Goal: Transaction & Acquisition: Book appointment/travel/reservation

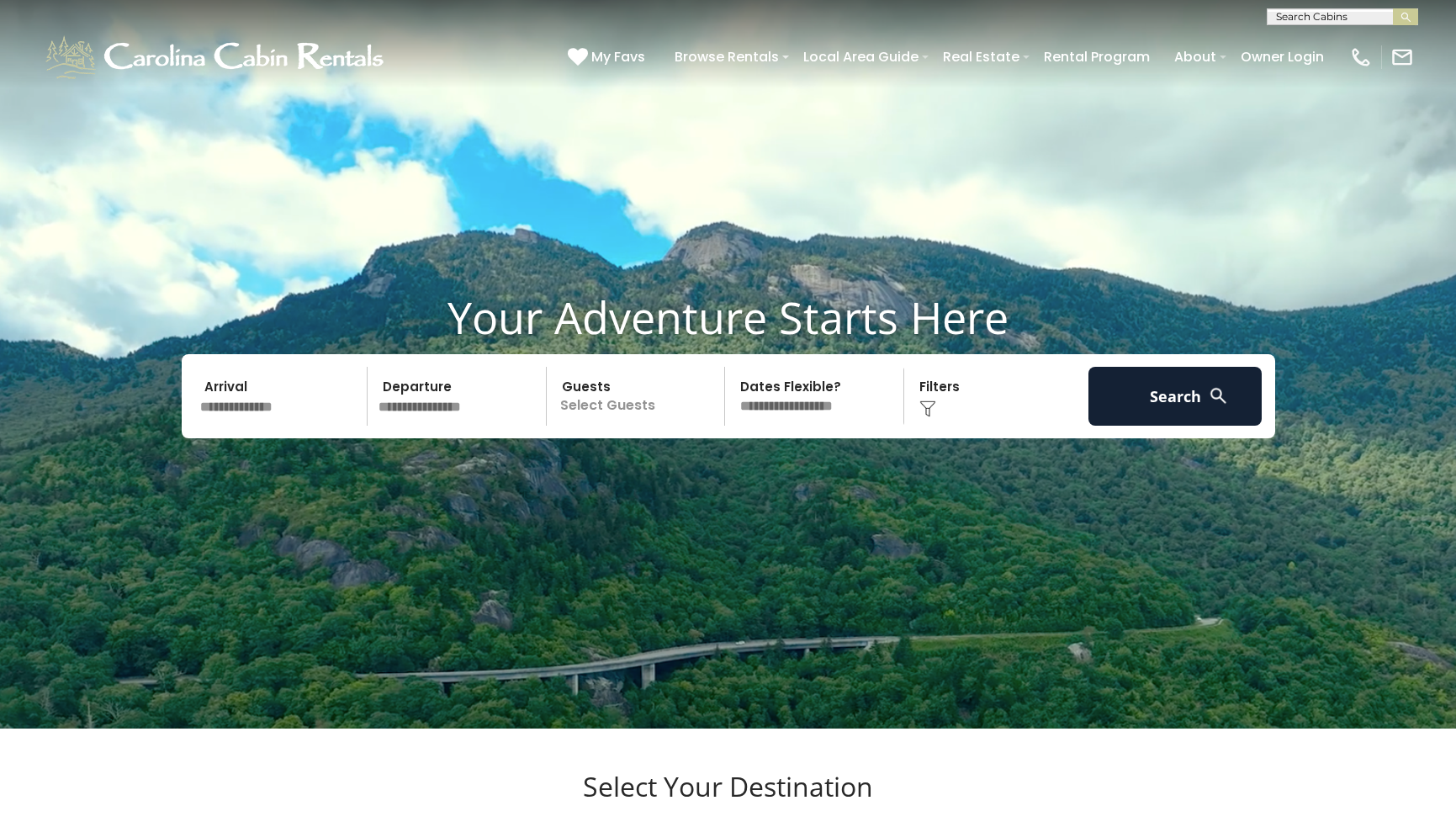
click at [230, 425] on input "text" at bounding box center [282, 396] width 174 height 59
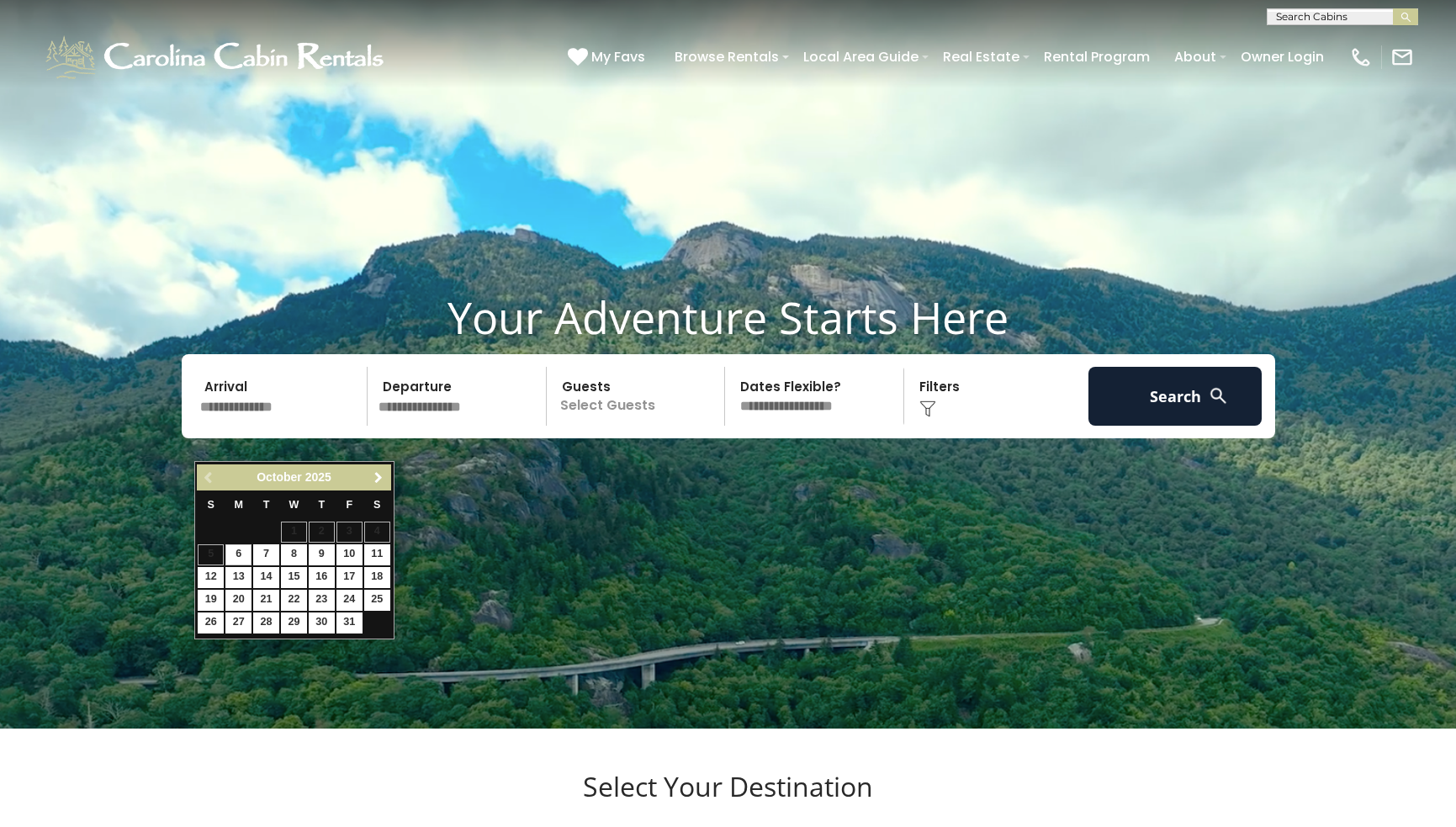
click at [380, 478] on span "Next" at bounding box center [377, 477] width 13 height 13
click at [380, 590] on link "22" at bounding box center [377, 600] width 26 height 21
type input "********"
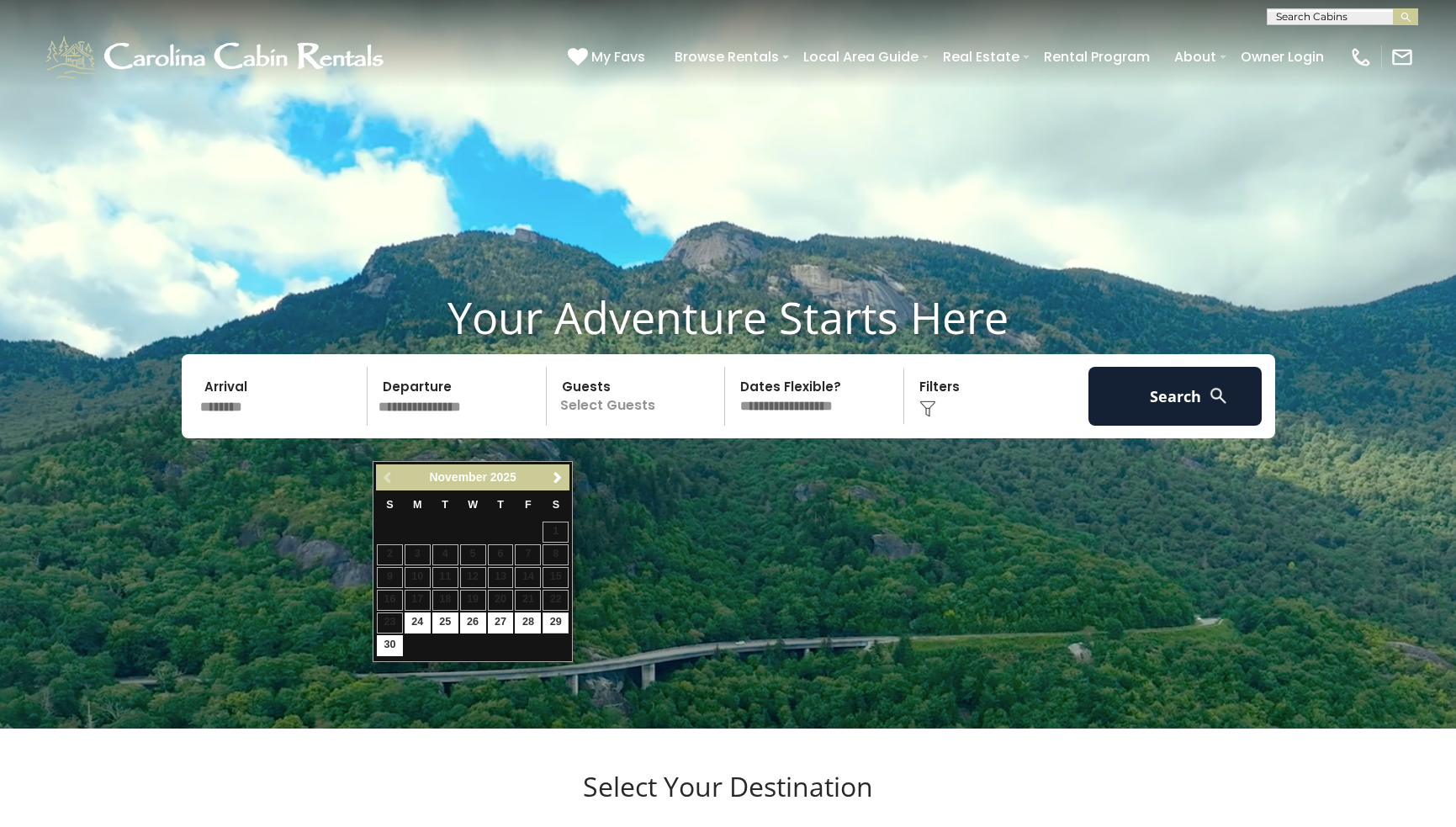
click at [555, 613] on link "29" at bounding box center [555, 622] width 26 height 21
type input "********"
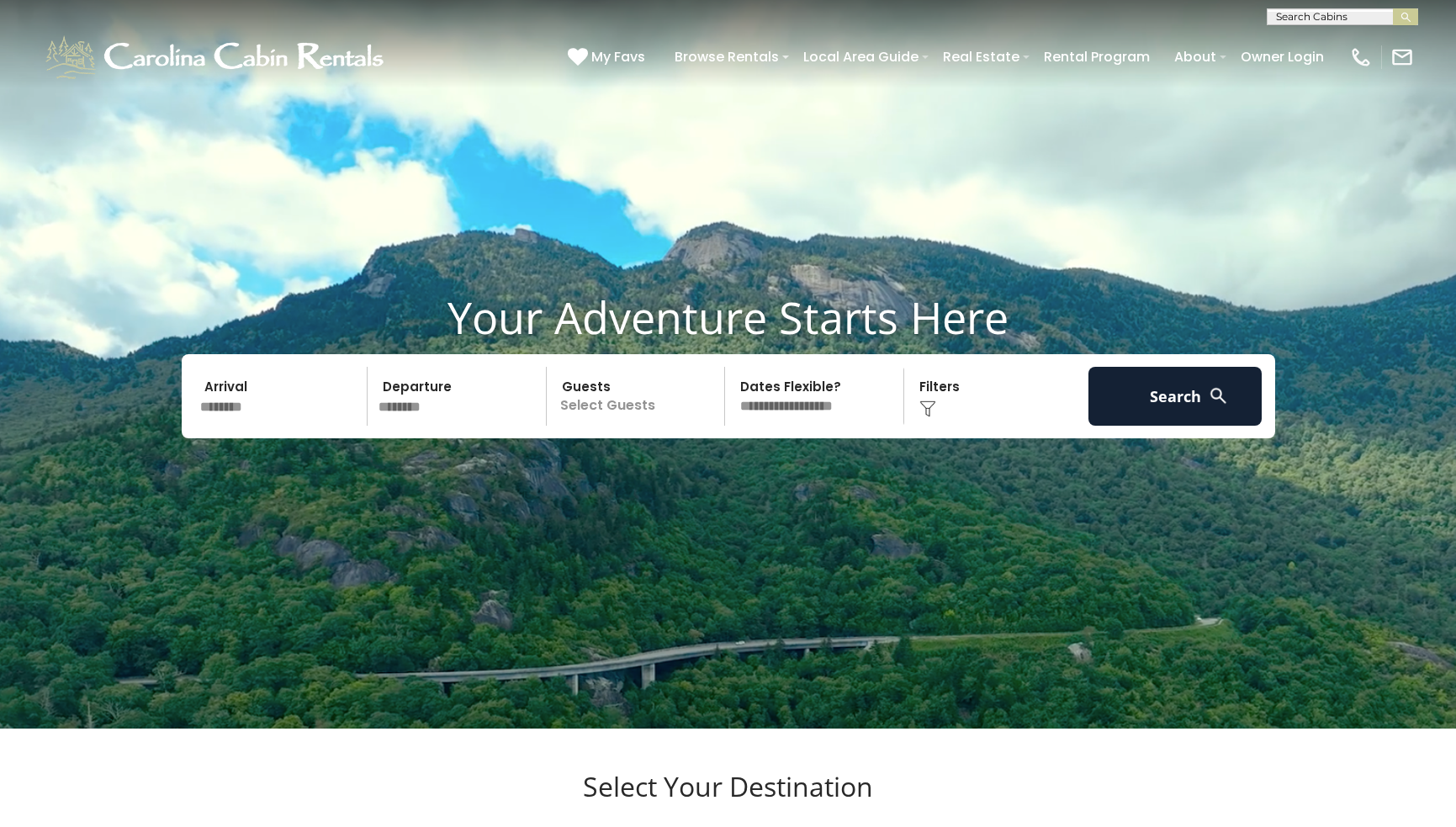
click at [635, 425] on p "Select Guests" at bounding box center [639, 396] width 174 height 59
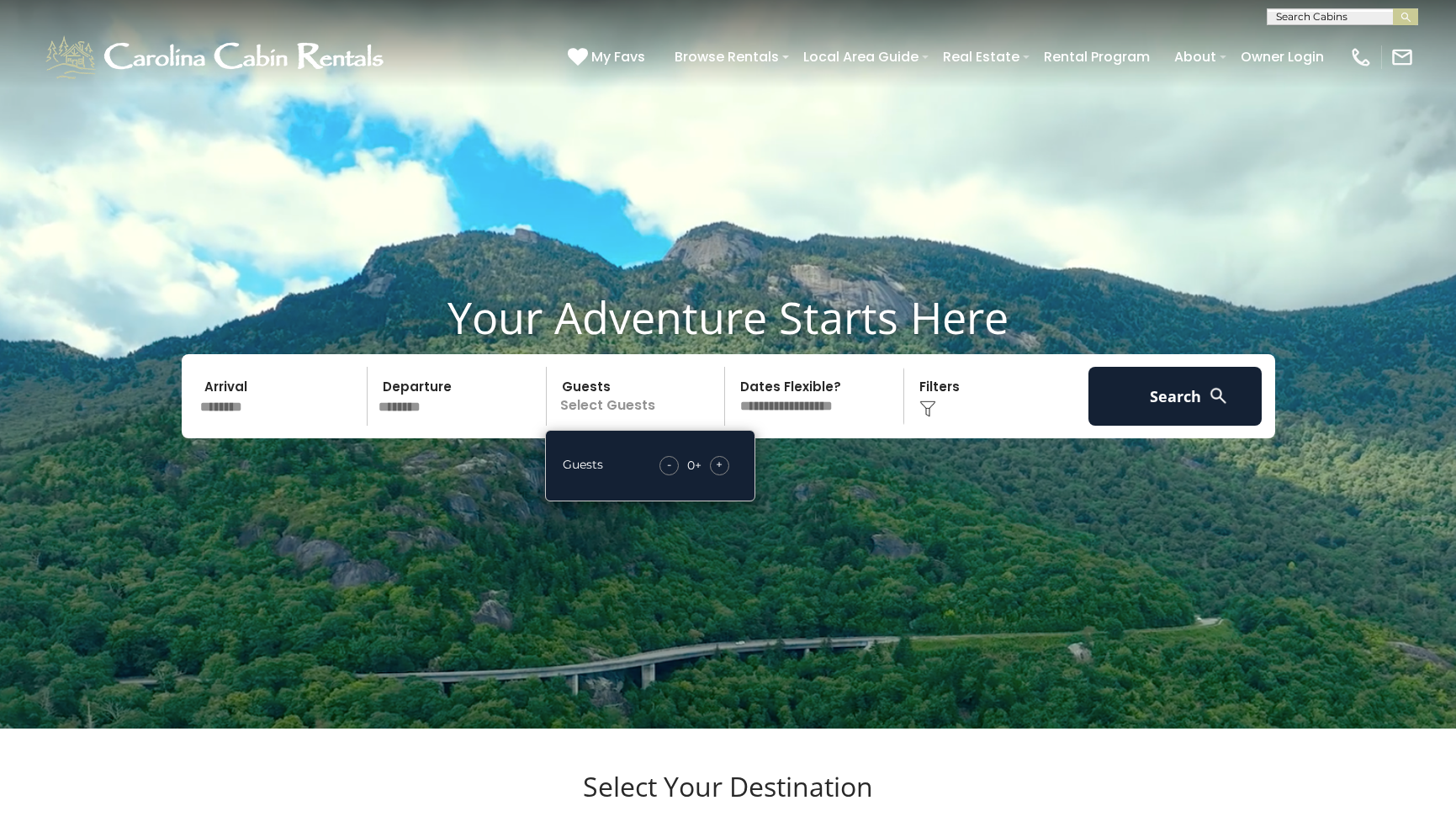
click at [721, 472] on span "+" at bounding box center [719, 464] width 7 height 17
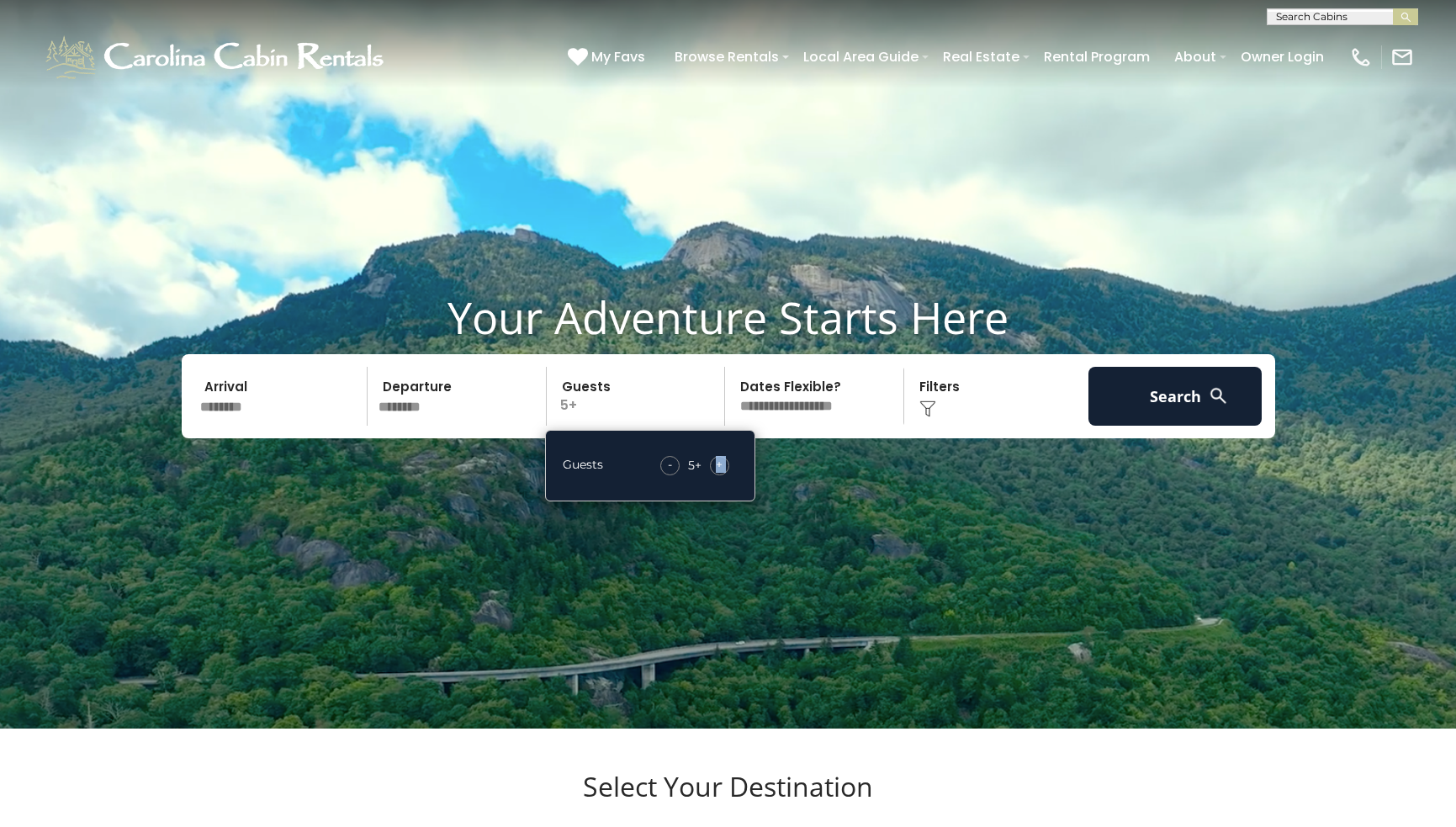
click at [721, 472] on span "+" at bounding box center [719, 464] width 7 height 17
click at [949, 425] on div "Click to Choose" at bounding box center [997, 396] width 174 height 59
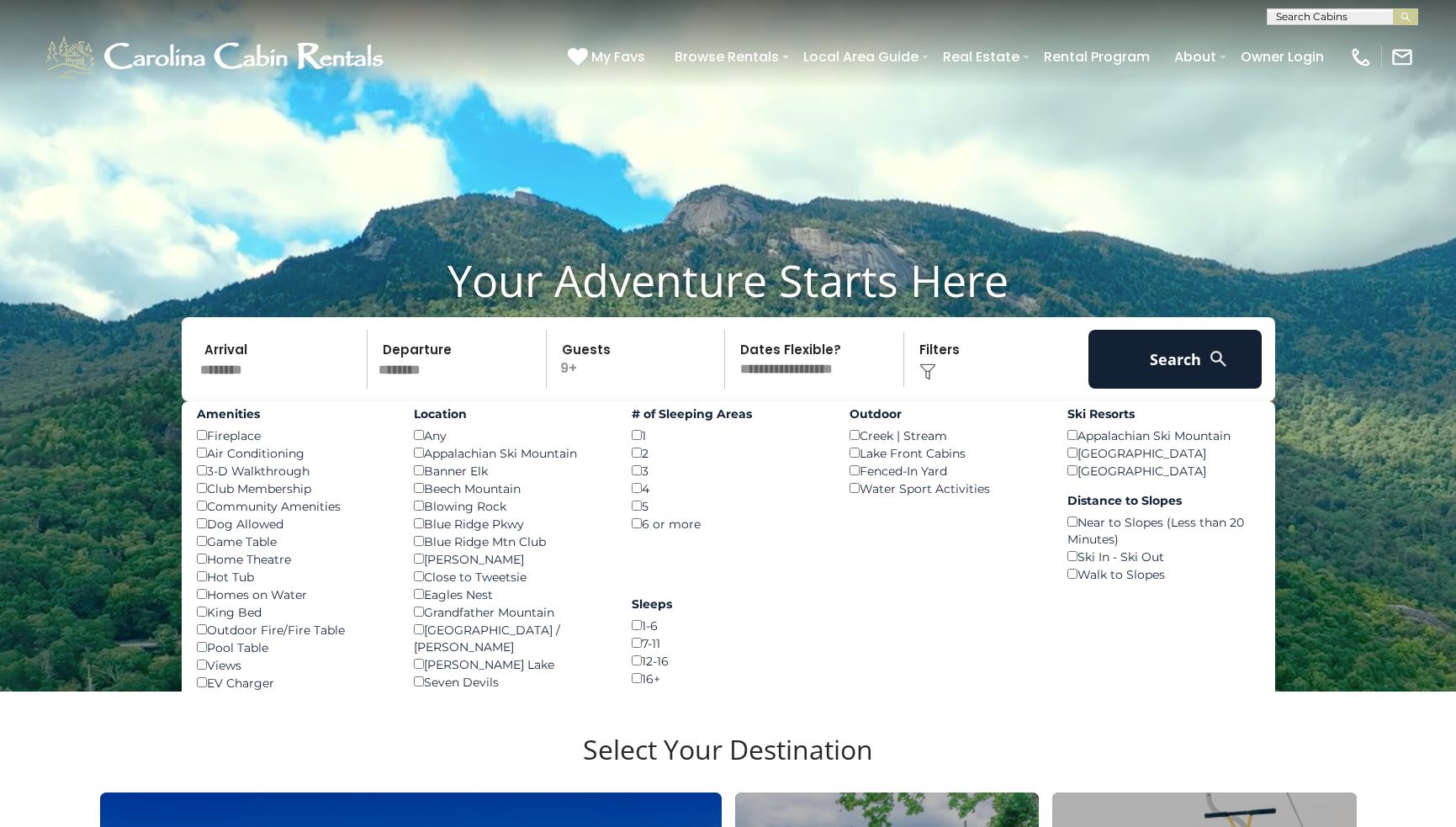
scroll to position [40, 0]
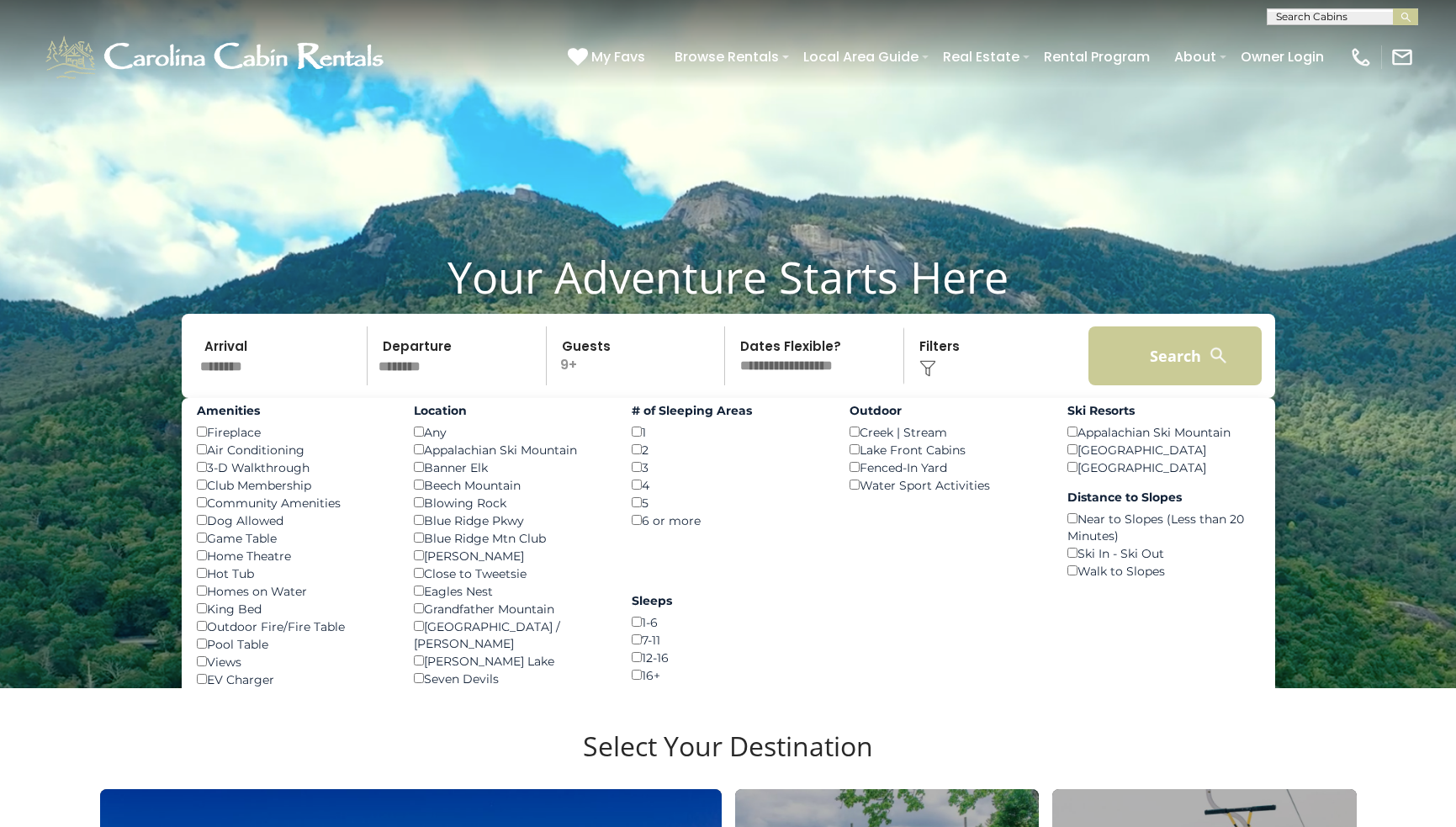
click at [1130, 386] on button "Search" at bounding box center [1175, 356] width 174 height 59
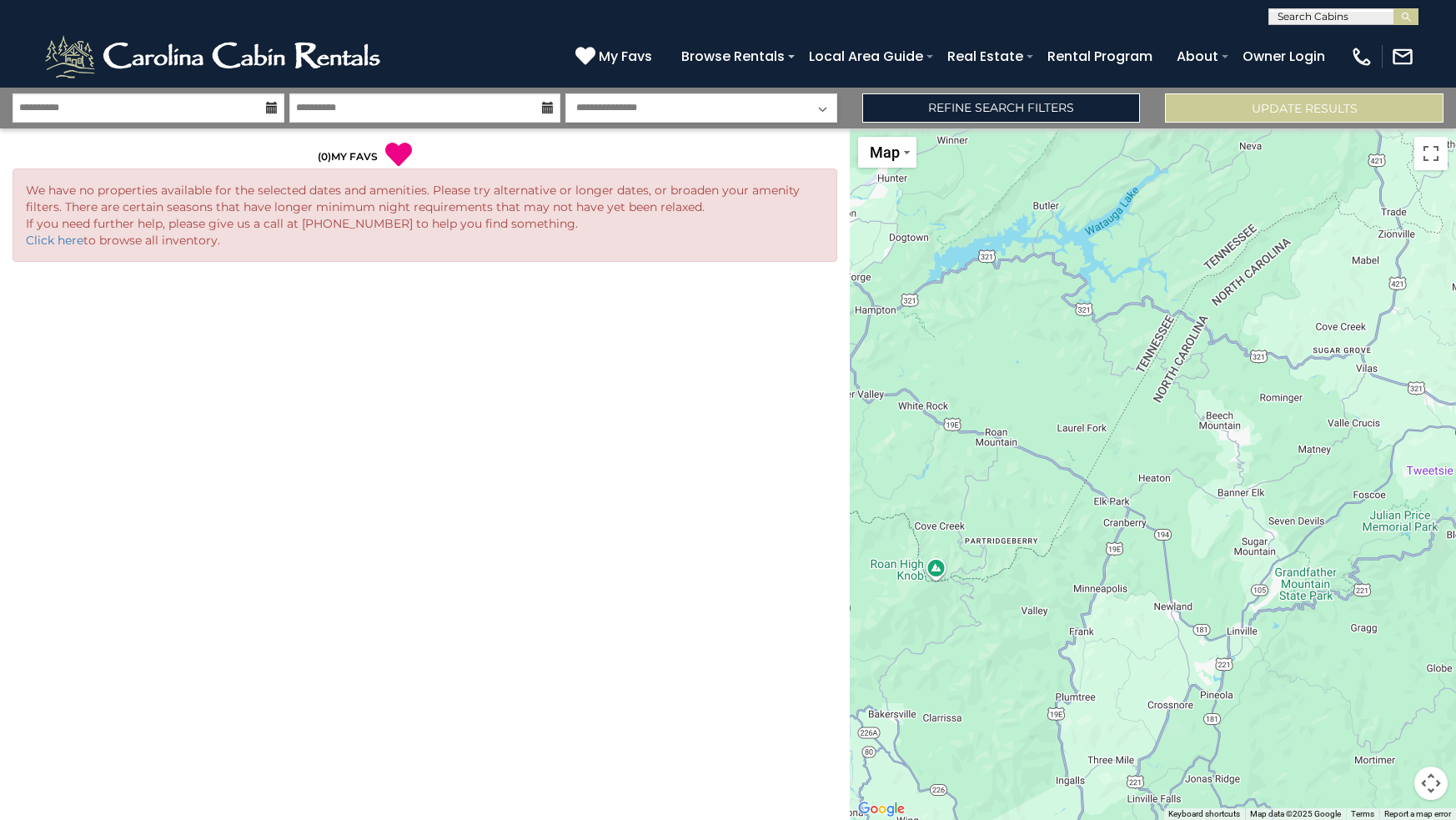
select select "*"
click at [1297, 102] on button "Update Results" at bounding box center [1304, 107] width 278 height 29
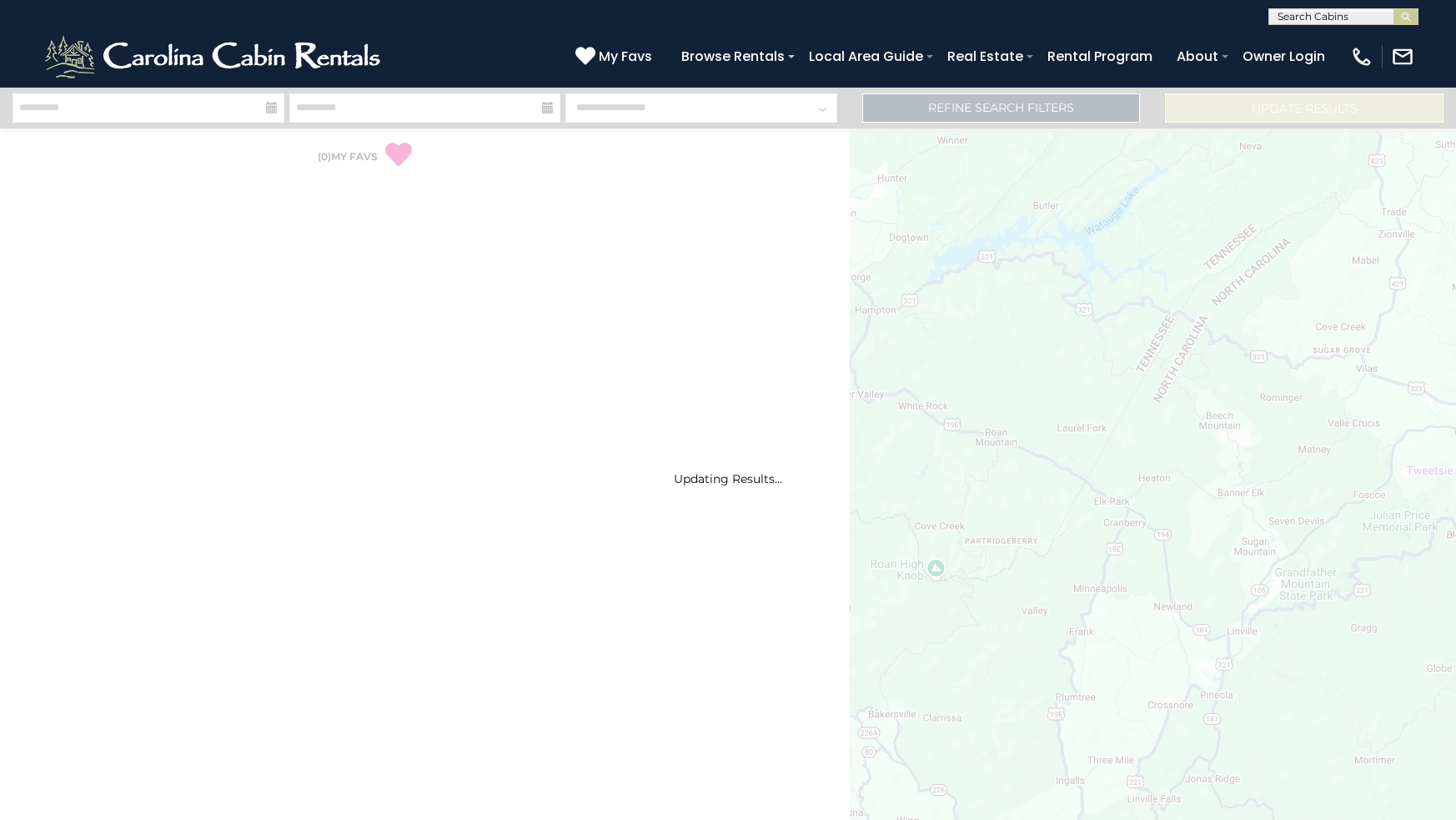
select select "*"
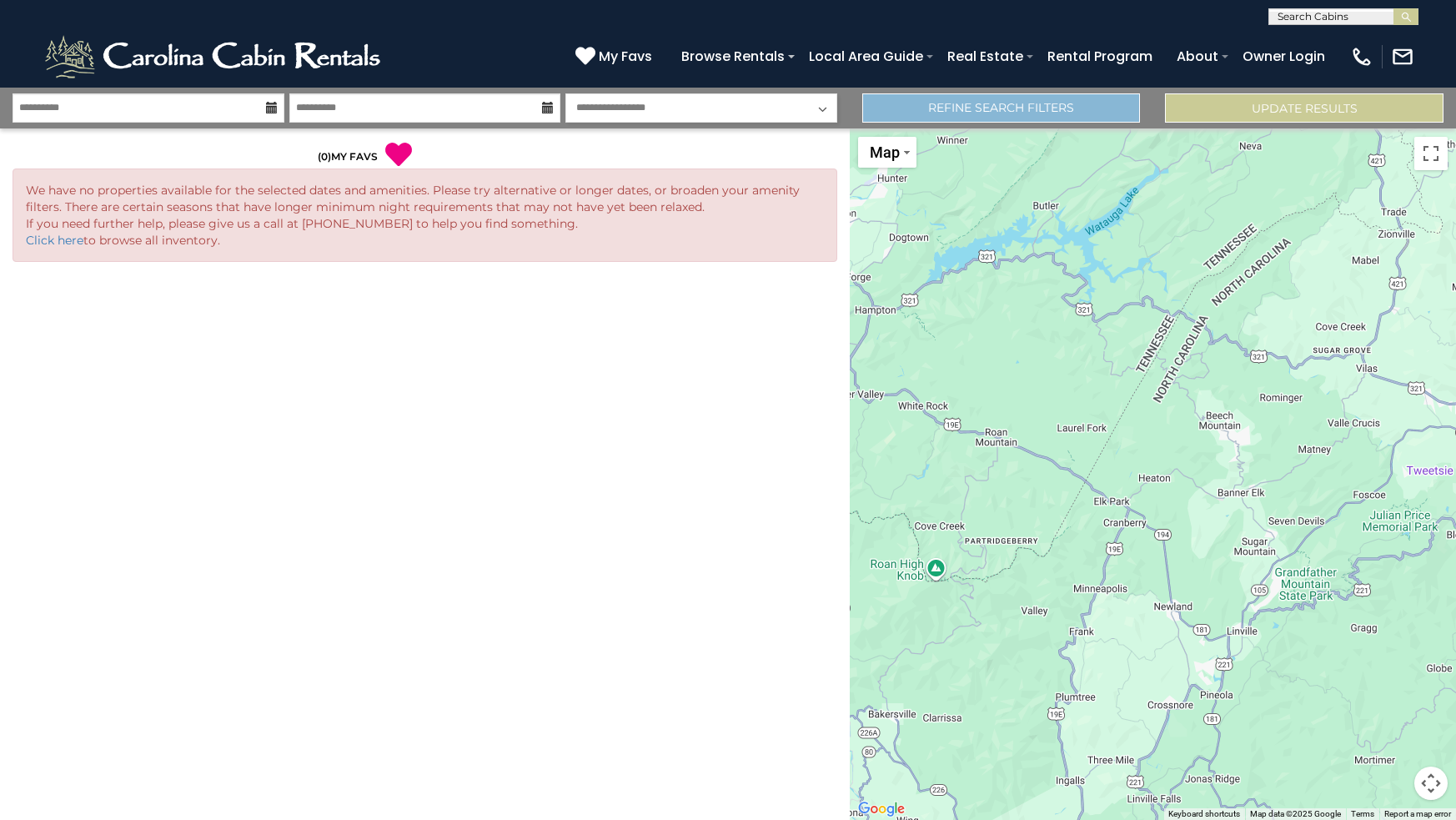
click at [1003, 103] on link "Refine Search Filters" at bounding box center [1001, 107] width 278 height 29
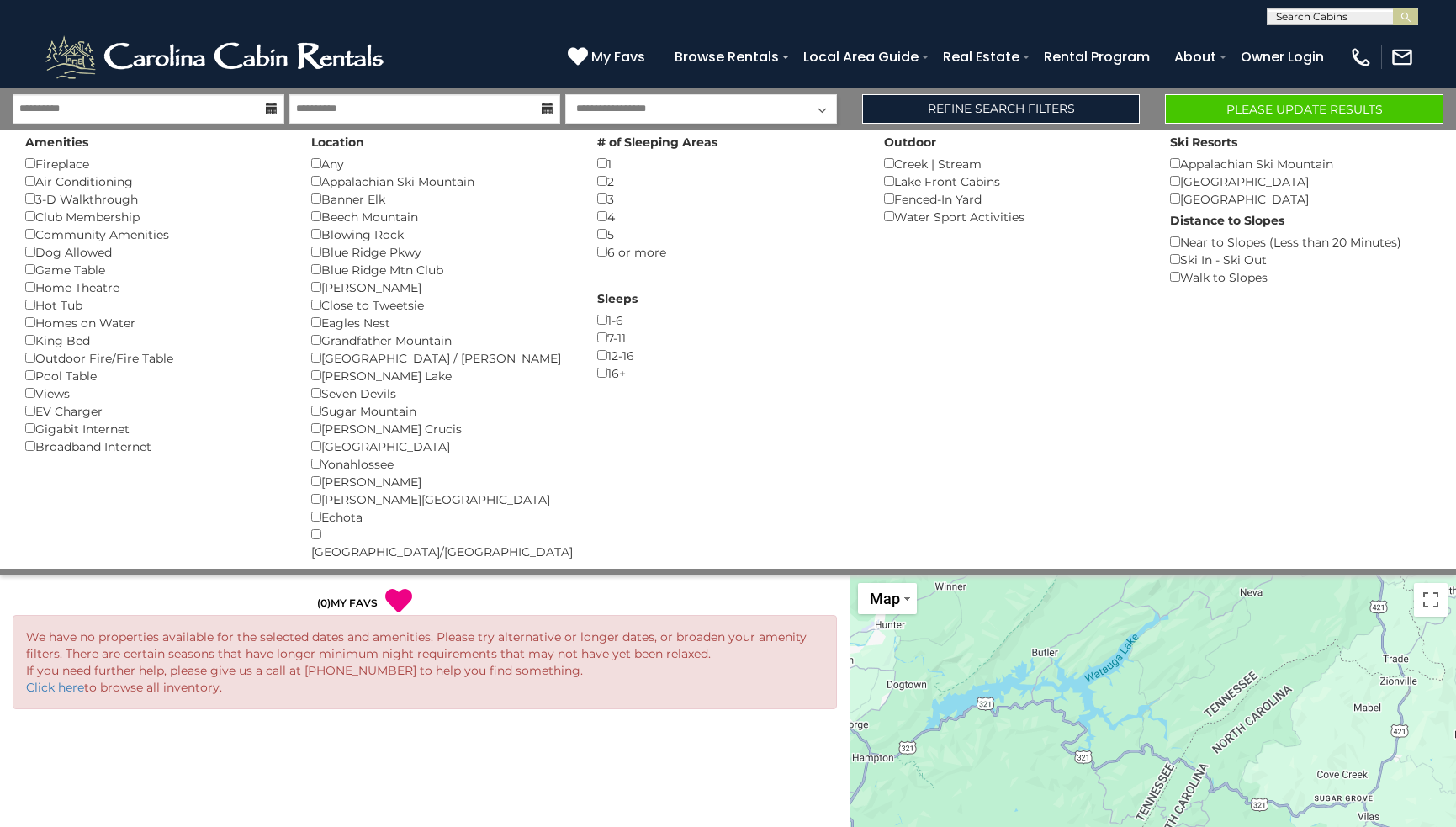
click at [1276, 102] on button "Please Update Results" at bounding box center [1304, 108] width 279 height 29
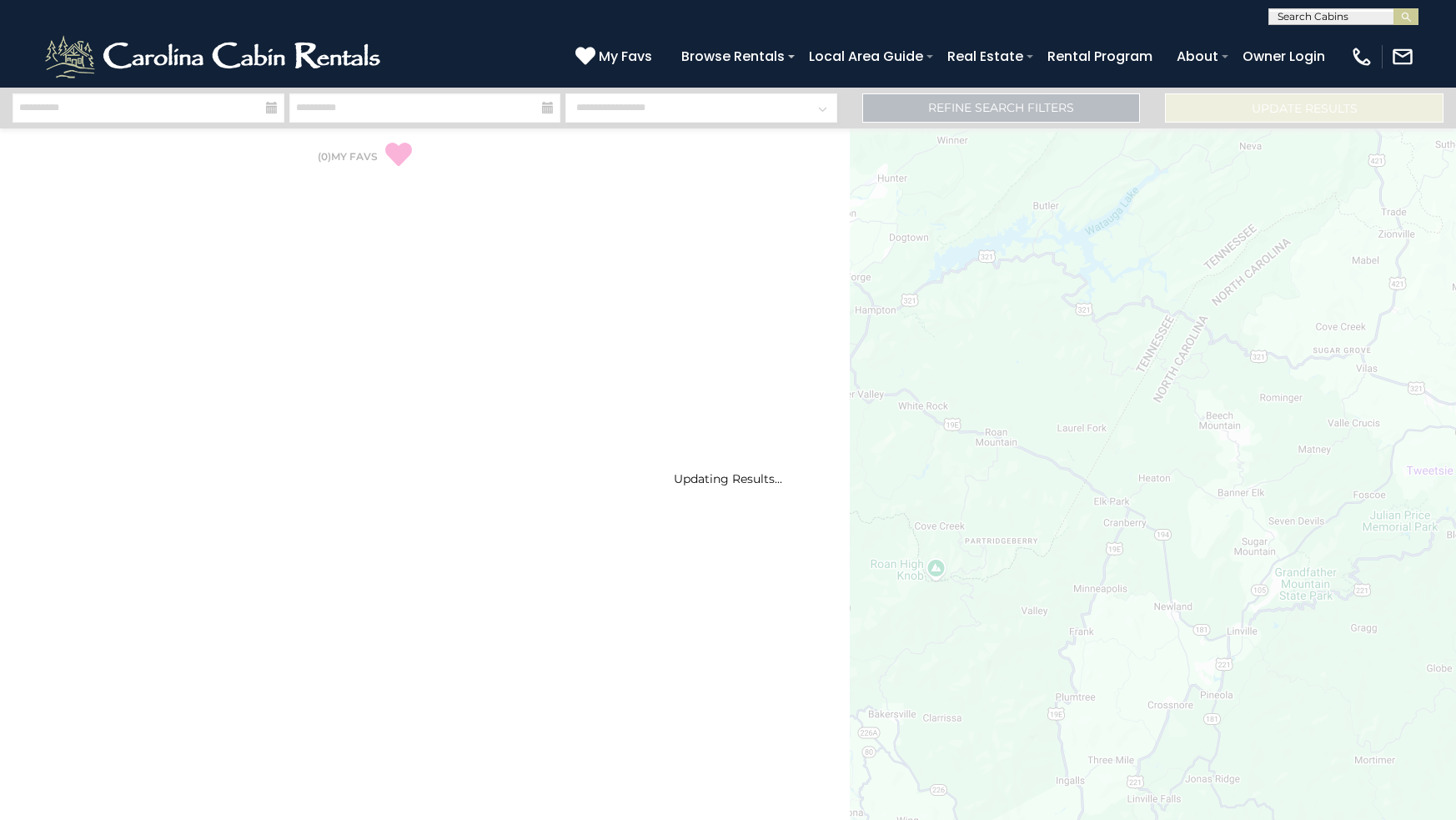
select select "*"
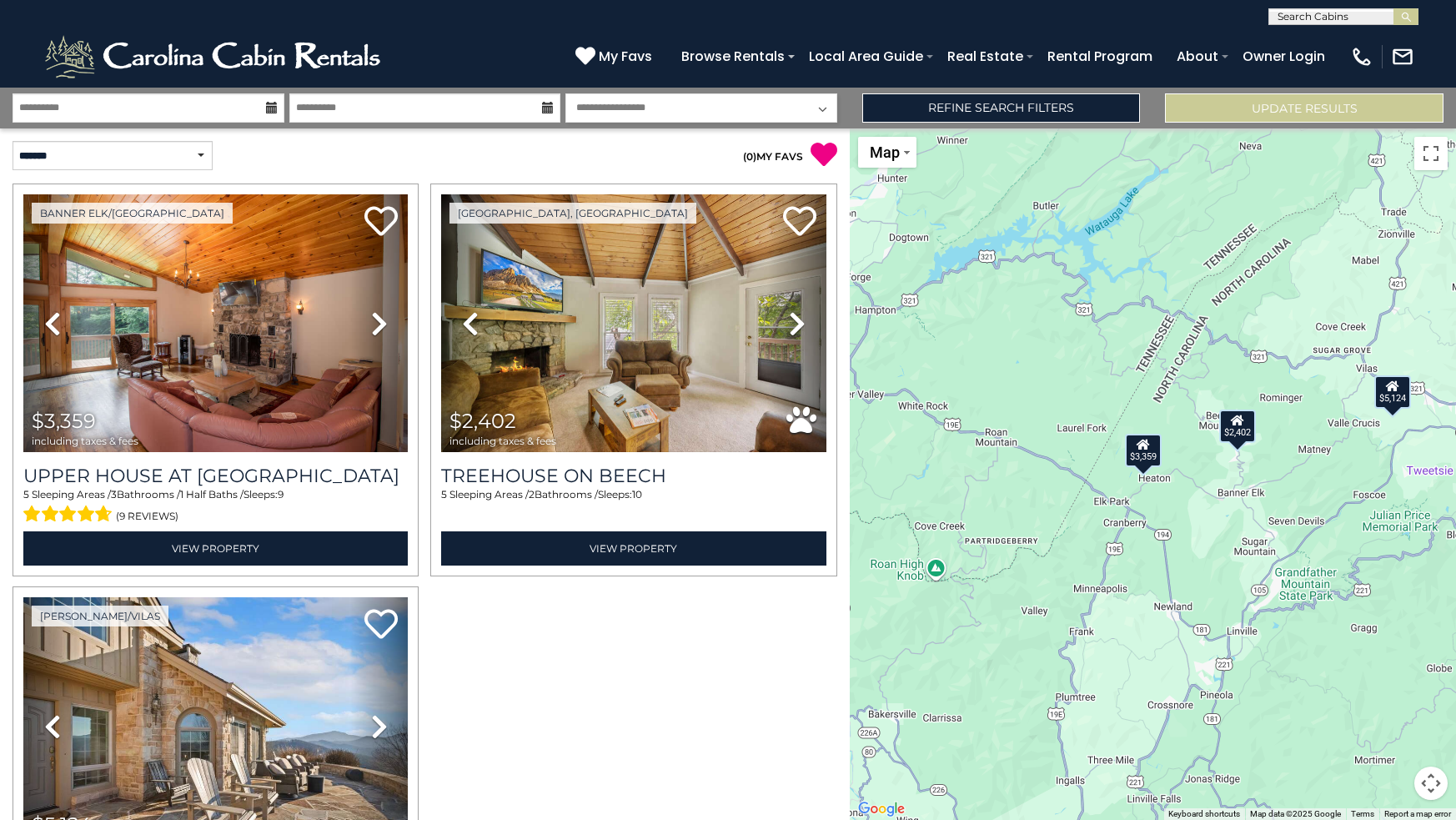
click at [1393, 396] on div "$5,124" at bounding box center [1392, 392] width 37 height 34
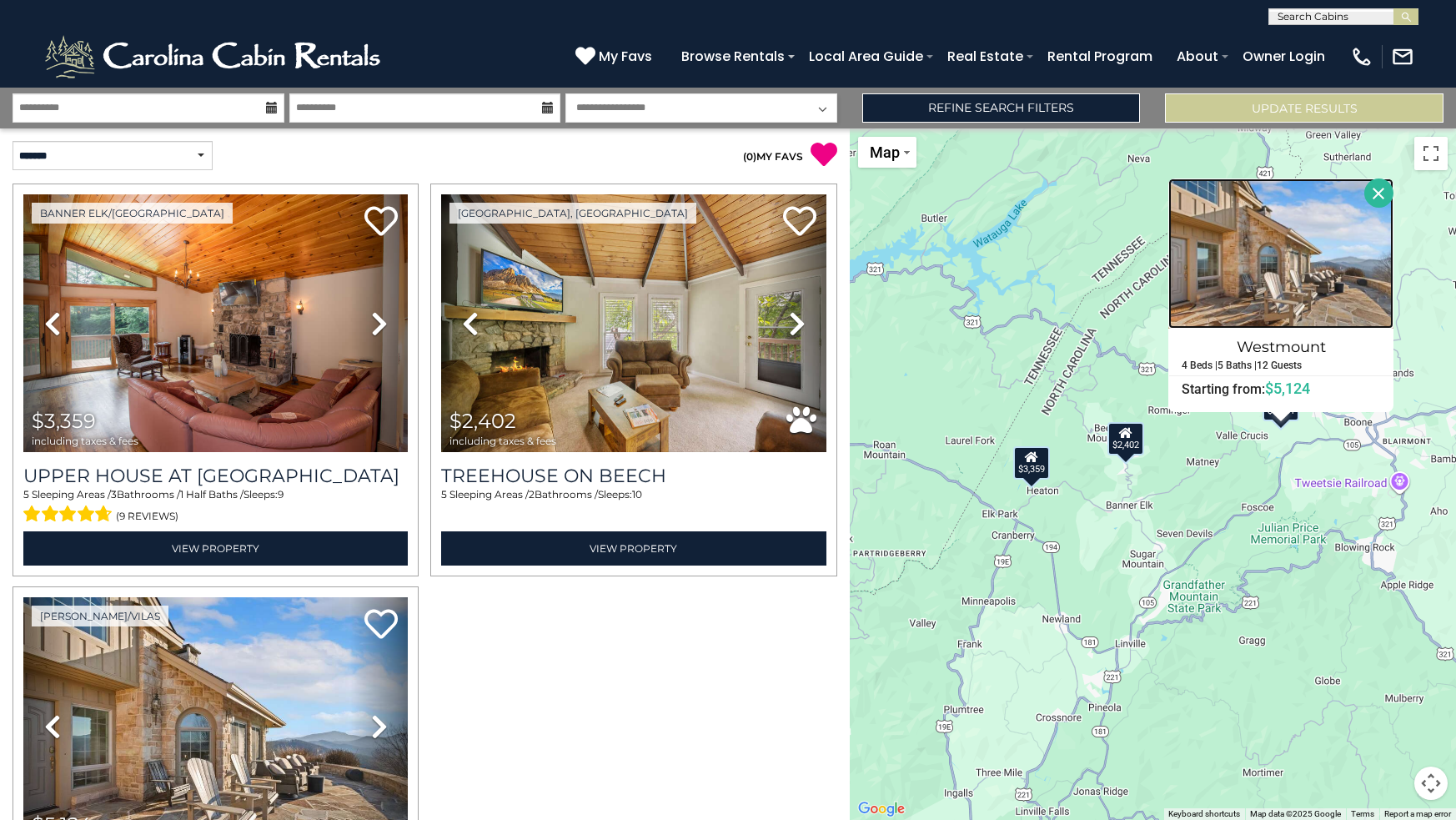
click at [1275, 278] on img at bounding box center [1280, 254] width 225 height 151
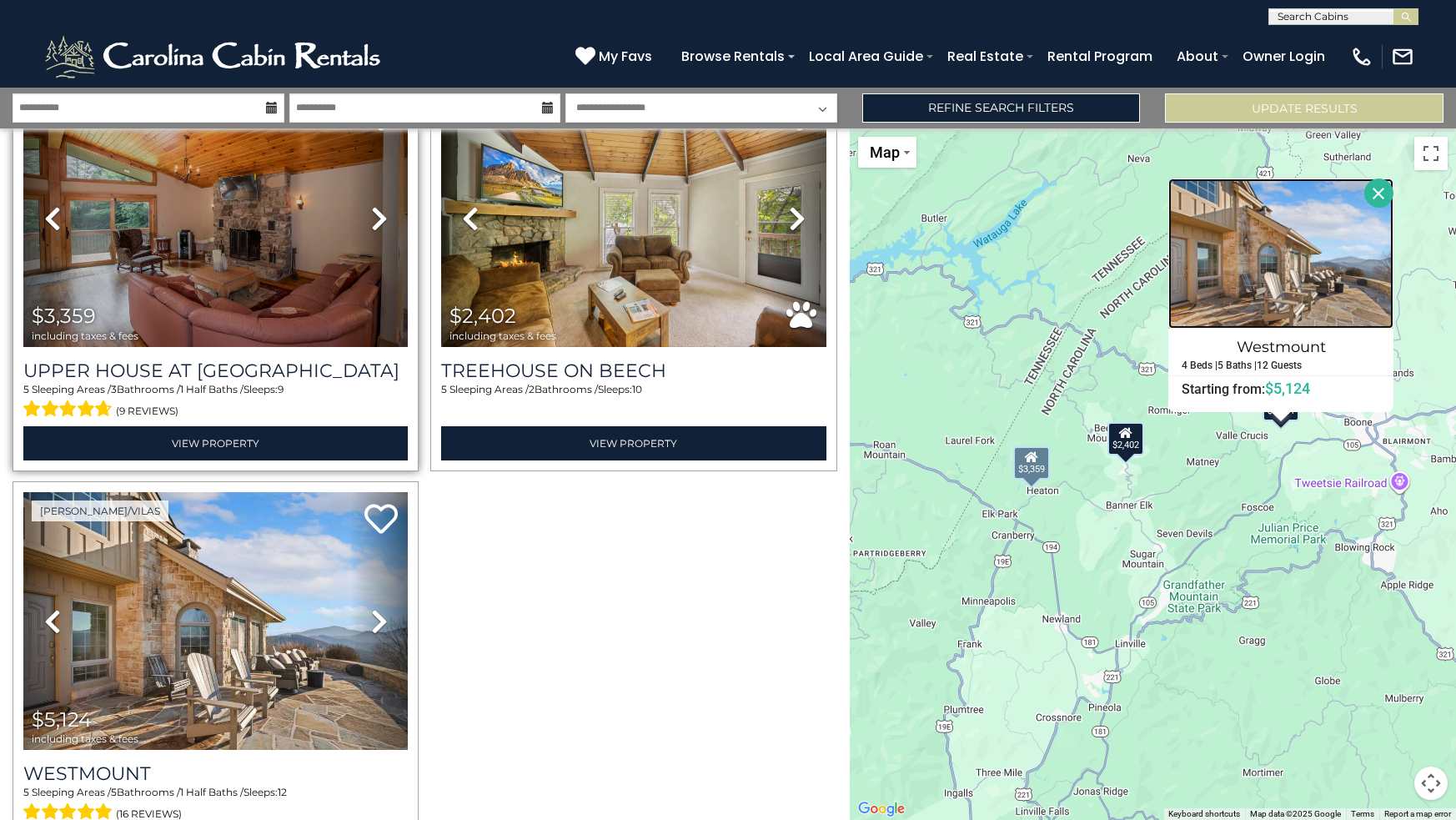
scroll to position [106, 0]
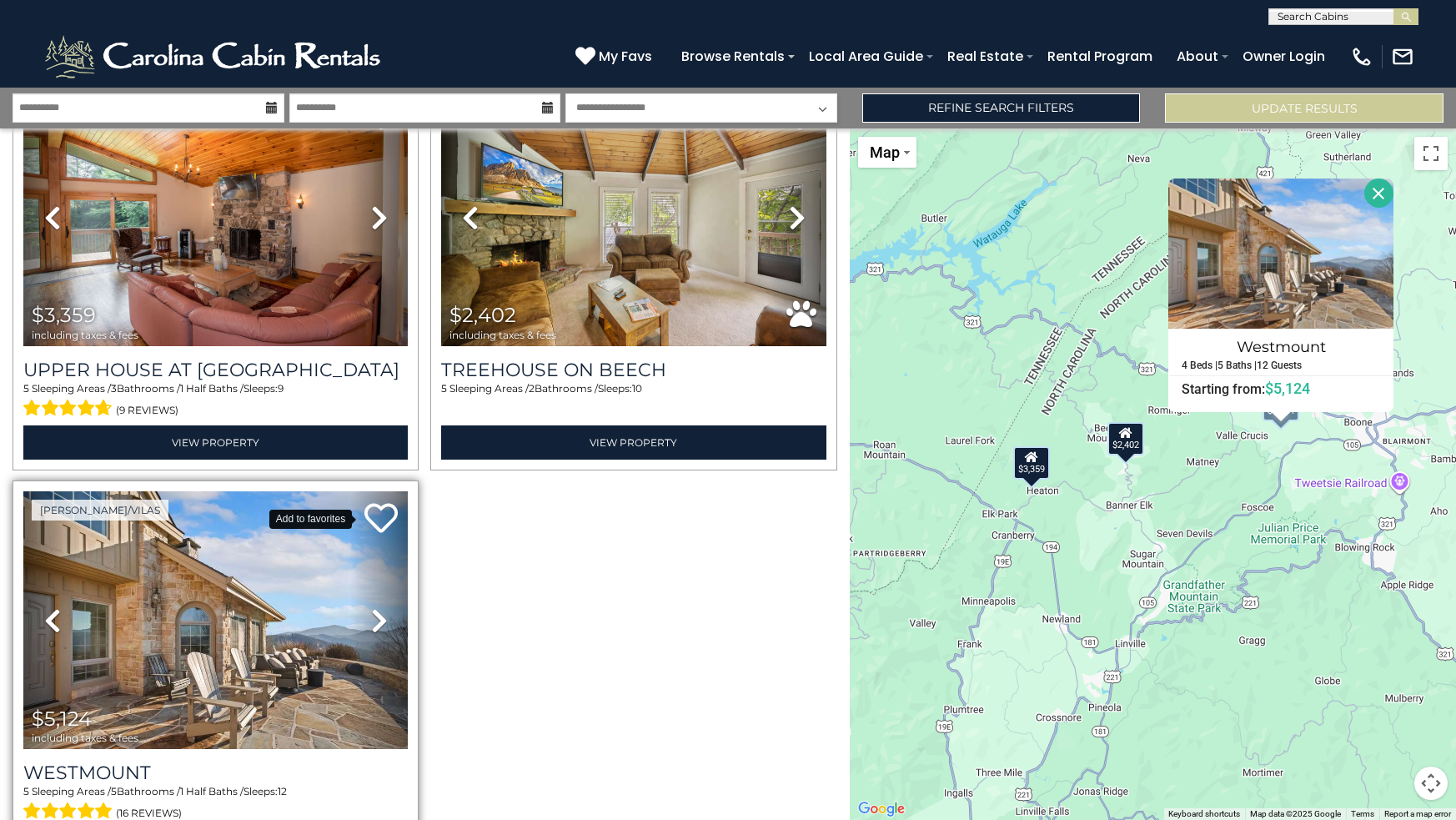
click at [377, 509] on icon at bounding box center [381, 518] width 34 height 34
click at [1391, 189] on button "Close" at bounding box center [1378, 192] width 29 height 29
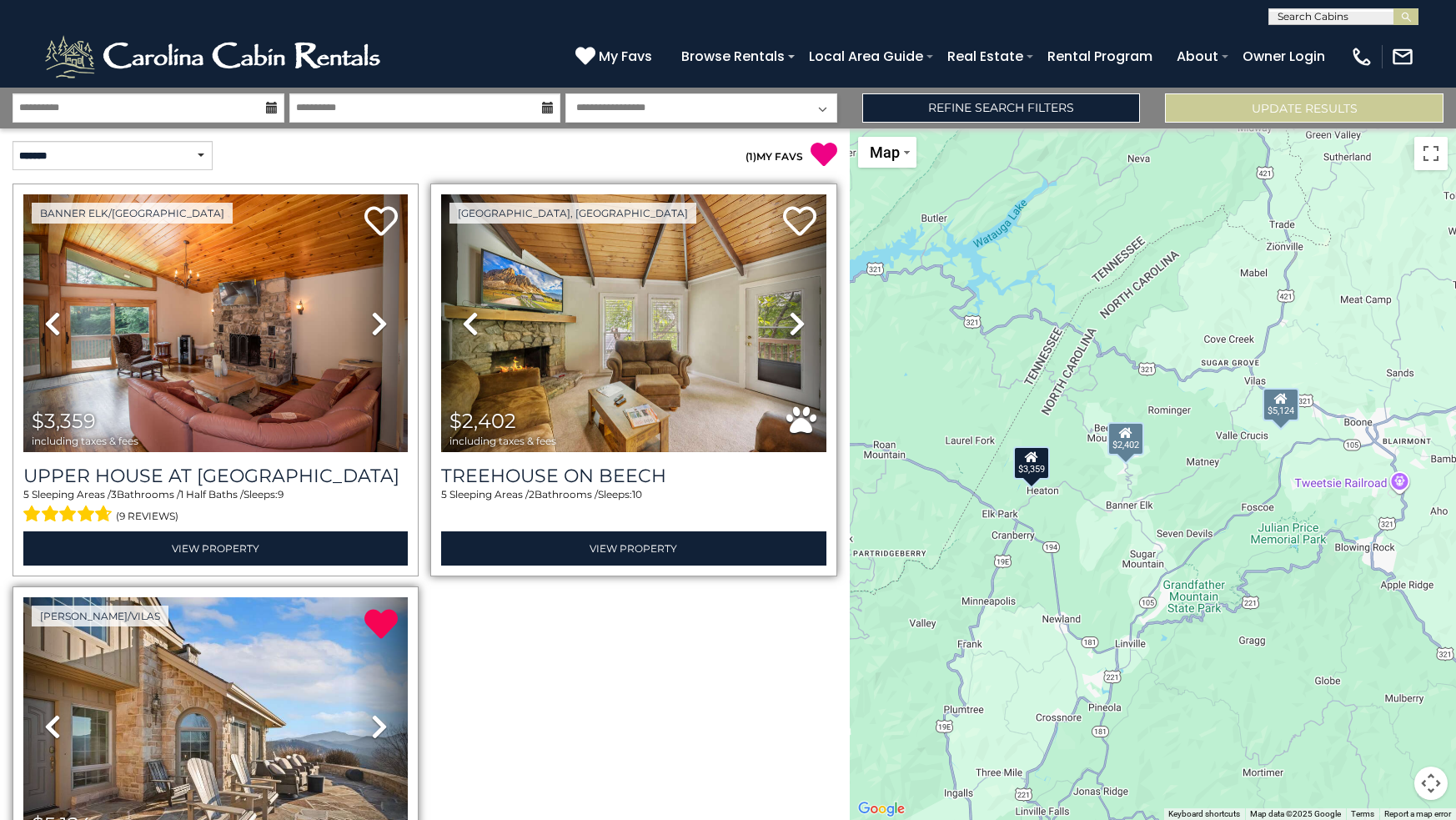
scroll to position [0, 0]
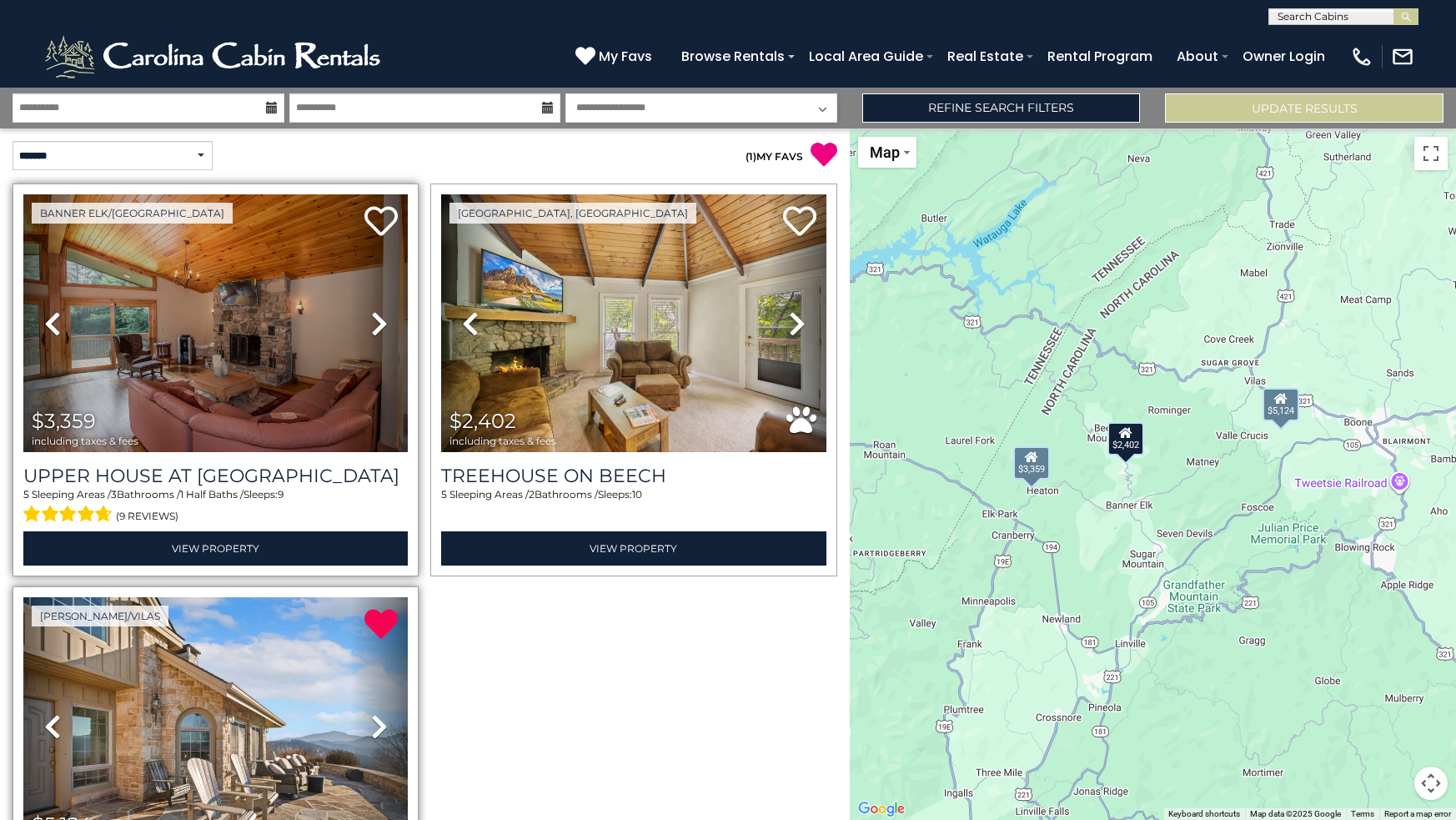
click at [376, 314] on icon at bounding box center [379, 323] width 17 height 27
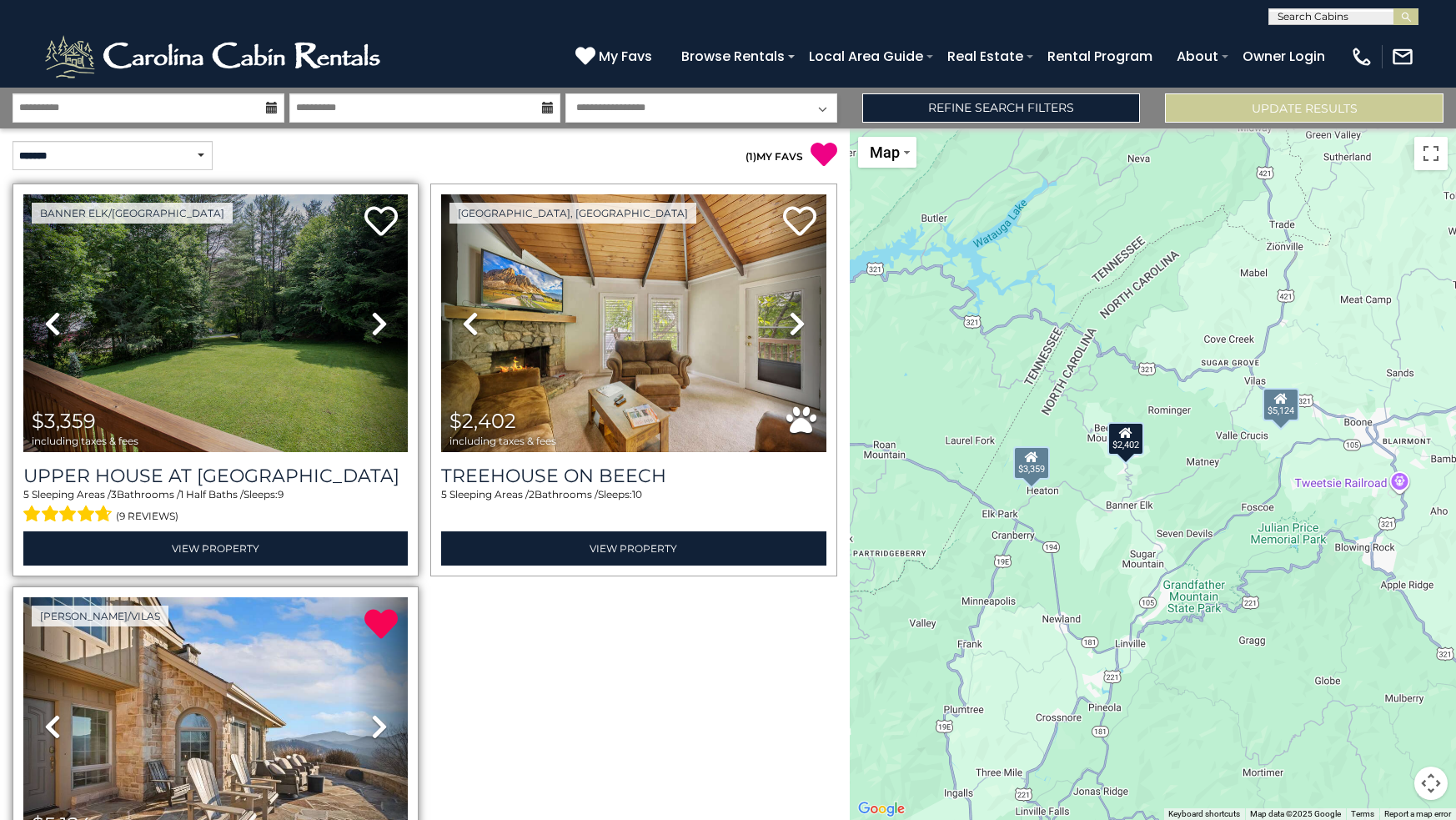
click at [371, 319] on icon at bounding box center [379, 323] width 17 height 27
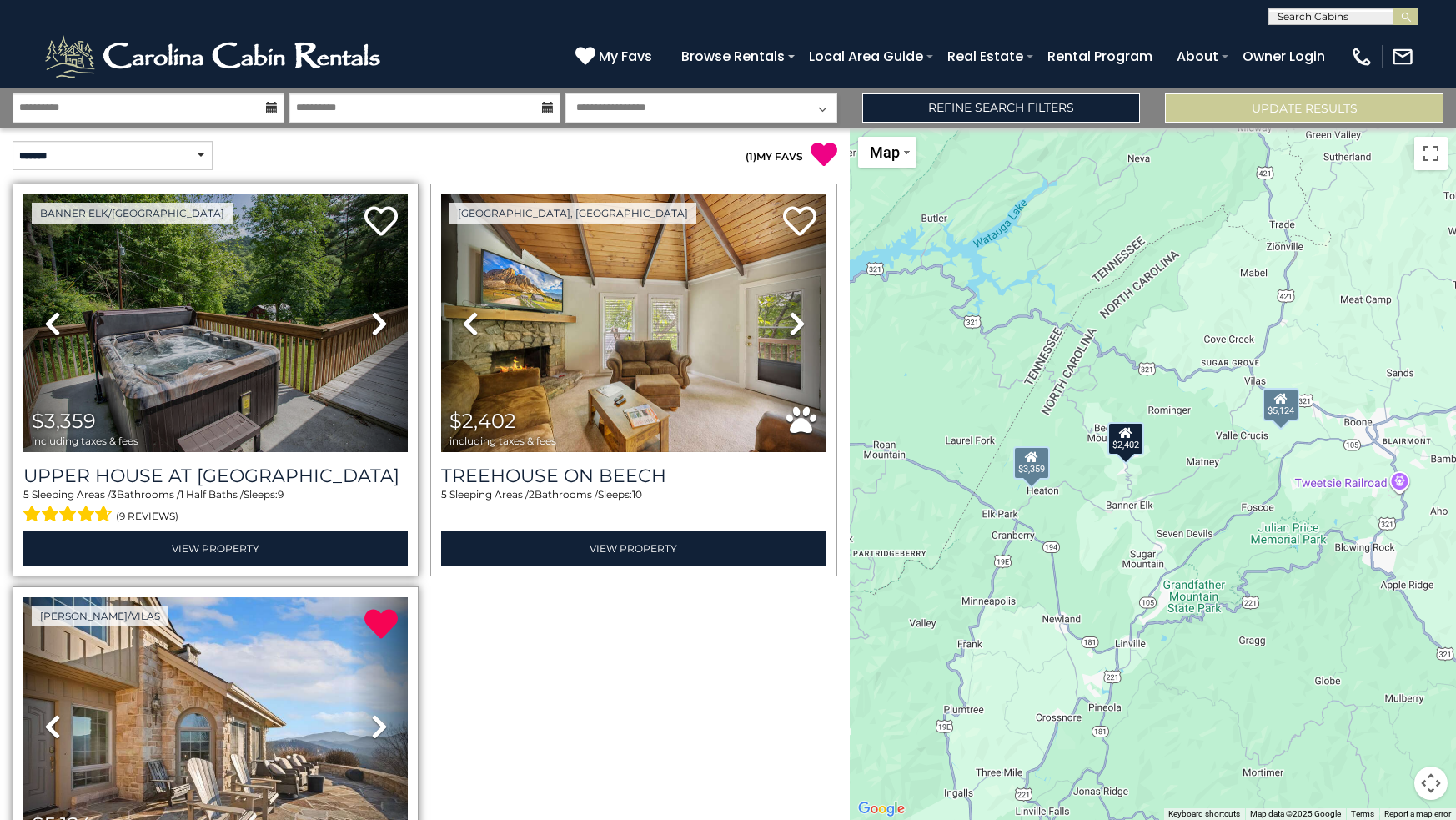
click at [372, 315] on icon at bounding box center [379, 323] width 17 height 27
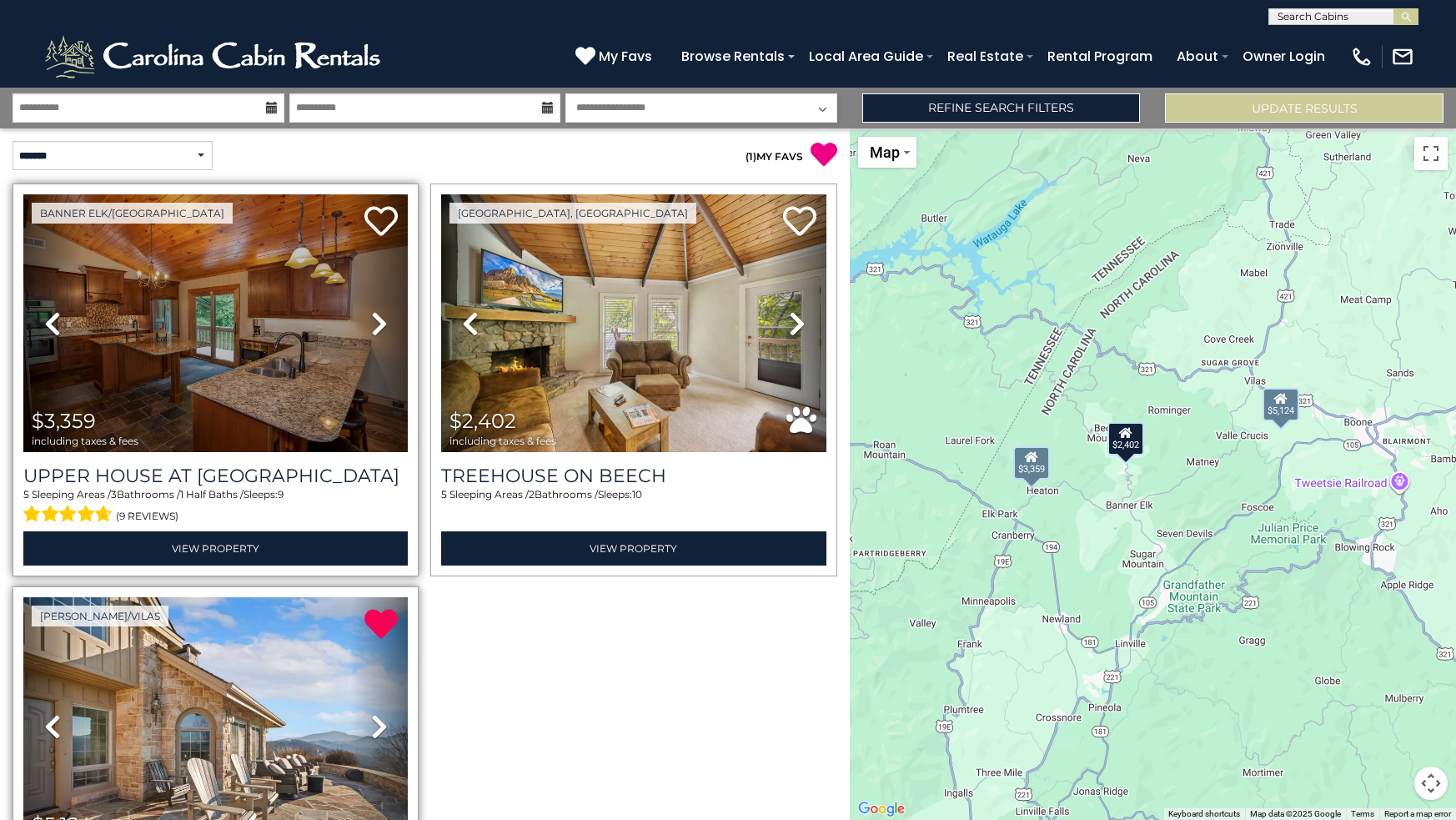
click at [372, 315] on icon at bounding box center [379, 323] width 17 height 27
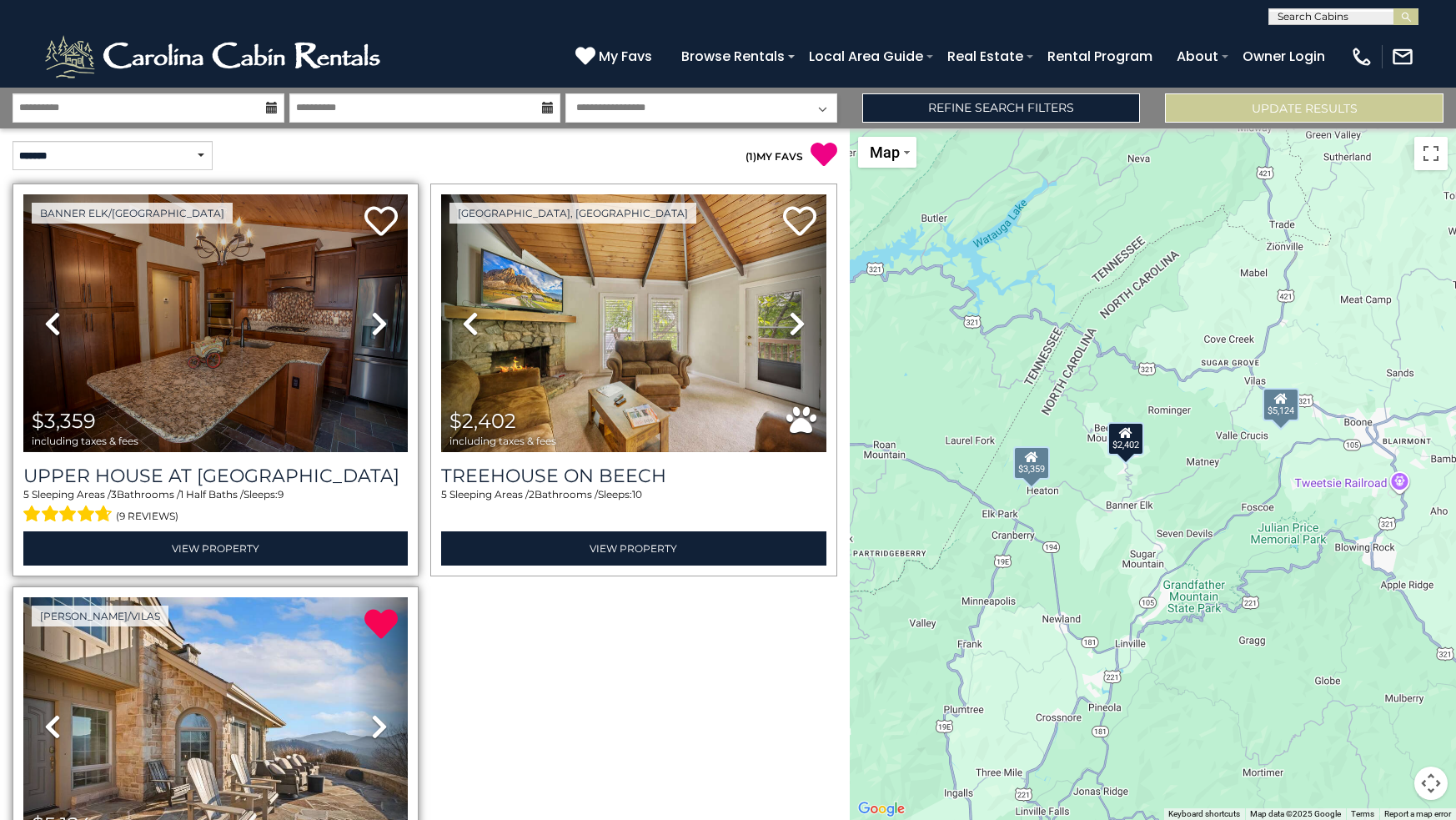
click at [372, 315] on icon at bounding box center [379, 323] width 17 height 27
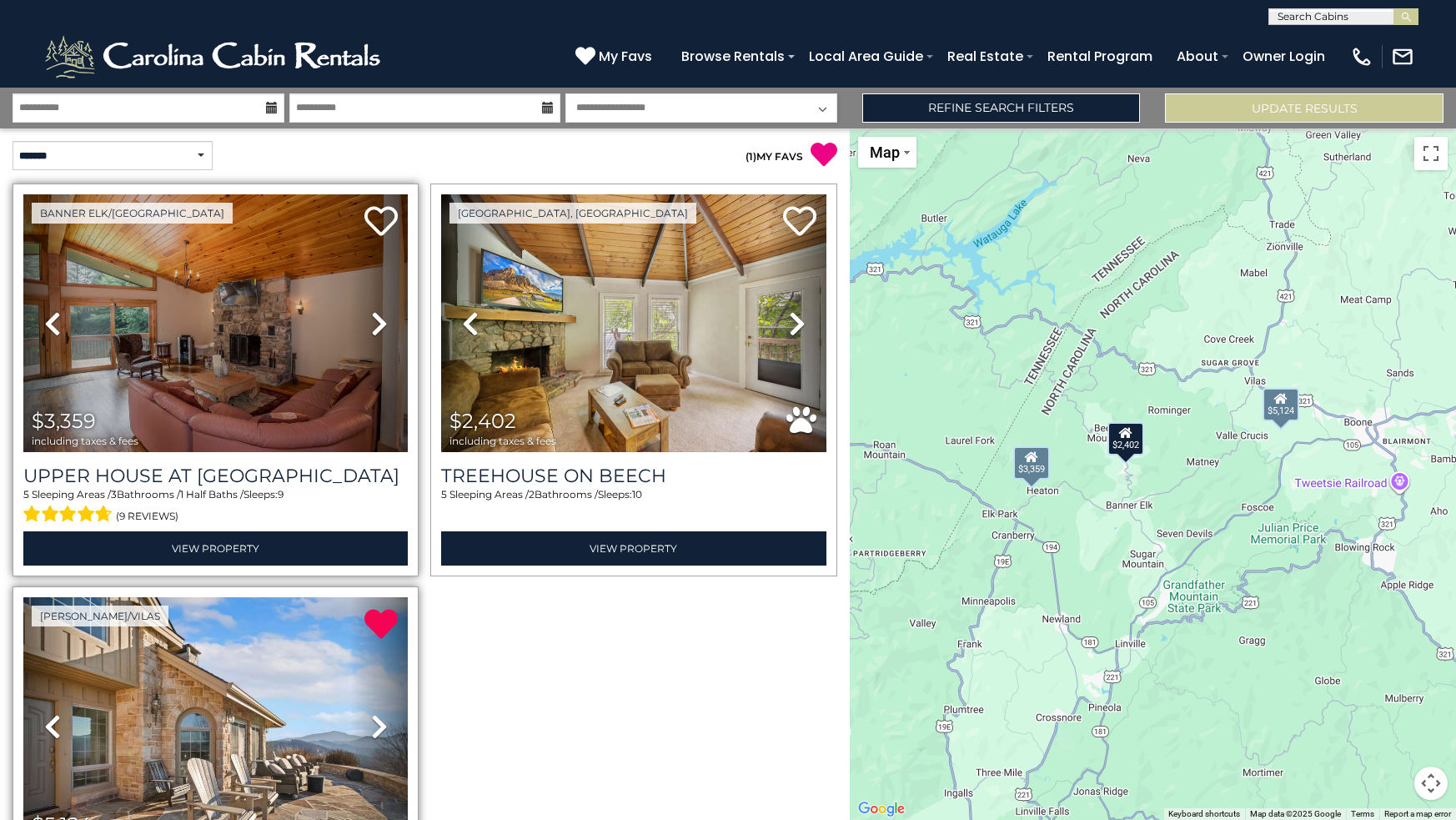
click at [372, 315] on icon at bounding box center [379, 323] width 17 height 27
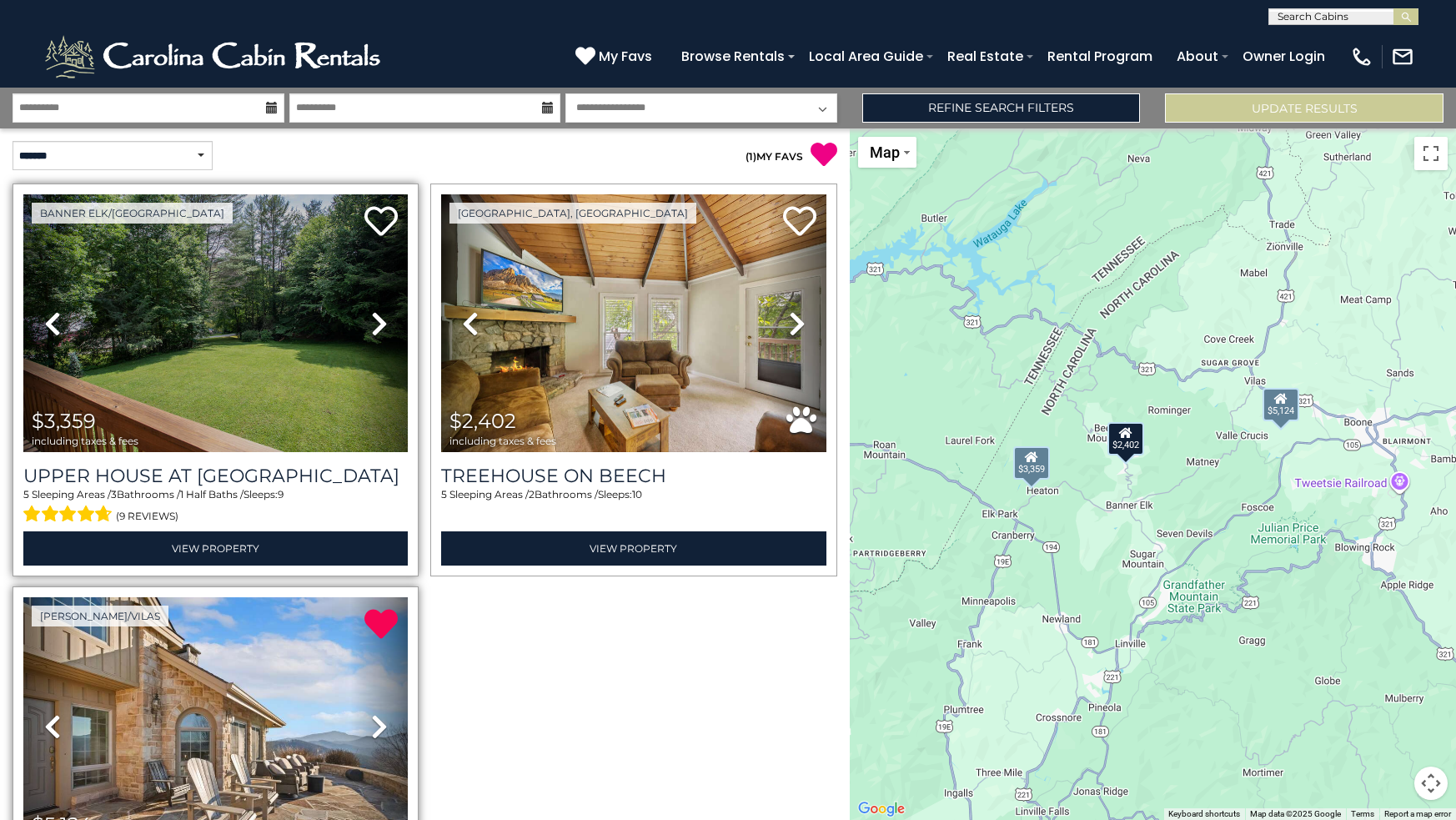
click at [372, 315] on icon at bounding box center [379, 323] width 17 height 27
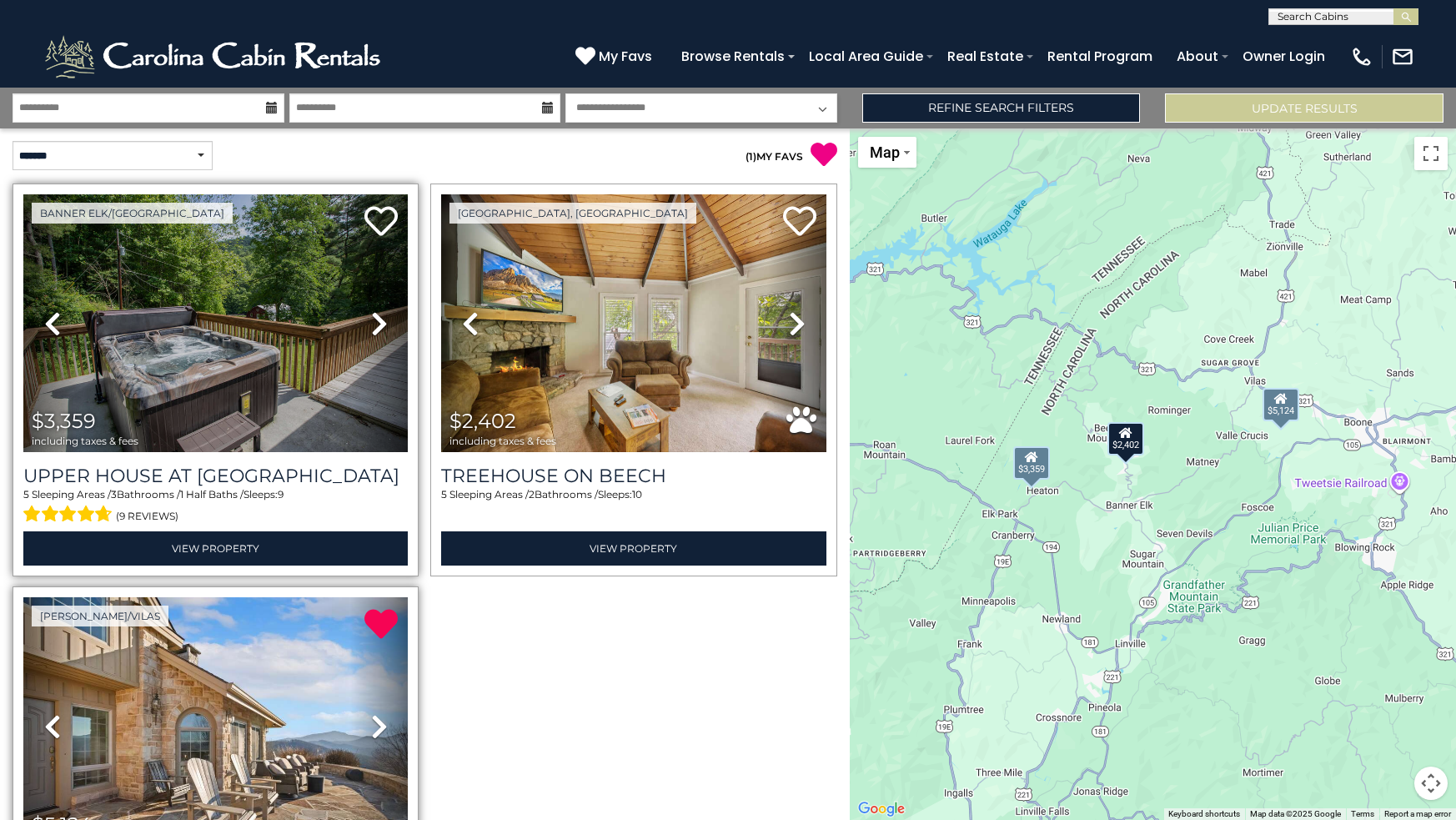
click at [372, 315] on icon at bounding box center [379, 323] width 17 height 27
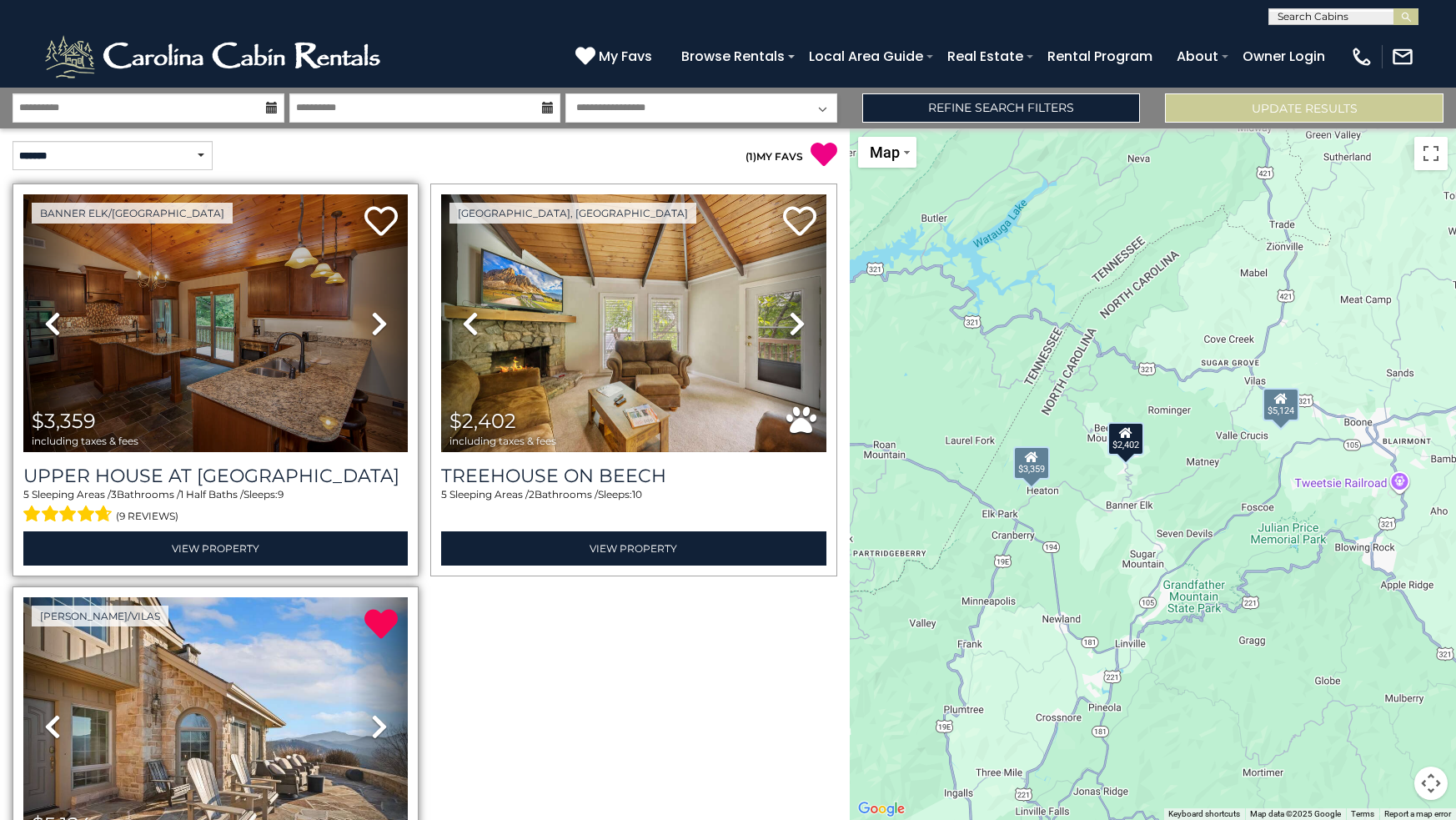
click at [372, 315] on icon at bounding box center [379, 323] width 17 height 27
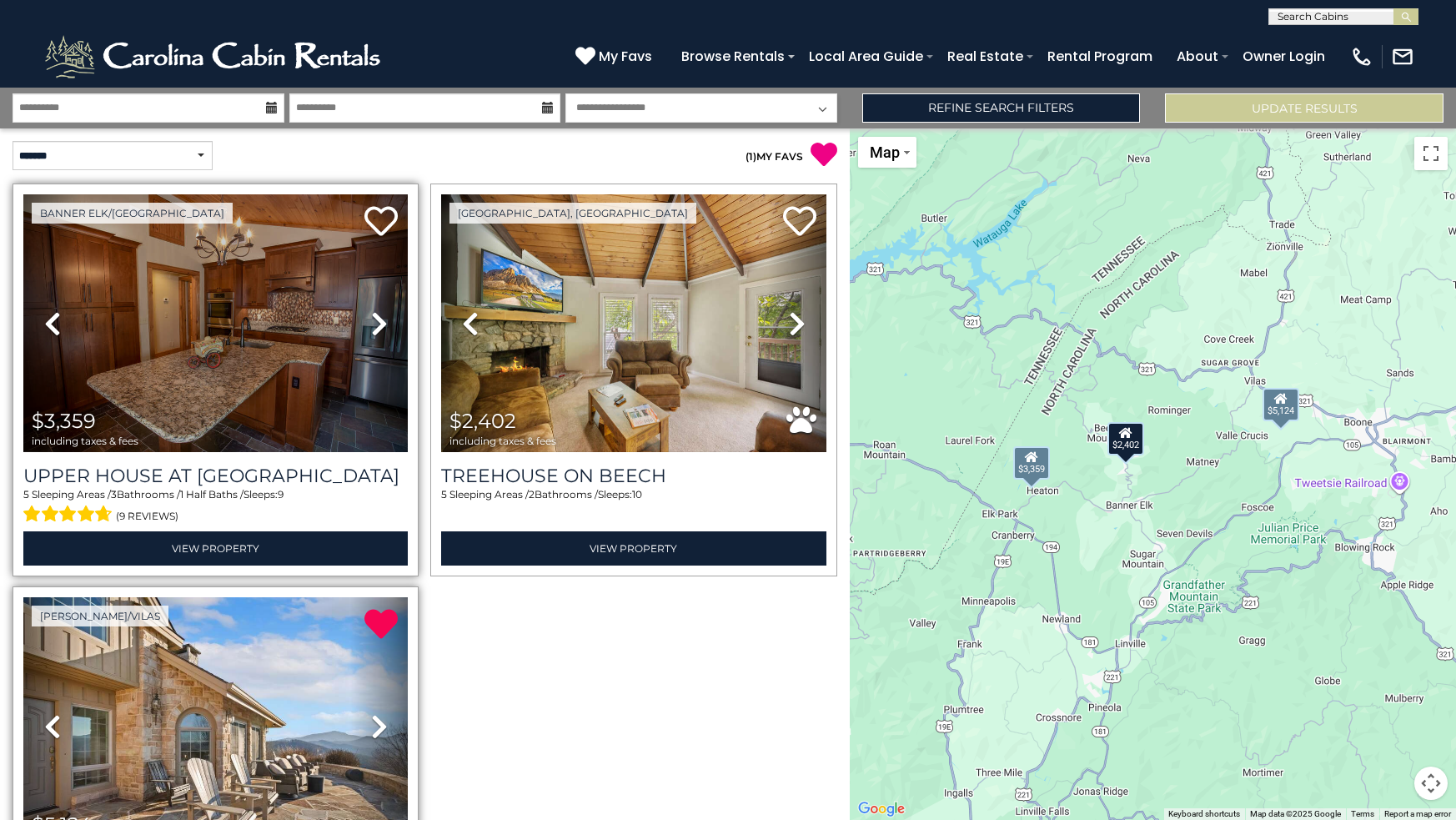
click at [283, 326] on img at bounding box center [216, 323] width 384 height 257
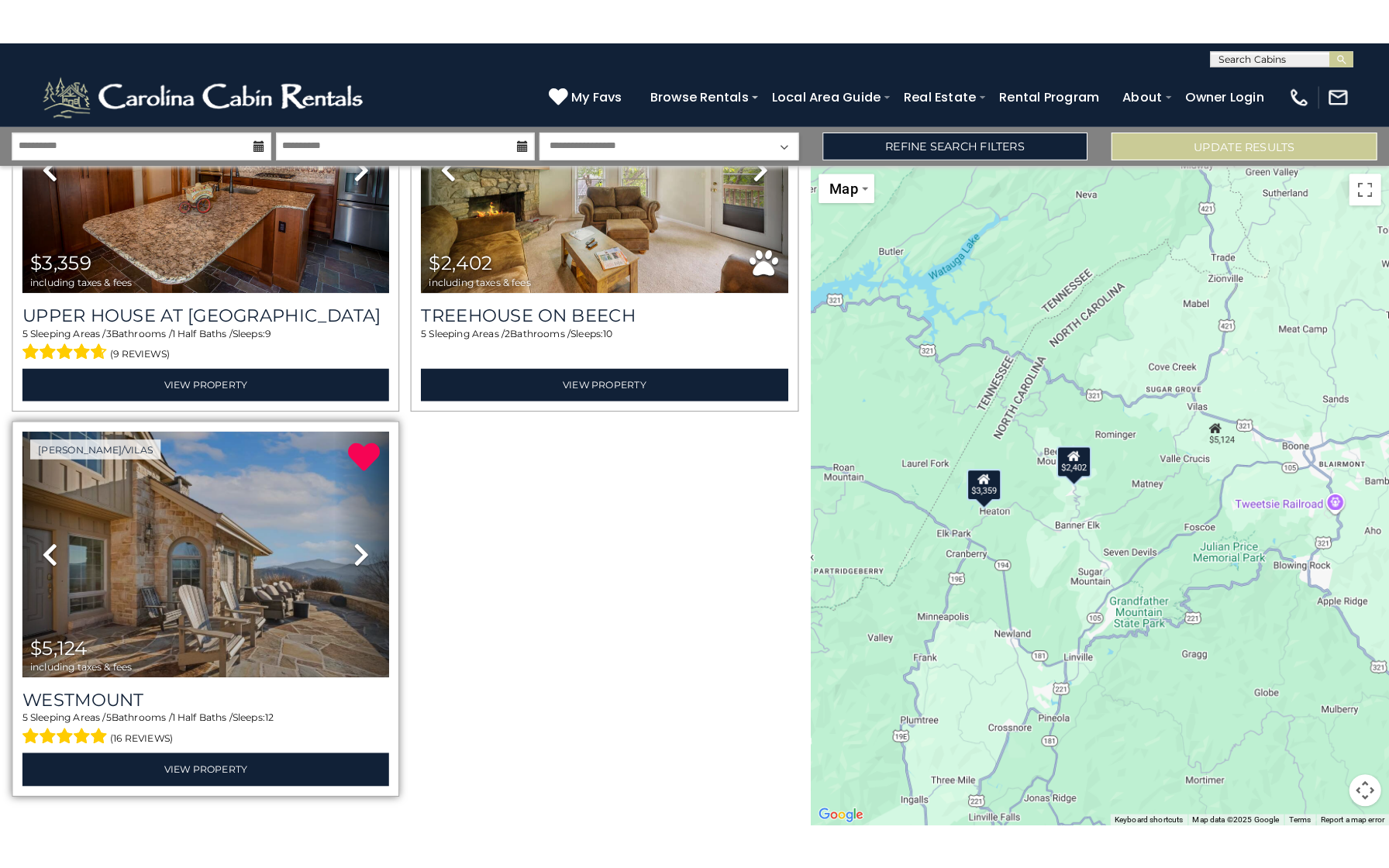
scroll to position [178, 0]
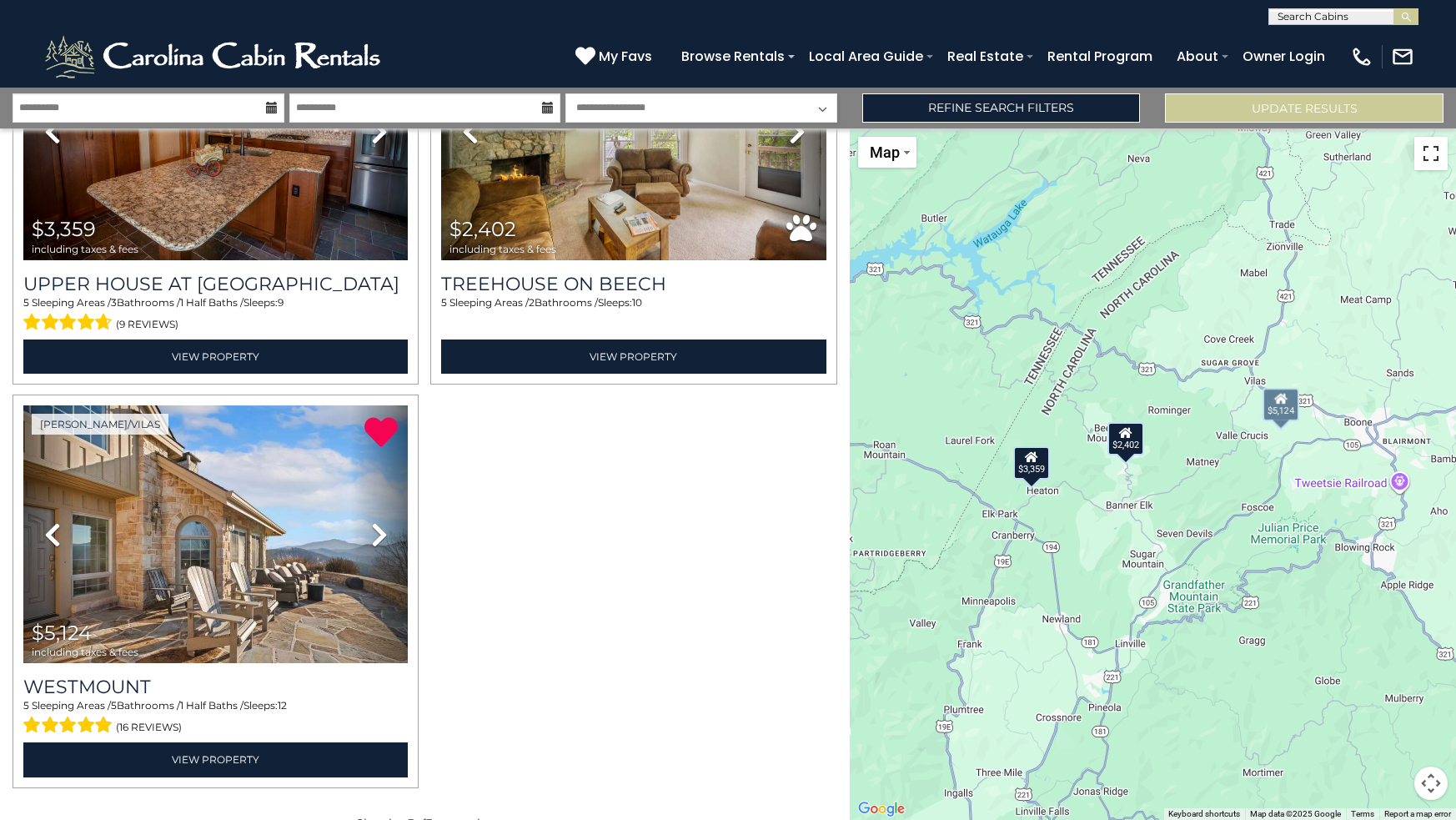
click at [1432, 146] on button "Toggle fullscreen view" at bounding box center [1431, 154] width 34 height 34
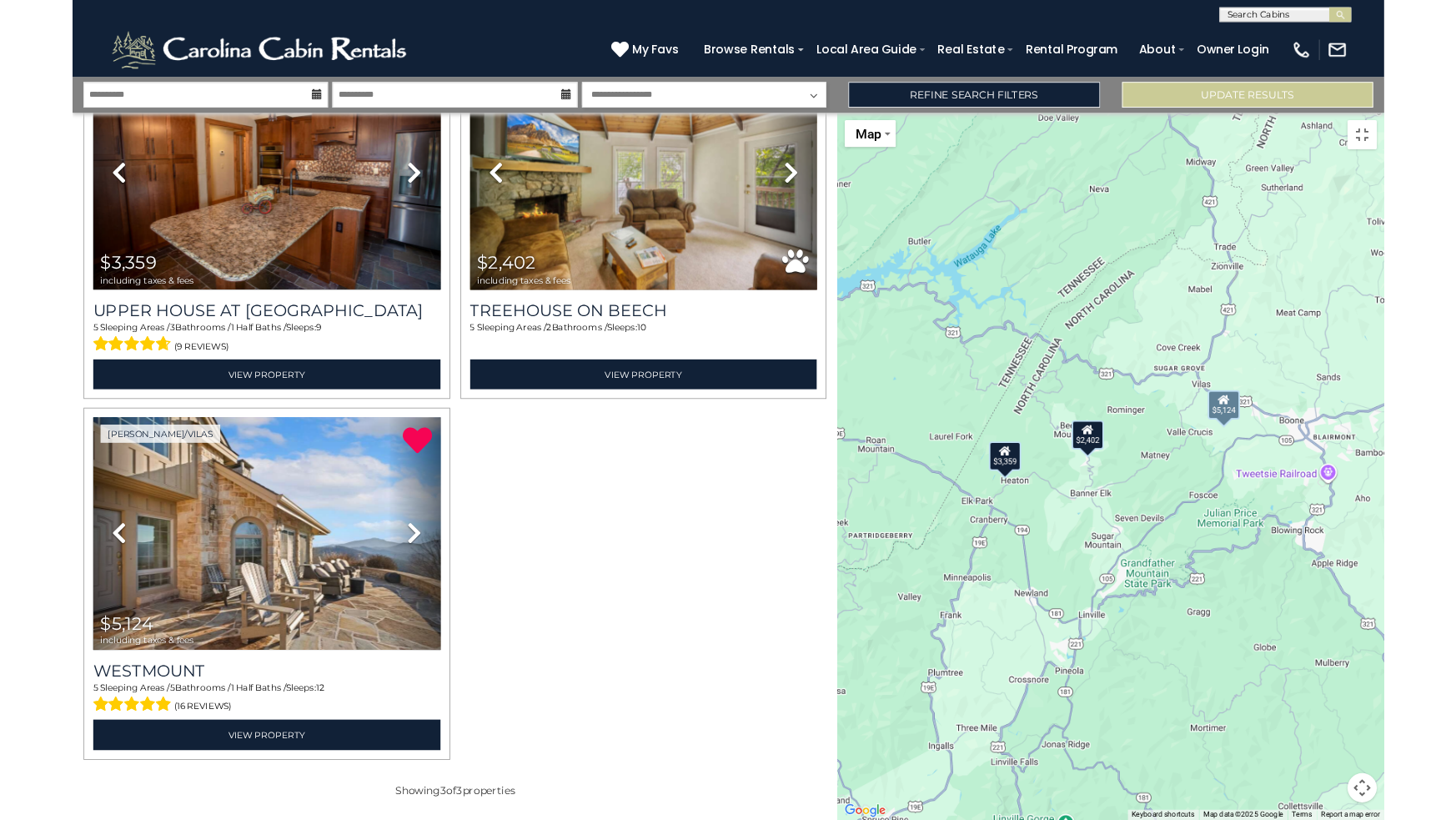
scroll to position [122, 0]
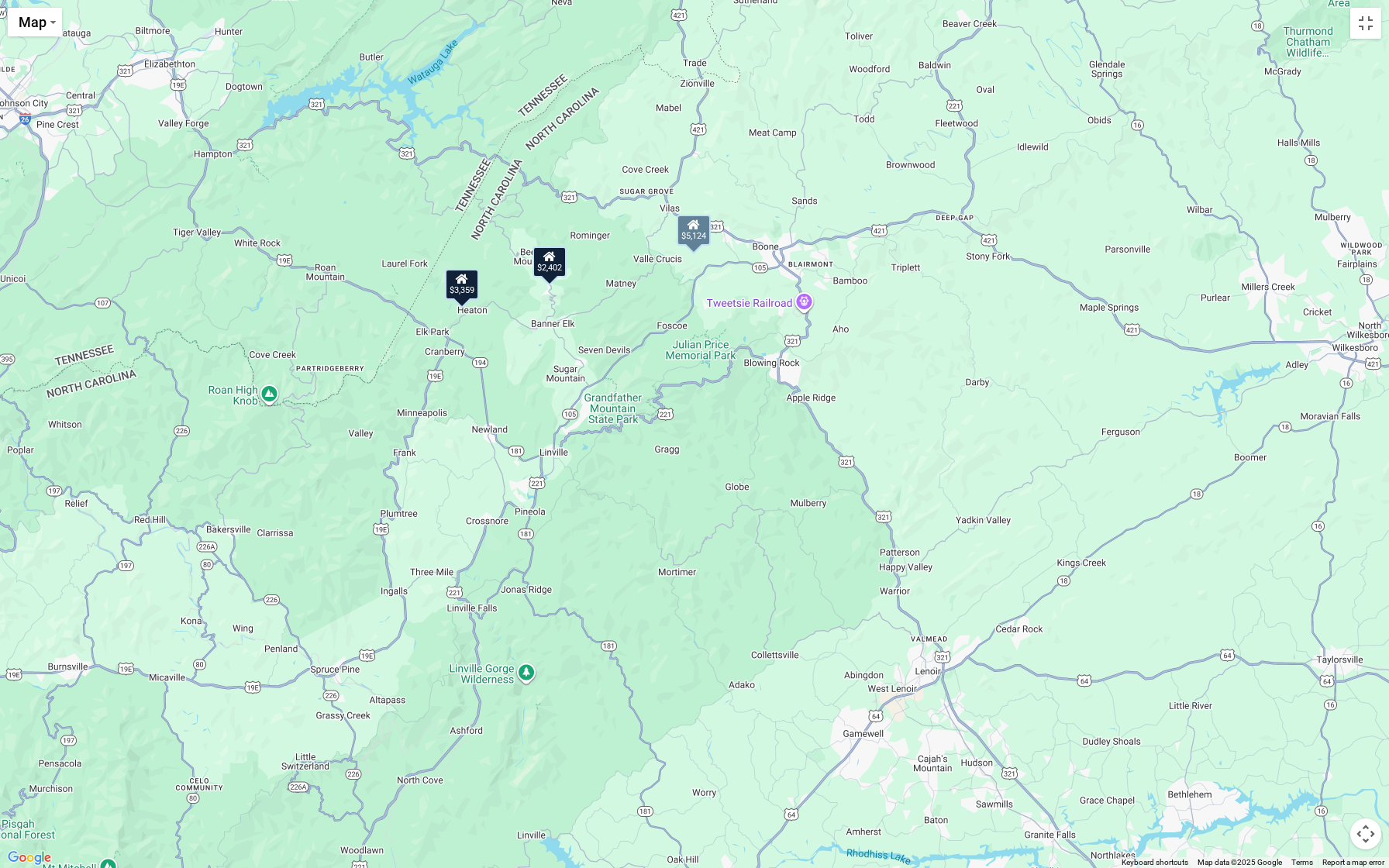
drag, startPoint x: 1027, startPoint y: 526, endPoint x: 903, endPoint y: 384, distance: 188.5
click at [903, 384] on div "$3,359 $2,402 $5,124" at bounding box center [694, 434] width 1389 height 868
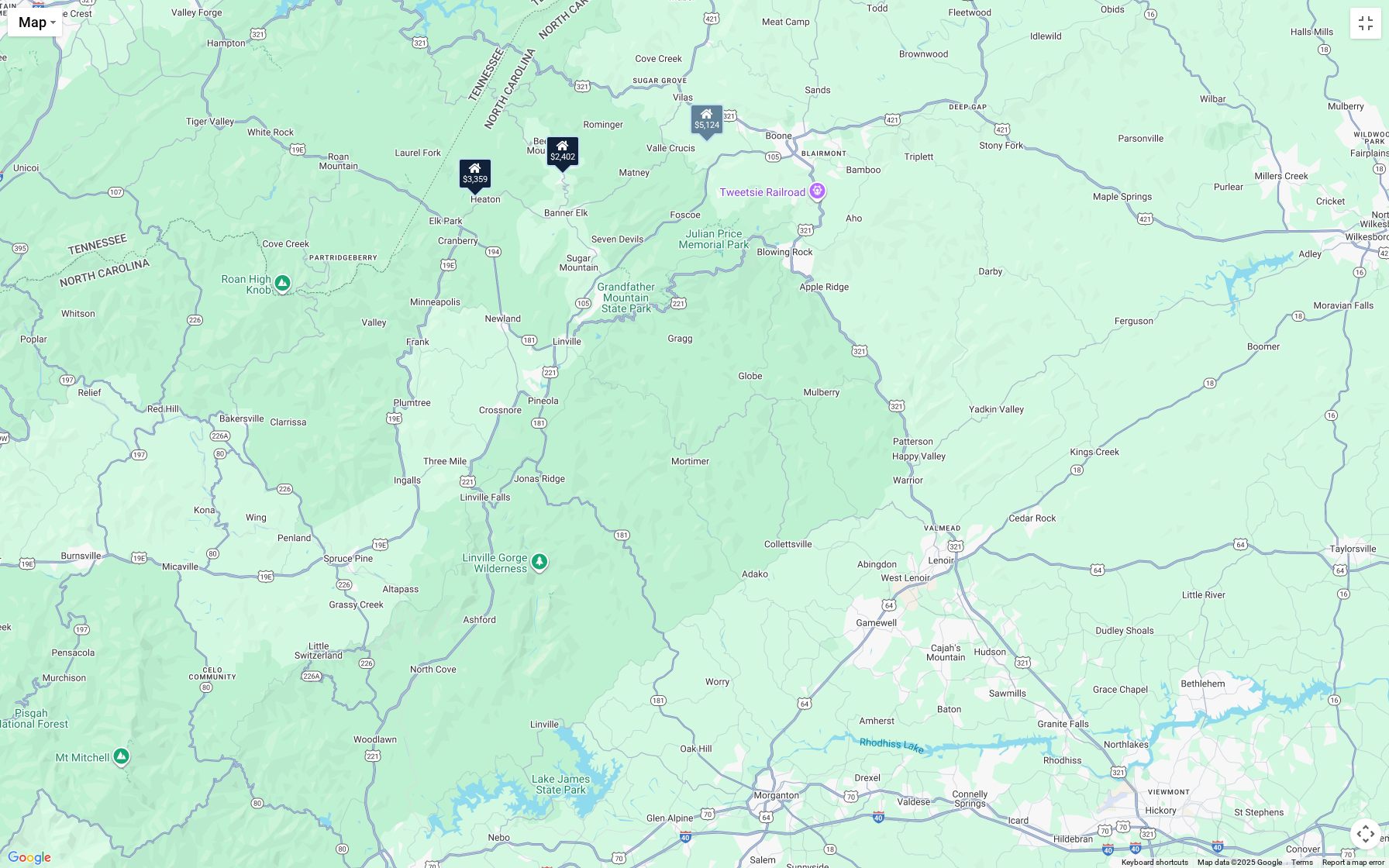
drag, startPoint x: 740, startPoint y: 640, endPoint x: 752, endPoint y: 526, distance: 114.6
click at [752, 526] on div "$3,359 $2,402 $5,124" at bounding box center [694, 434] width 1389 height 868
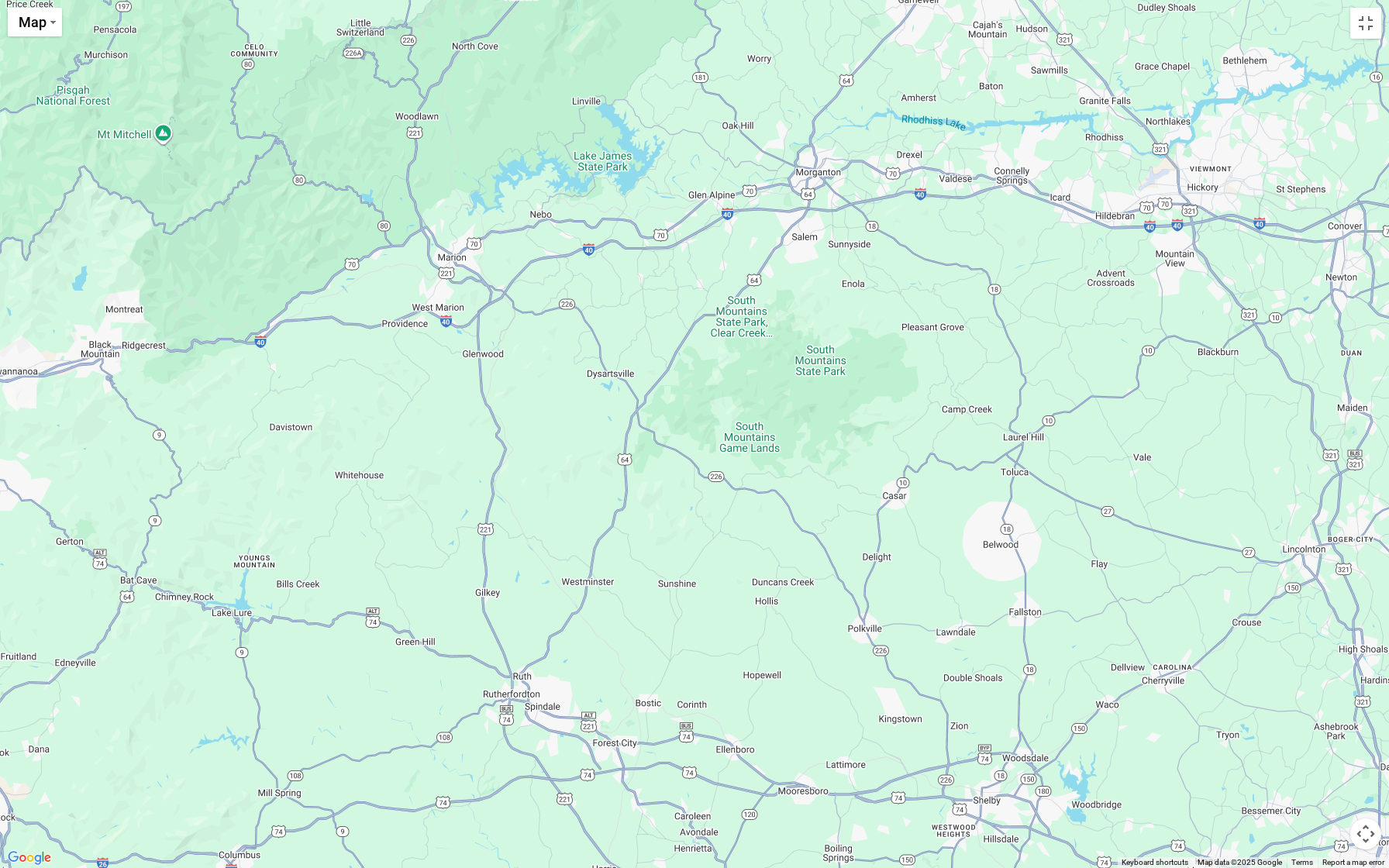
drag, startPoint x: 684, startPoint y: 751, endPoint x: 728, endPoint y: 128, distance: 624.6
click at [728, 128] on div "$3,359 $2,402 $5,124" at bounding box center [694, 434] width 1389 height 868
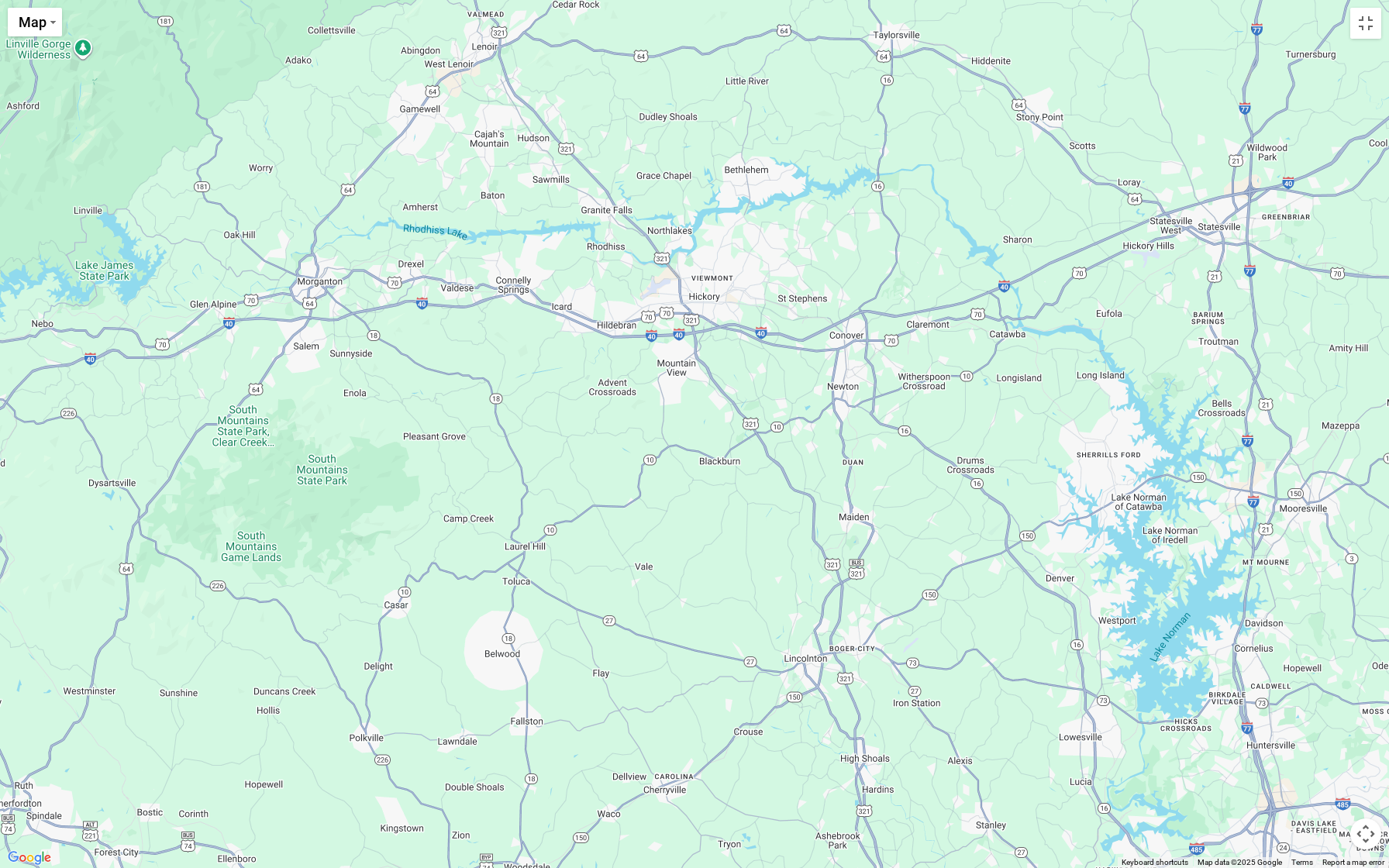
drag, startPoint x: 1115, startPoint y: 481, endPoint x: 614, endPoint y: 589, distance: 512.5
click at [614, 589] on div "$3,359 $2,402 $5,124" at bounding box center [694, 434] width 1389 height 868
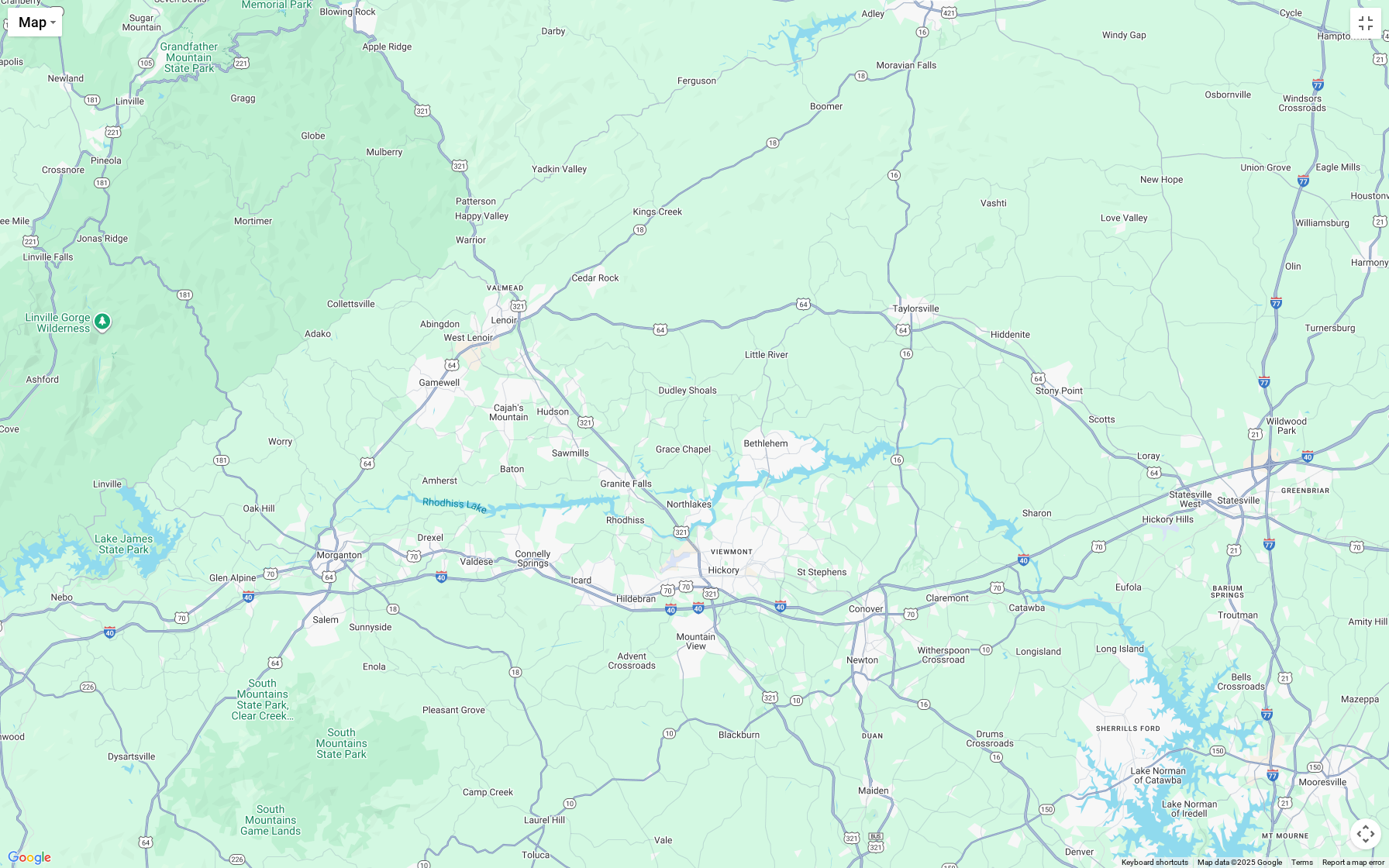
drag, startPoint x: 614, startPoint y: 588, endPoint x: 632, endPoint y: 867, distance: 279.6
click at [632, 760] on div "$3,359 $2,402 $5,124" at bounding box center [694, 434] width 1389 height 868
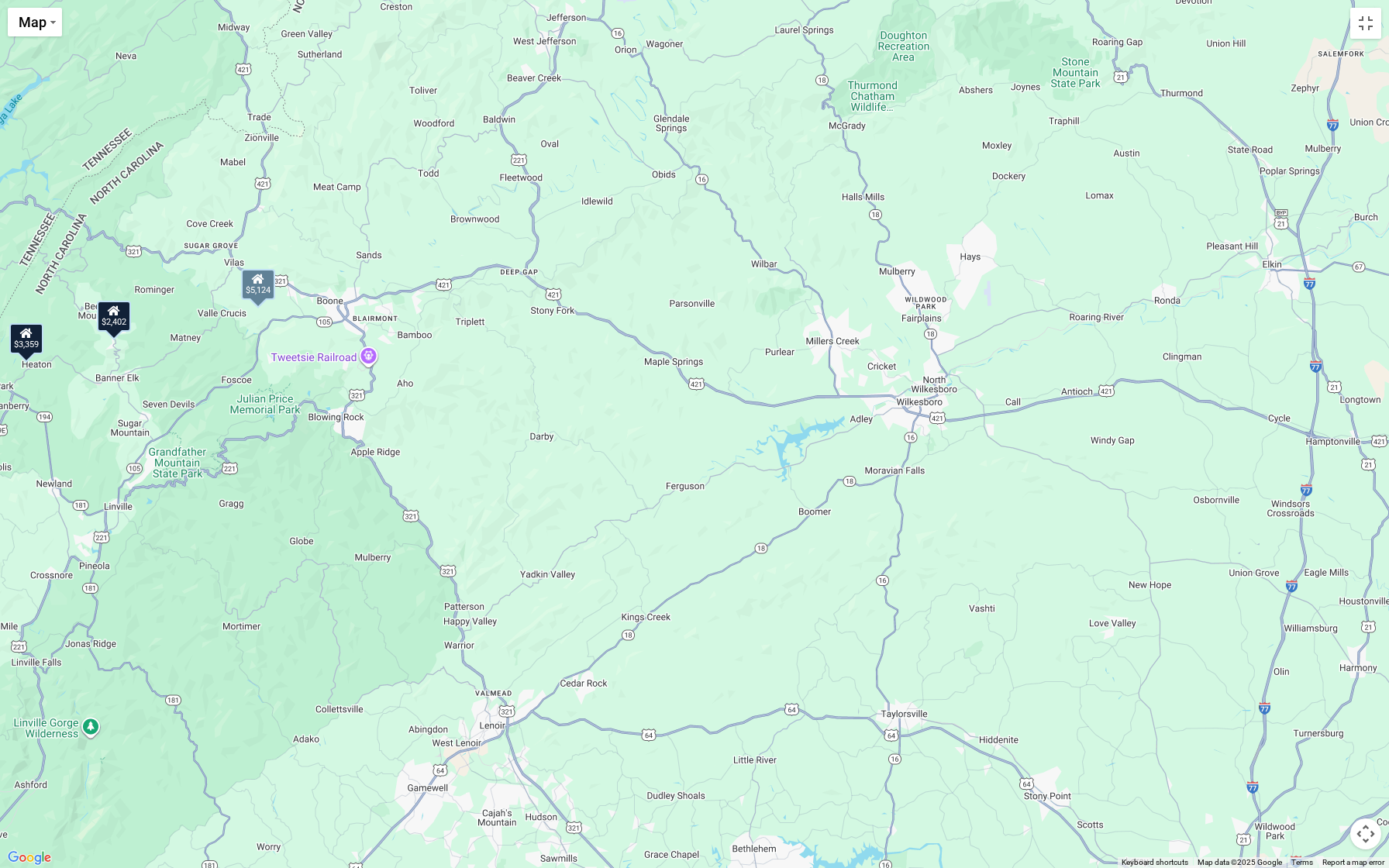
drag, startPoint x: 774, startPoint y: 460, endPoint x: 763, endPoint y: 867, distance: 407.1
click at [763, 760] on div "$3,359 $2,402 $5,124" at bounding box center [694, 434] width 1389 height 868
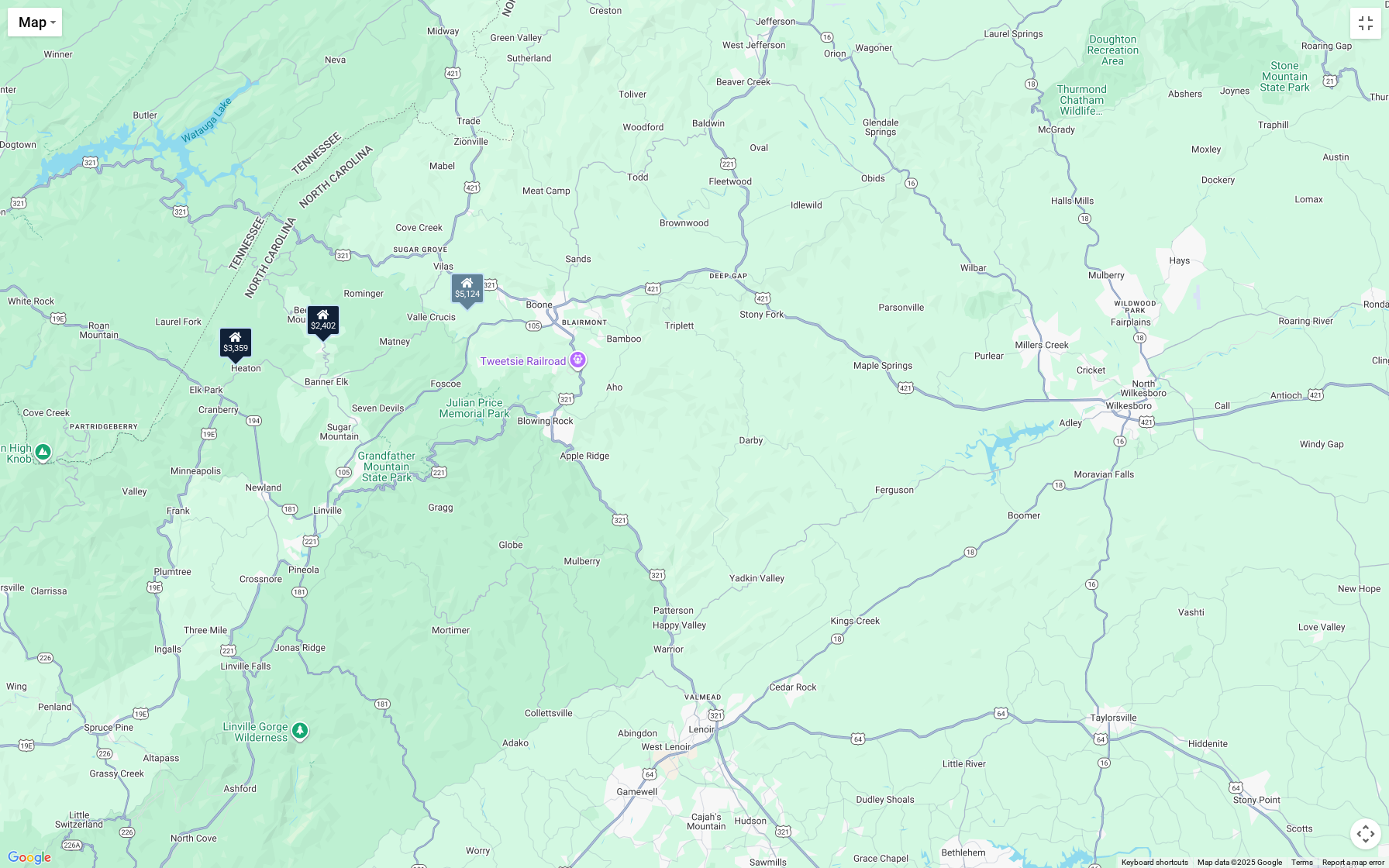
drag, startPoint x: 536, startPoint y: 583, endPoint x: 751, endPoint y: 588, distance: 215.1
click at [751, 588] on div "$3,359 $2,402 $5,124" at bounding box center [694, 434] width 1389 height 868
click at [1352, 17] on button "Toggle fullscreen view" at bounding box center [1366, 23] width 31 height 31
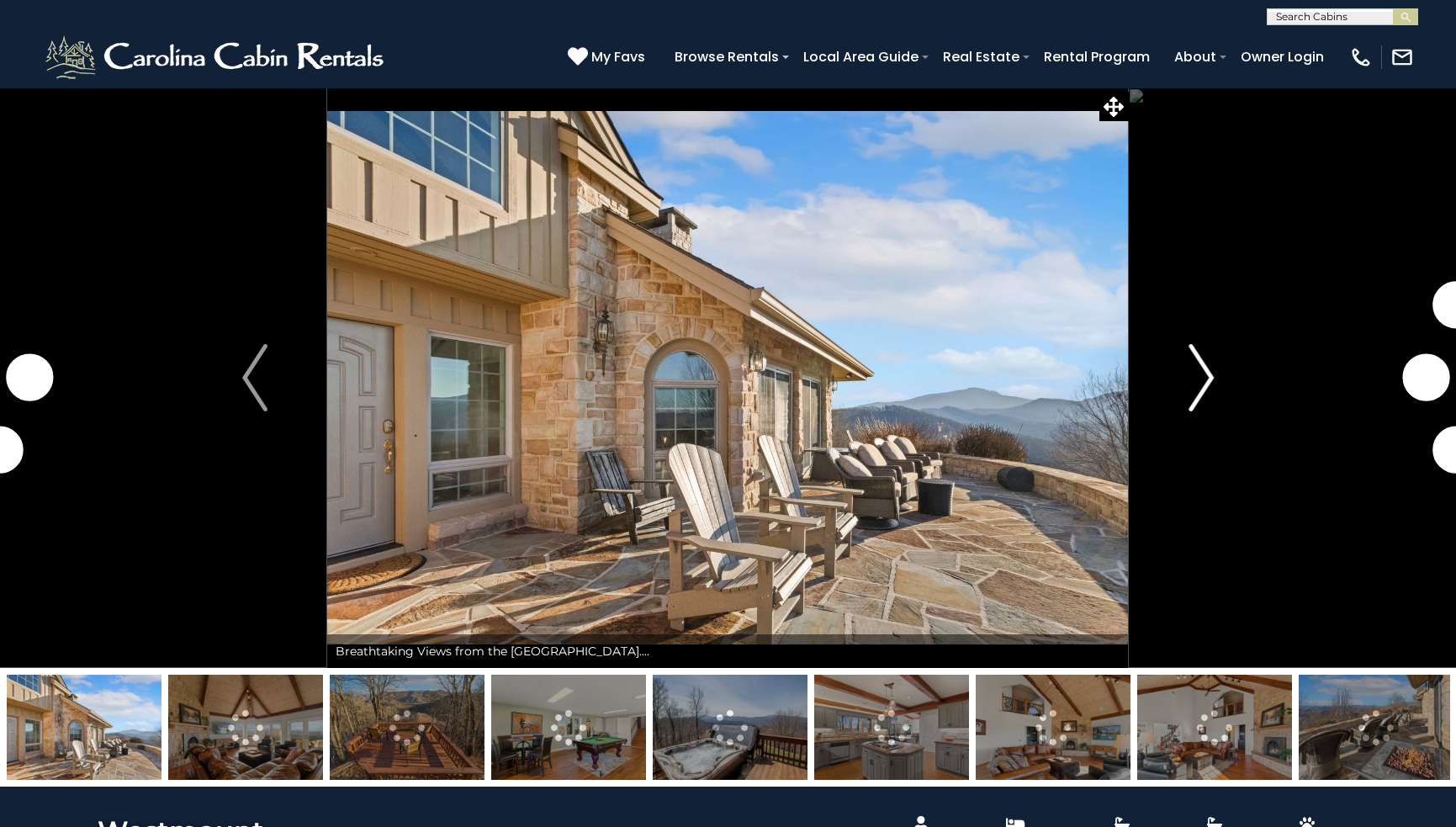
click at [1205, 375] on img "Next" at bounding box center [1200, 378] width 25 height 67
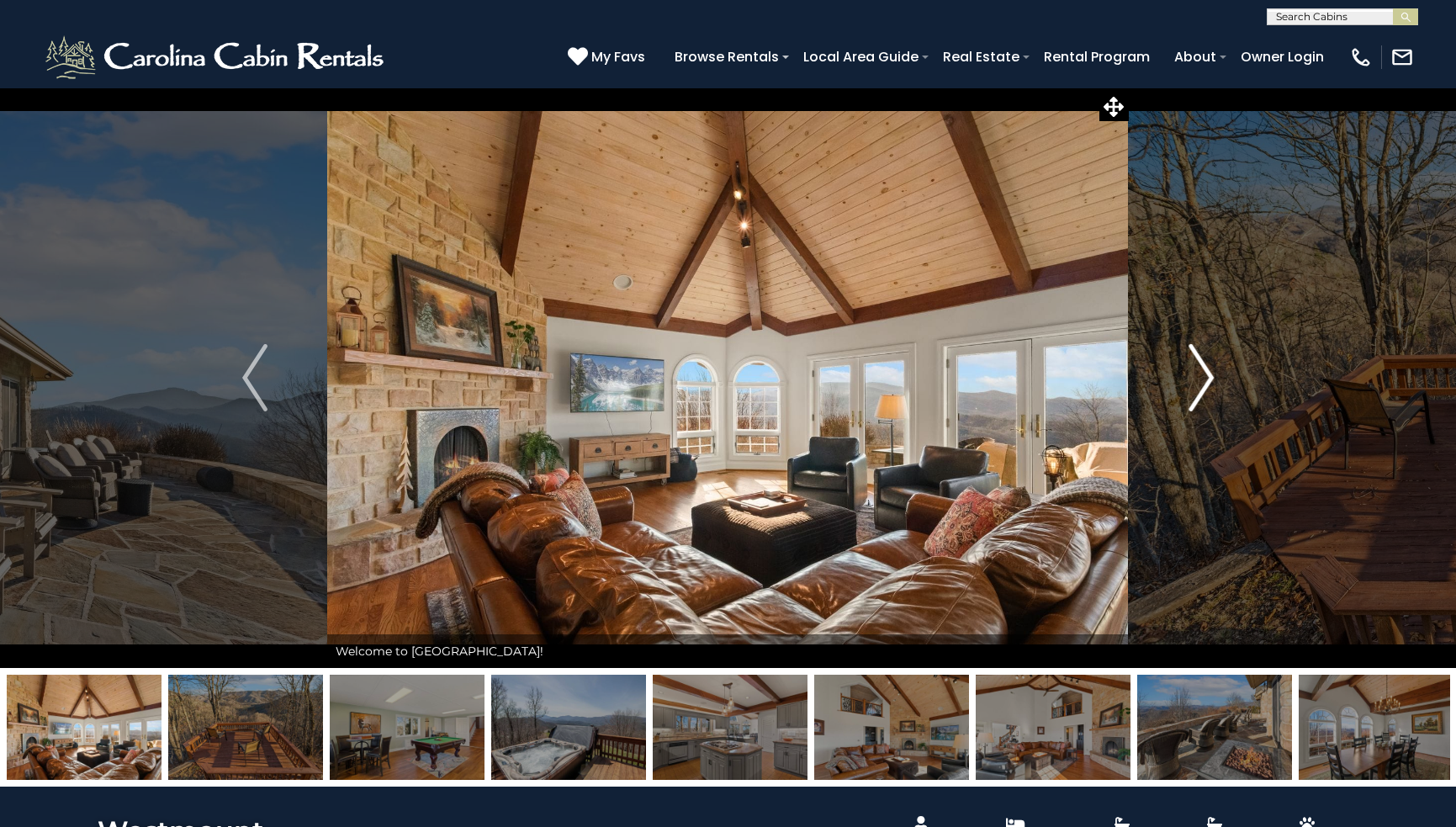
click at [1207, 372] on img "Next" at bounding box center [1200, 378] width 25 height 67
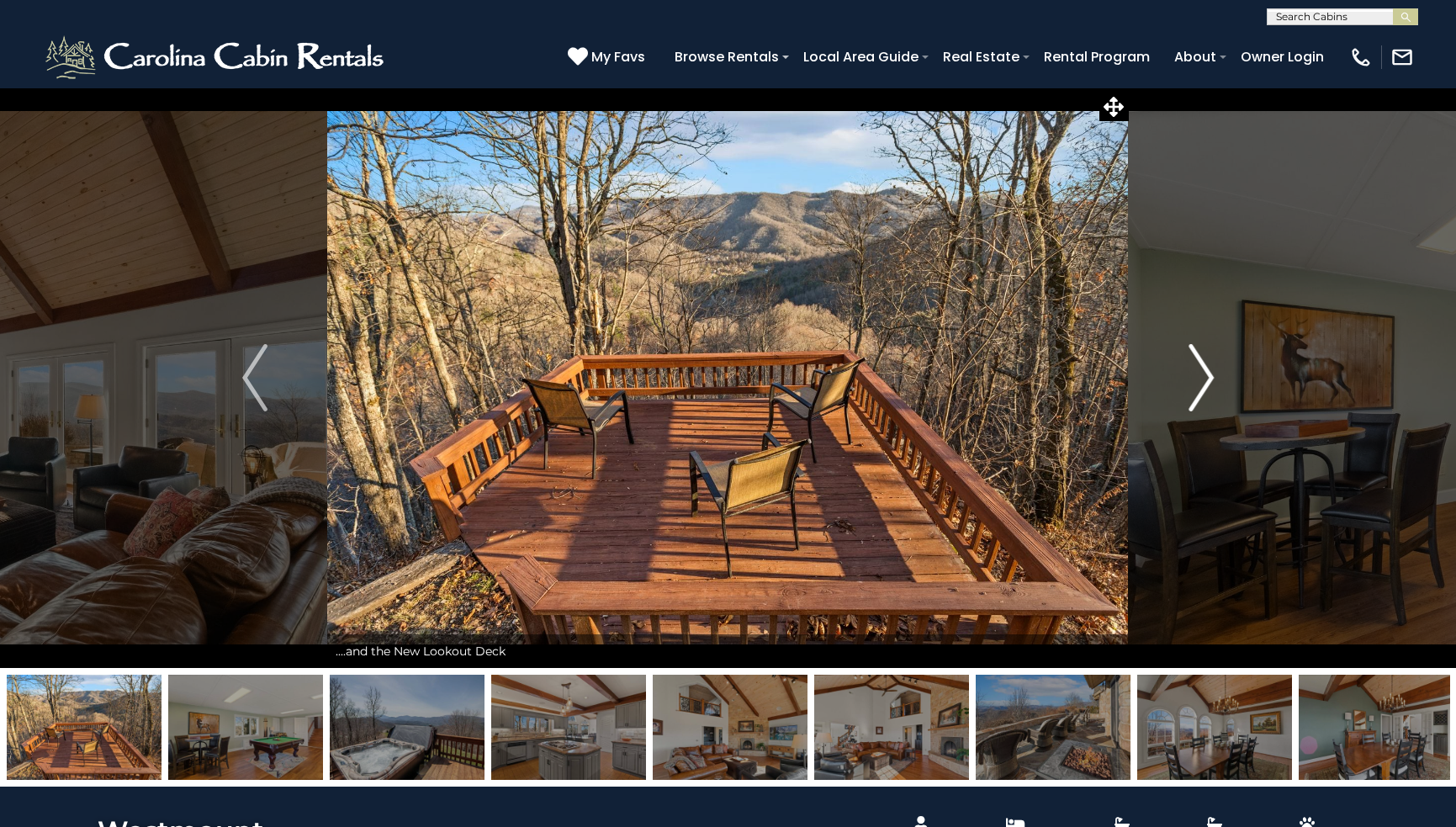
click at [1207, 374] on img "Next" at bounding box center [1200, 378] width 25 height 67
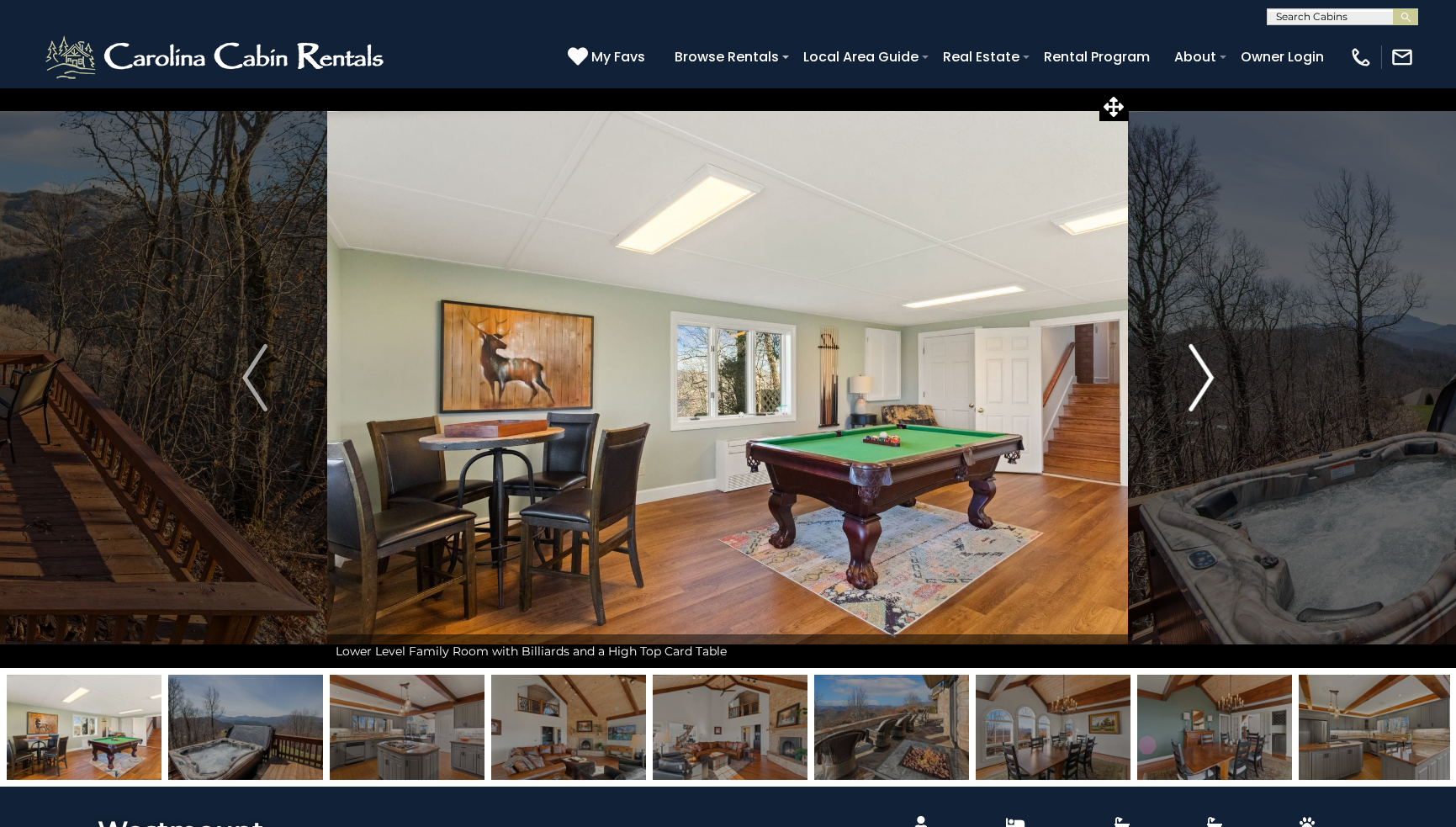
click at [1206, 374] on img "Next" at bounding box center [1200, 378] width 25 height 67
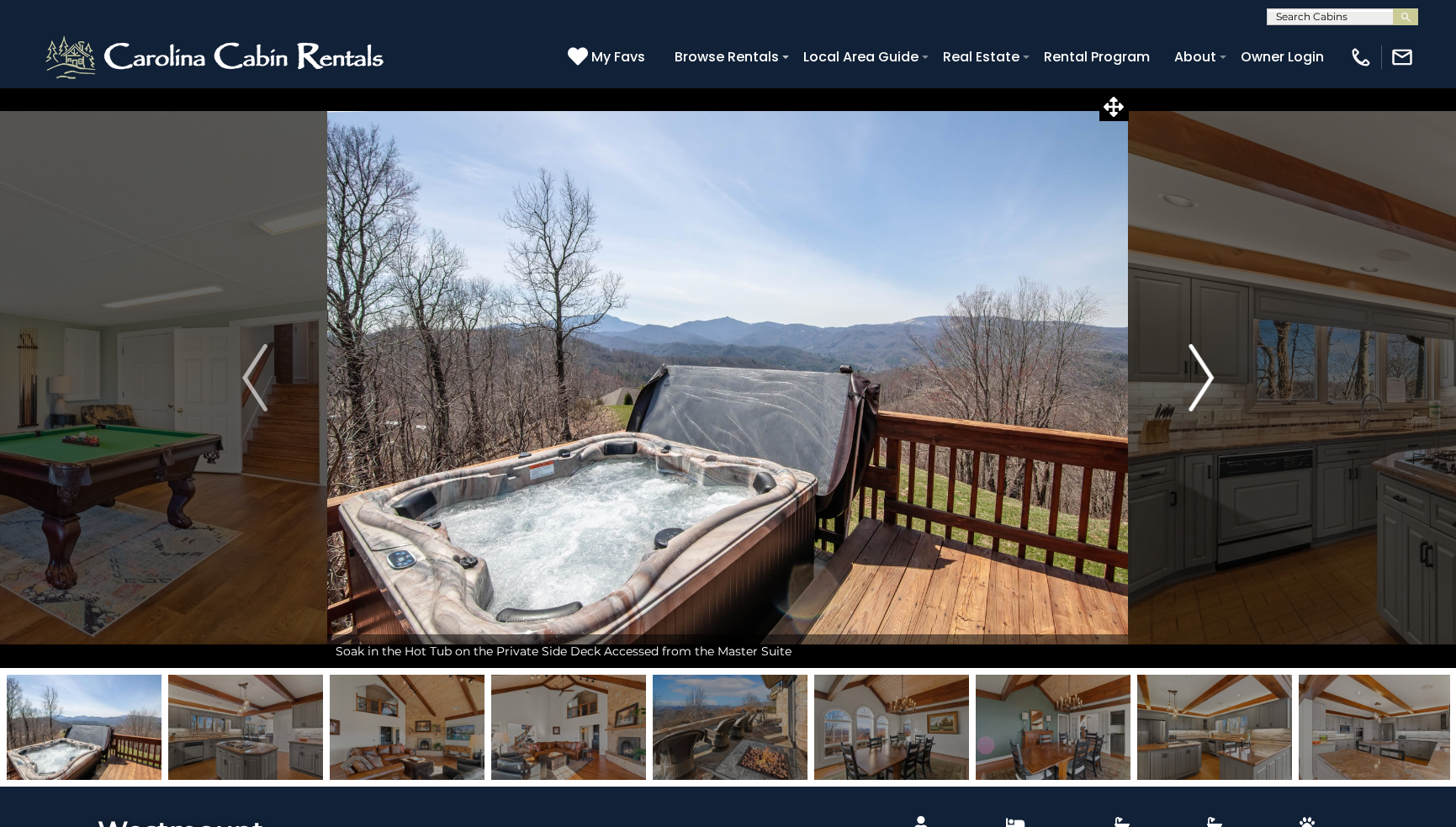
click at [1204, 376] on img "Next" at bounding box center [1200, 378] width 25 height 67
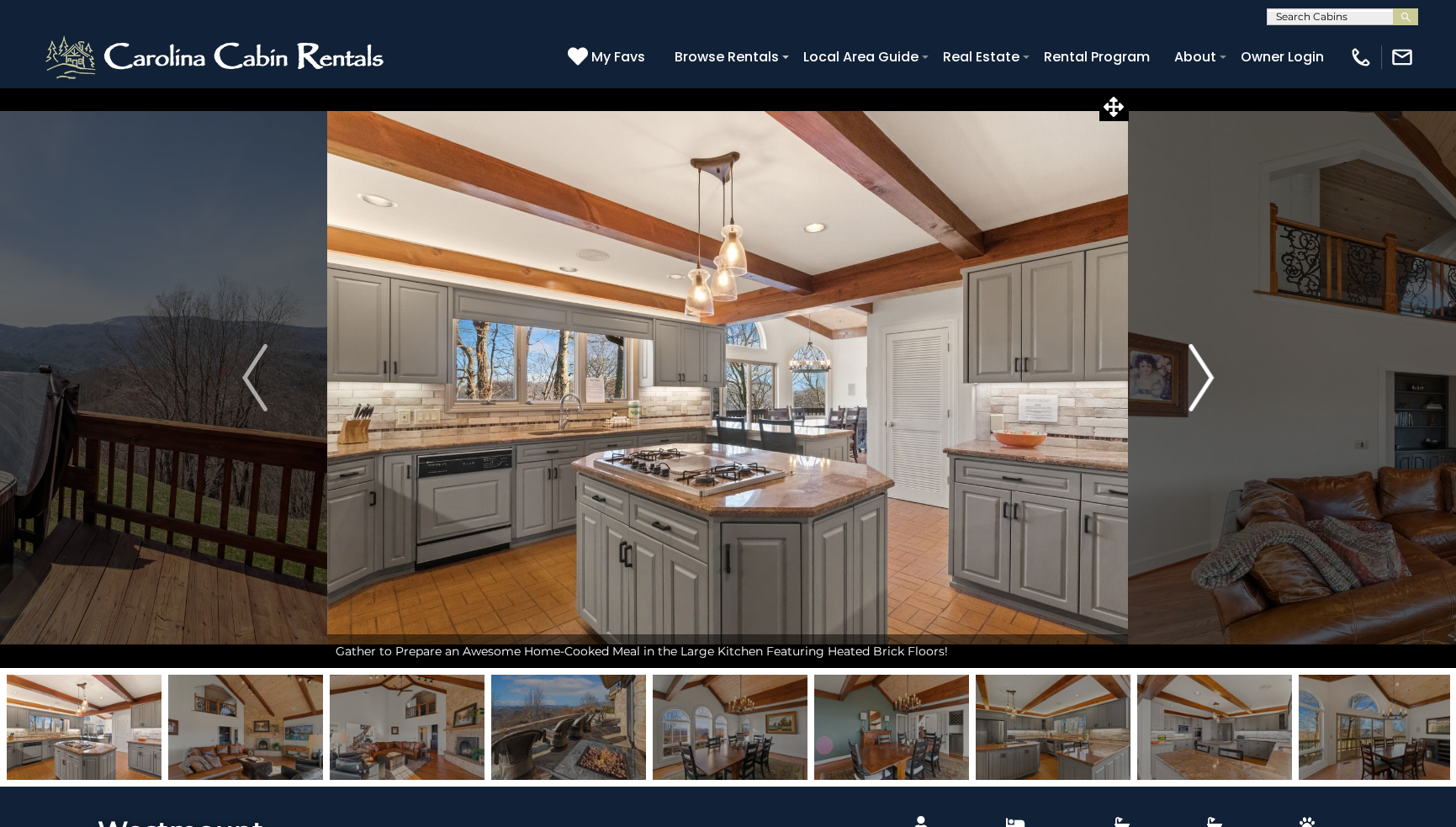
click at [1204, 376] on img "Next" at bounding box center [1200, 378] width 25 height 67
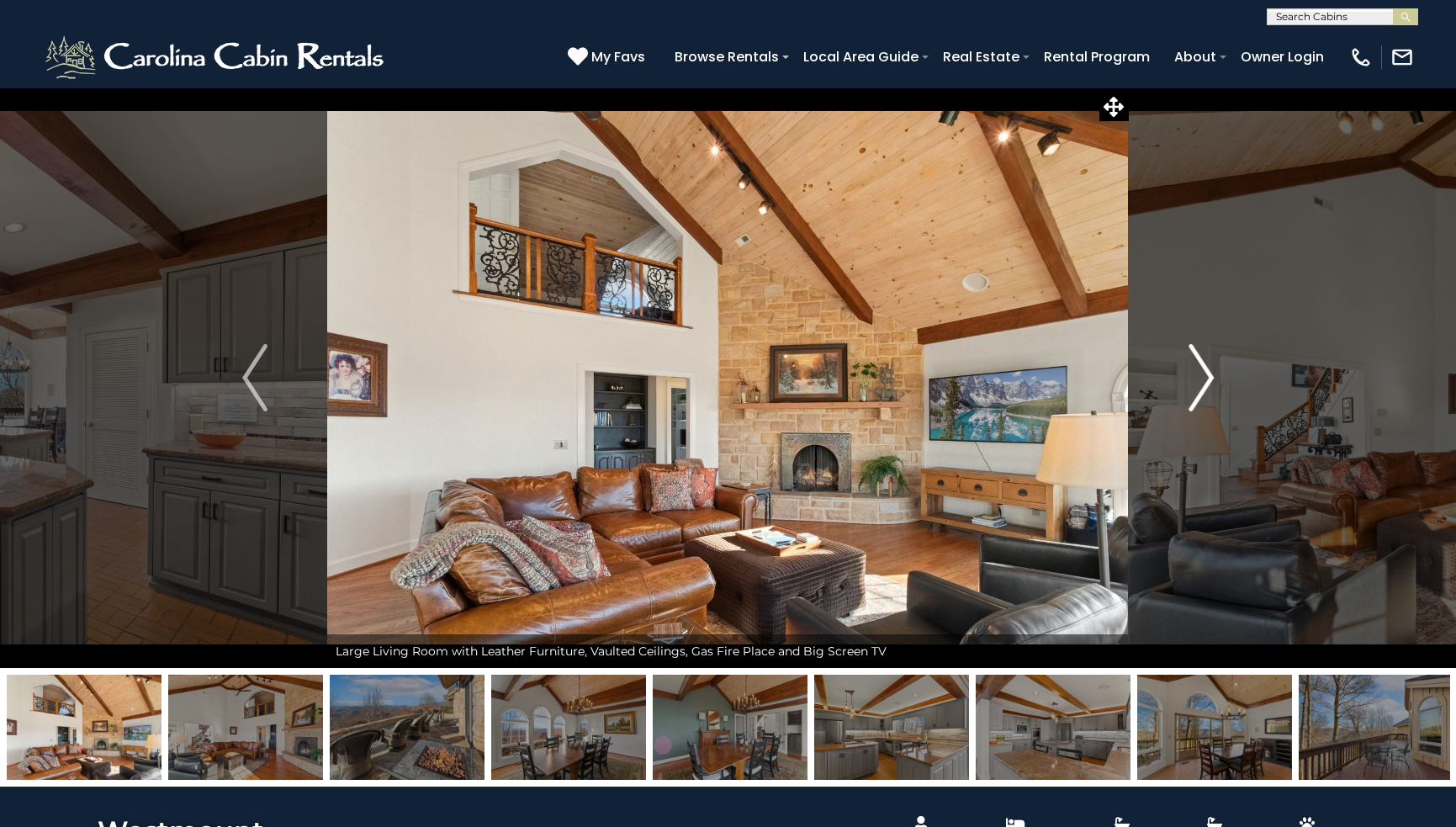
click at [1205, 377] on img "Next" at bounding box center [1200, 378] width 25 height 67
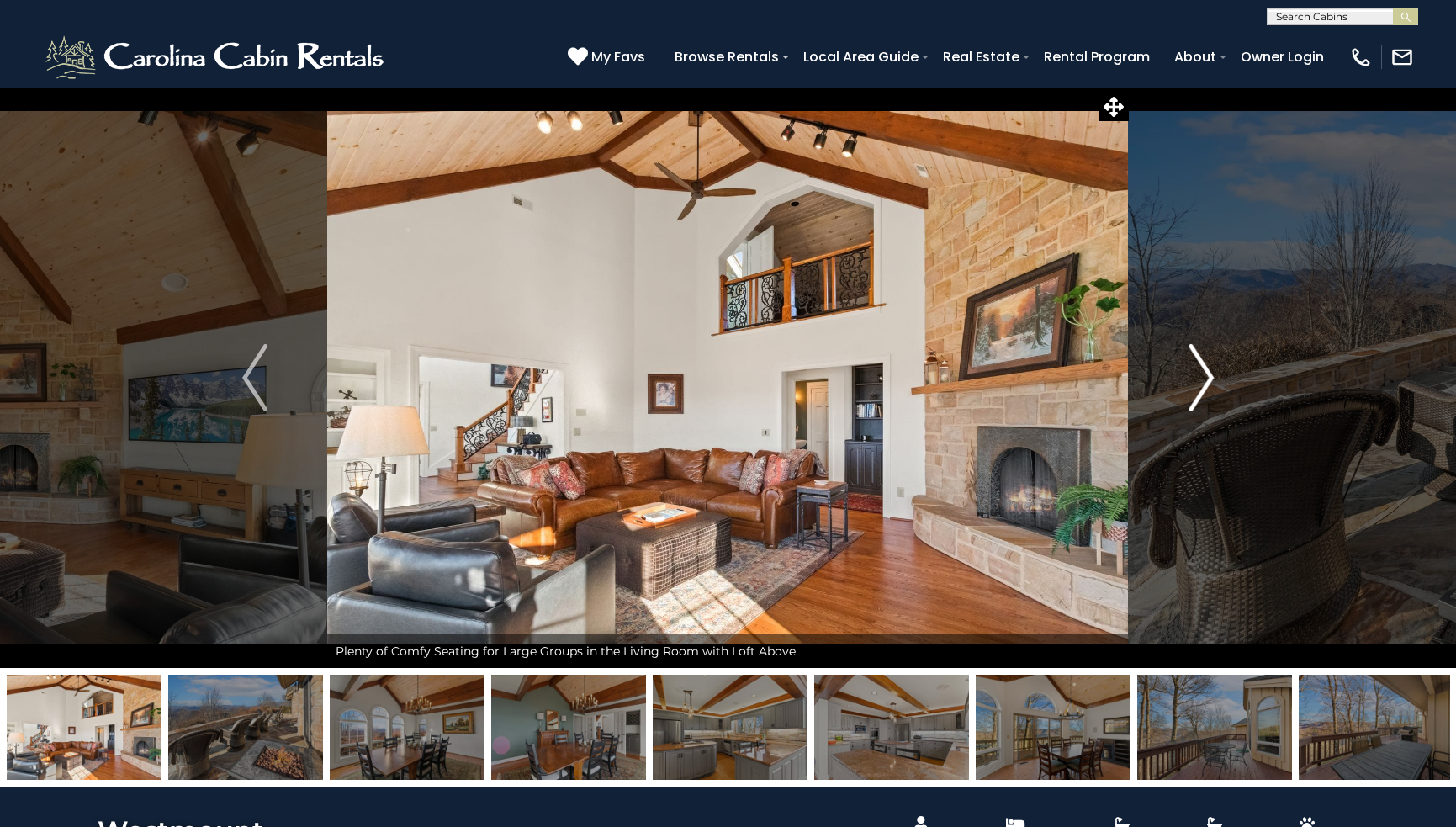
click at [1205, 377] on img "Next" at bounding box center [1200, 378] width 25 height 67
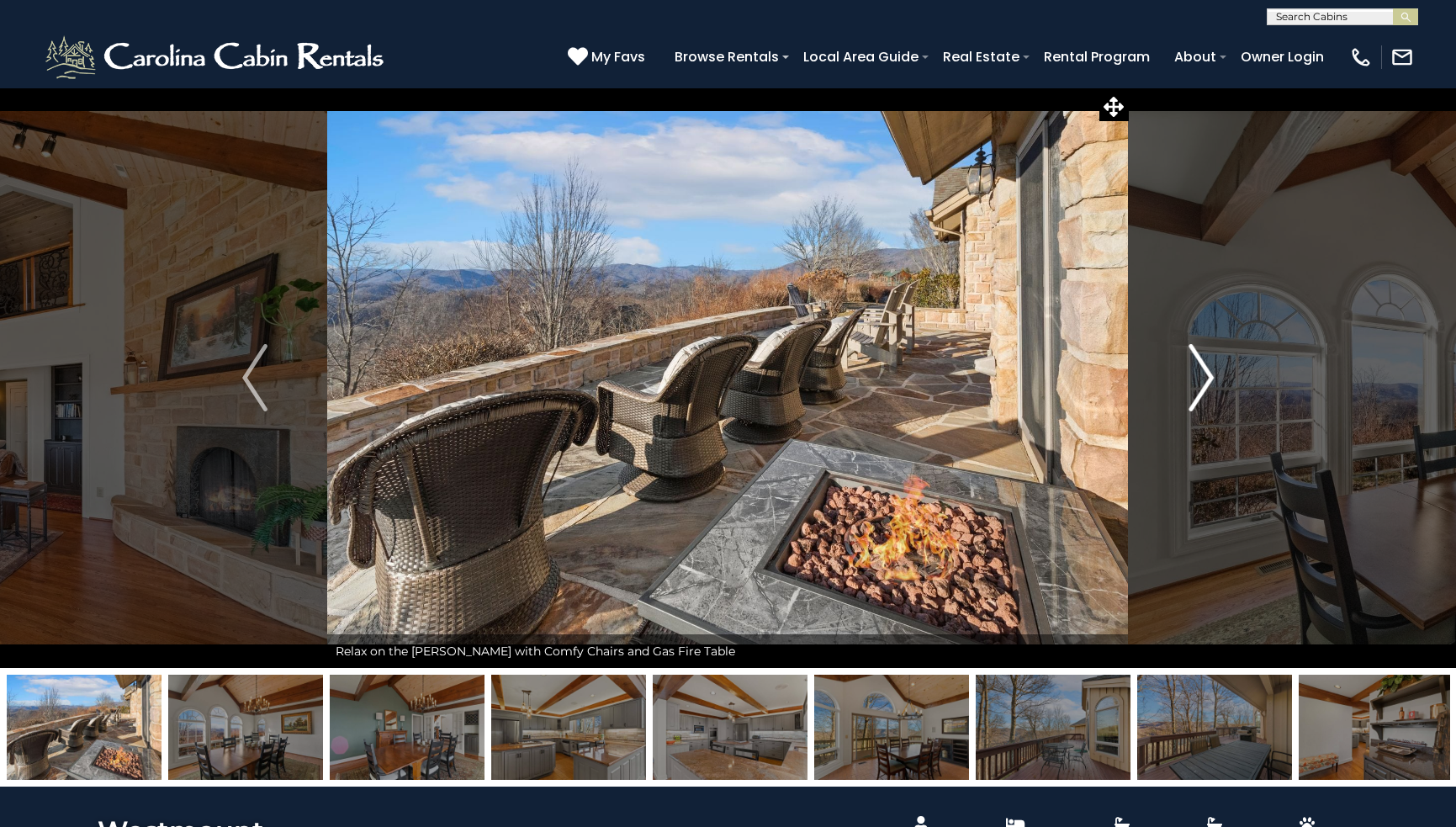
click at [1205, 377] on img "Next" at bounding box center [1200, 378] width 25 height 67
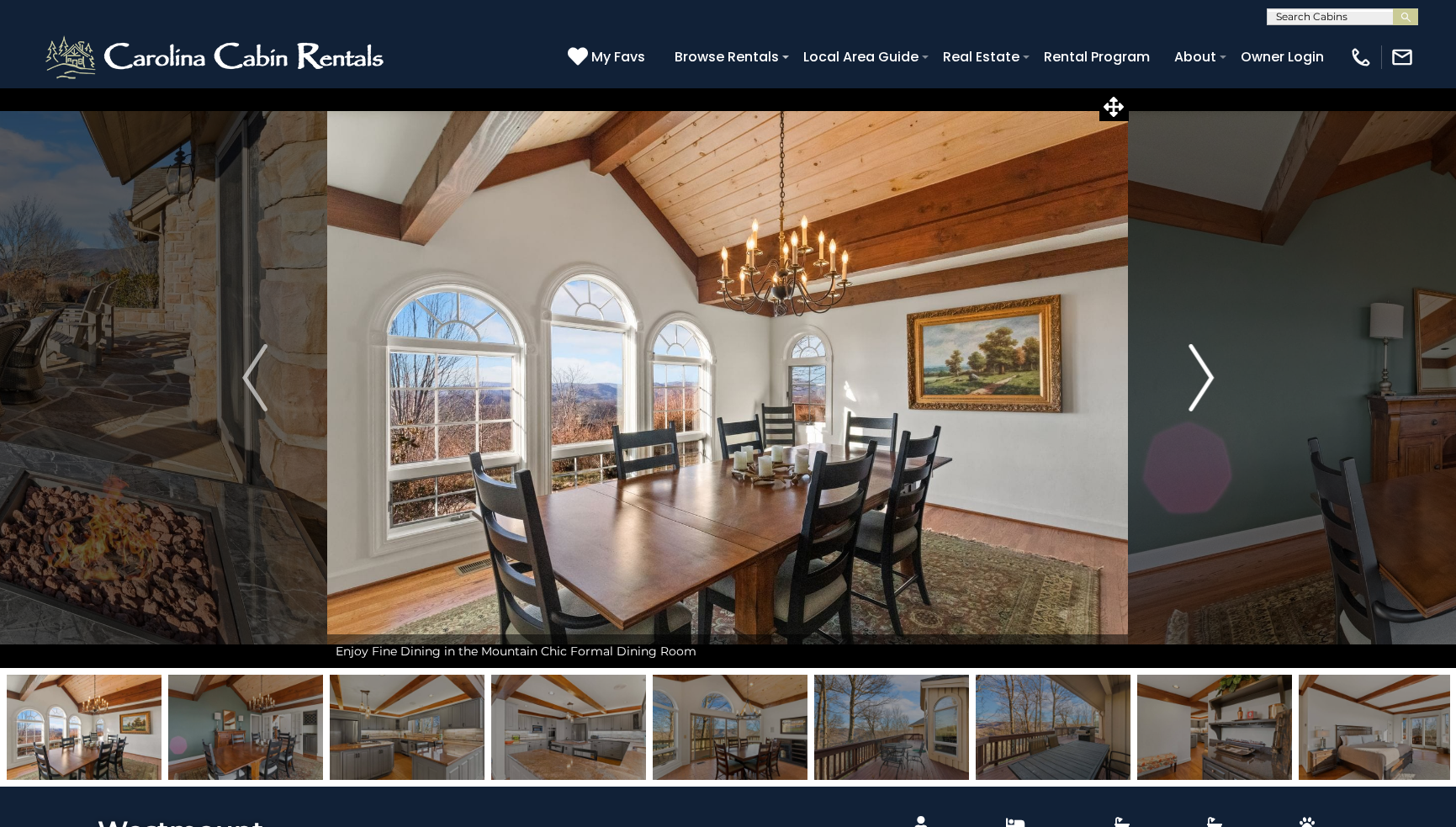
click at [1205, 377] on img "Next" at bounding box center [1200, 378] width 25 height 67
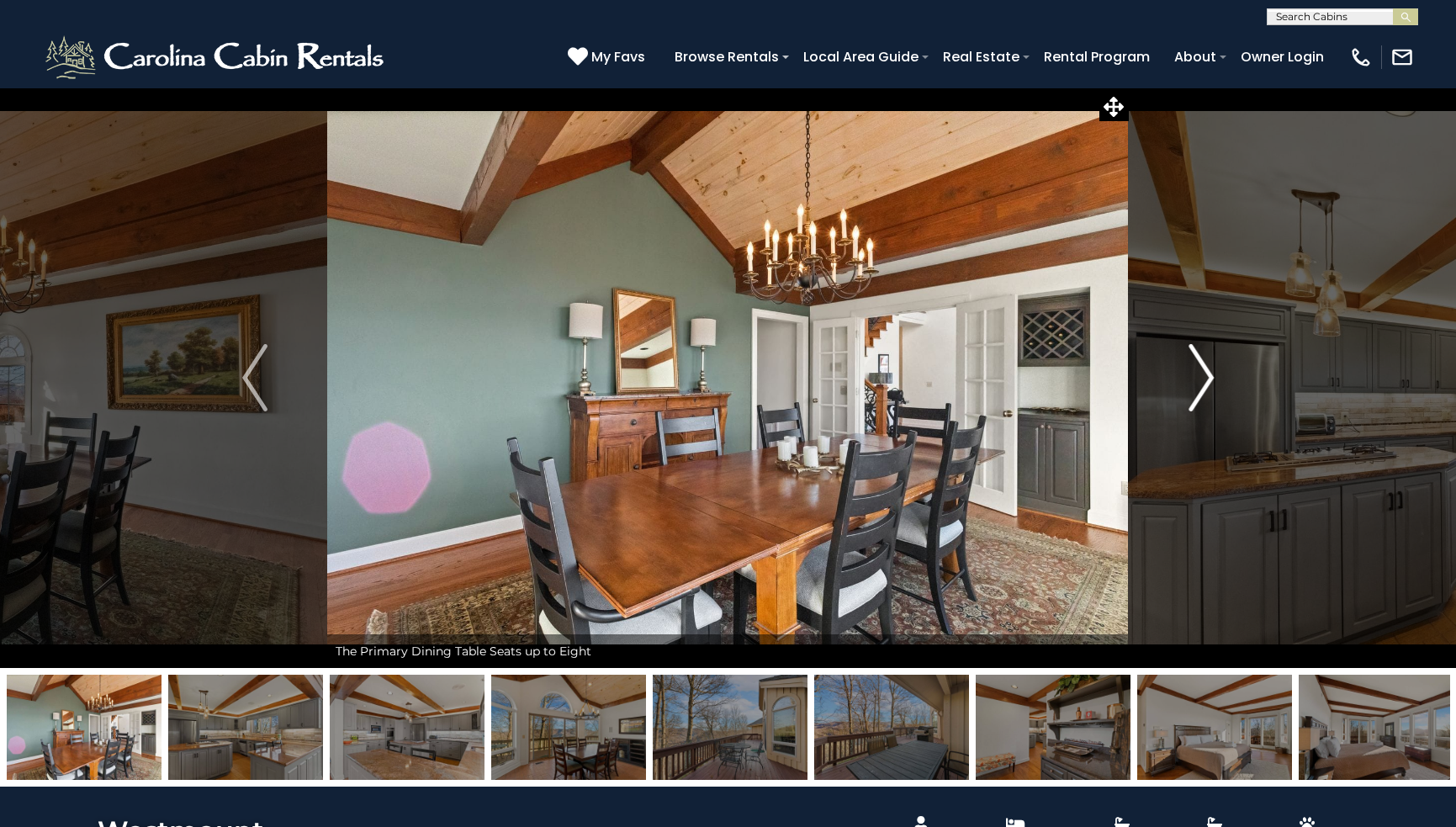
click at [1209, 371] on img "Next" at bounding box center [1200, 378] width 25 height 67
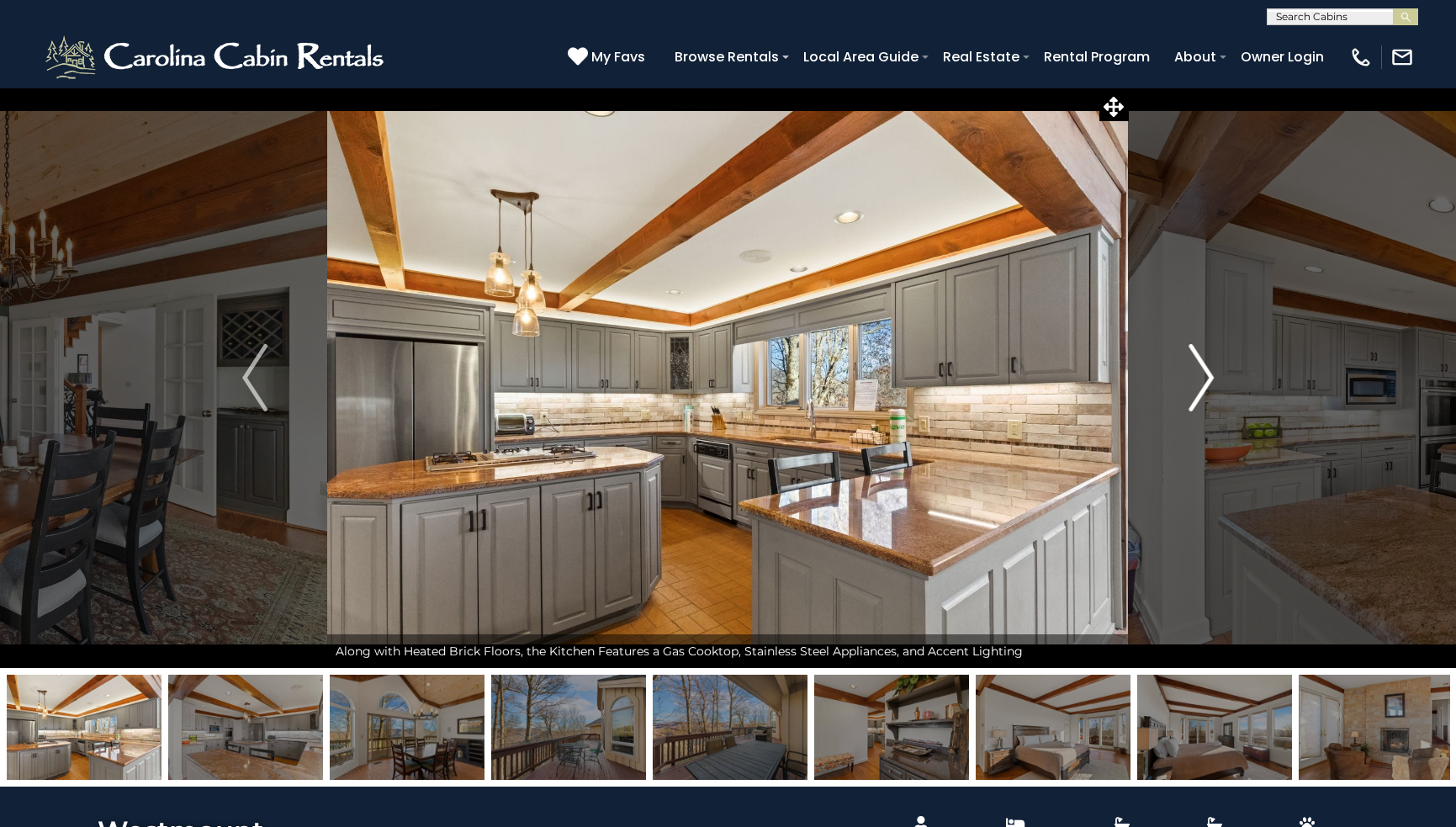
click at [1204, 374] on img "Next" at bounding box center [1200, 378] width 25 height 67
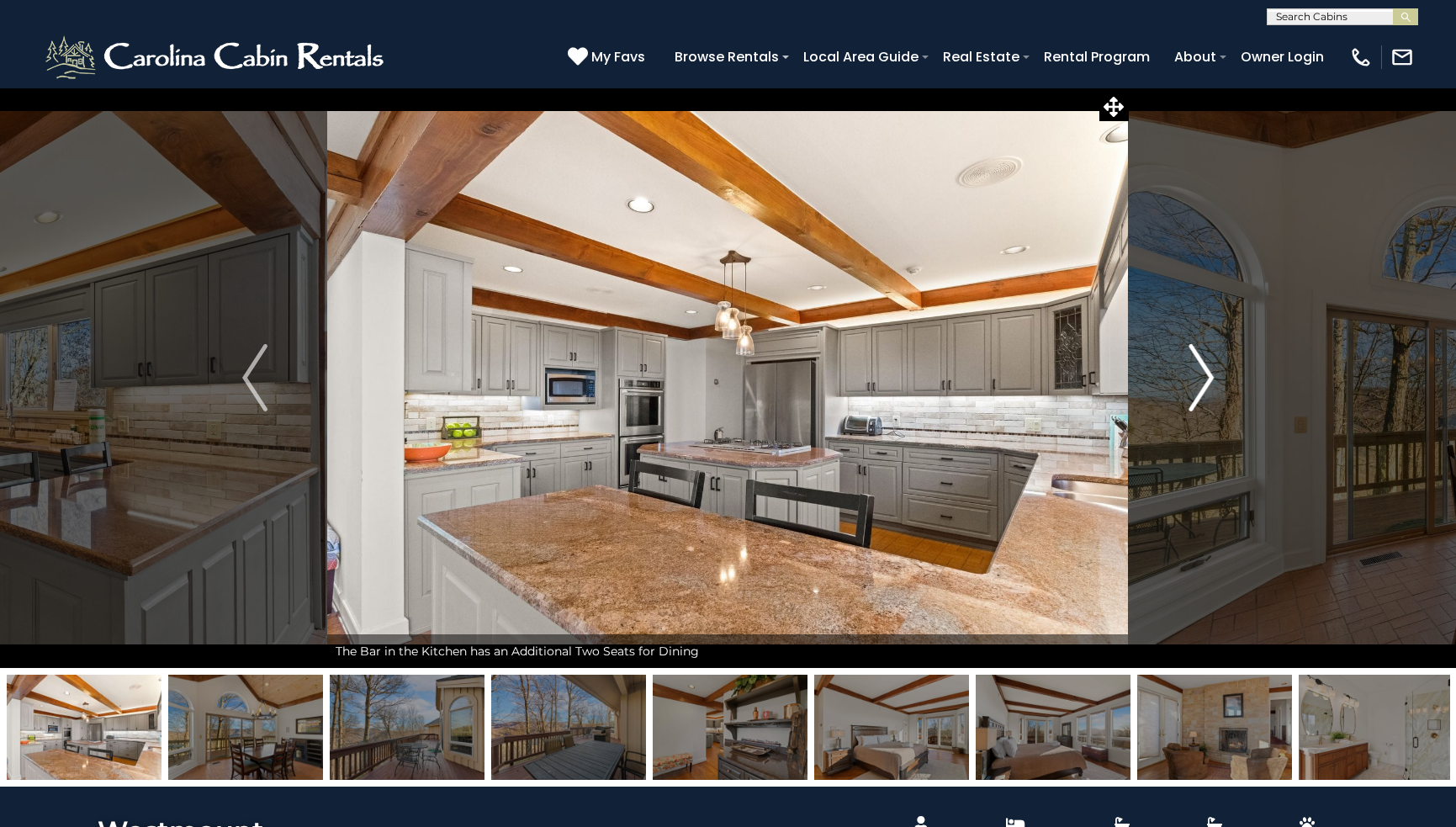
click at [1204, 375] on img "Next" at bounding box center [1200, 378] width 25 height 67
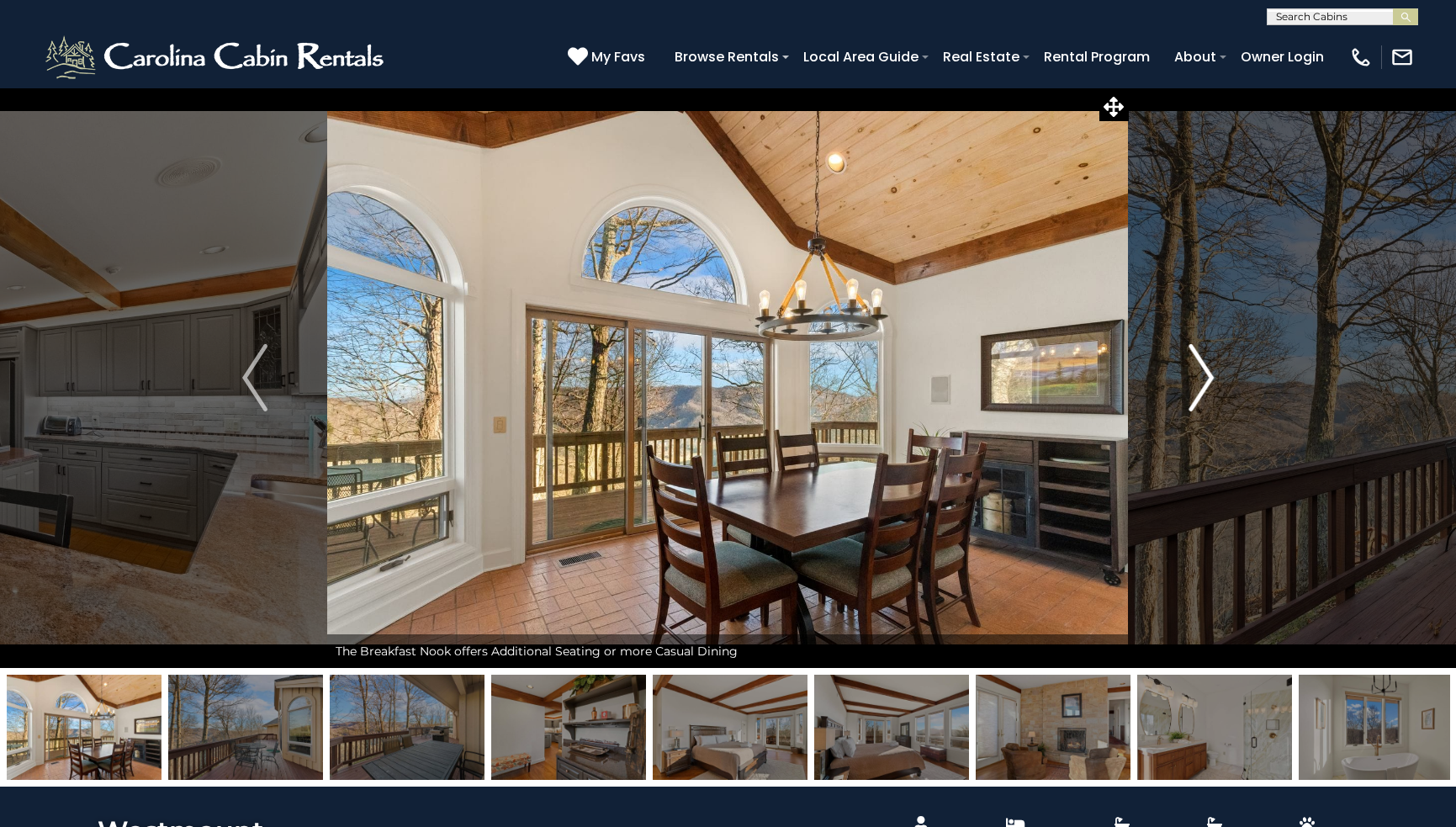
click at [1204, 376] on img "Next" at bounding box center [1200, 378] width 25 height 67
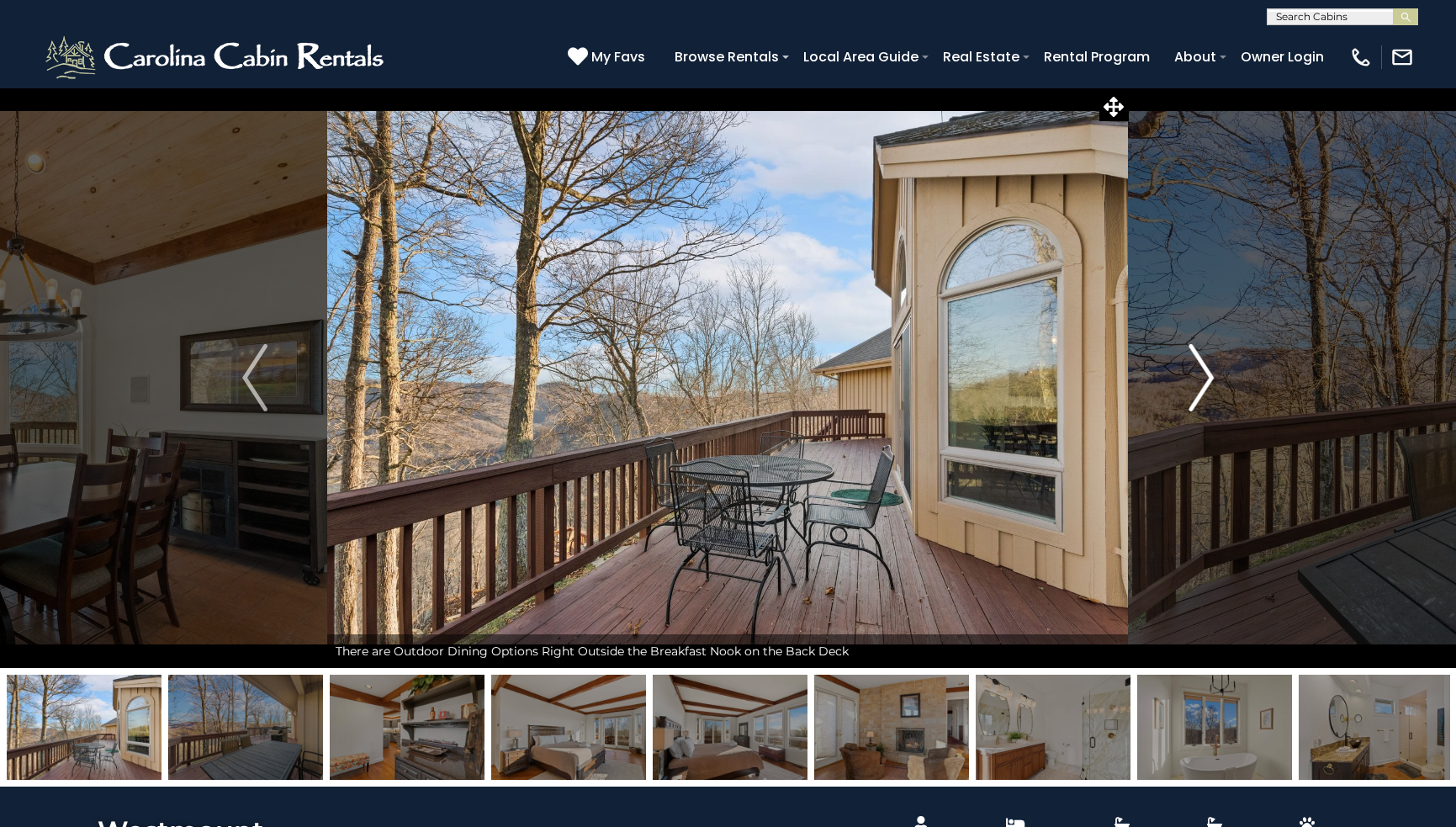
click at [1204, 376] on img "Next" at bounding box center [1200, 378] width 25 height 67
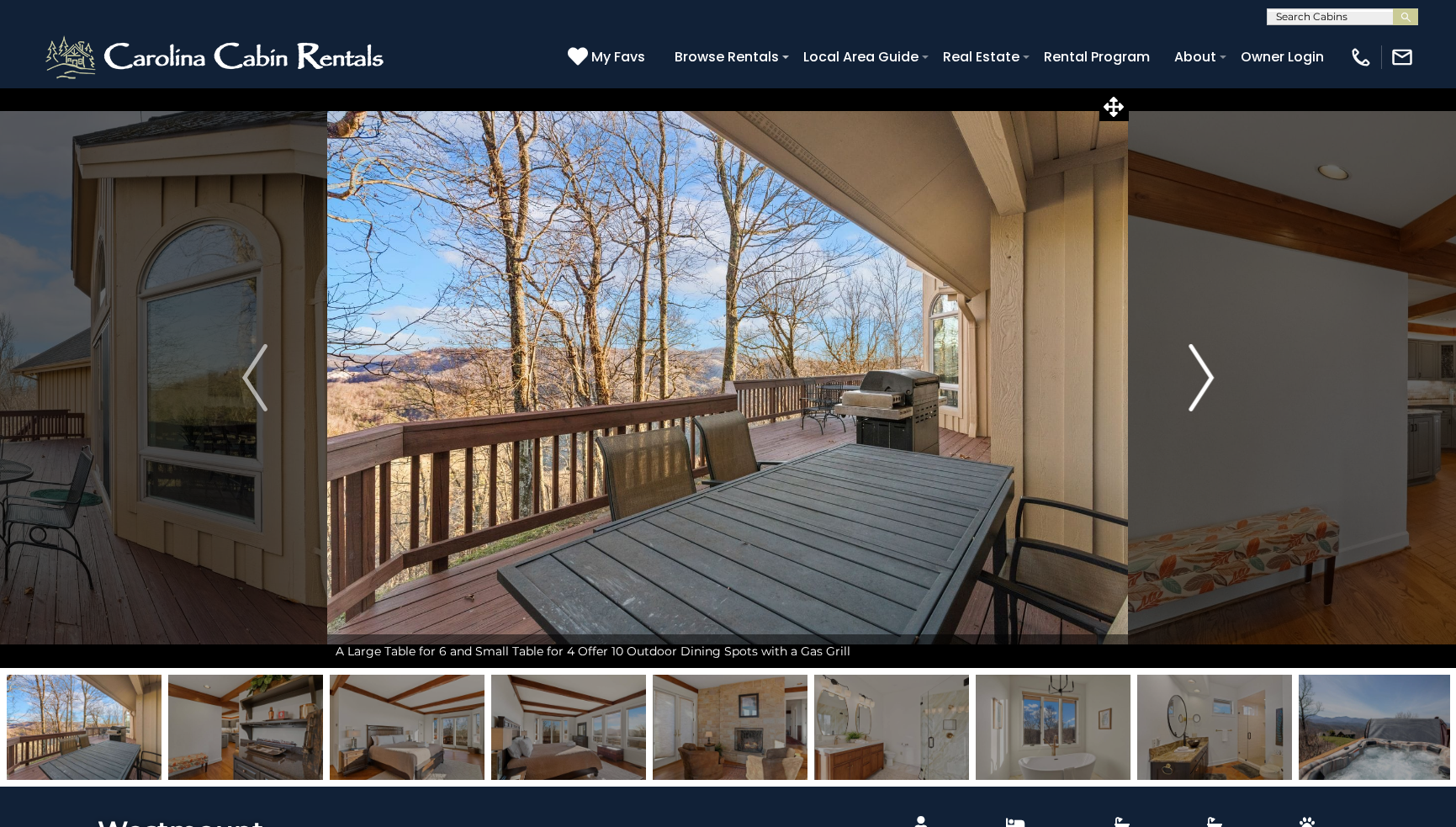
click at [1204, 376] on img "Next" at bounding box center [1200, 378] width 25 height 67
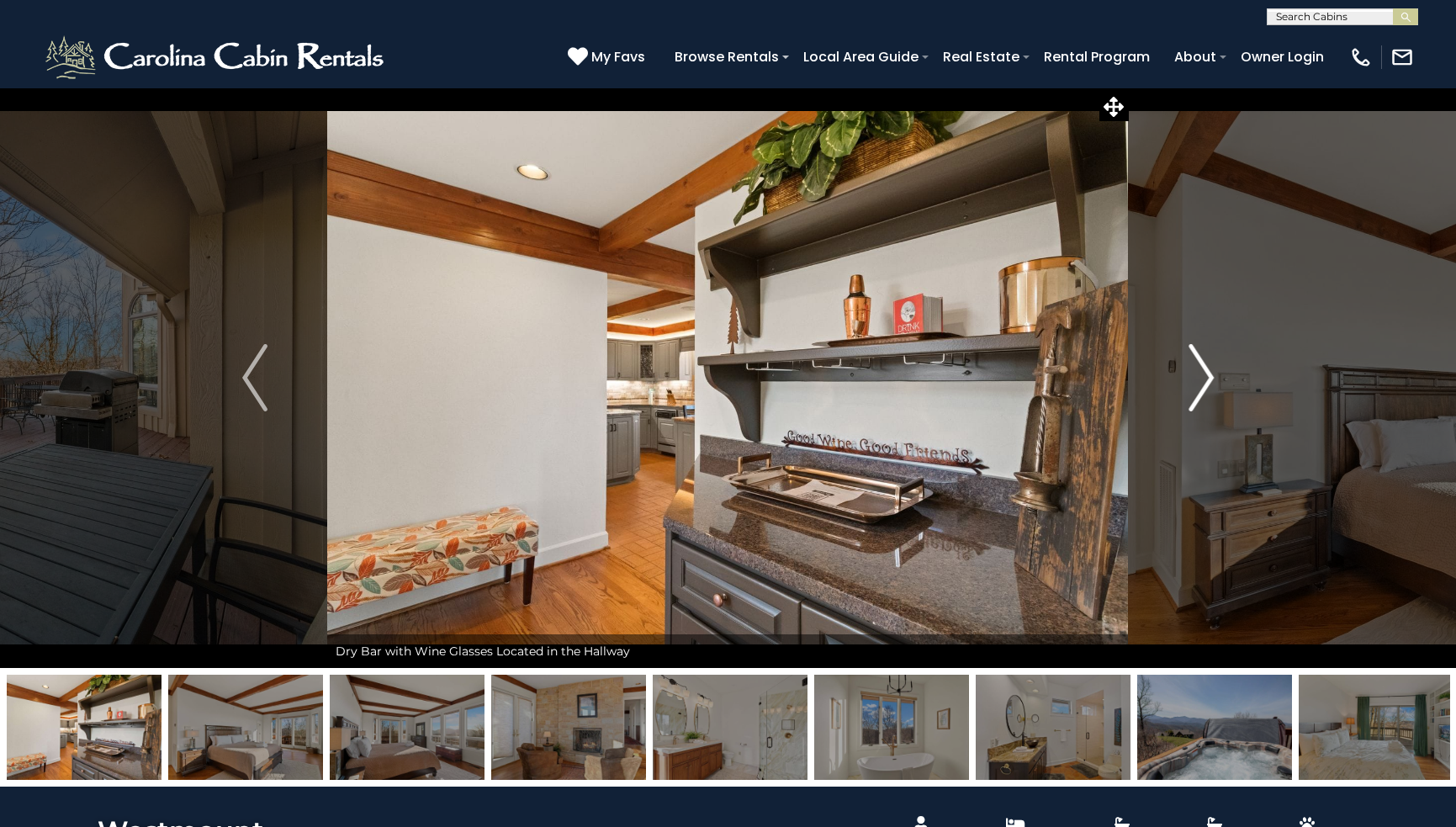
click at [1202, 375] on img "Next" at bounding box center [1200, 378] width 25 height 67
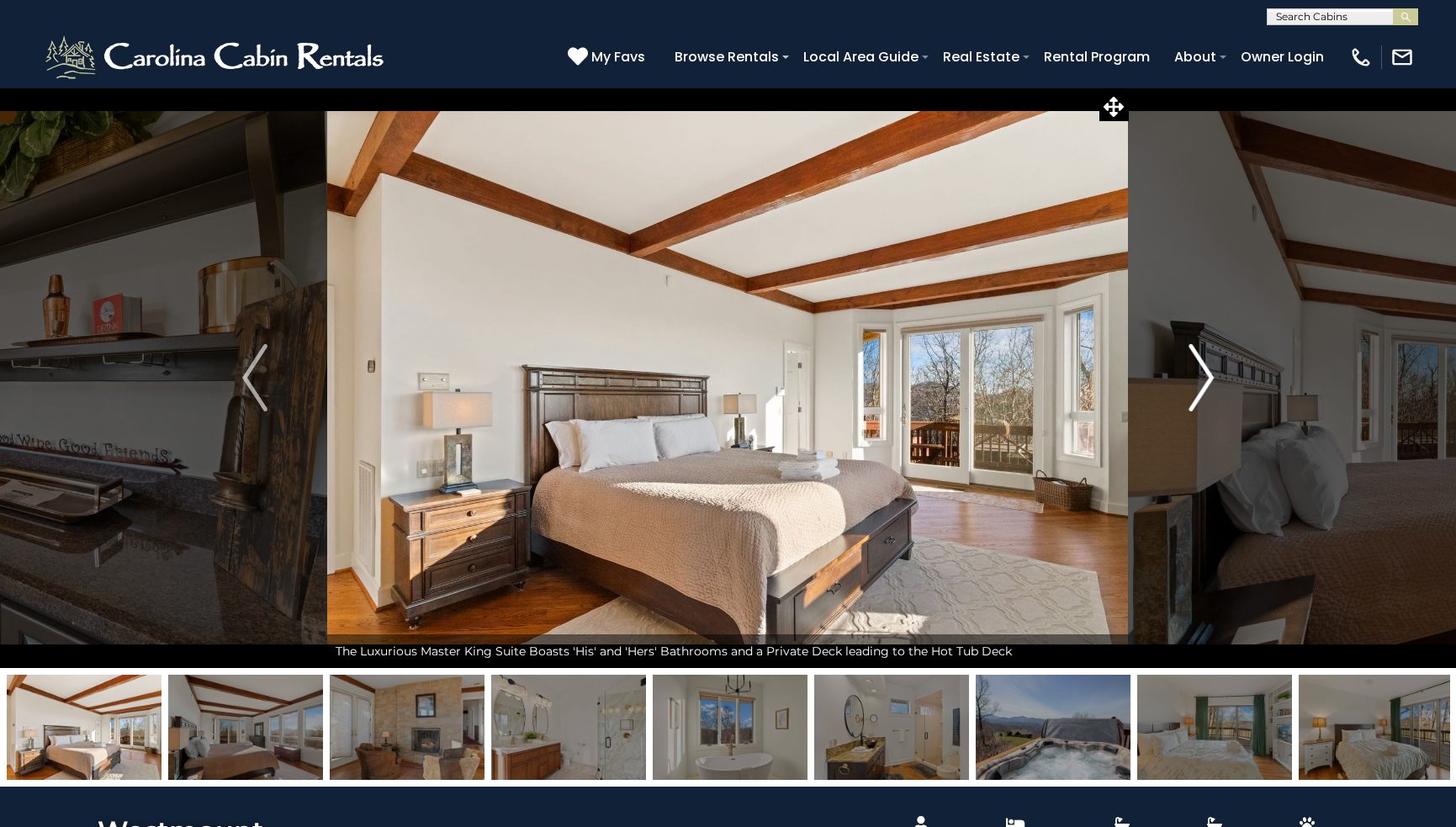
click at [1202, 375] on img "Next" at bounding box center [1200, 378] width 25 height 67
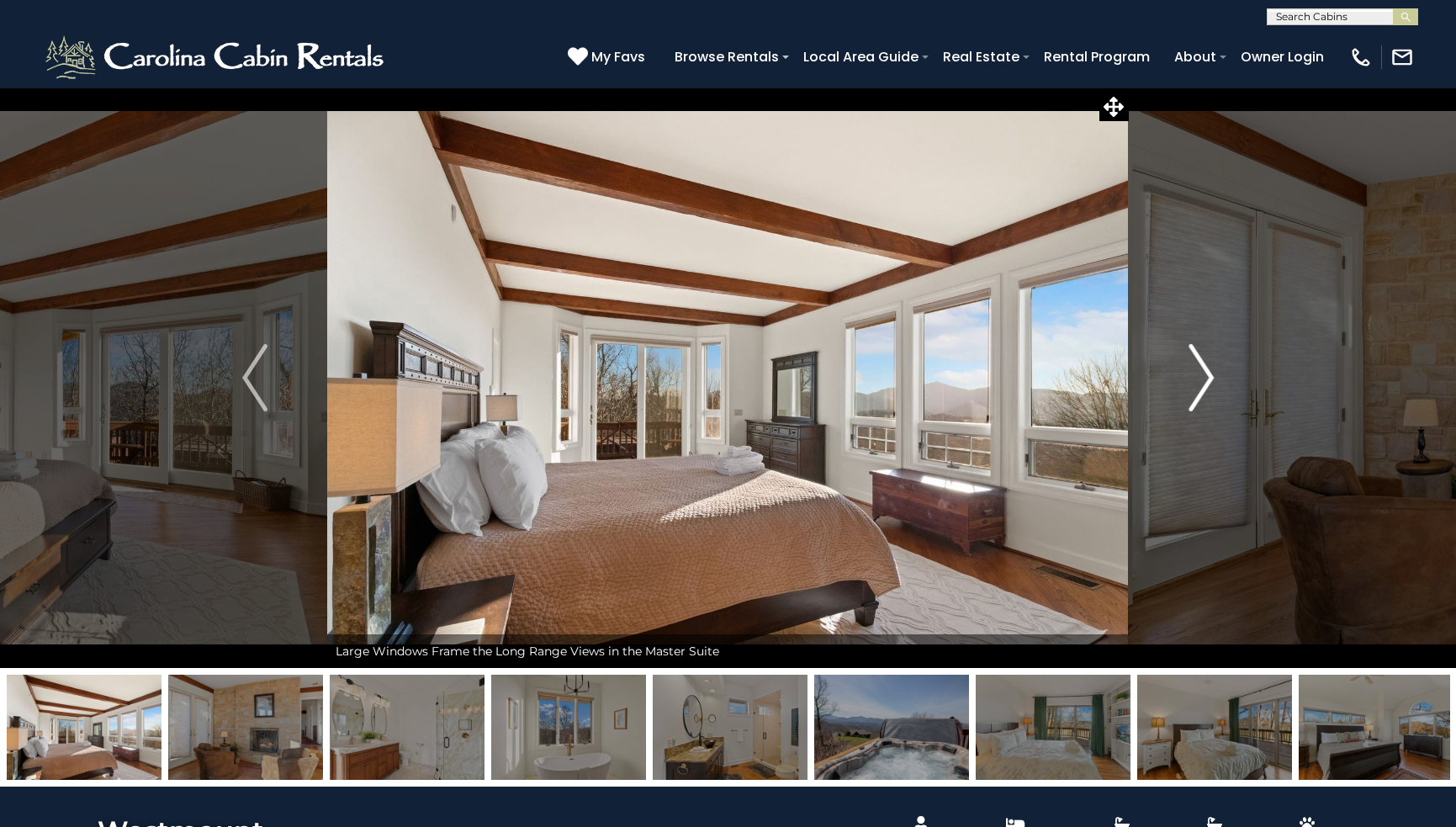
click at [1202, 375] on img "Next" at bounding box center [1200, 378] width 25 height 67
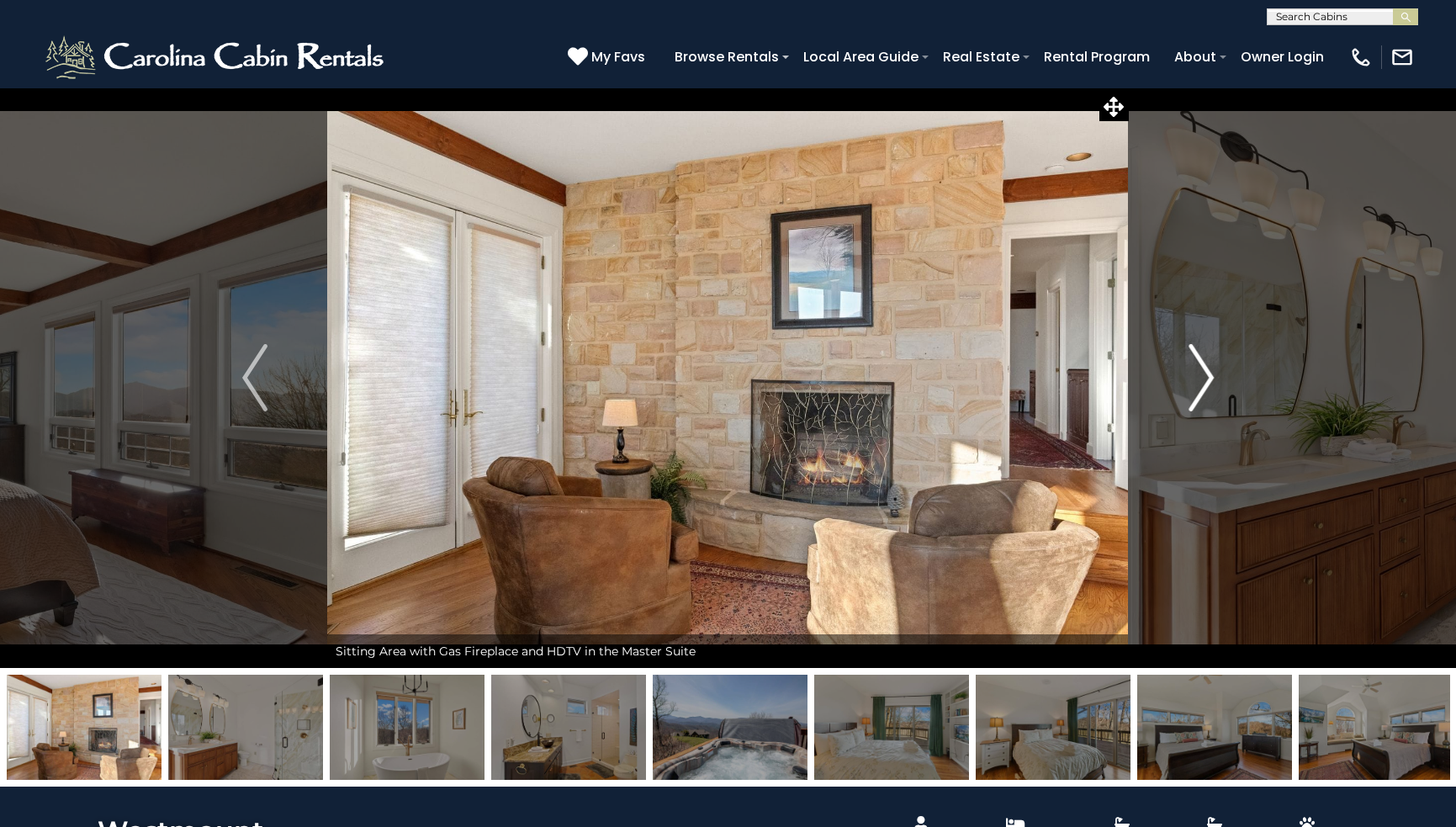
click at [1202, 375] on img "Next" at bounding box center [1200, 378] width 25 height 67
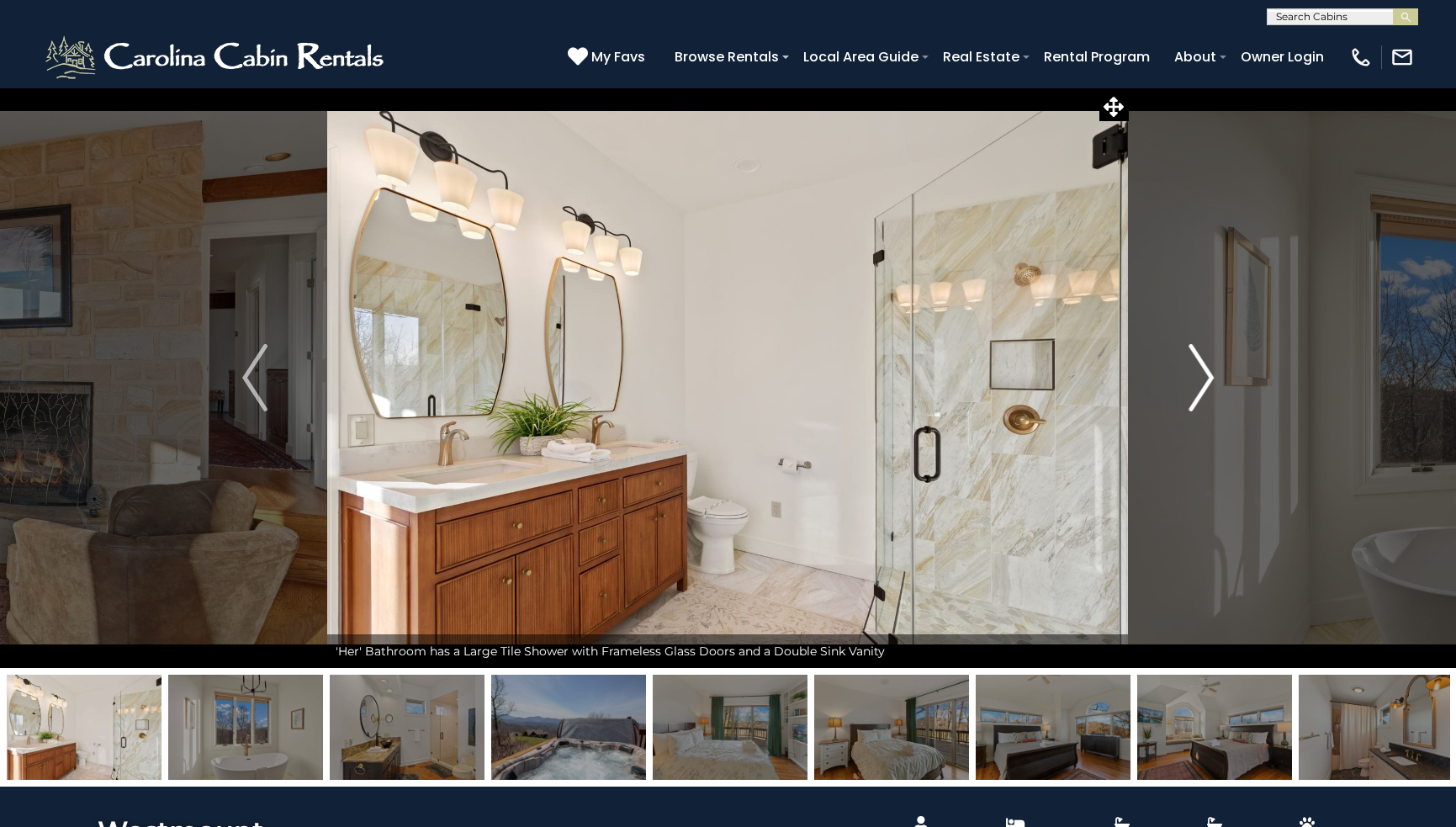
click at [1202, 375] on img "Next" at bounding box center [1200, 378] width 25 height 67
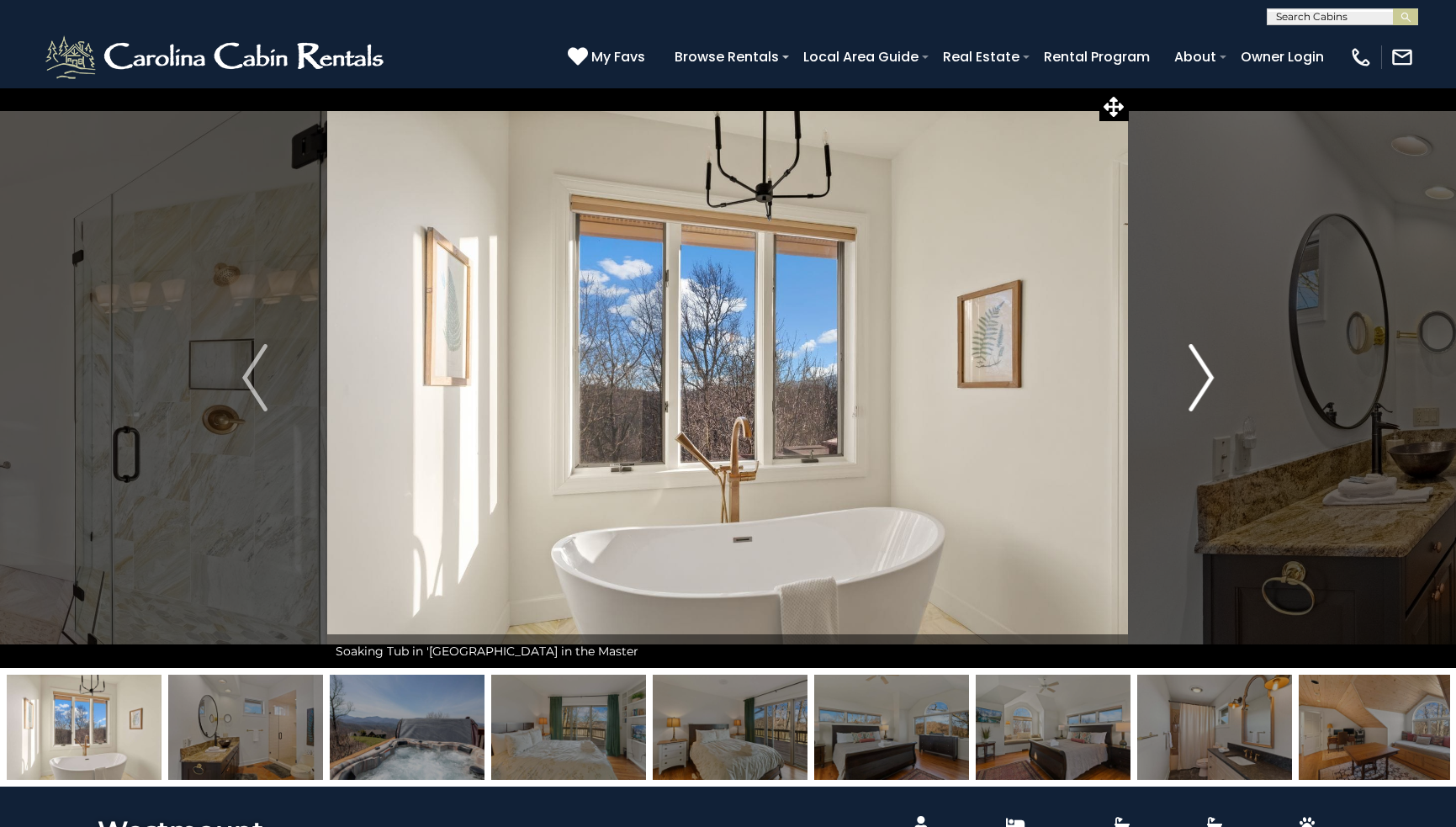
click at [1202, 375] on img "Next" at bounding box center [1200, 378] width 25 height 67
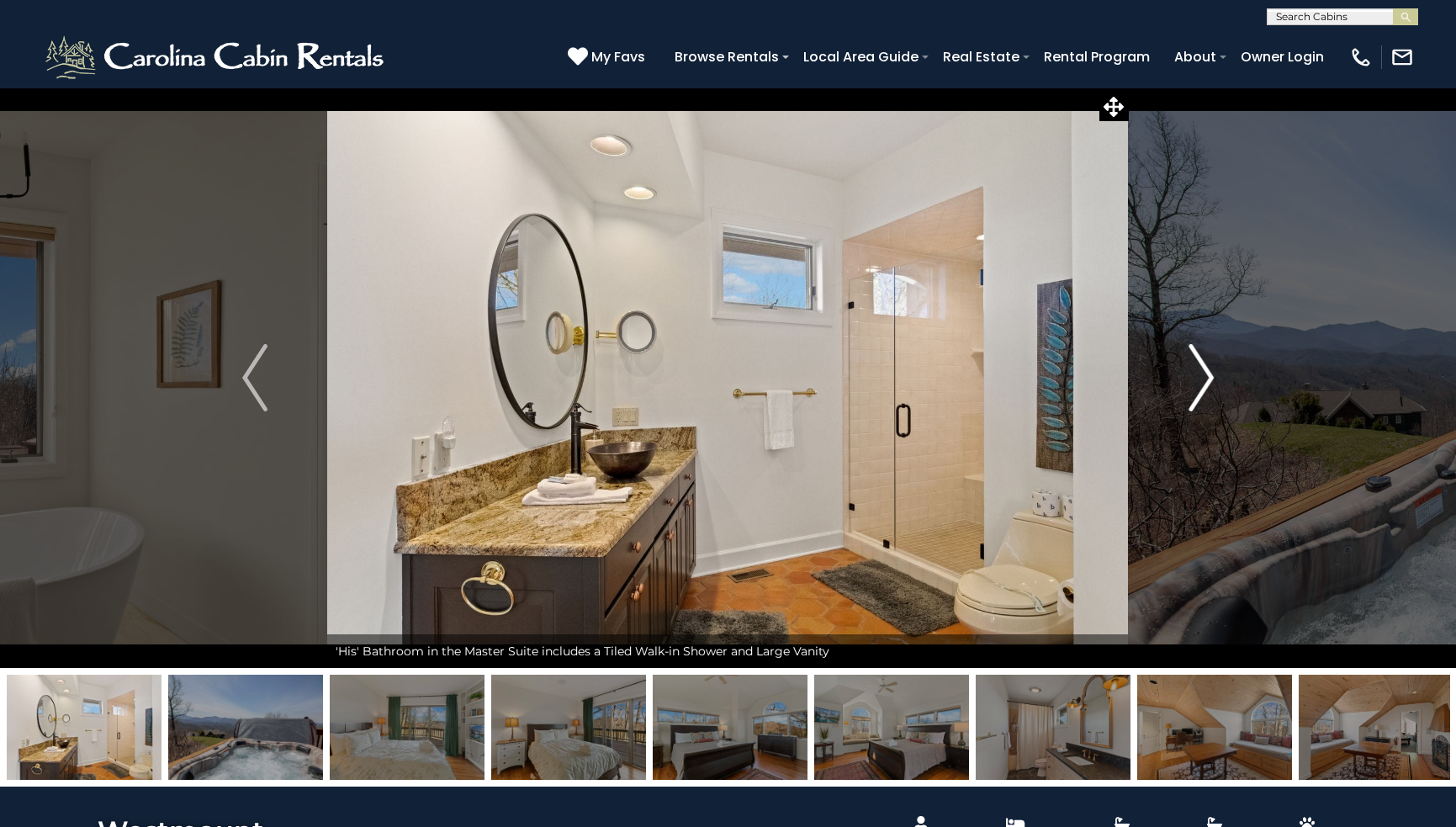
click at [1202, 375] on img "Next" at bounding box center [1200, 378] width 25 height 67
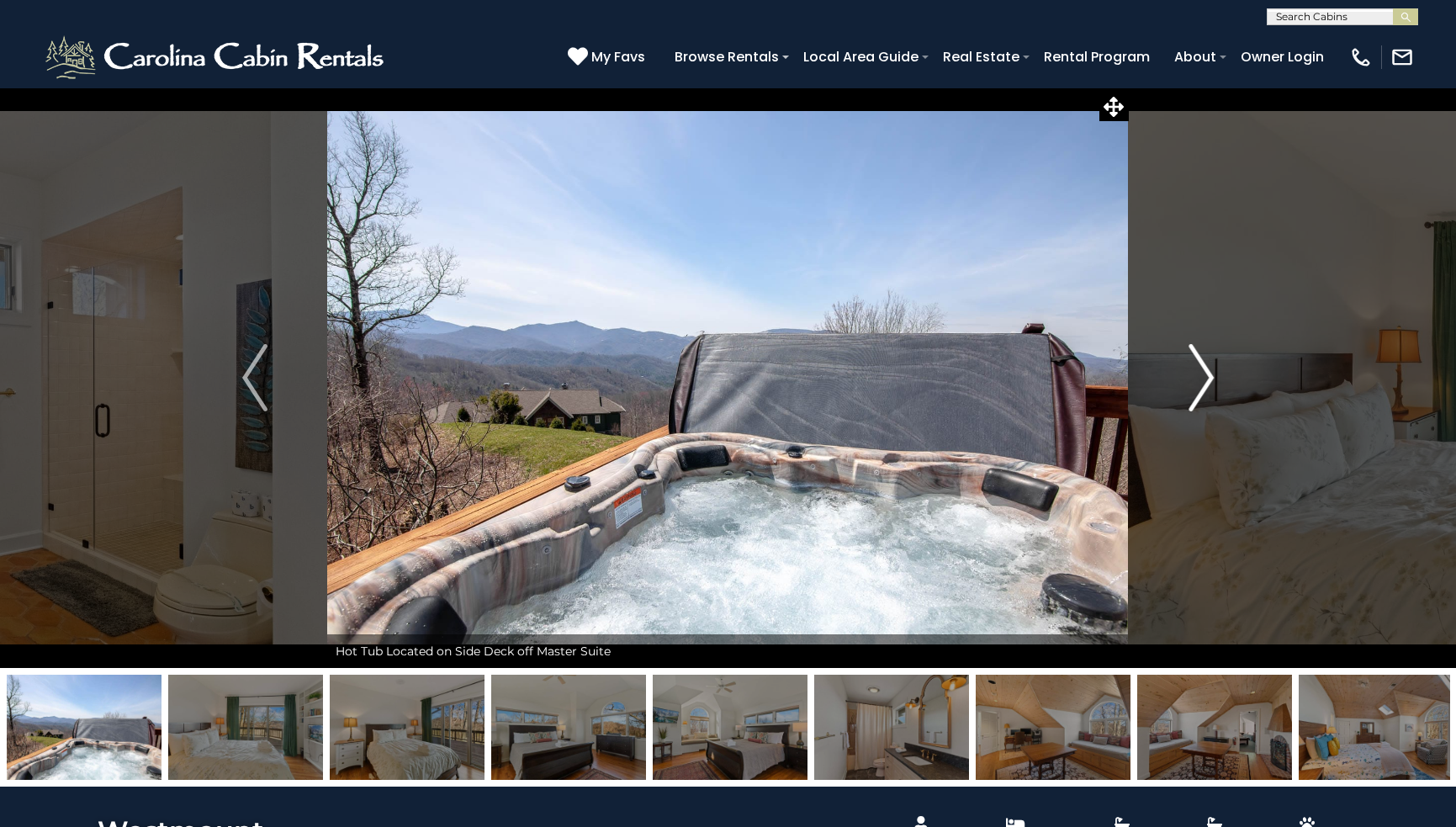
click at [1202, 375] on img "Next" at bounding box center [1200, 378] width 25 height 67
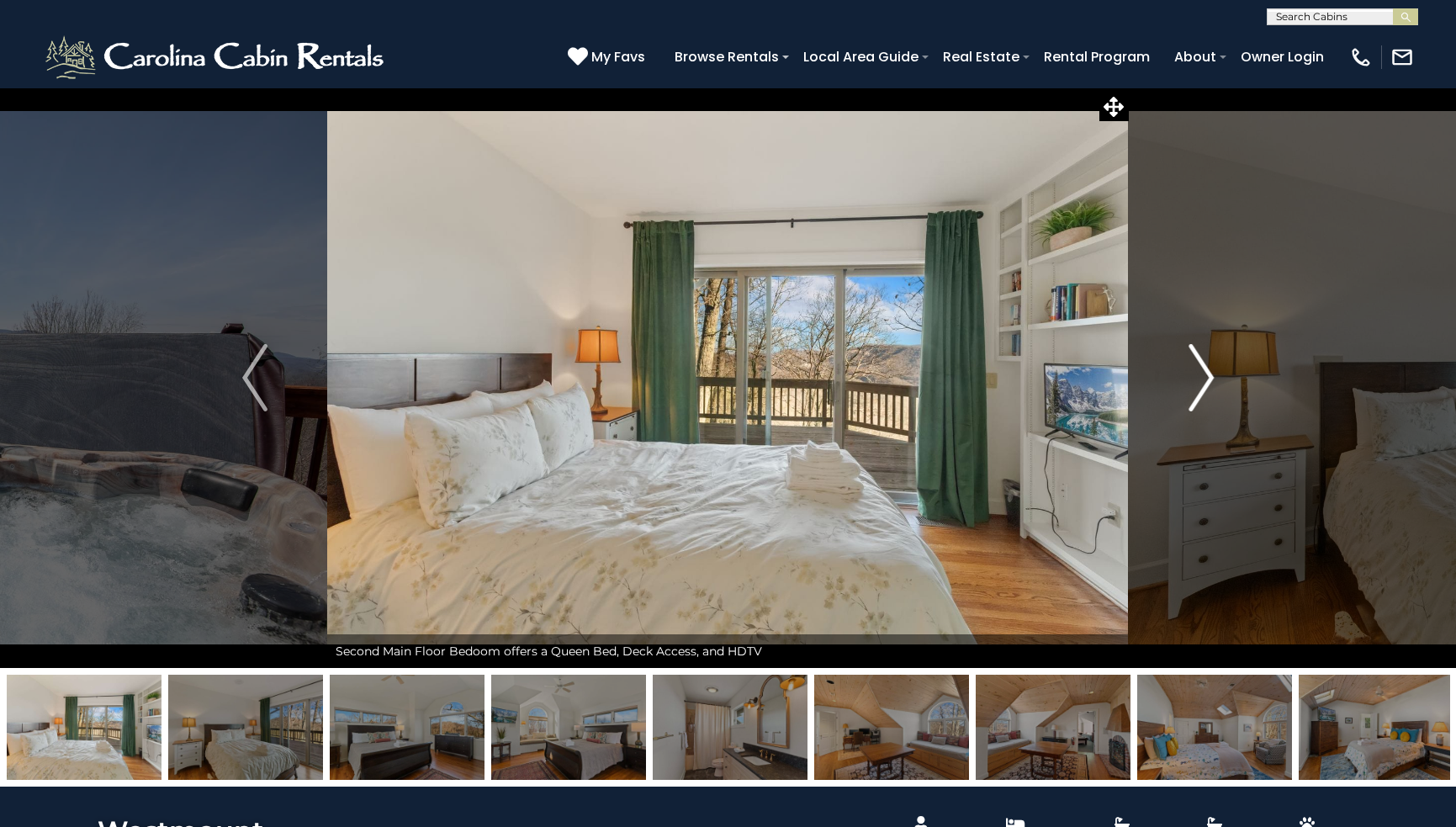
click at [1202, 375] on img "Next" at bounding box center [1200, 378] width 25 height 67
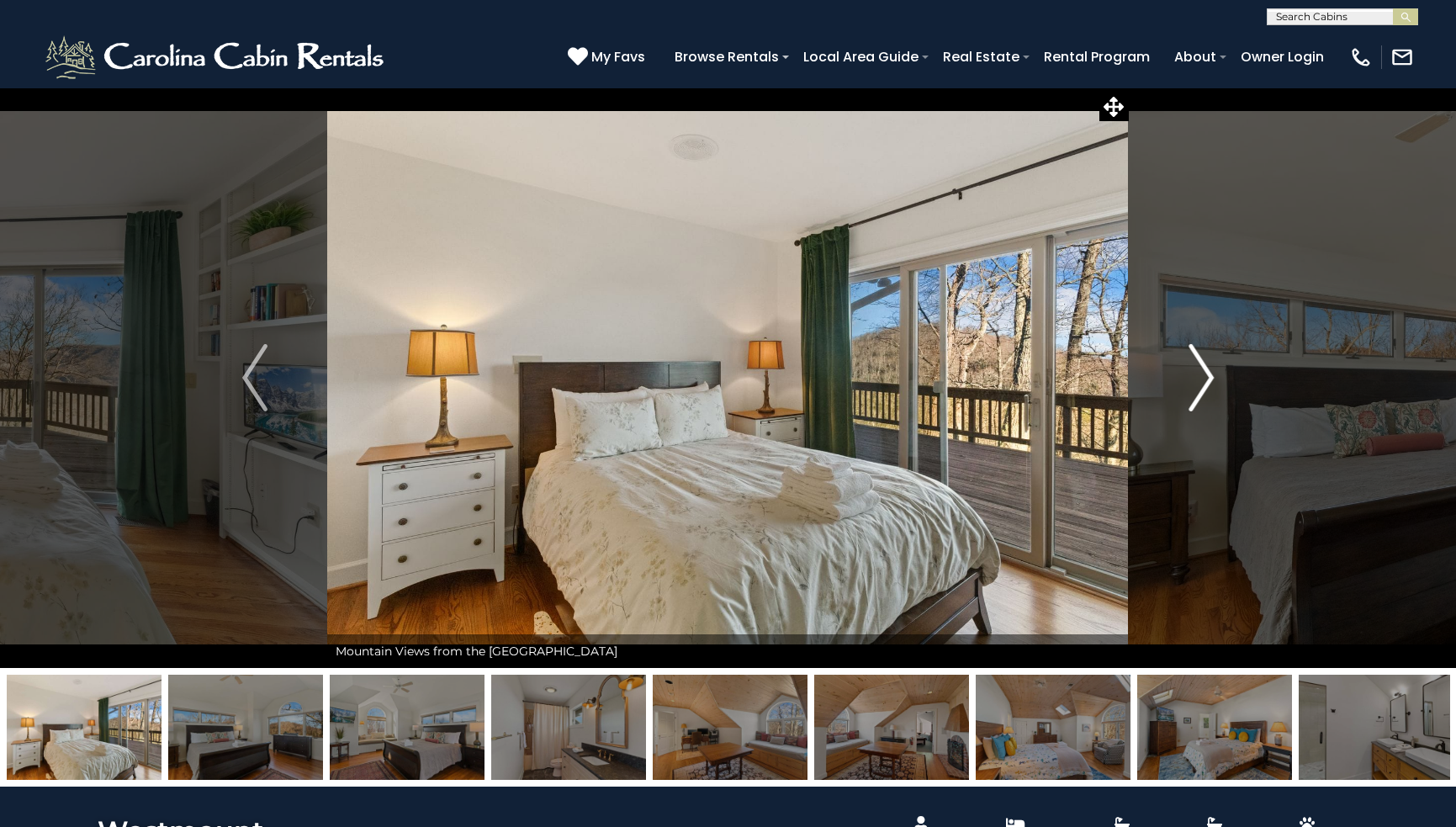
click at [1202, 375] on img "Next" at bounding box center [1200, 378] width 25 height 67
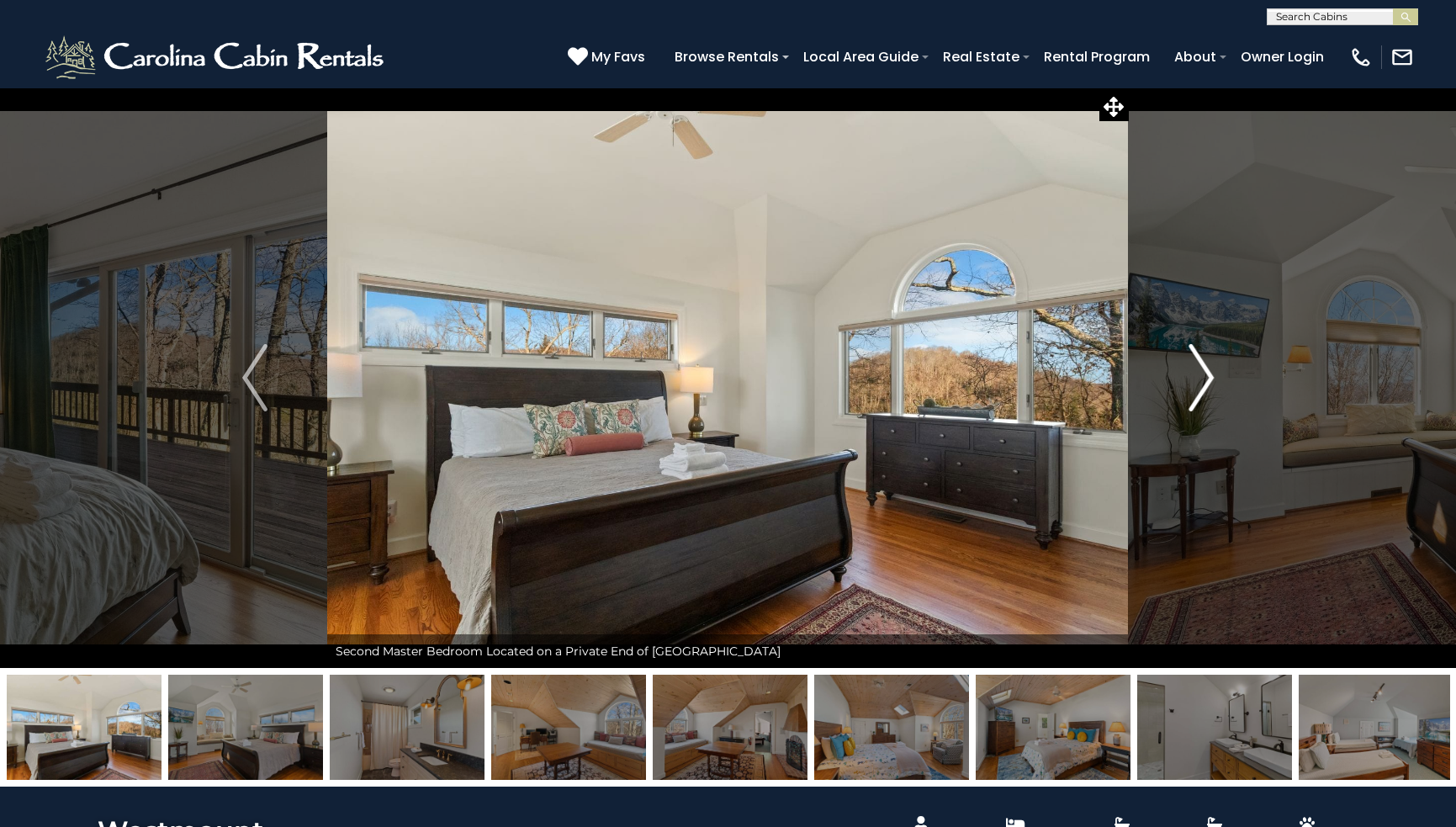
click at [1202, 375] on img "Next" at bounding box center [1200, 378] width 25 height 67
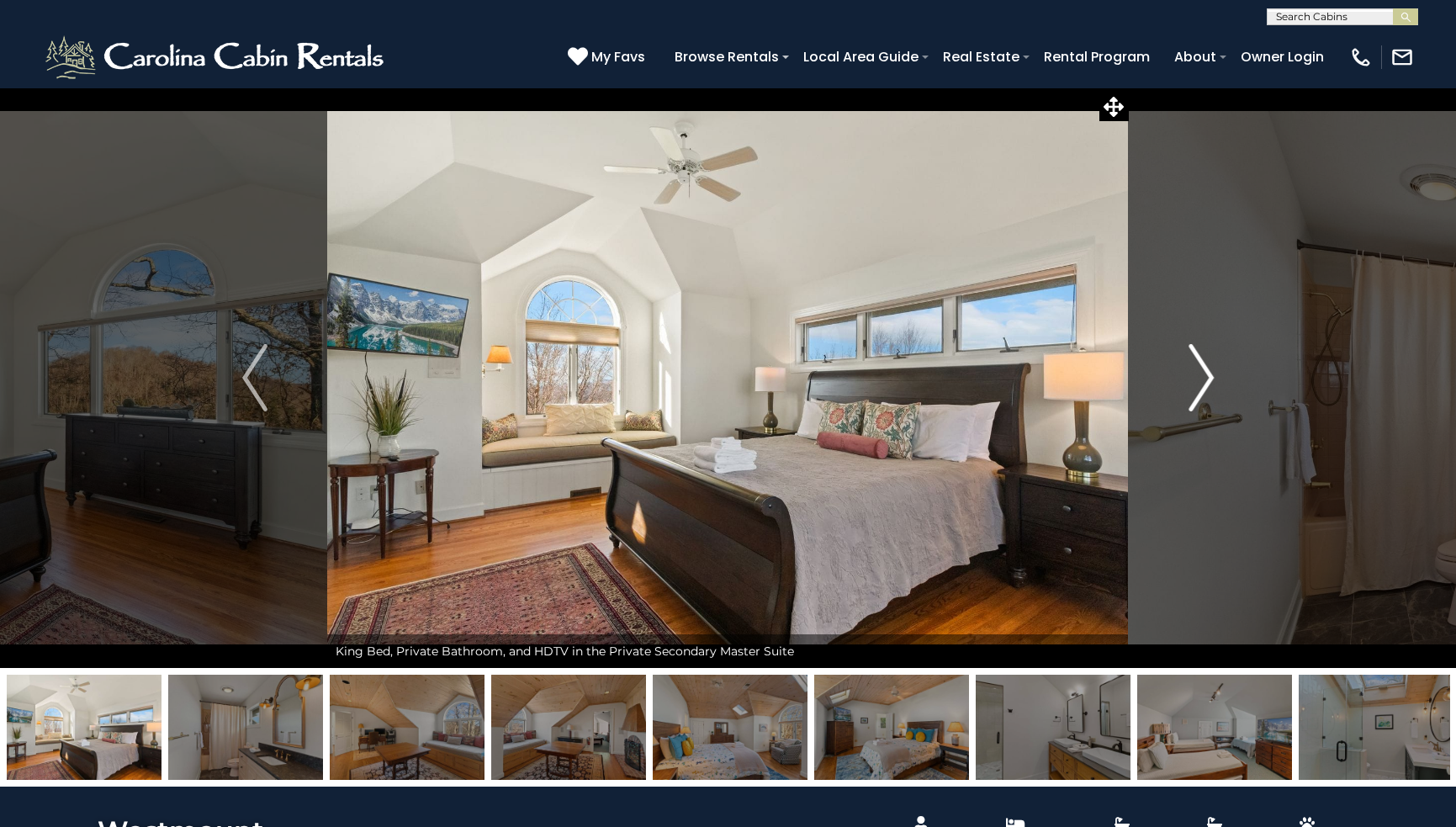
click at [1202, 375] on img "Next" at bounding box center [1200, 378] width 25 height 67
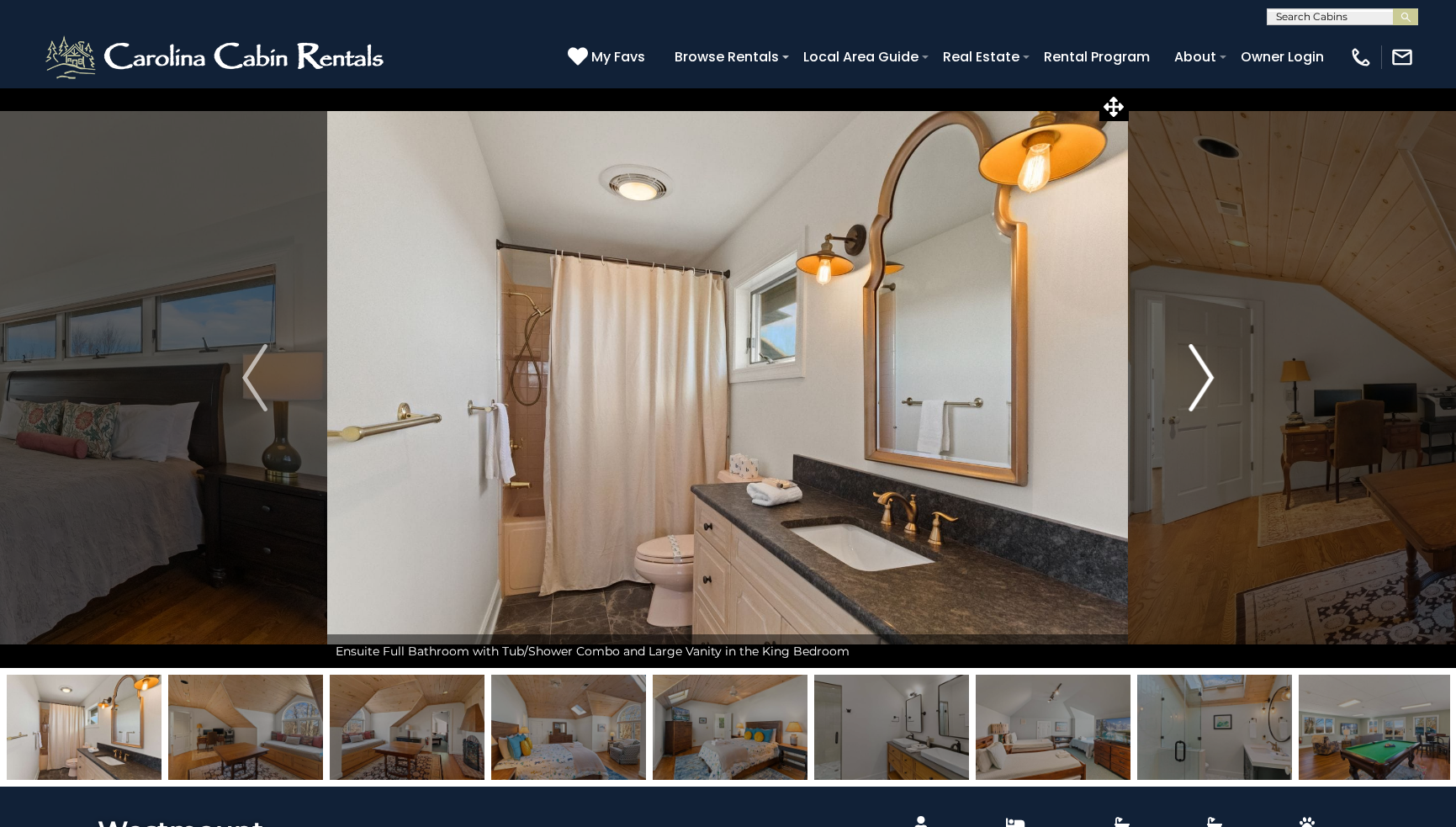
click at [1204, 375] on img "Next" at bounding box center [1200, 378] width 25 height 67
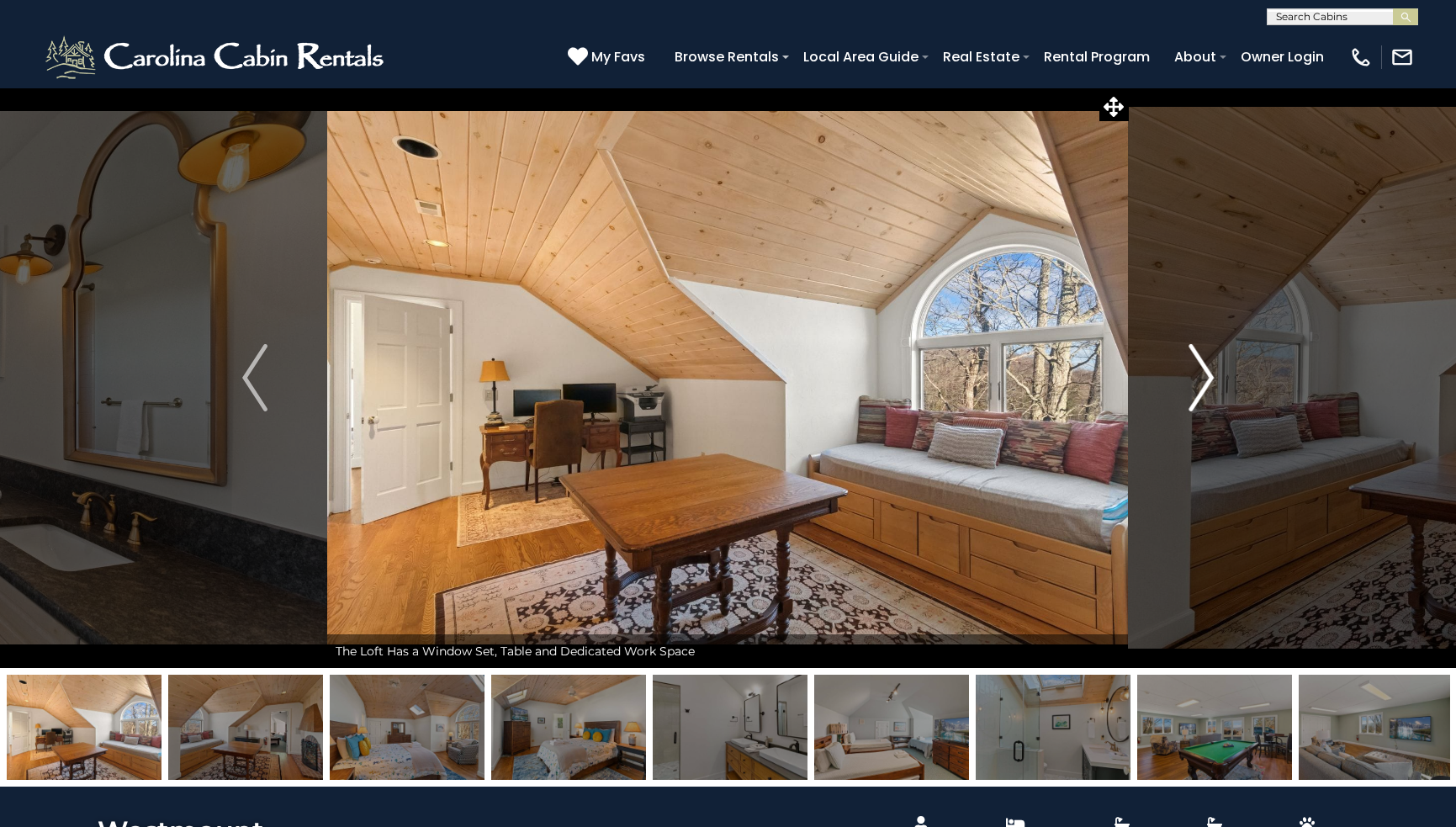
click at [1204, 375] on img "Next" at bounding box center [1200, 378] width 25 height 67
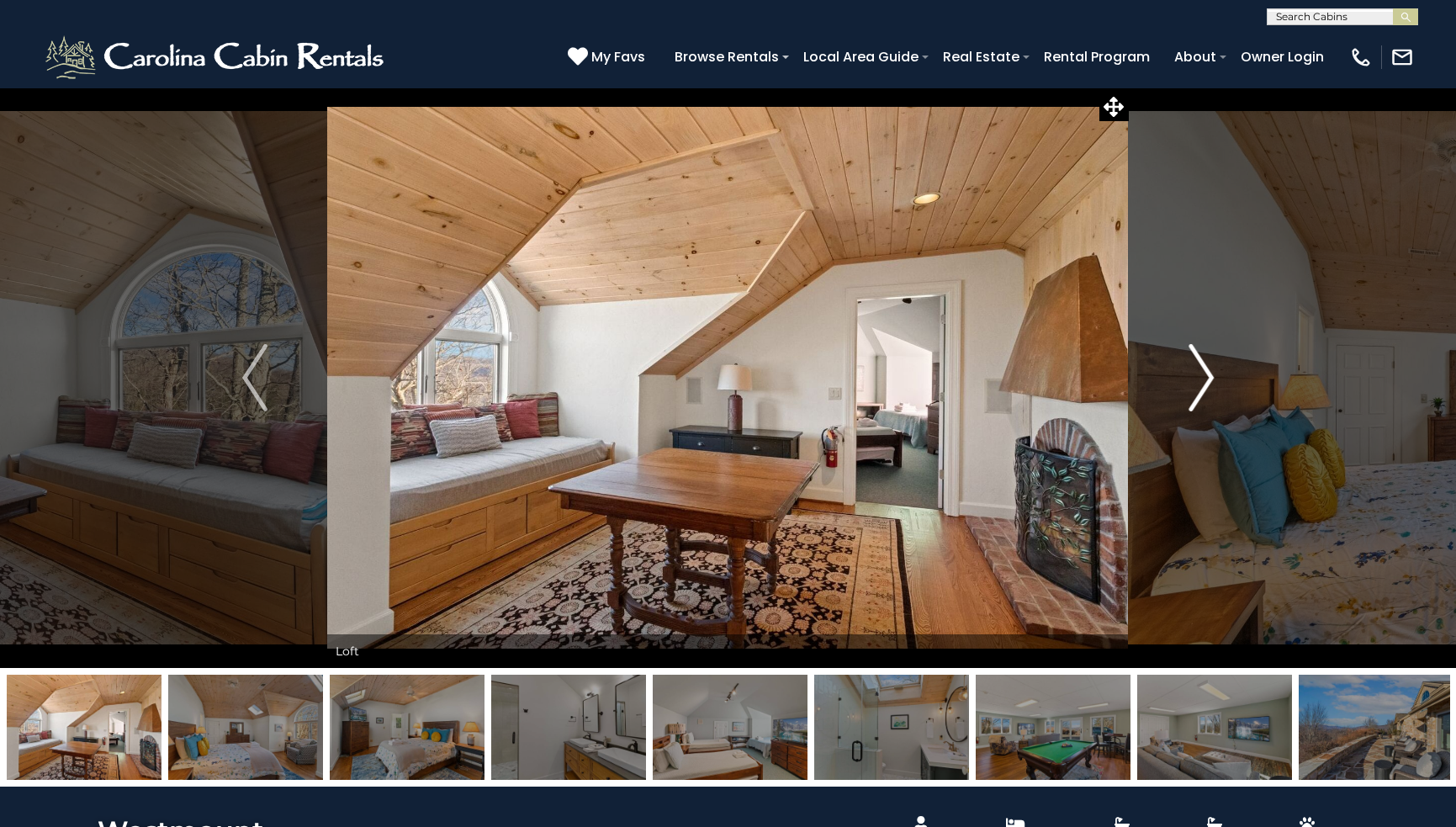
click at [1204, 375] on img "Next" at bounding box center [1200, 378] width 25 height 67
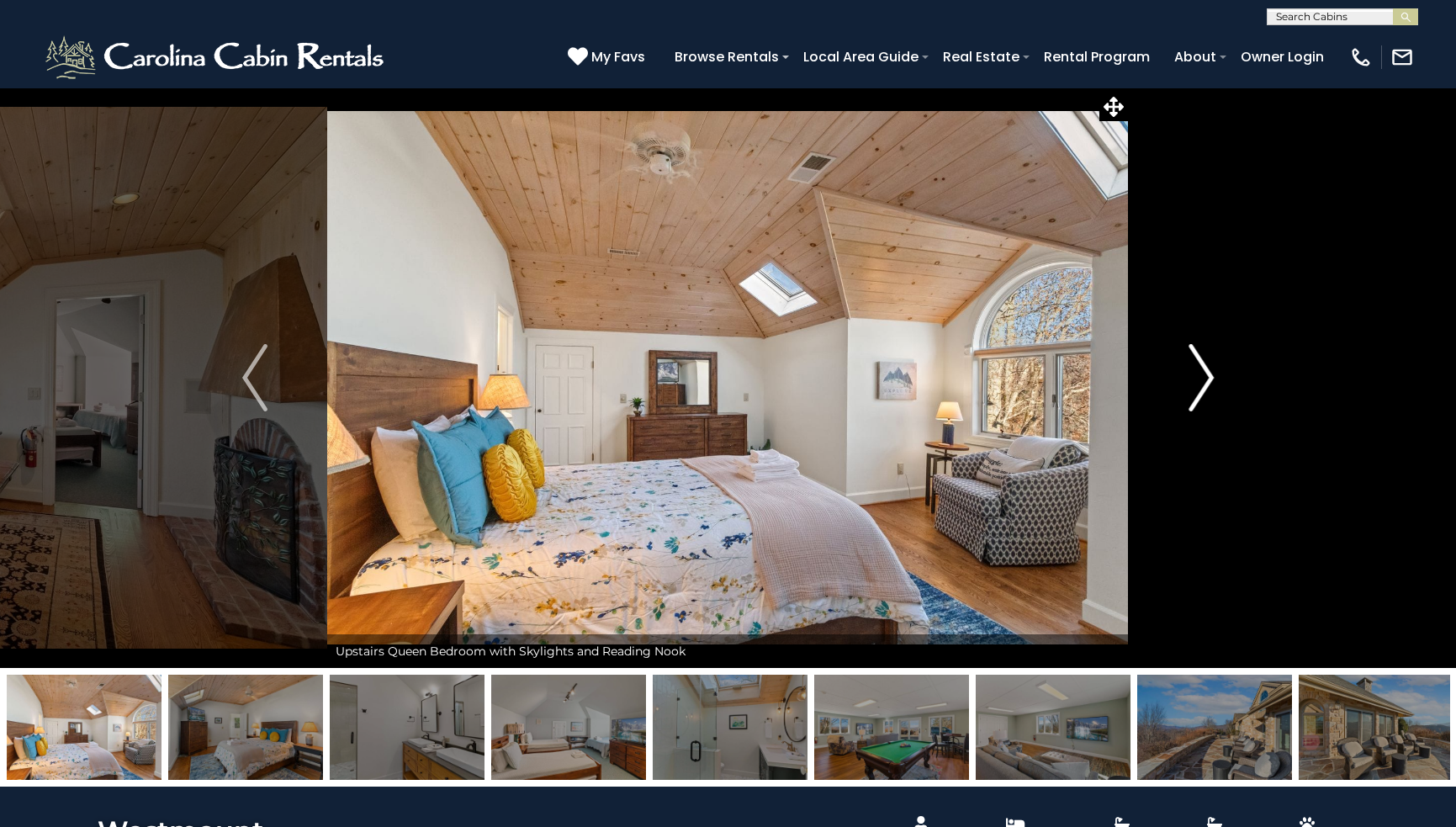
click at [1204, 375] on img "Next" at bounding box center [1200, 378] width 25 height 67
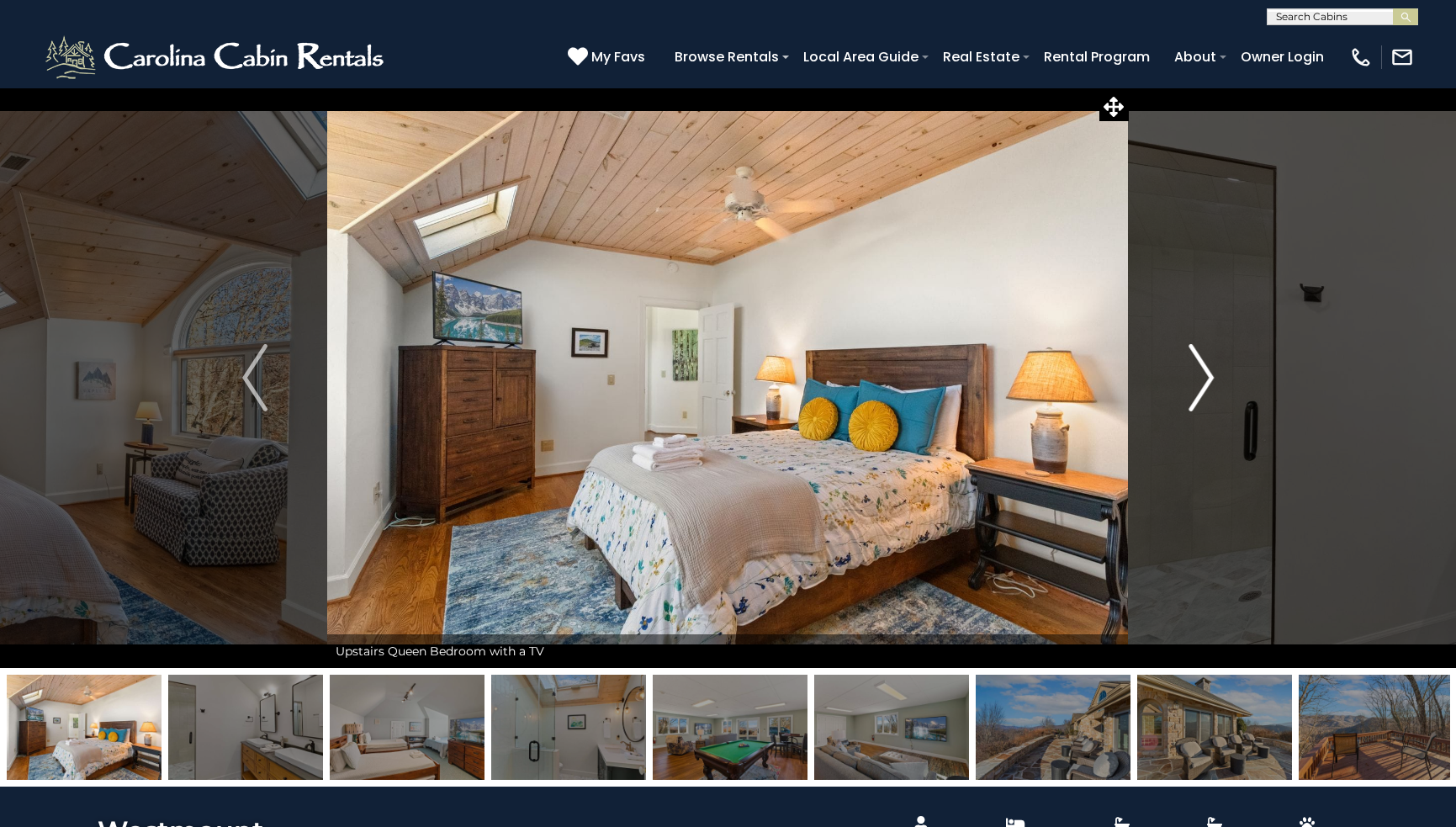
click at [1204, 375] on img "Next" at bounding box center [1200, 378] width 25 height 67
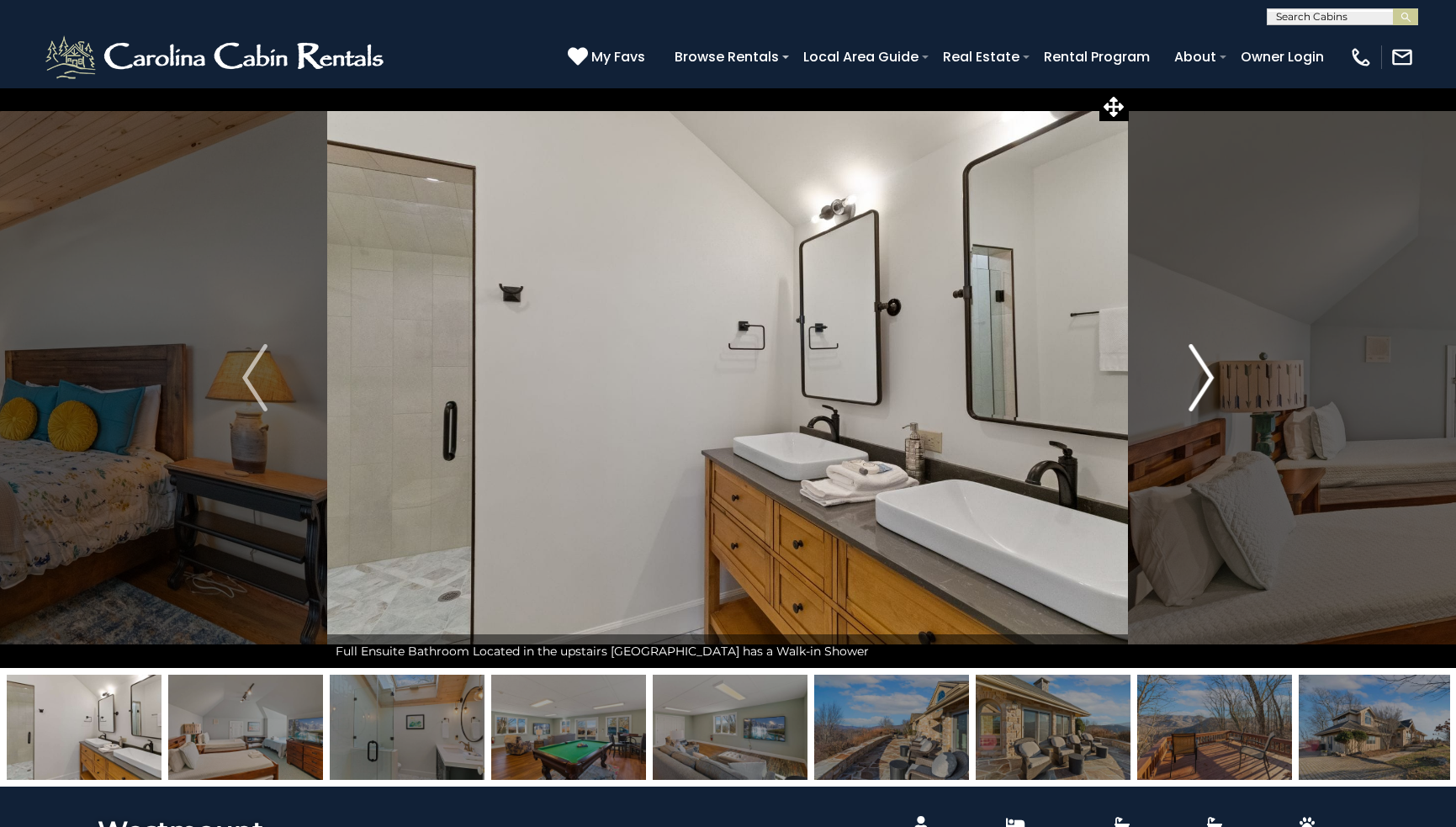
click at [1204, 375] on img "Next" at bounding box center [1200, 378] width 25 height 67
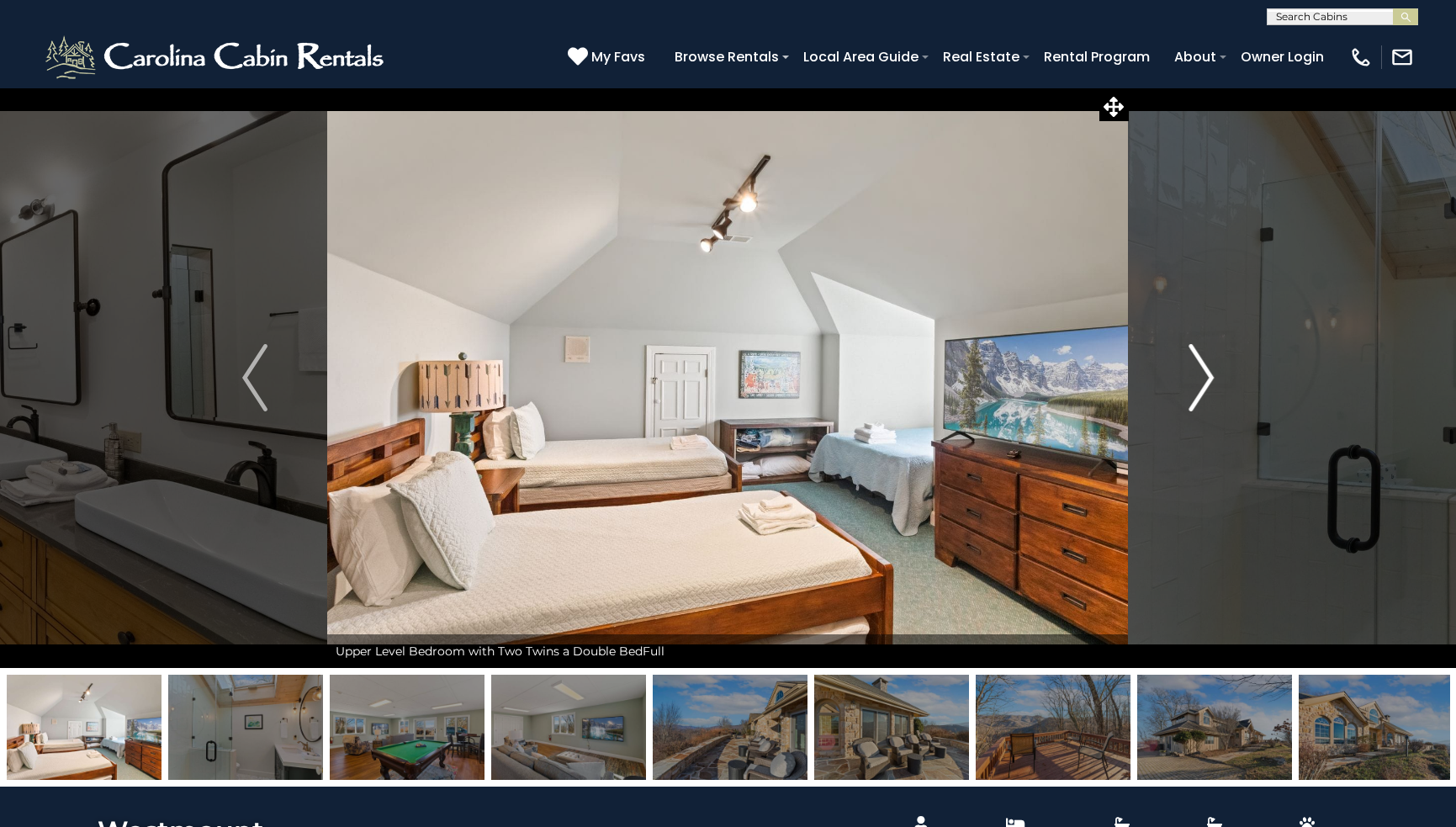
click at [1204, 375] on img "Next" at bounding box center [1200, 378] width 25 height 67
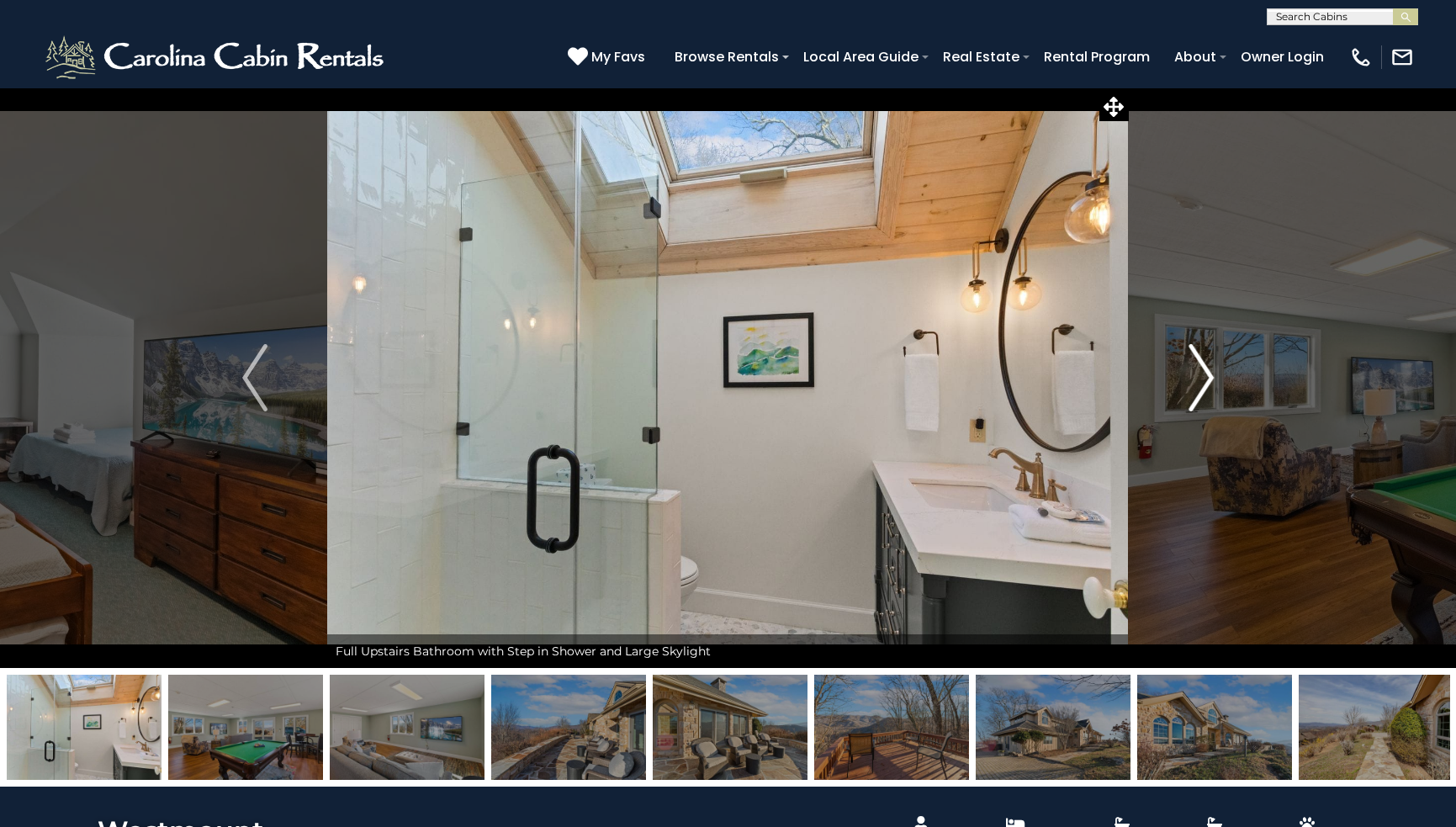
click at [1204, 374] on img "Next" at bounding box center [1200, 378] width 25 height 67
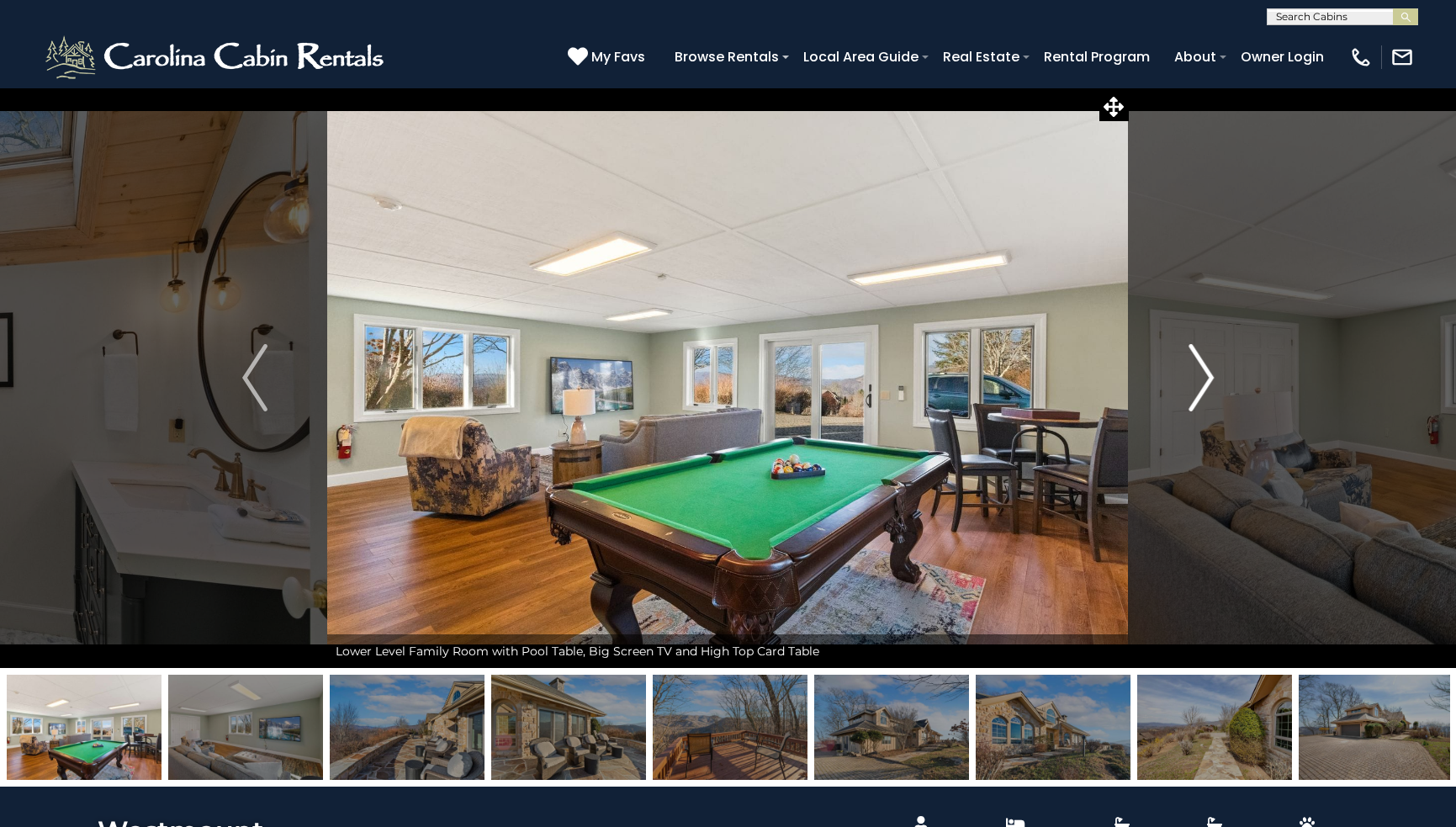
click at [1204, 374] on img "Next" at bounding box center [1200, 378] width 25 height 67
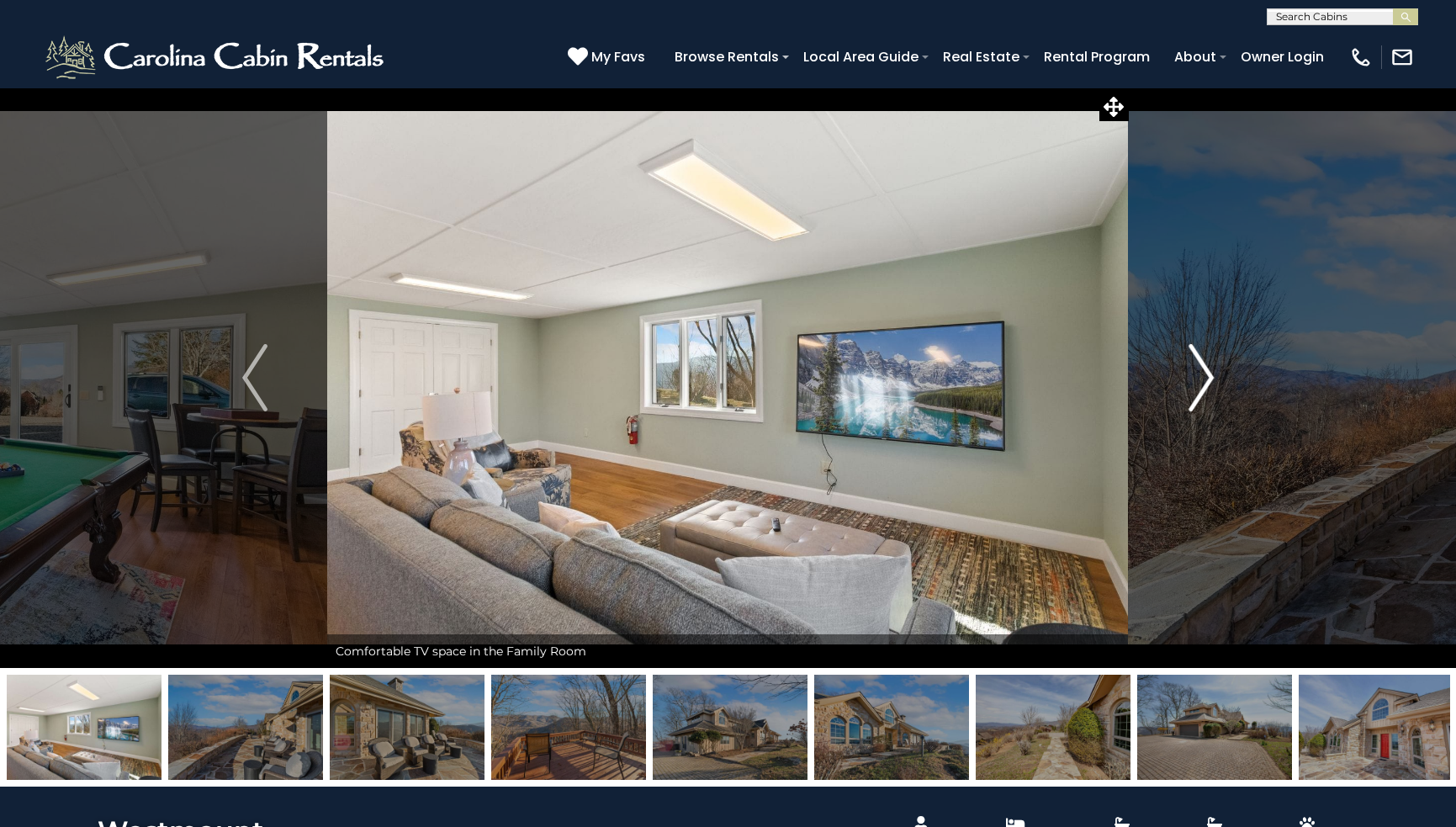
click at [1204, 374] on img "Next" at bounding box center [1200, 378] width 25 height 67
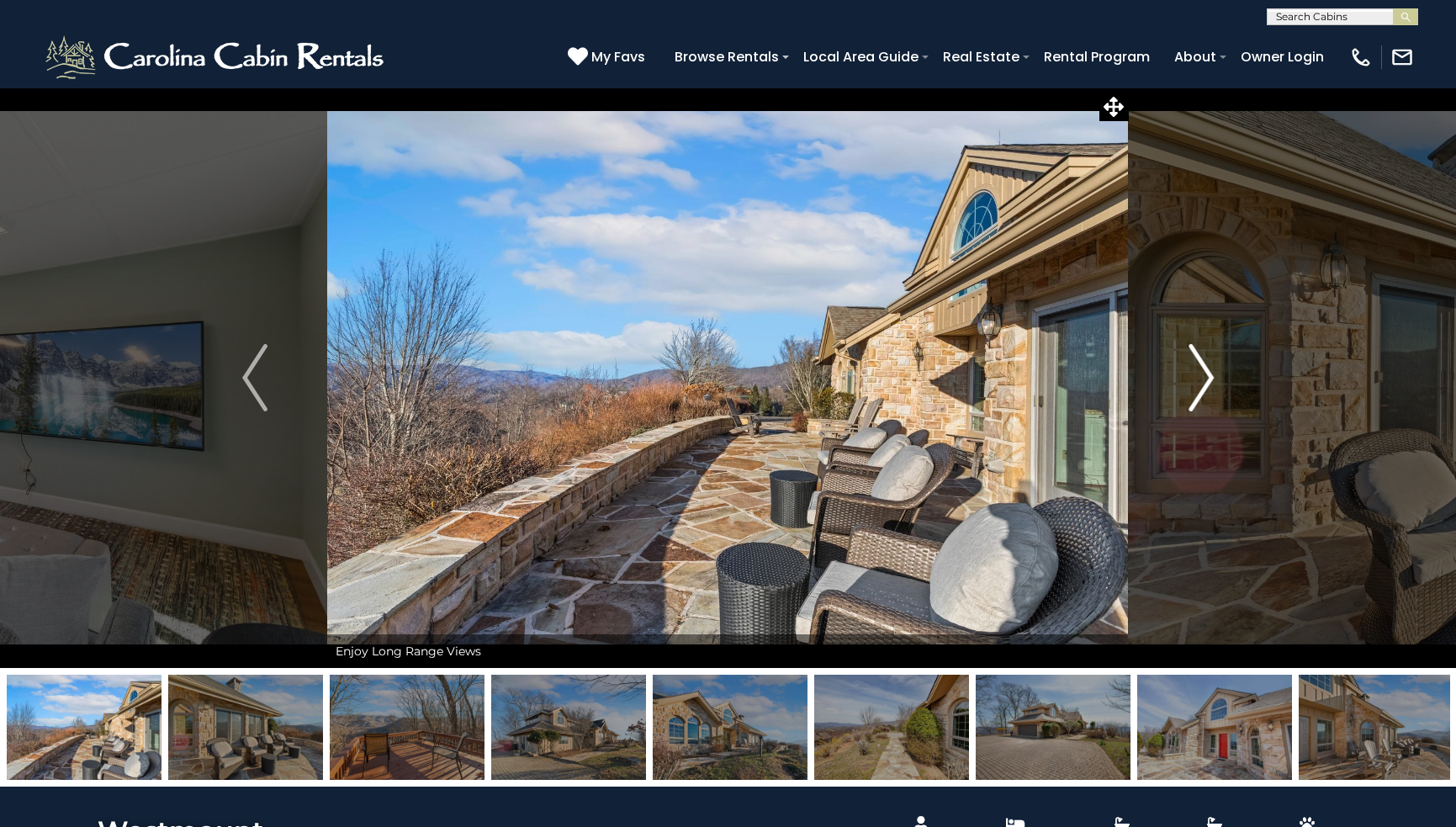
click at [1204, 374] on img "Next" at bounding box center [1200, 378] width 25 height 67
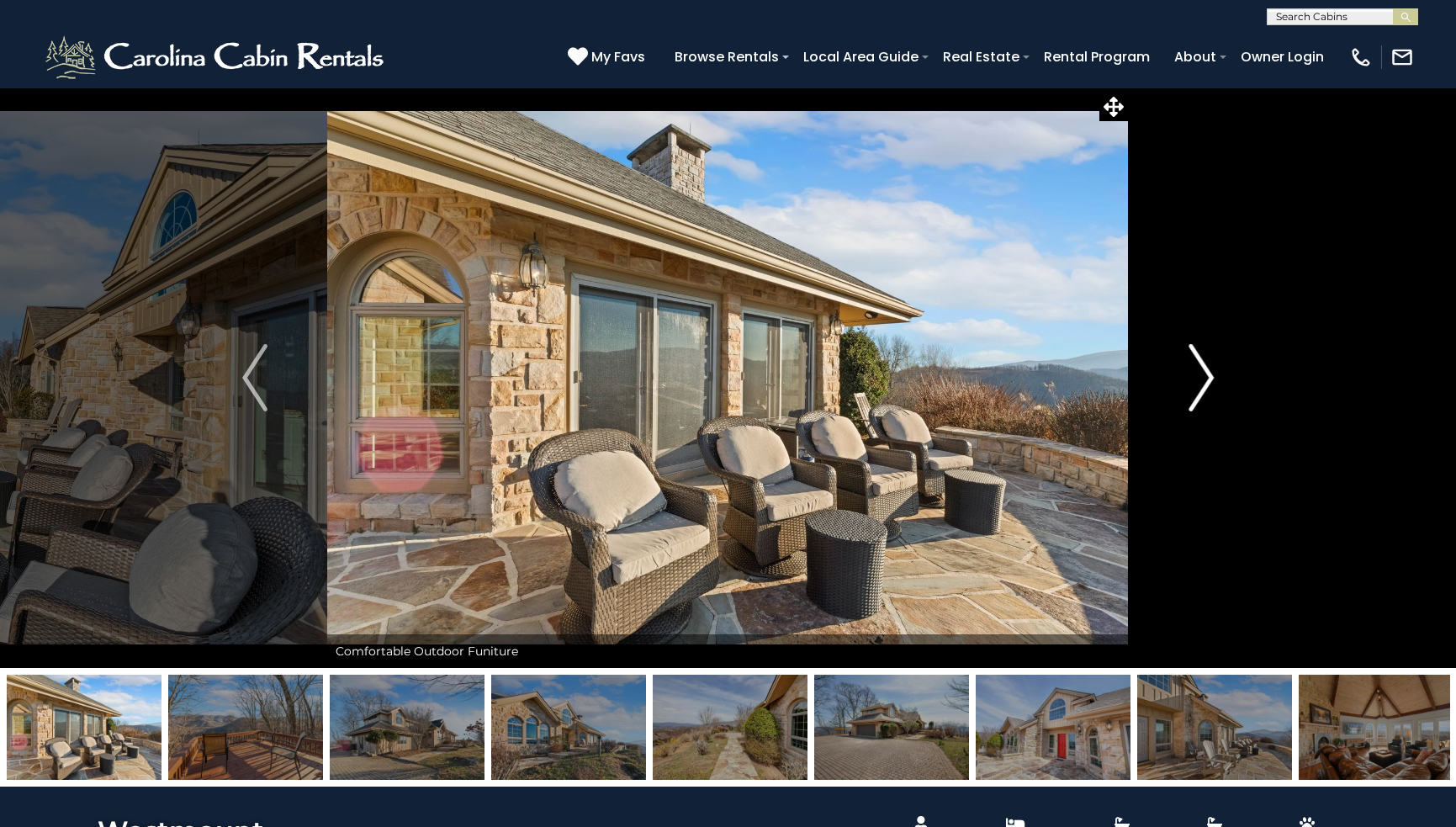
click at [1204, 374] on img "Next" at bounding box center [1200, 378] width 25 height 67
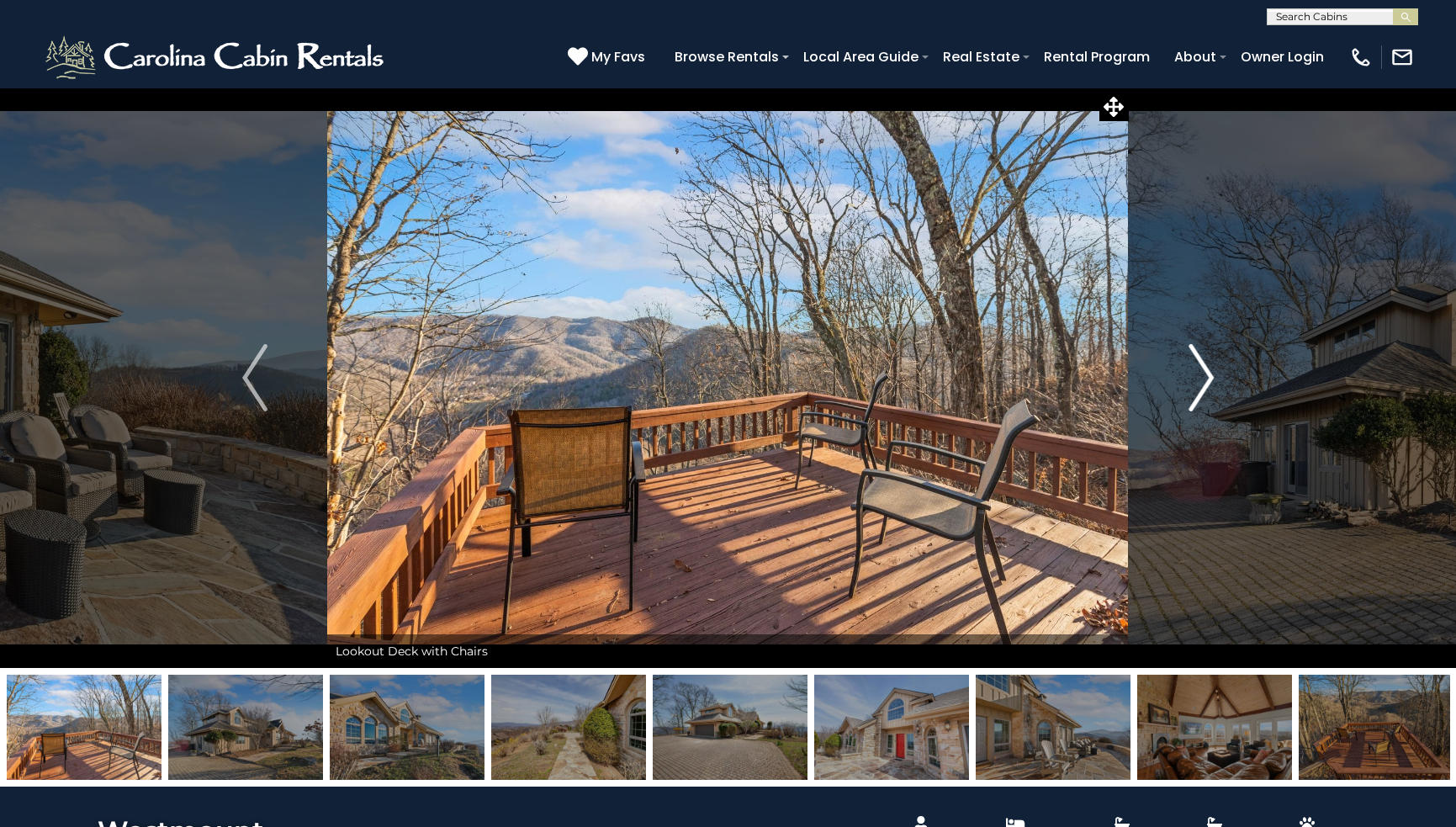
click at [1204, 374] on img "Next" at bounding box center [1200, 378] width 25 height 67
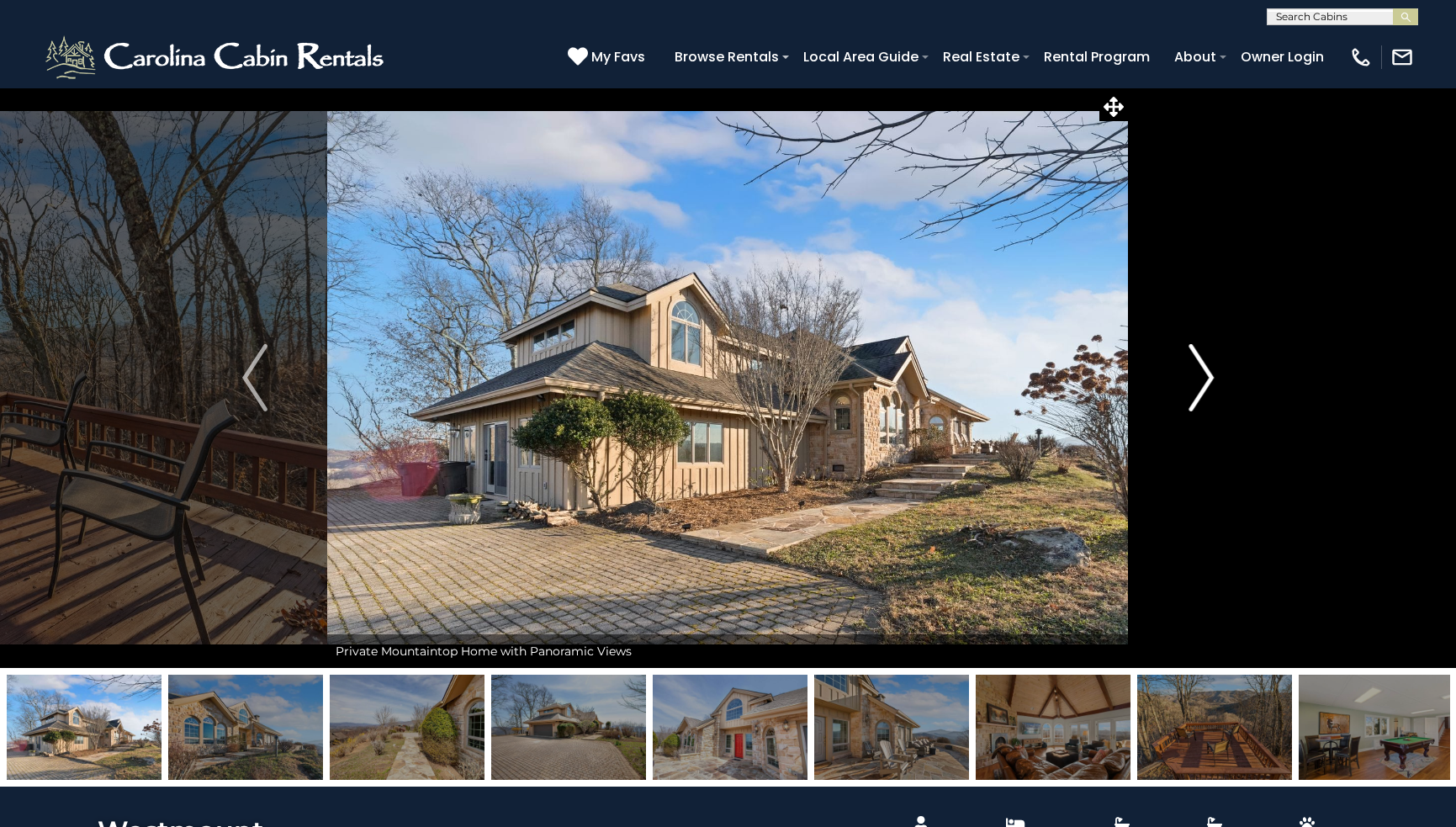
click at [1204, 374] on img "Next" at bounding box center [1200, 378] width 25 height 67
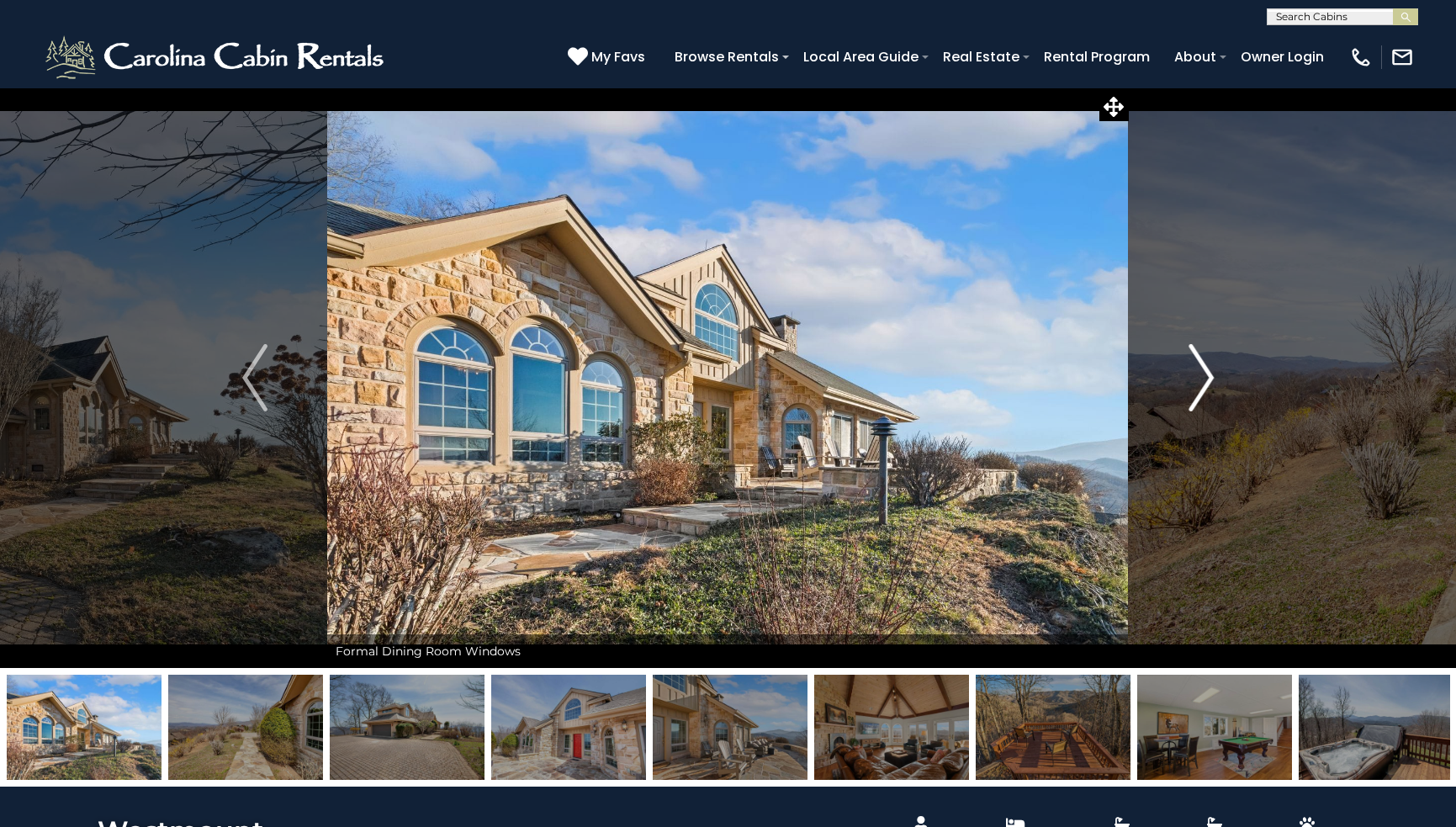
click at [1204, 374] on img "Next" at bounding box center [1200, 378] width 25 height 67
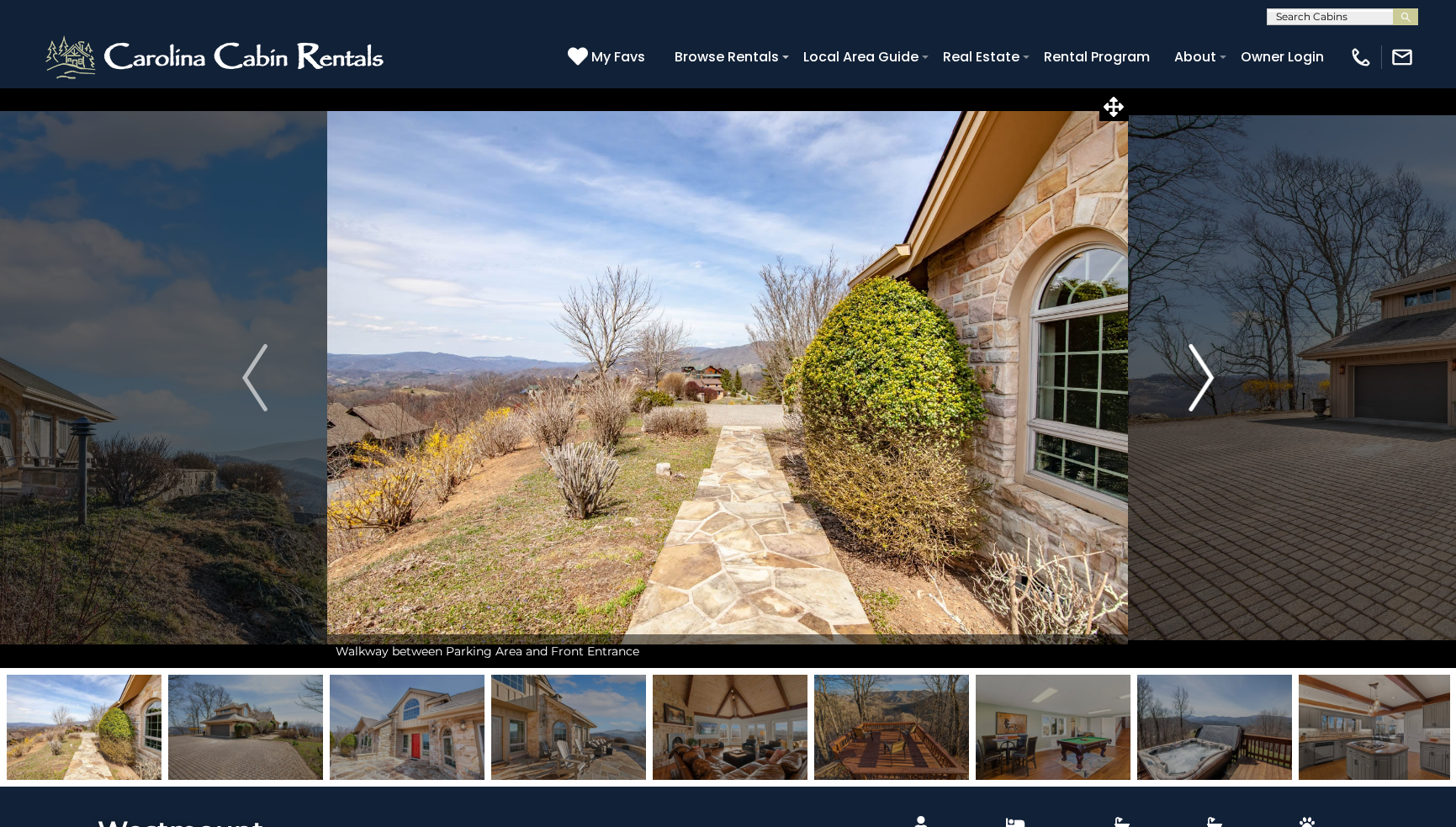
click at [1204, 374] on img "Next" at bounding box center [1200, 378] width 25 height 67
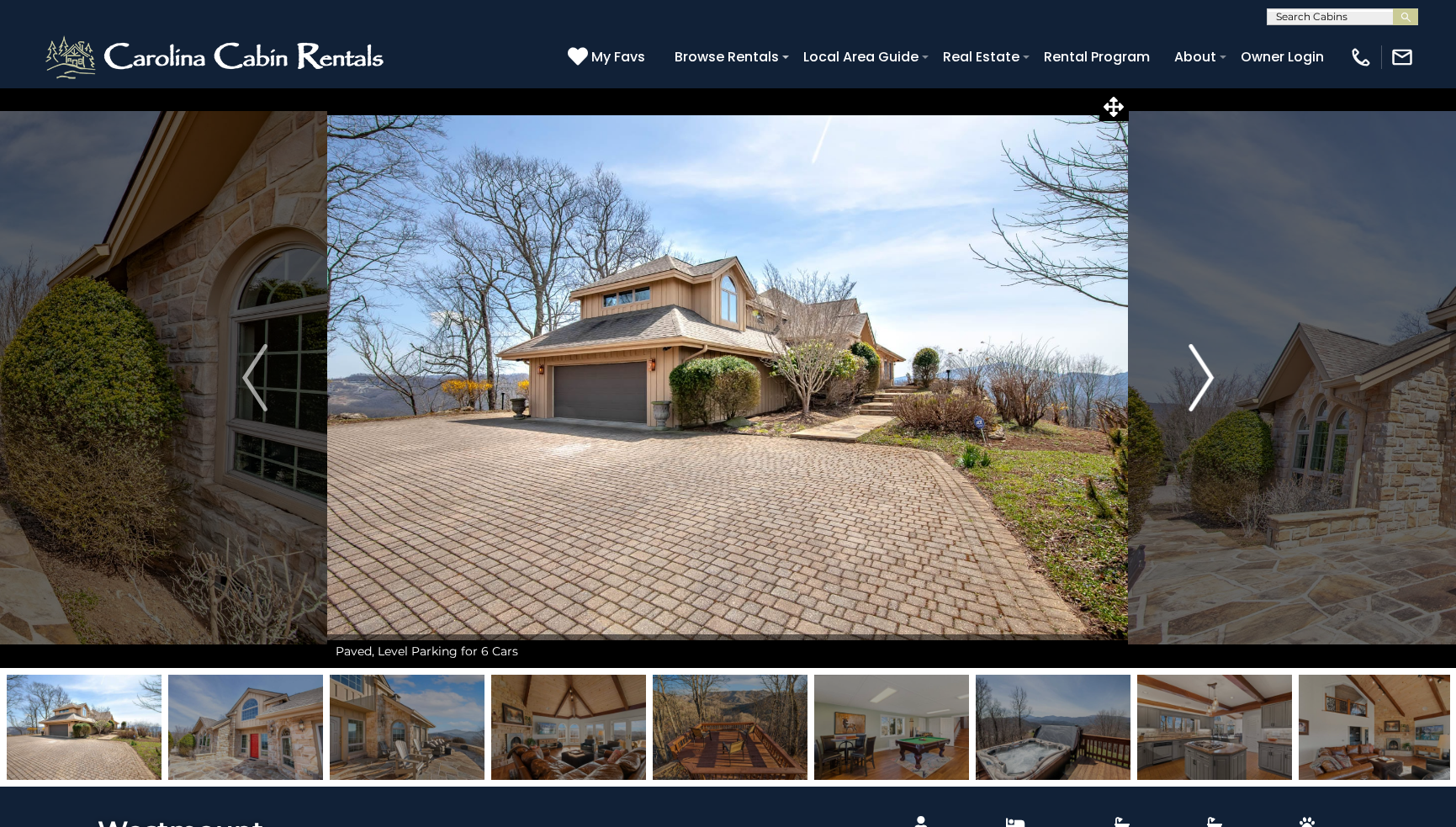
click at [1204, 374] on img "Next" at bounding box center [1200, 378] width 25 height 67
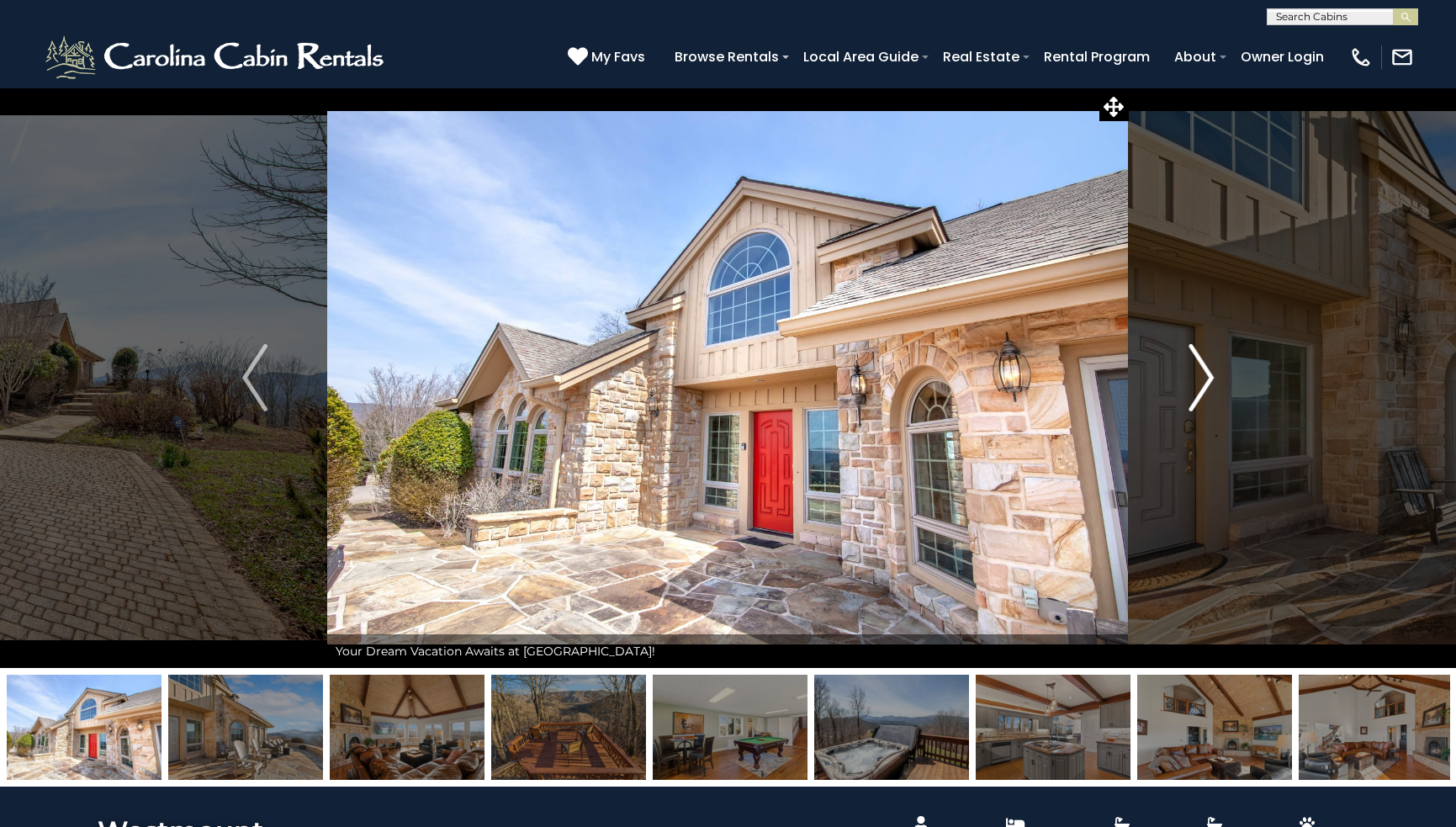
click at [1204, 374] on img "Next" at bounding box center [1200, 378] width 25 height 67
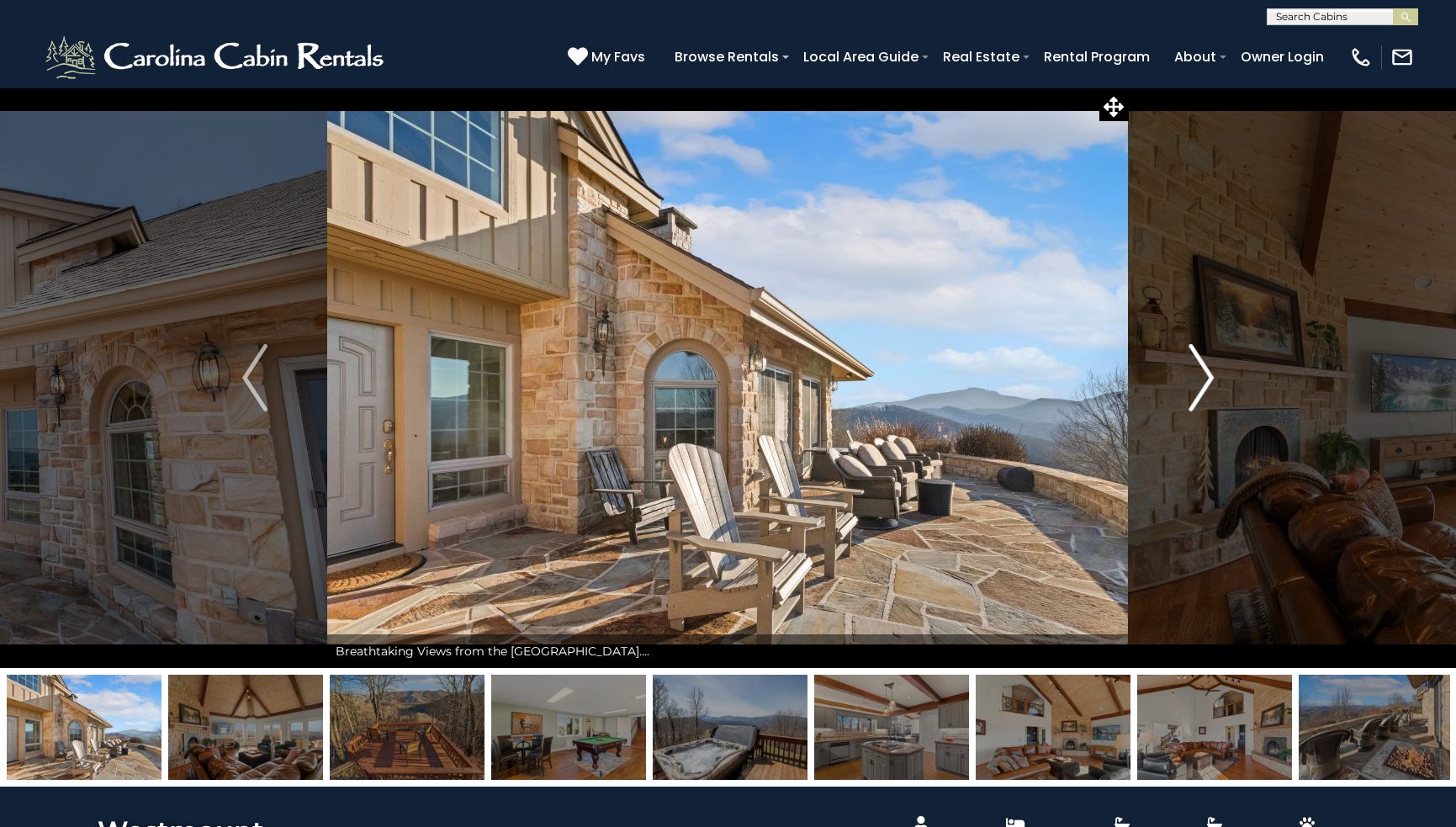
click at [1204, 374] on img "Next" at bounding box center [1200, 378] width 25 height 67
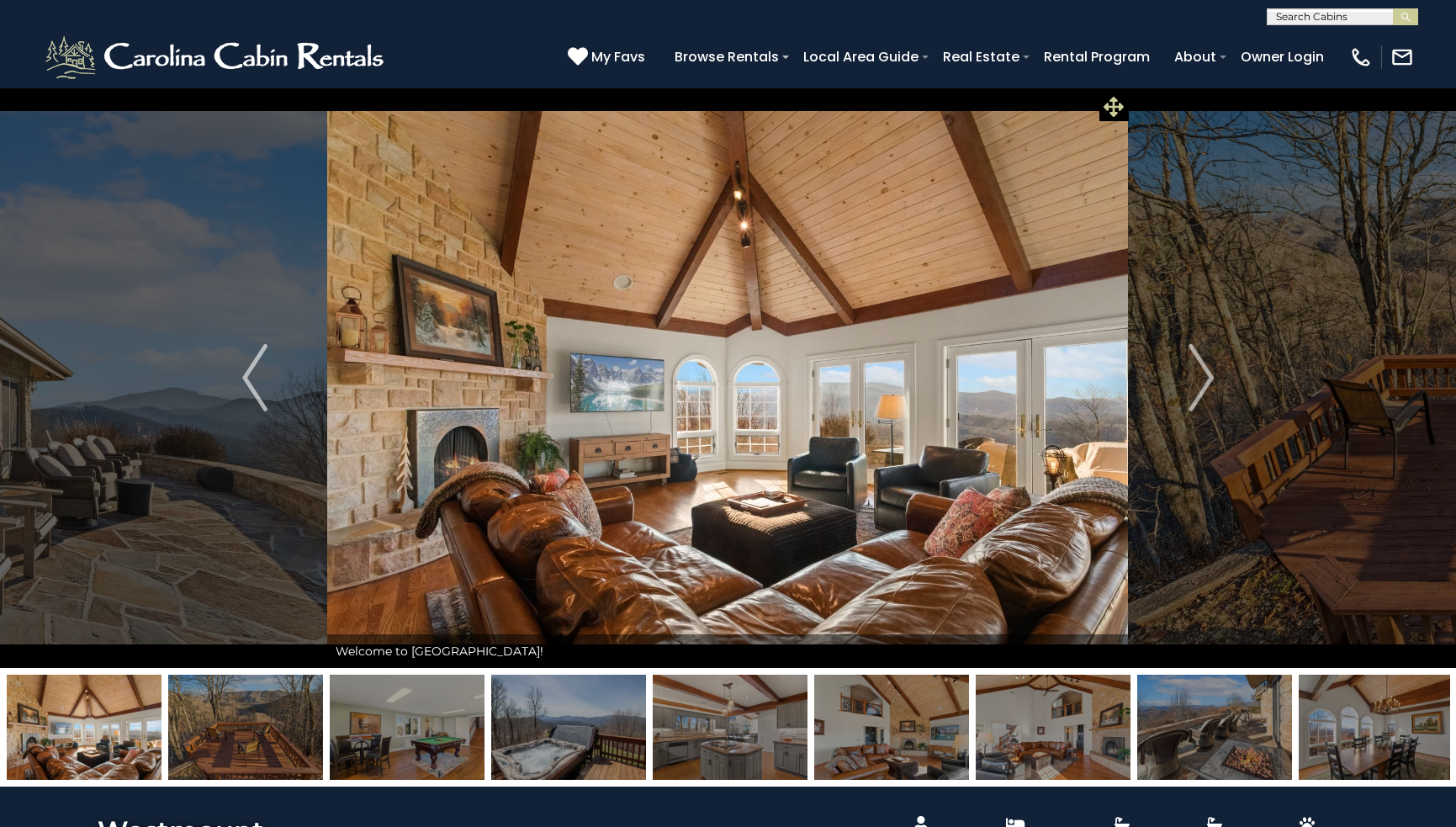
click at [1113, 99] on icon at bounding box center [1113, 107] width 20 height 20
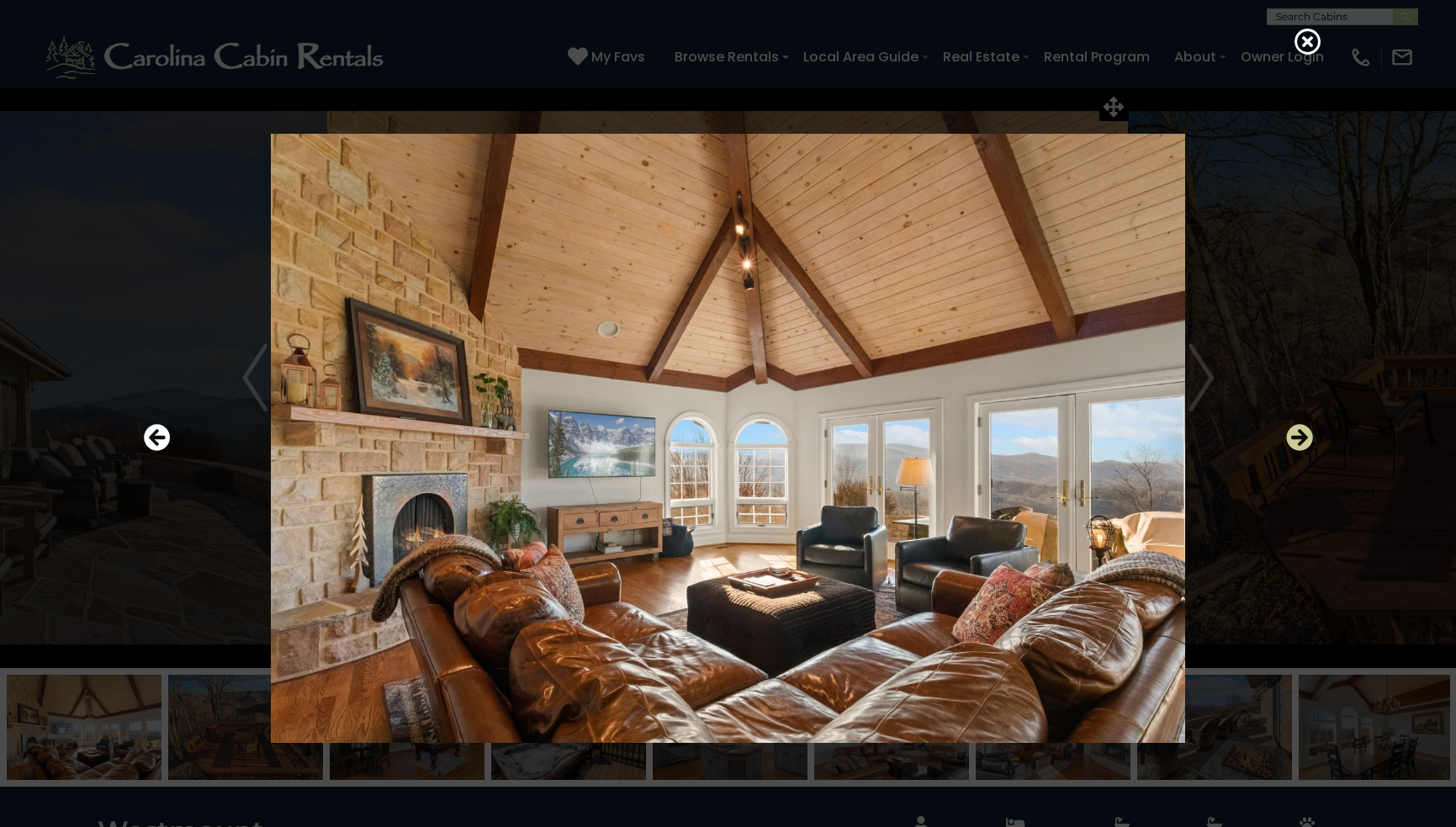
click at [1304, 430] on icon "Next" at bounding box center [1299, 437] width 27 height 27
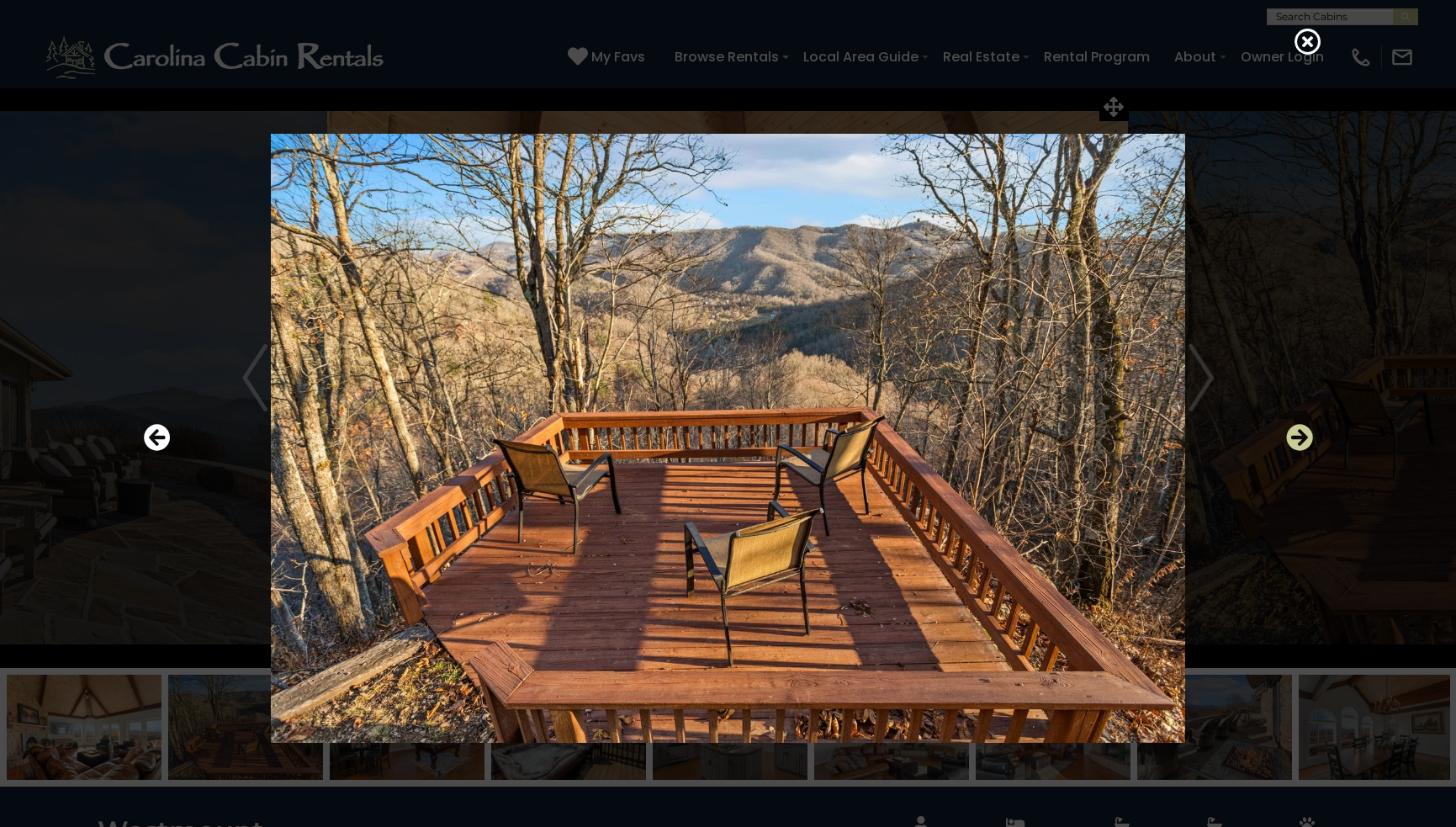
click at [1304, 430] on icon "Next" at bounding box center [1299, 437] width 27 height 27
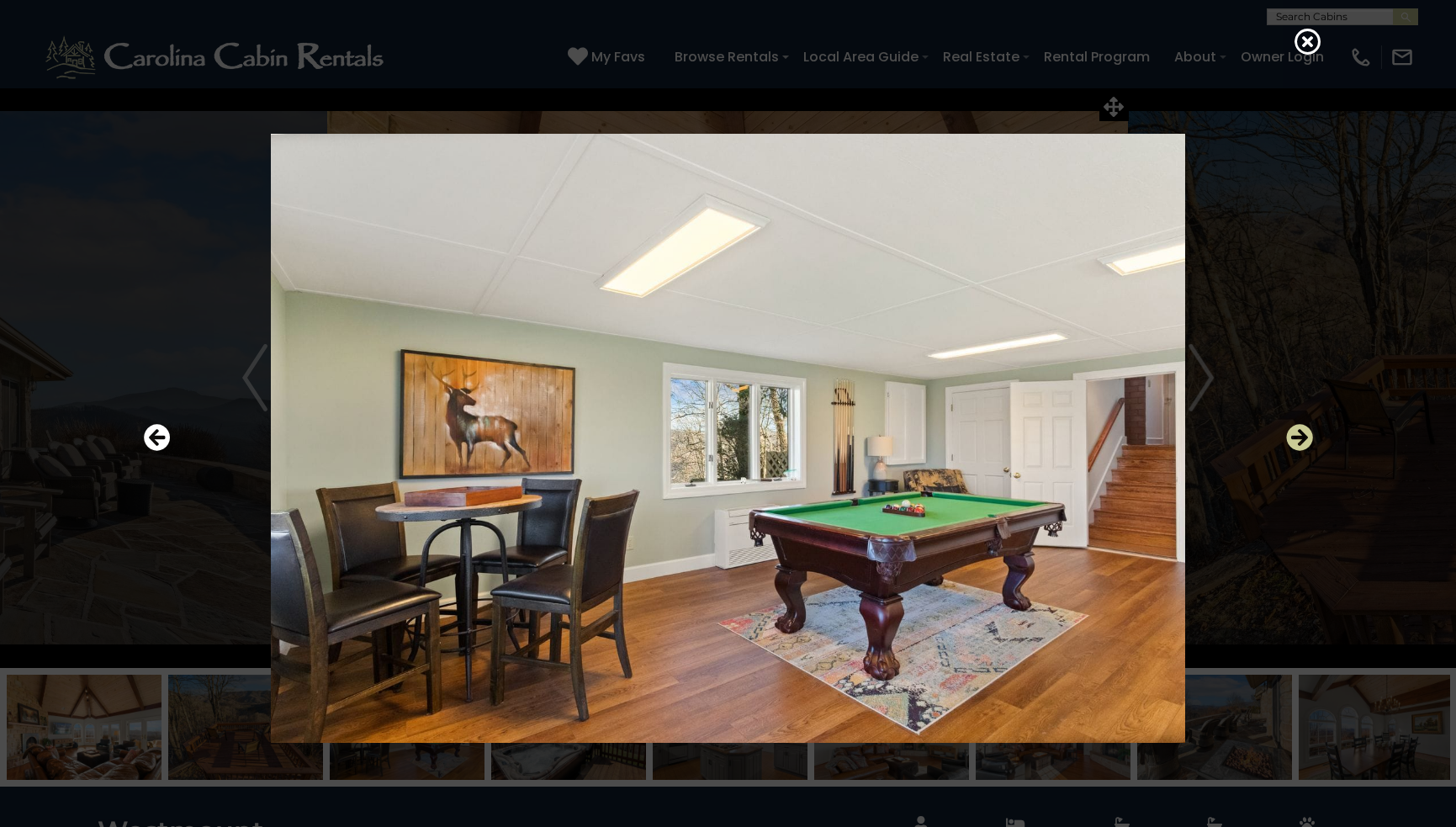
click at [1304, 430] on icon "Next" at bounding box center [1299, 437] width 27 height 27
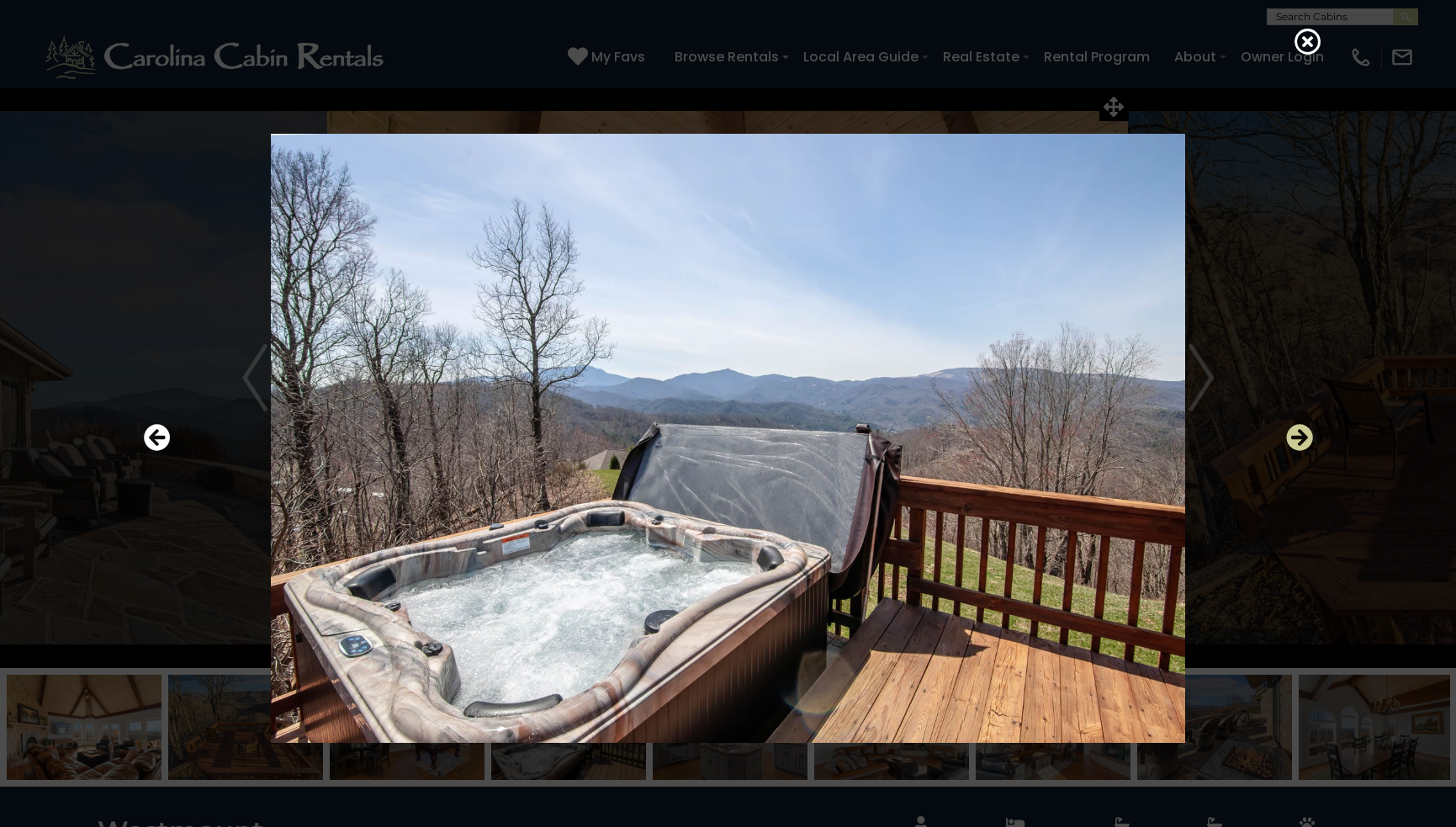
click at [1304, 430] on icon "Next" at bounding box center [1299, 437] width 27 height 27
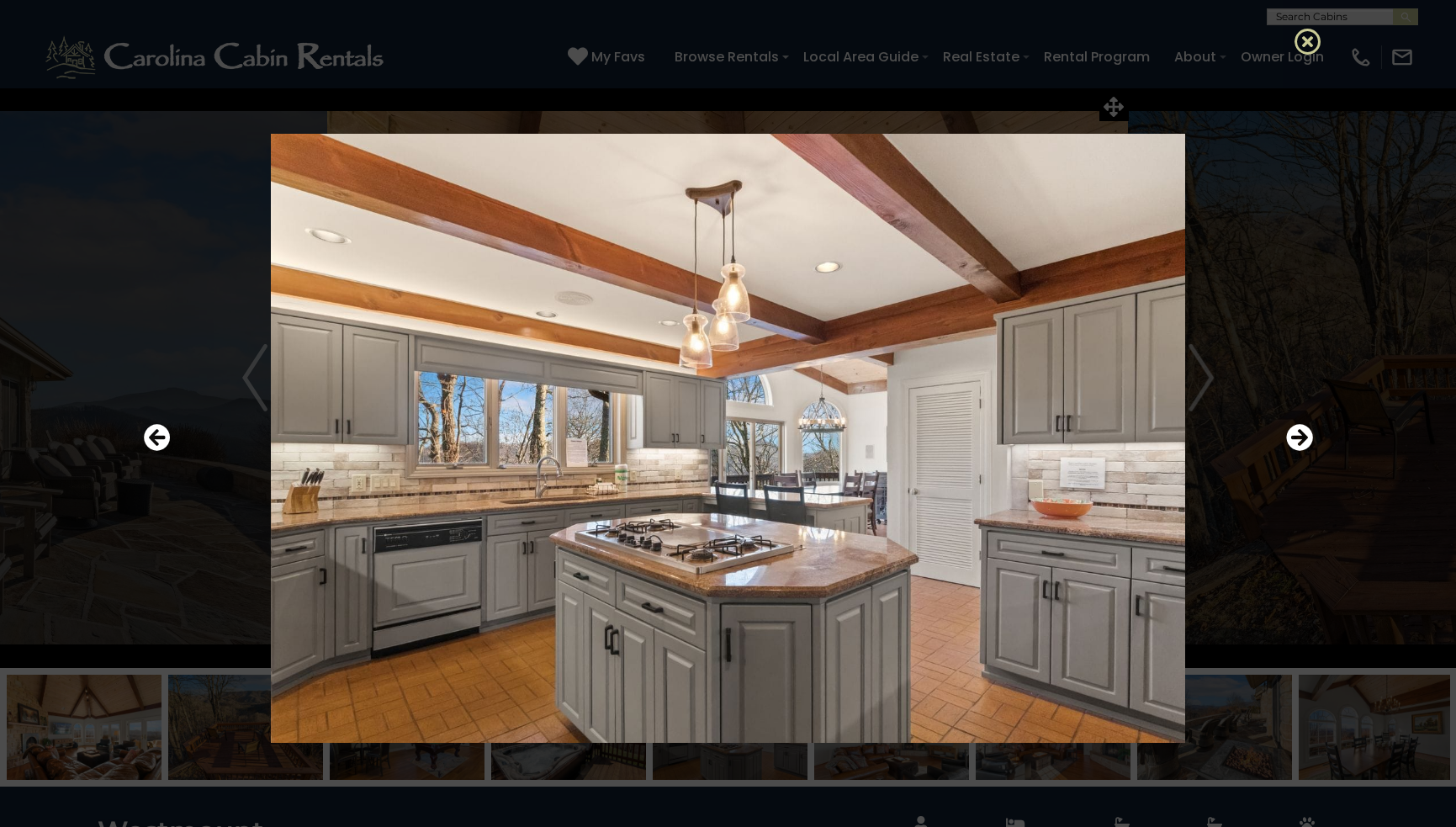
click at [1304, 34] on icon at bounding box center [1308, 41] width 27 height 27
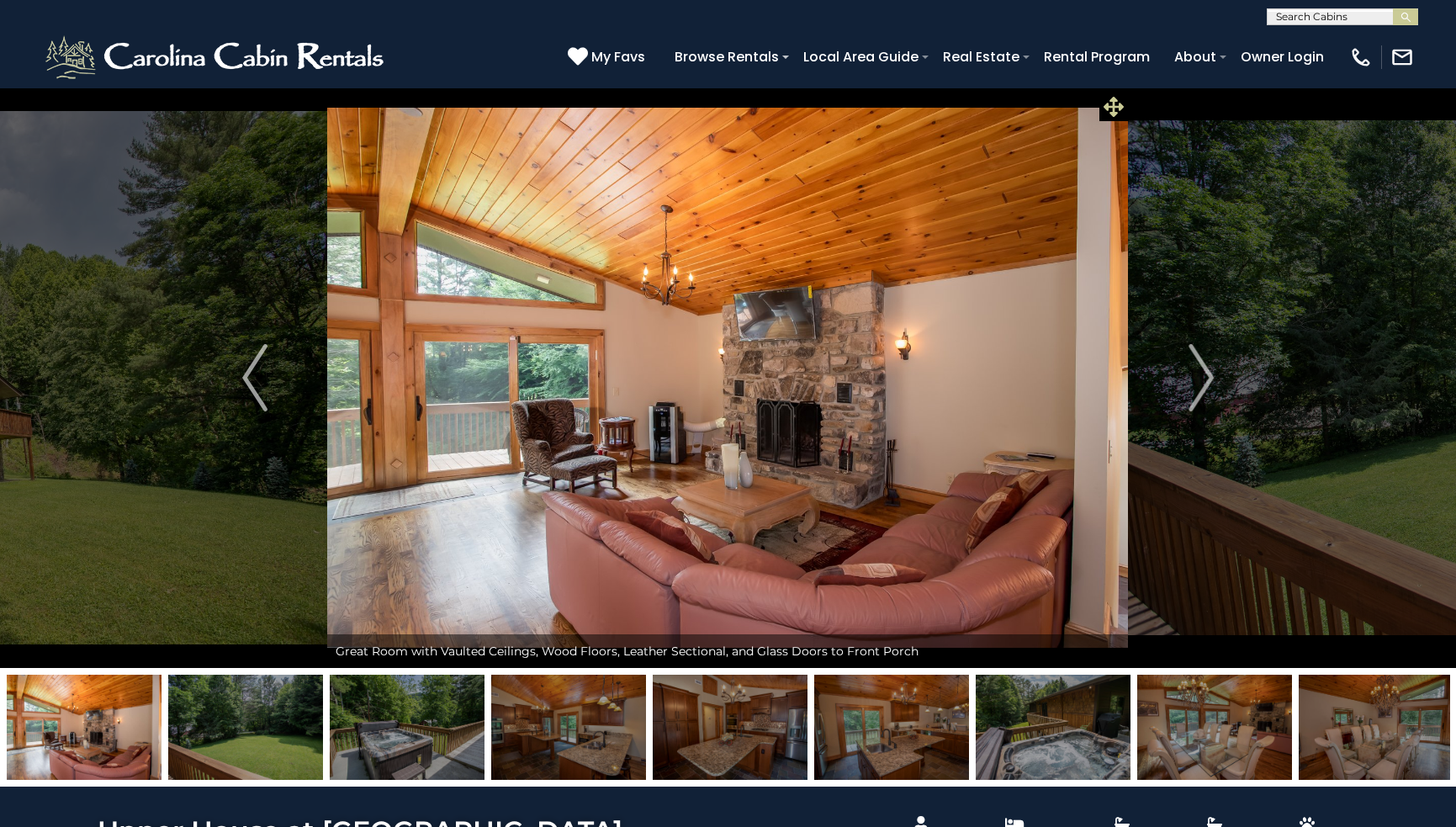
click at [1113, 99] on icon at bounding box center [1113, 107] width 20 height 20
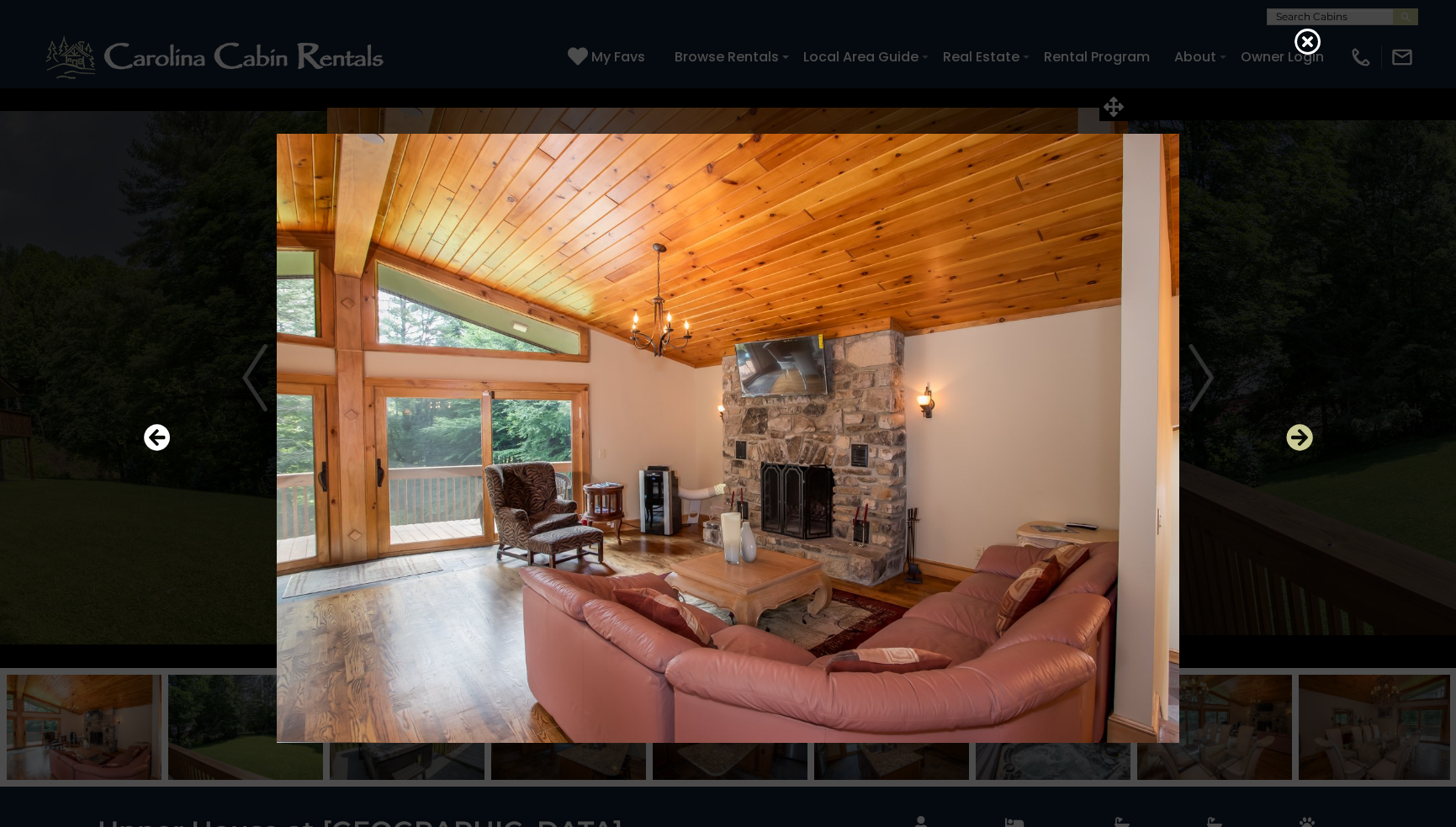
click at [1298, 435] on icon "Next" at bounding box center [1299, 437] width 27 height 27
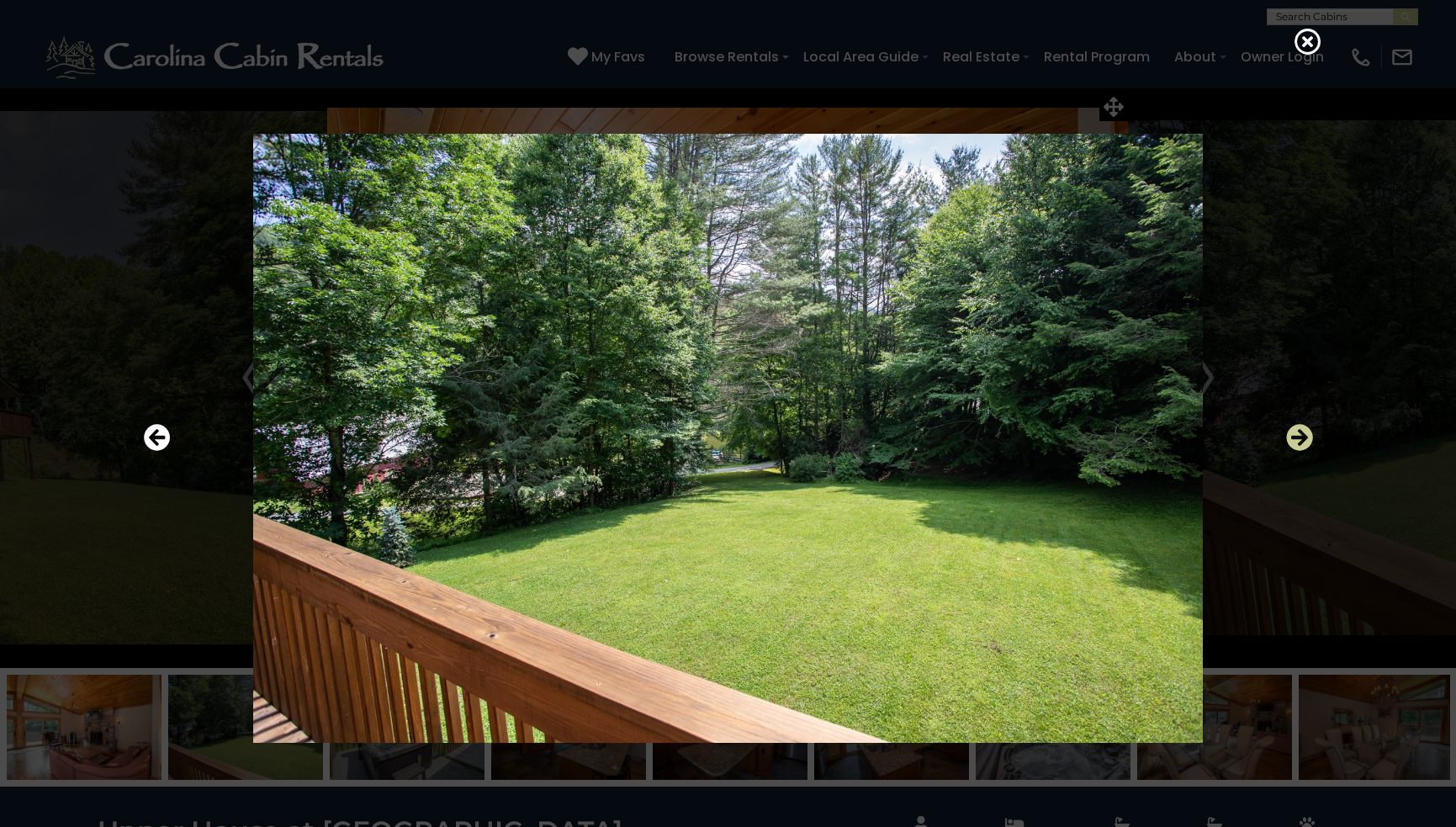
click at [1298, 436] on icon "Next" at bounding box center [1299, 437] width 27 height 27
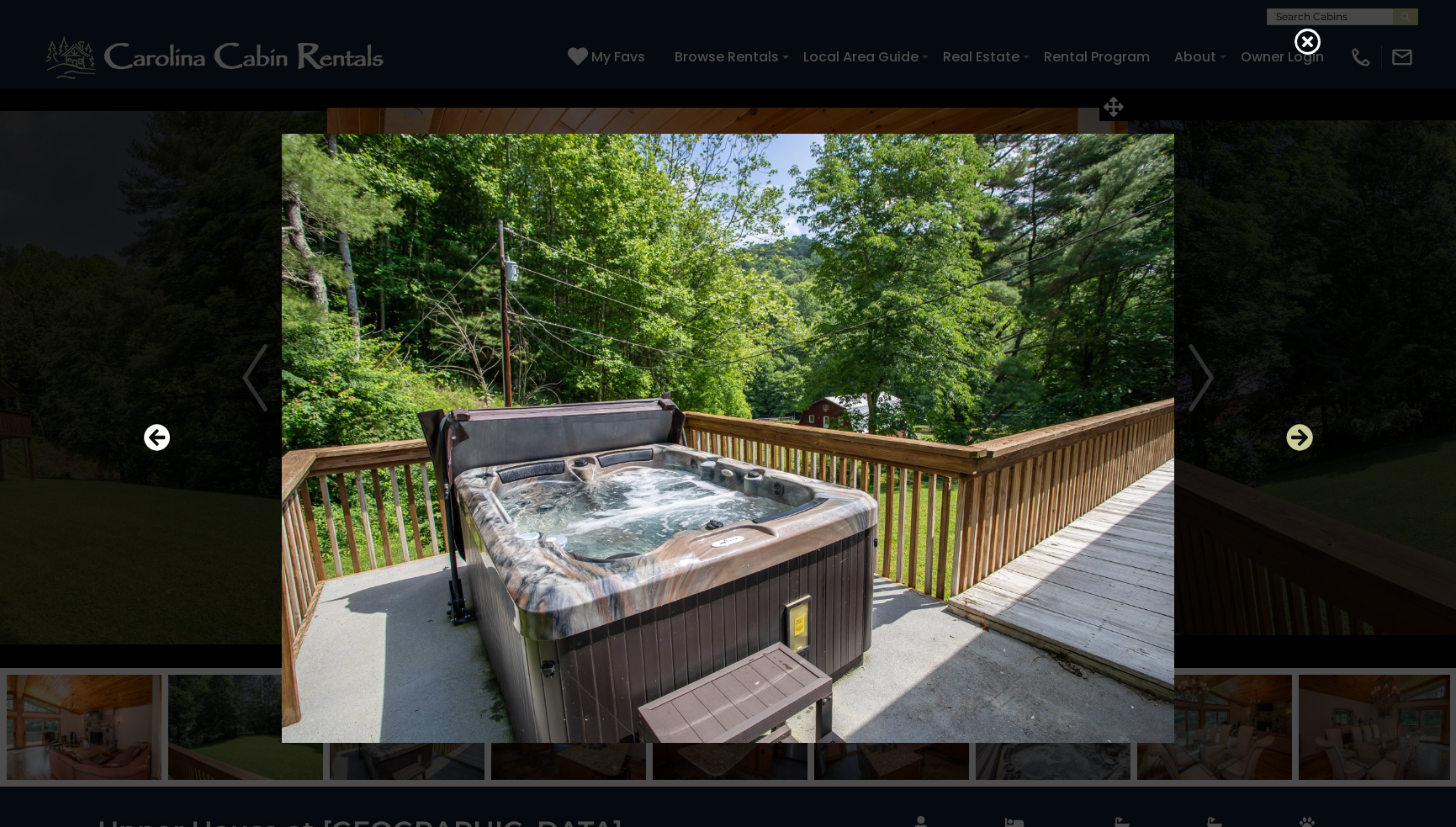
click at [1298, 436] on icon "Next" at bounding box center [1299, 437] width 27 height 27
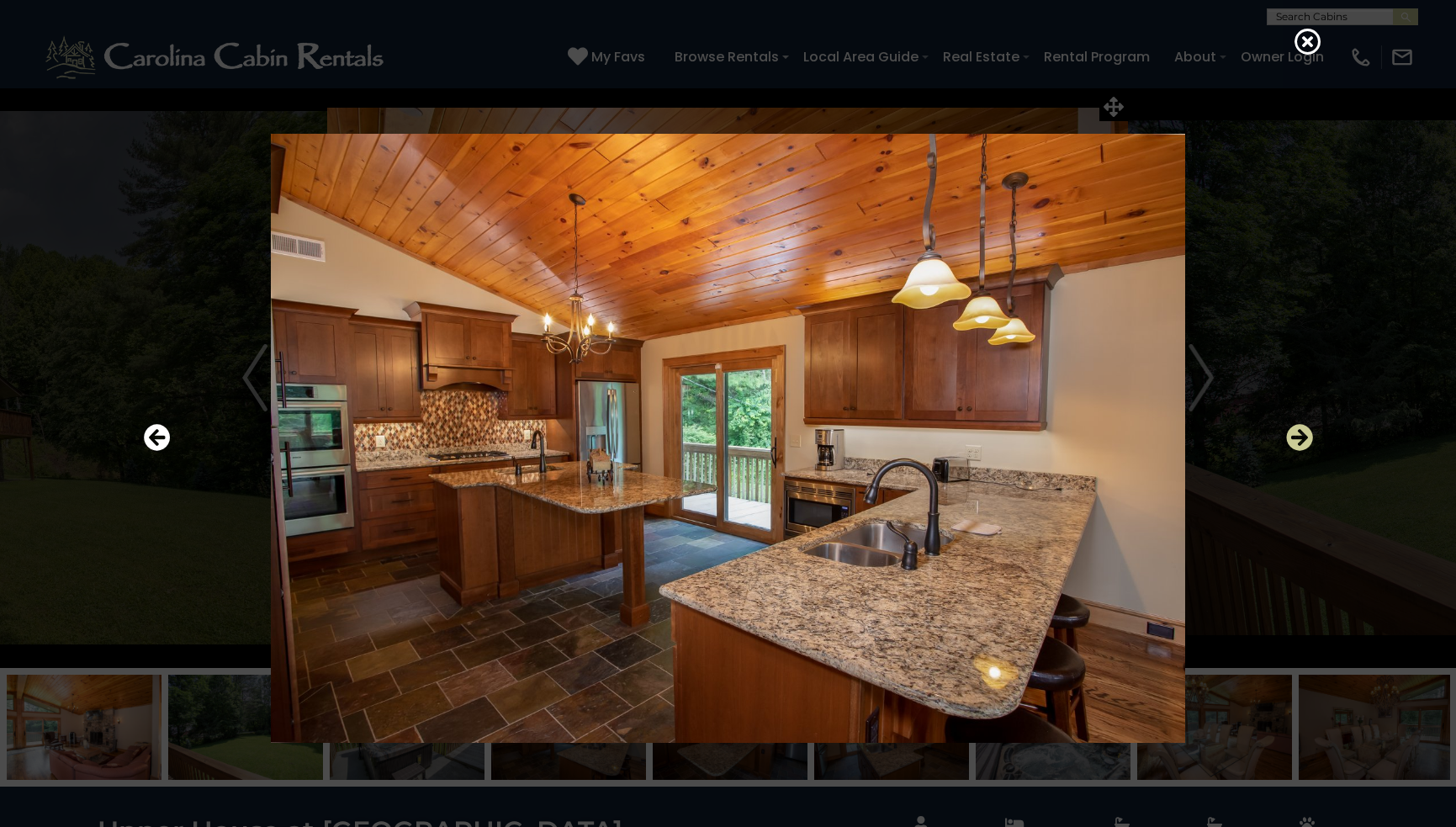
click at [1298, 436] on icon "Next" at bounding box center [1299, 437] width 27 height 27
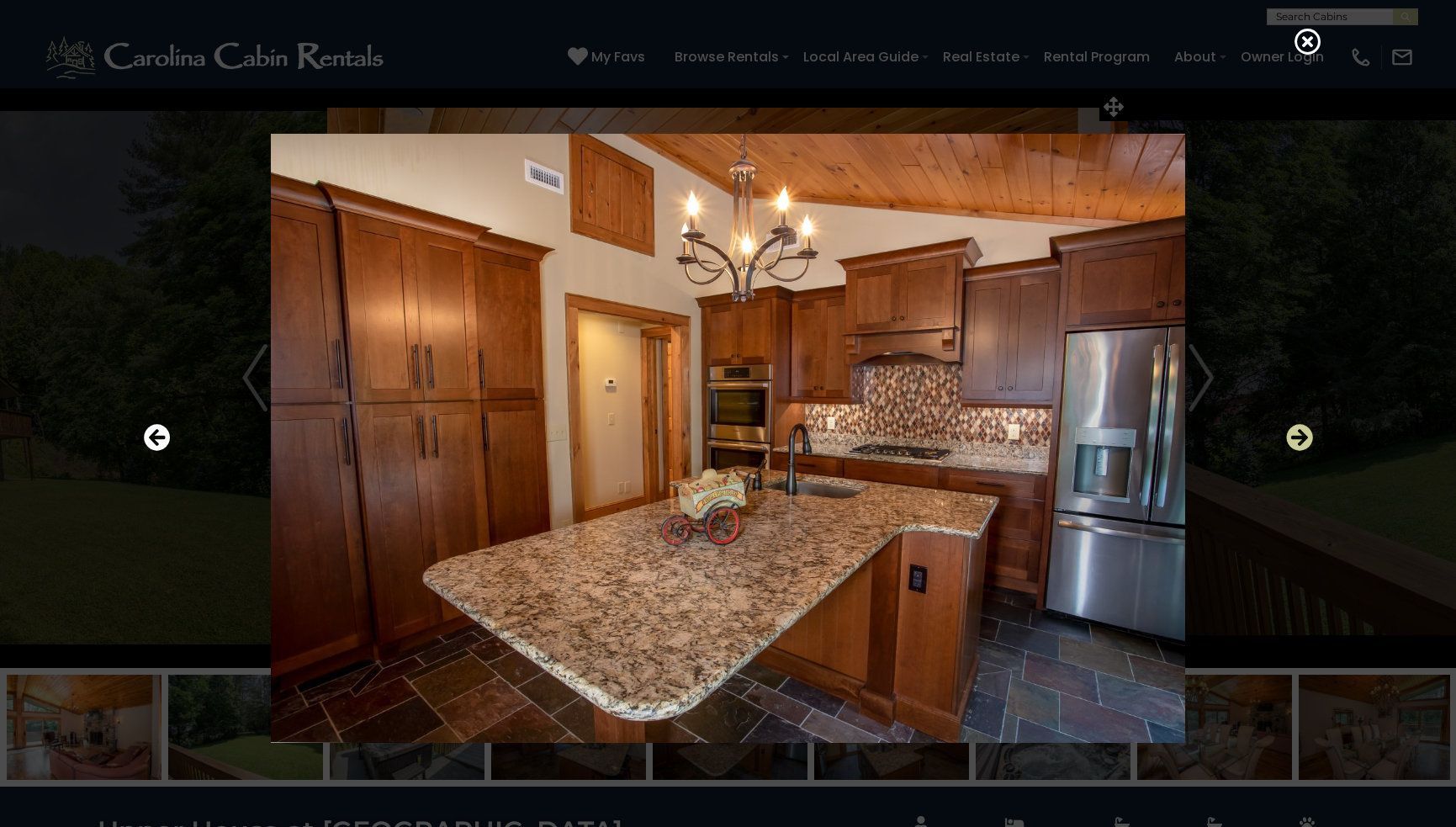
click at [1298, 435] on icon "Next" at bounding box center [1299, 437] width 27 height 27
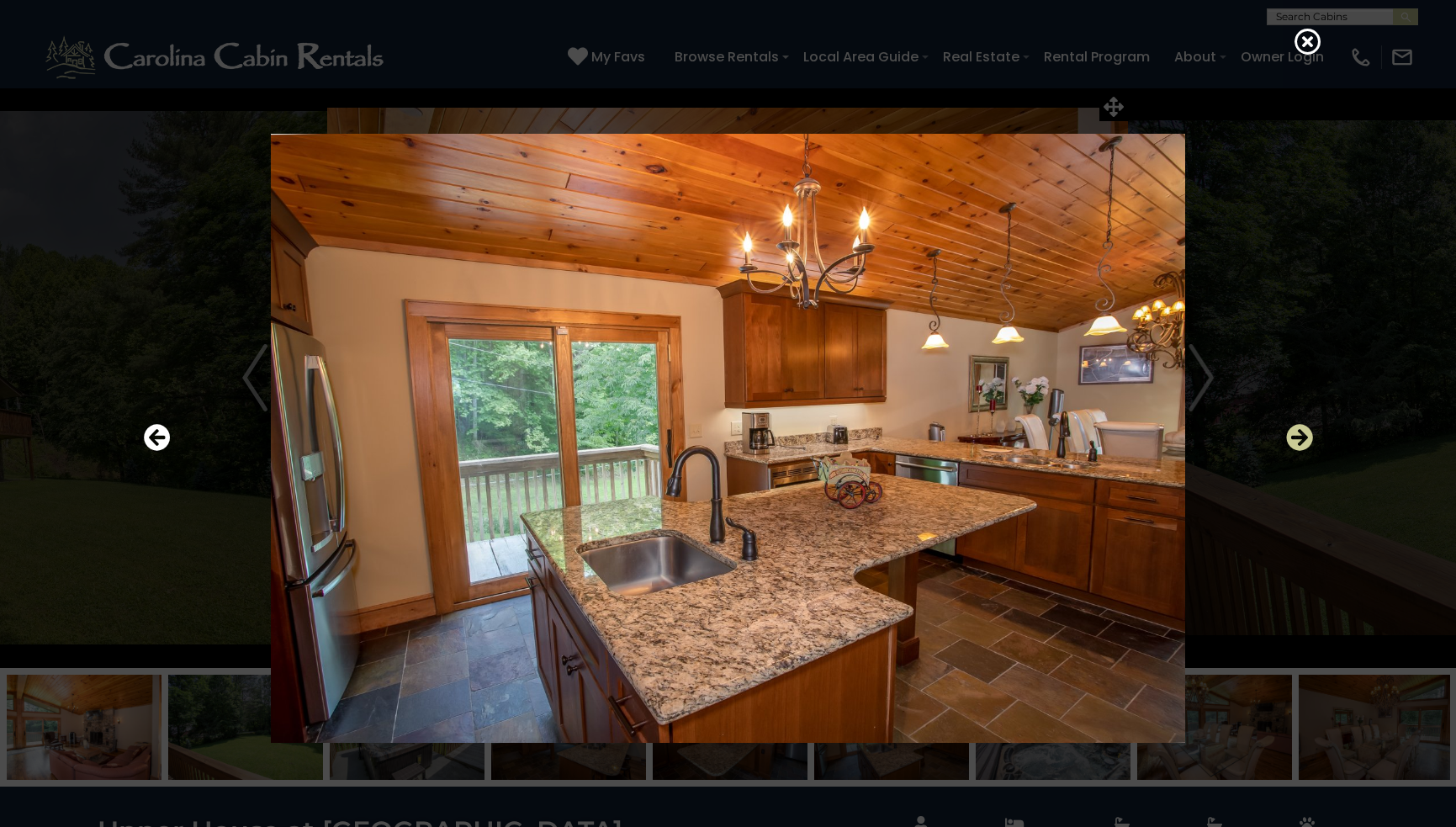
click at [1298, 435] on icon "Next" at bounding box center [1299, 437] width 27 height 27
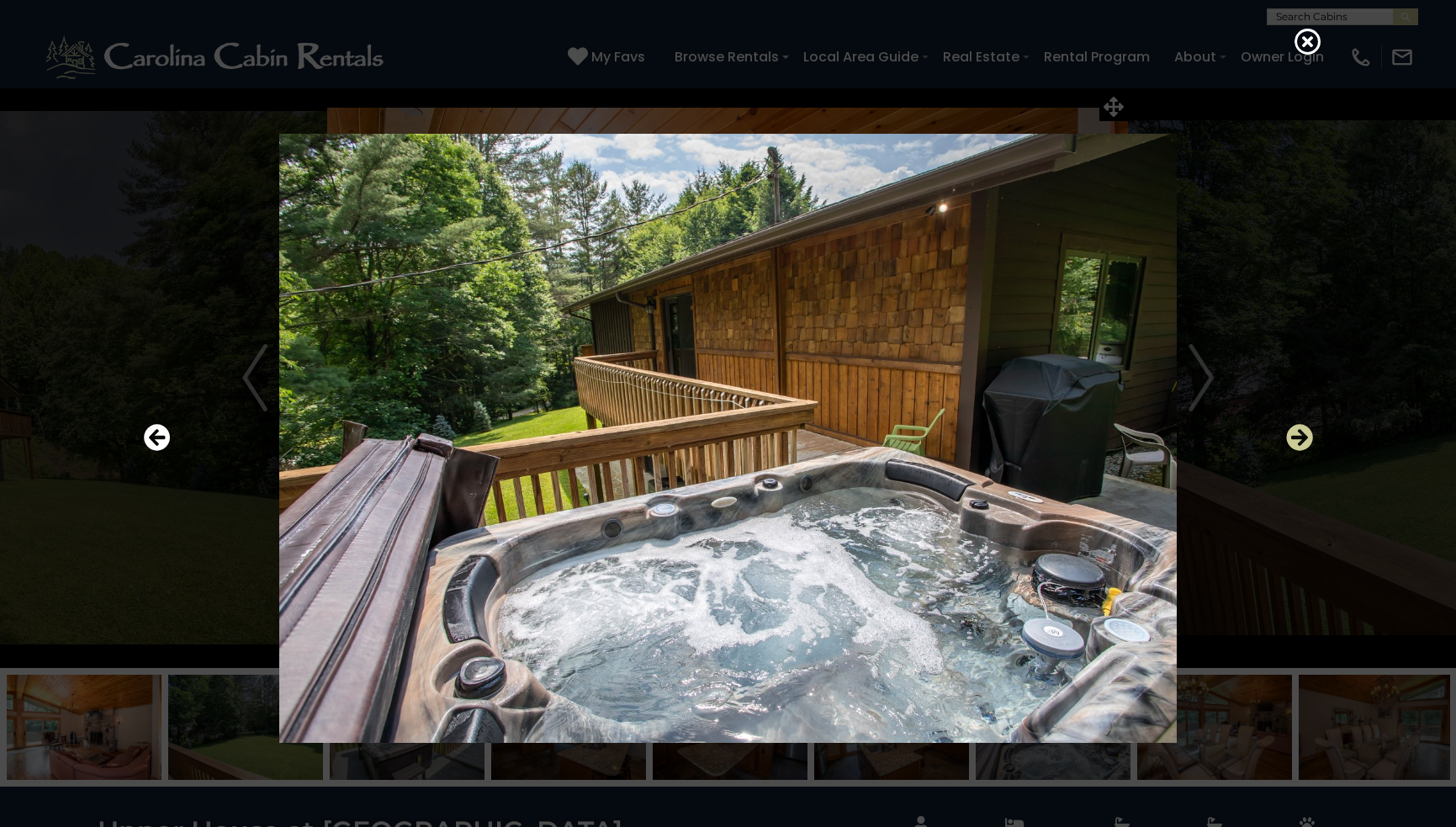
click at [1298, 435] on icon "Next" at bounding box center [1299, 437] width 27 height 27
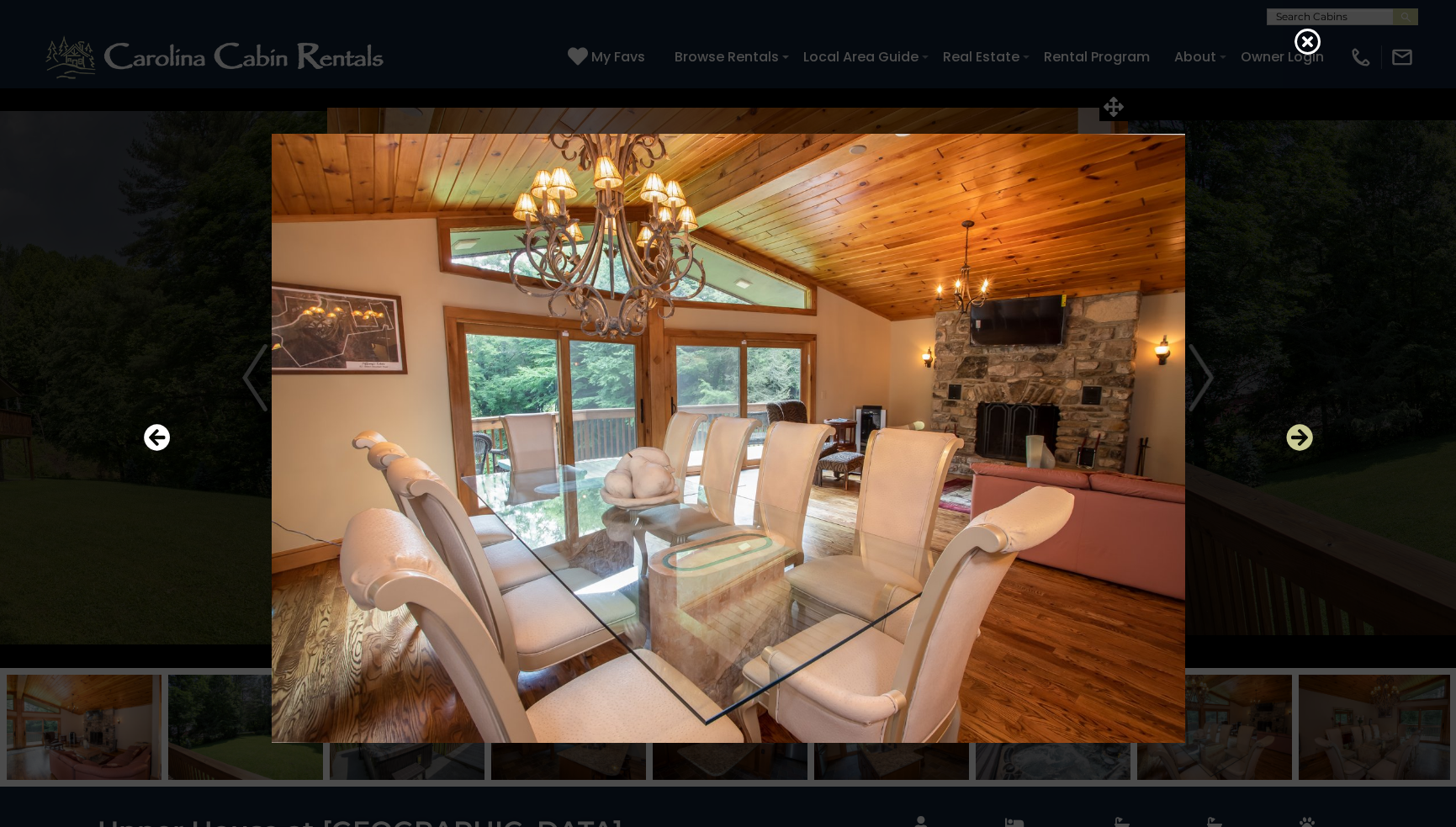
click at [1297, 433] on icon "Next" at bounding box center [1299, 437] width 27 height 27
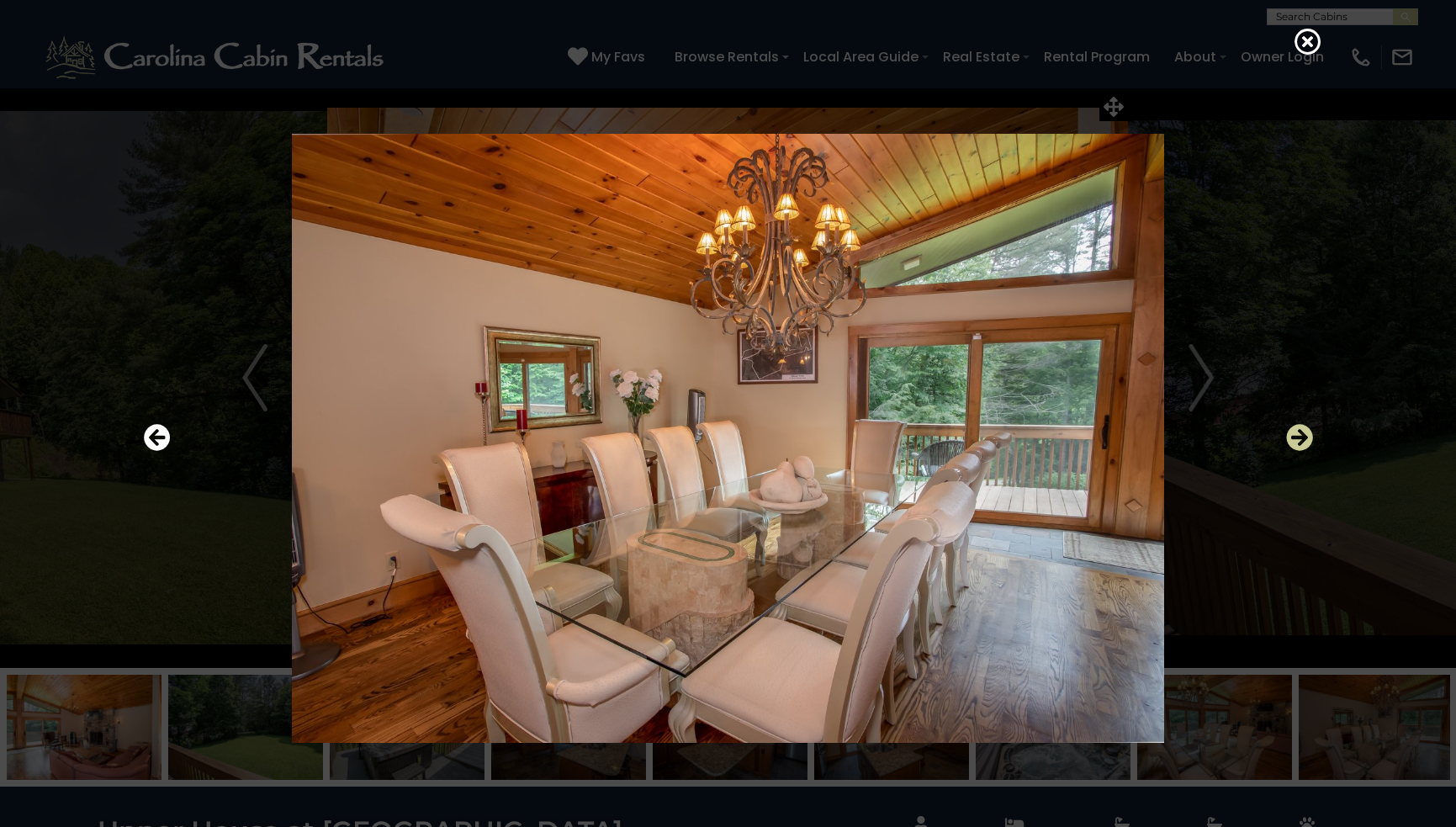
click at [1297, 433] on icon "Next" at bounding box center [1299, 437] width 27 height 27
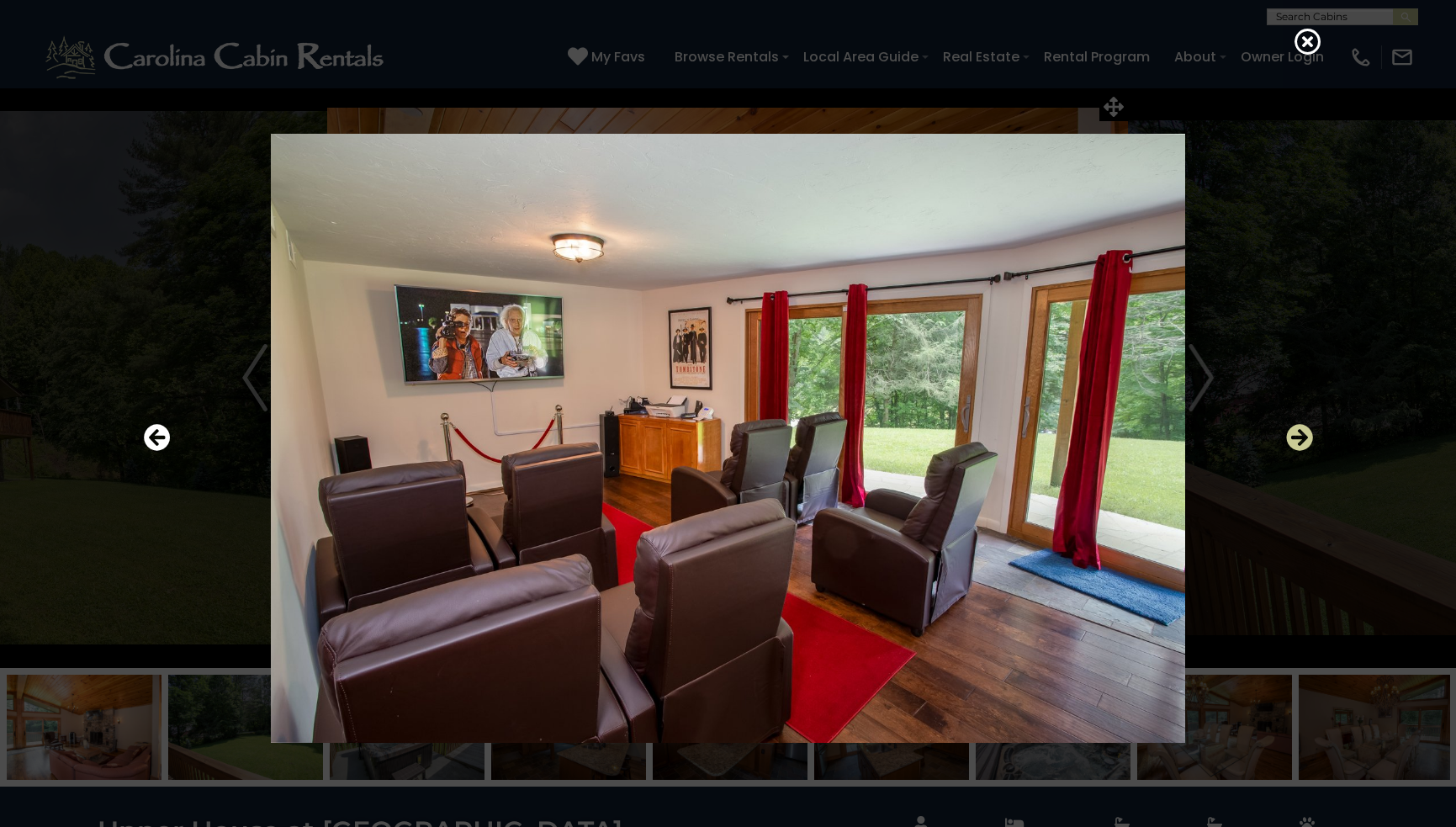
click at [1297, 433] on icon "Next" at bounding box center [1299, 437] width 27 height 27
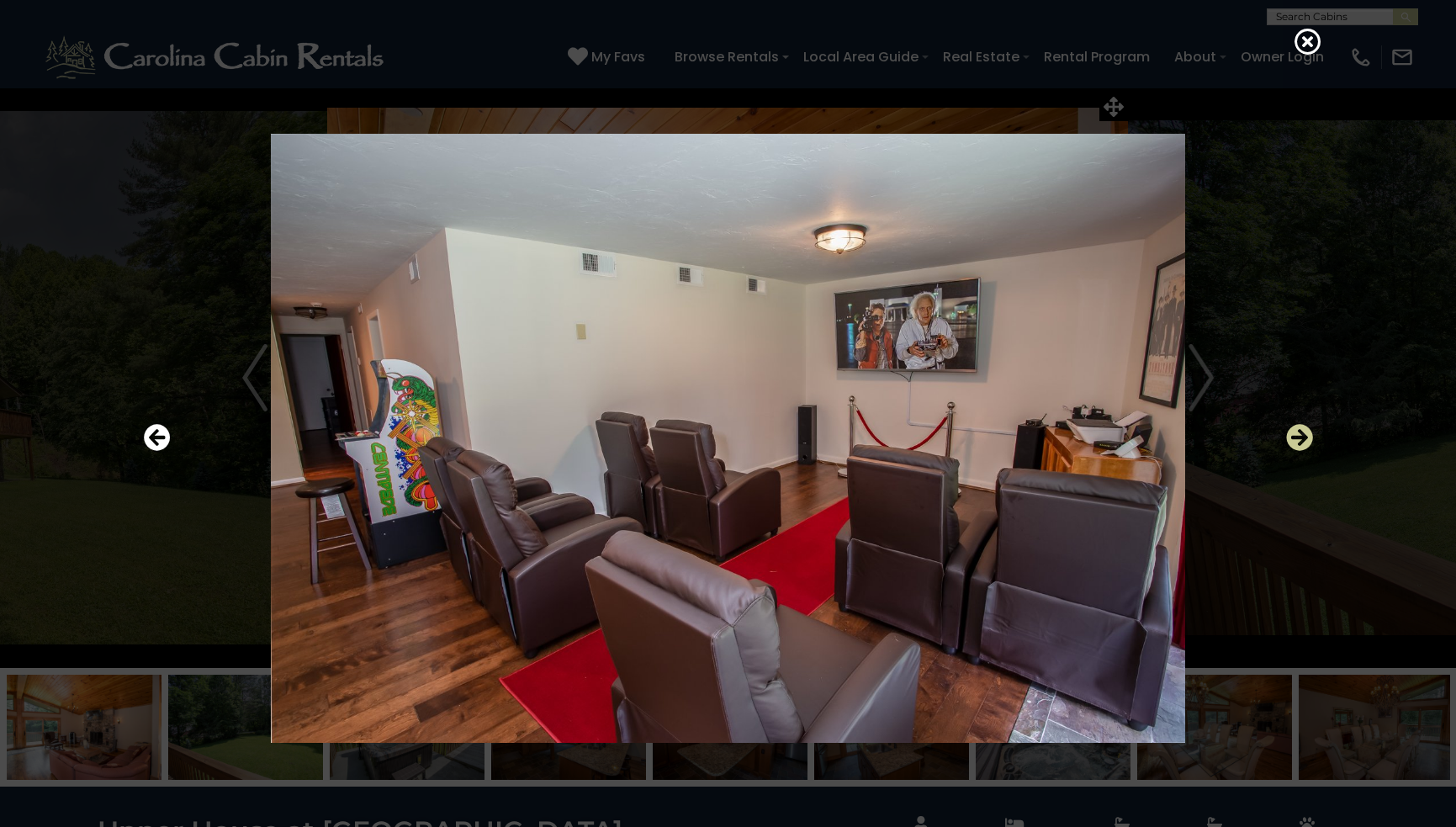
click at [1297, 433] on icon "Next" at bounding box center [1299, 437] width 27 height 27
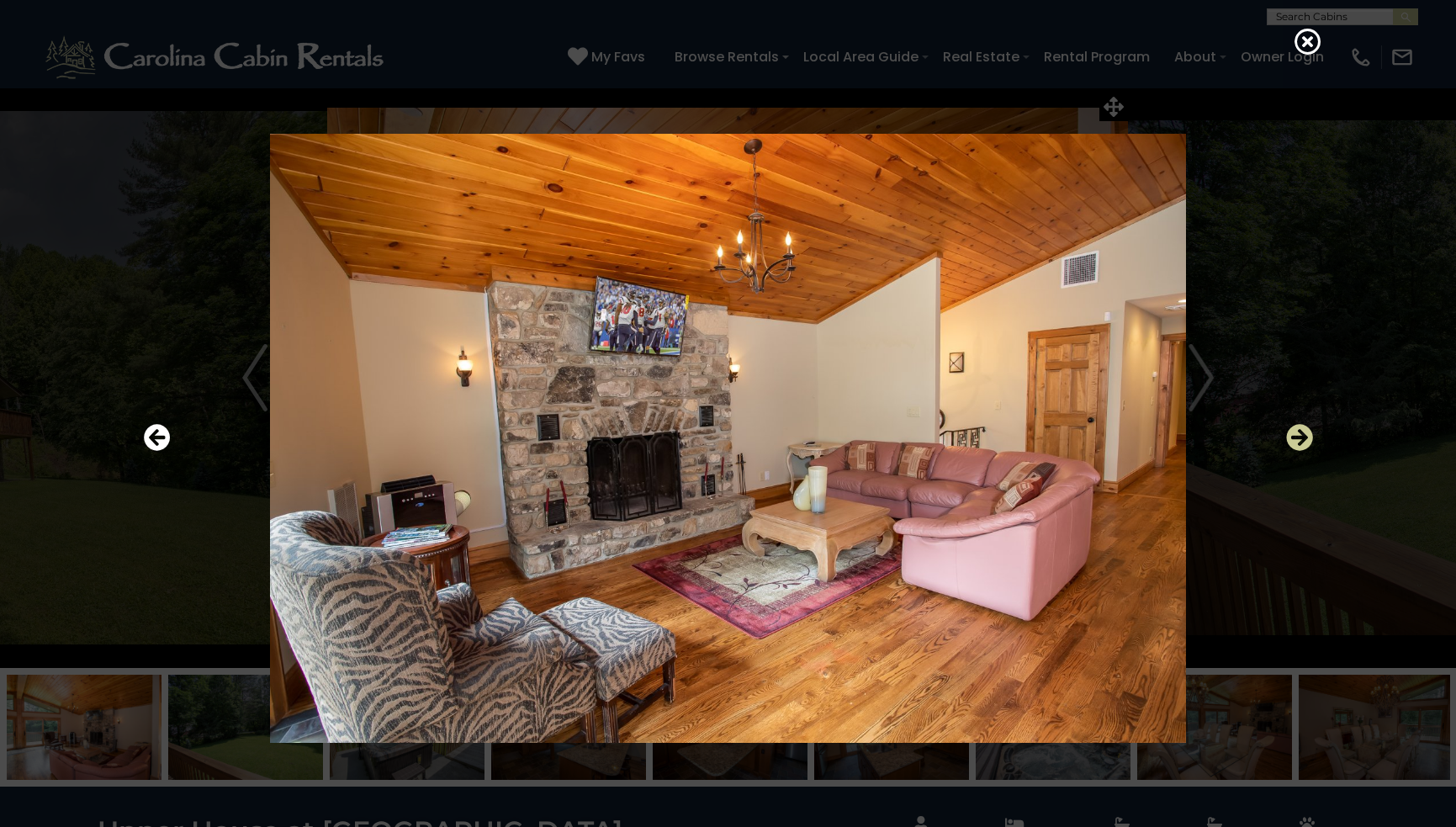
click at [1297, 433] on icon "Next" at bounding box center [1299, 437] width 27 height 27
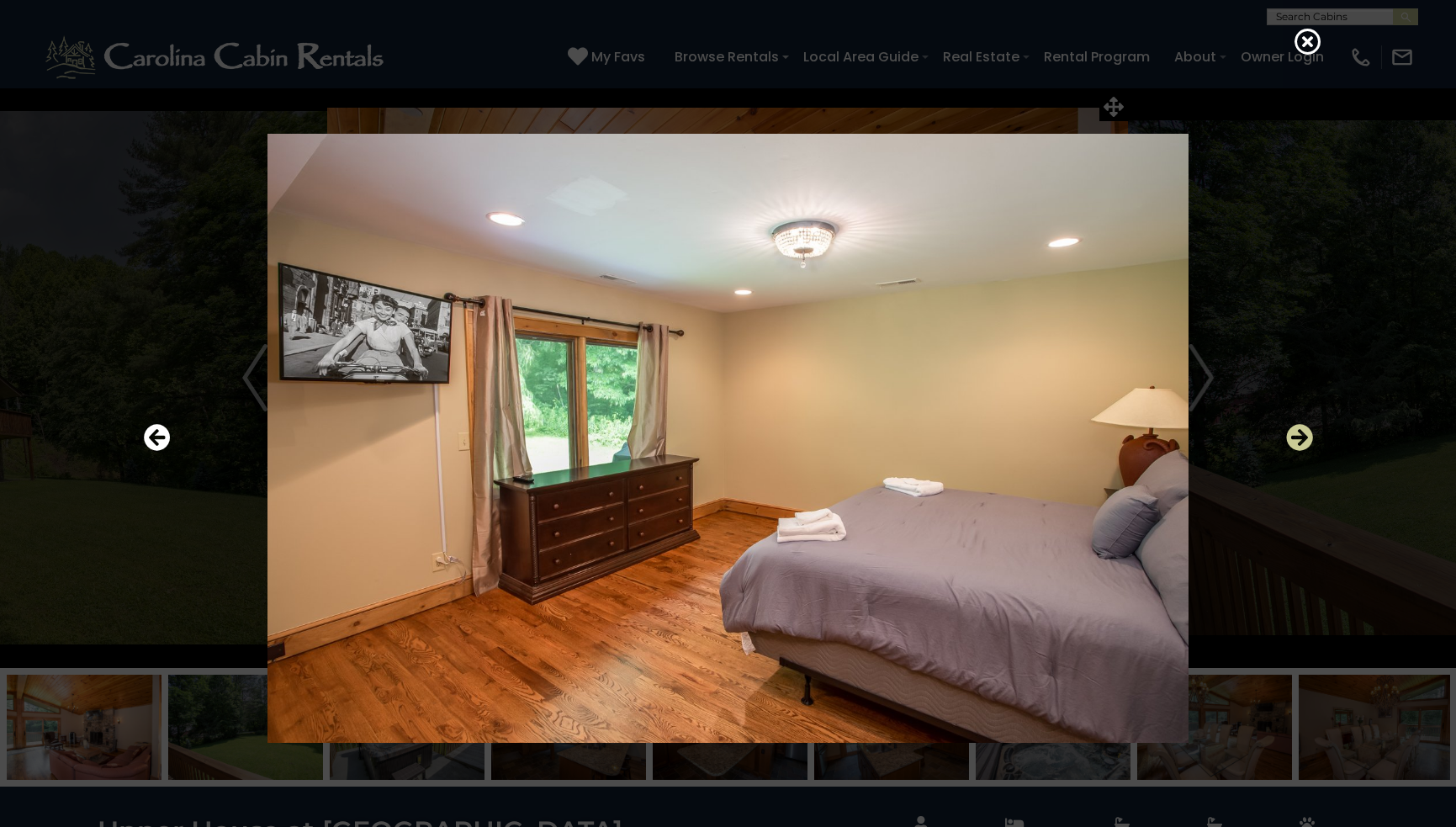
click at [1297, 433] on icon "Next" at bounding box center [1299, 437] width 27 height 27
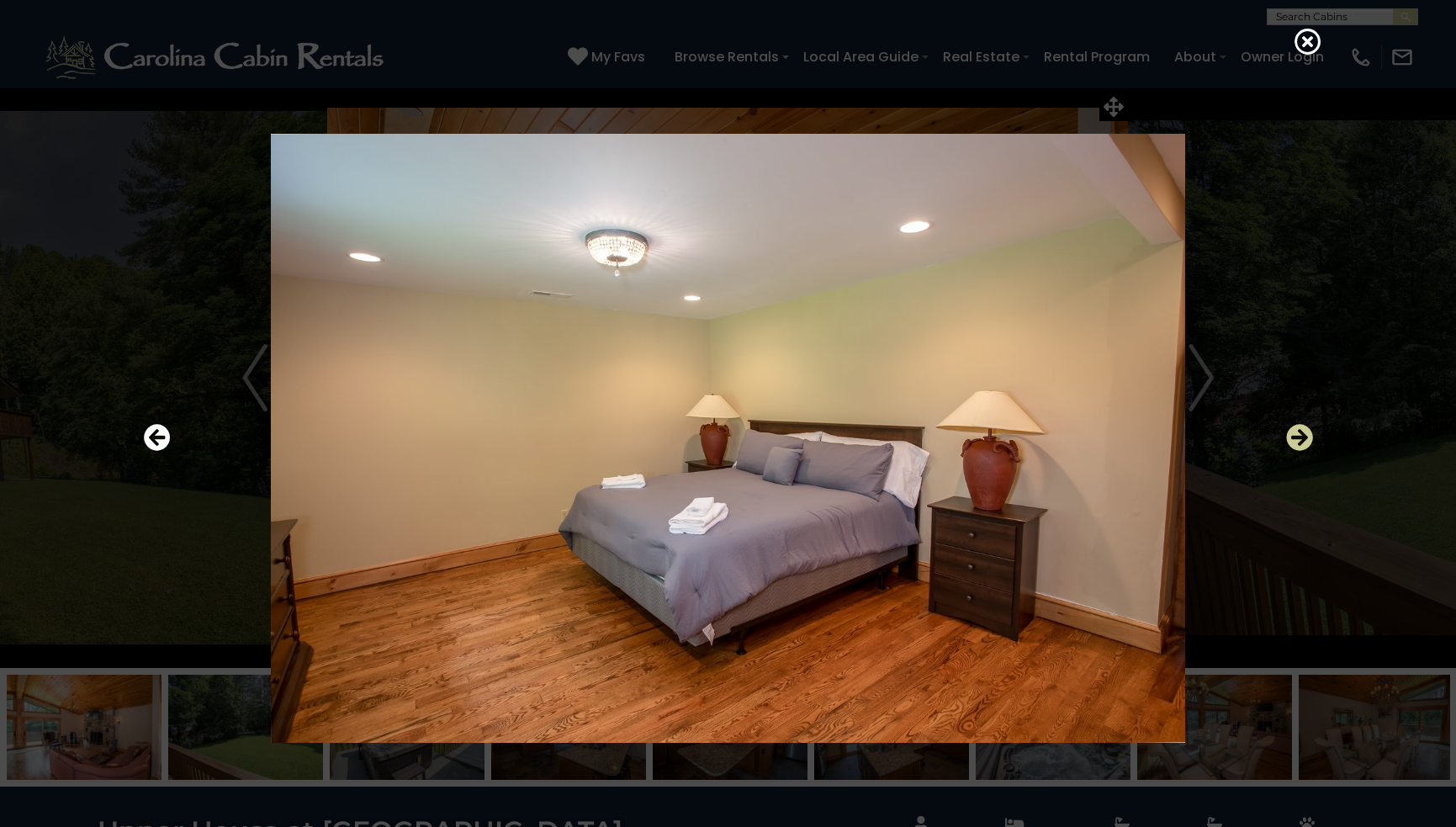
click at [1297, 433] on icon "Next" at bounding box center [1299, 437] width 27 height 27
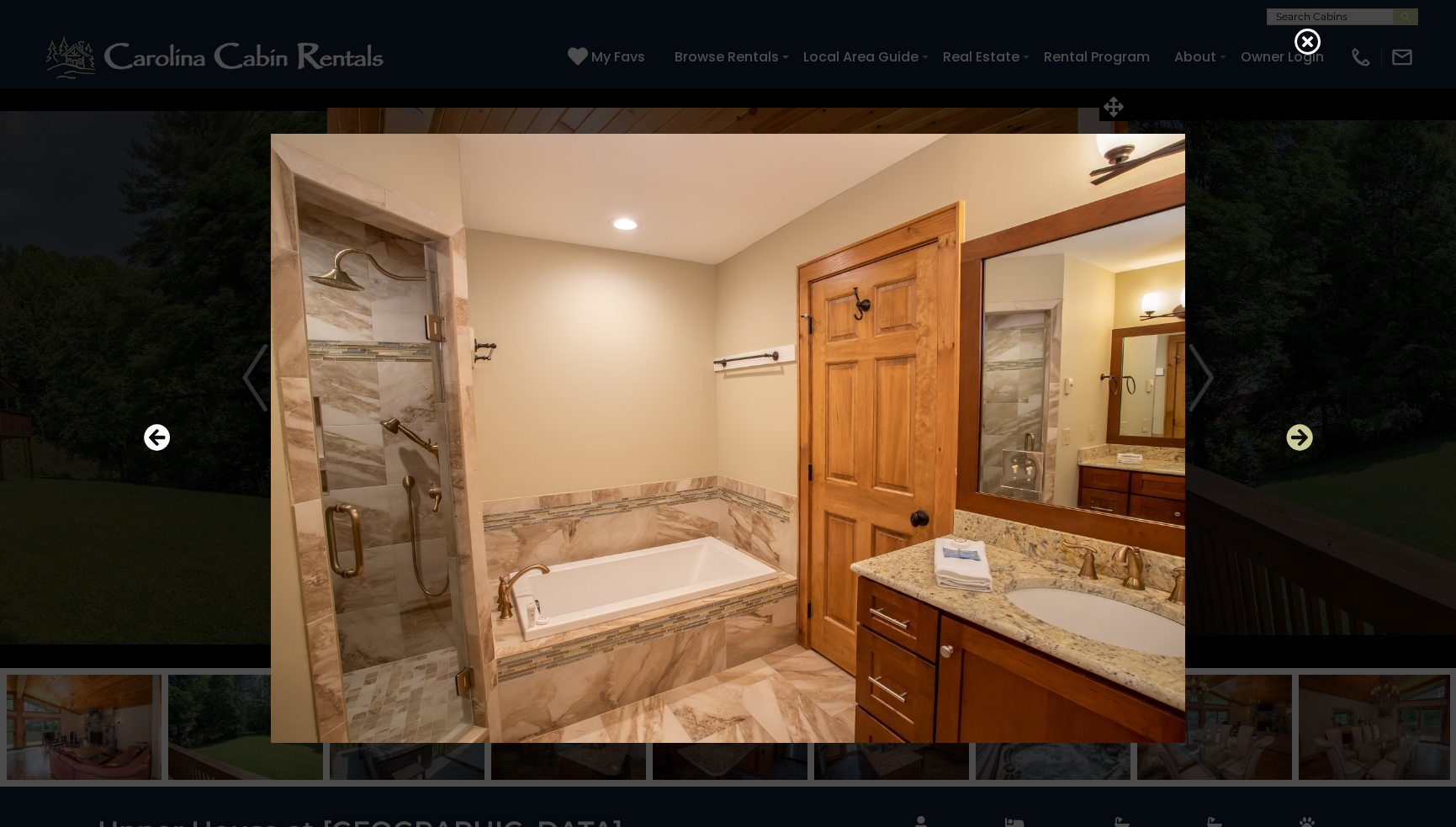
click at [1297, 433] on icon "Next" at bounding box center [1299, 437] width 27 height 27
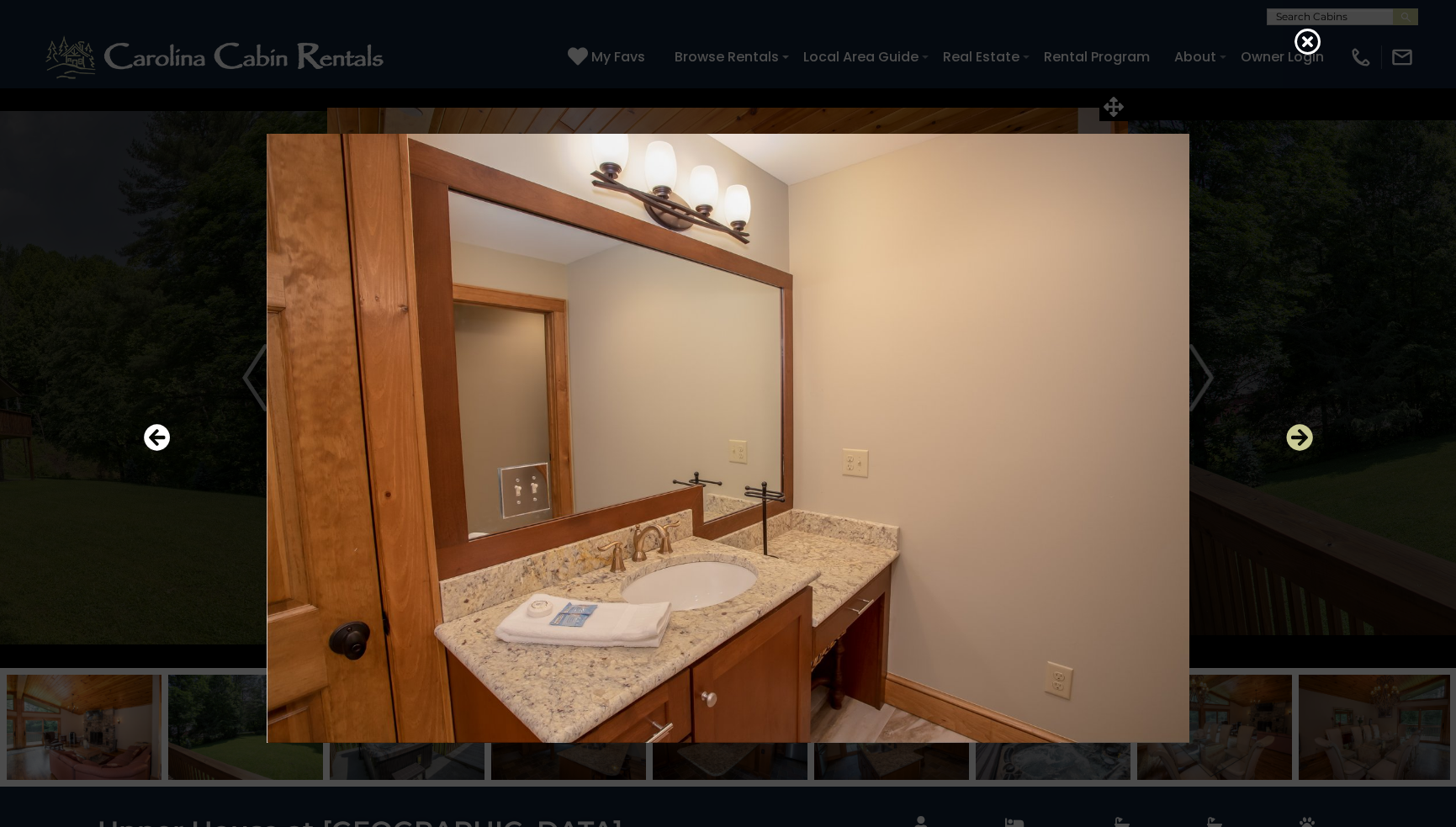
click at [1297, 433] on icon "Next" at bounding box center [1299, 437] width 27 height 27
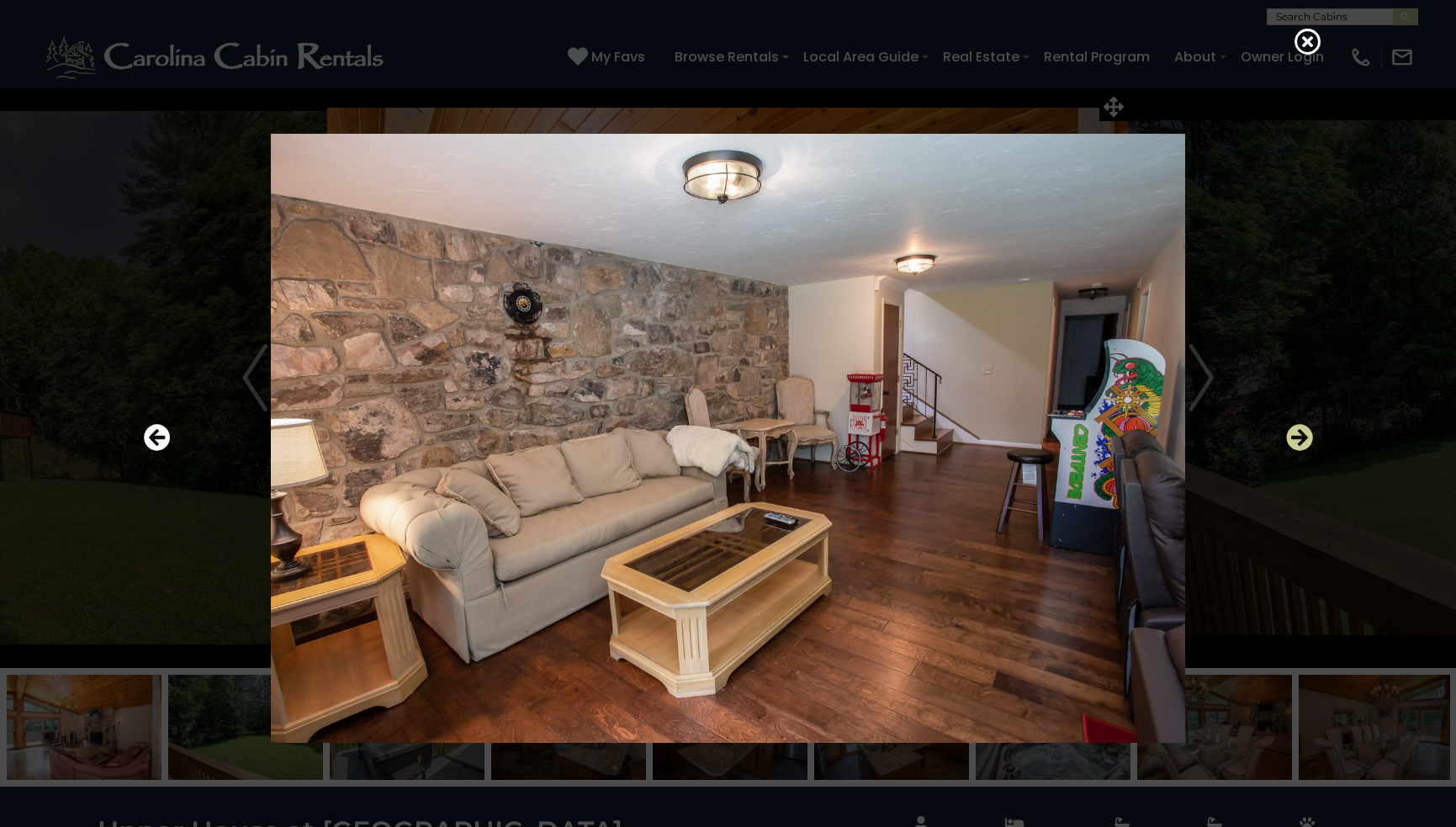
click at [1297, 433] on icon "Next" at bounding box center [1299, 437] width 27 height 27
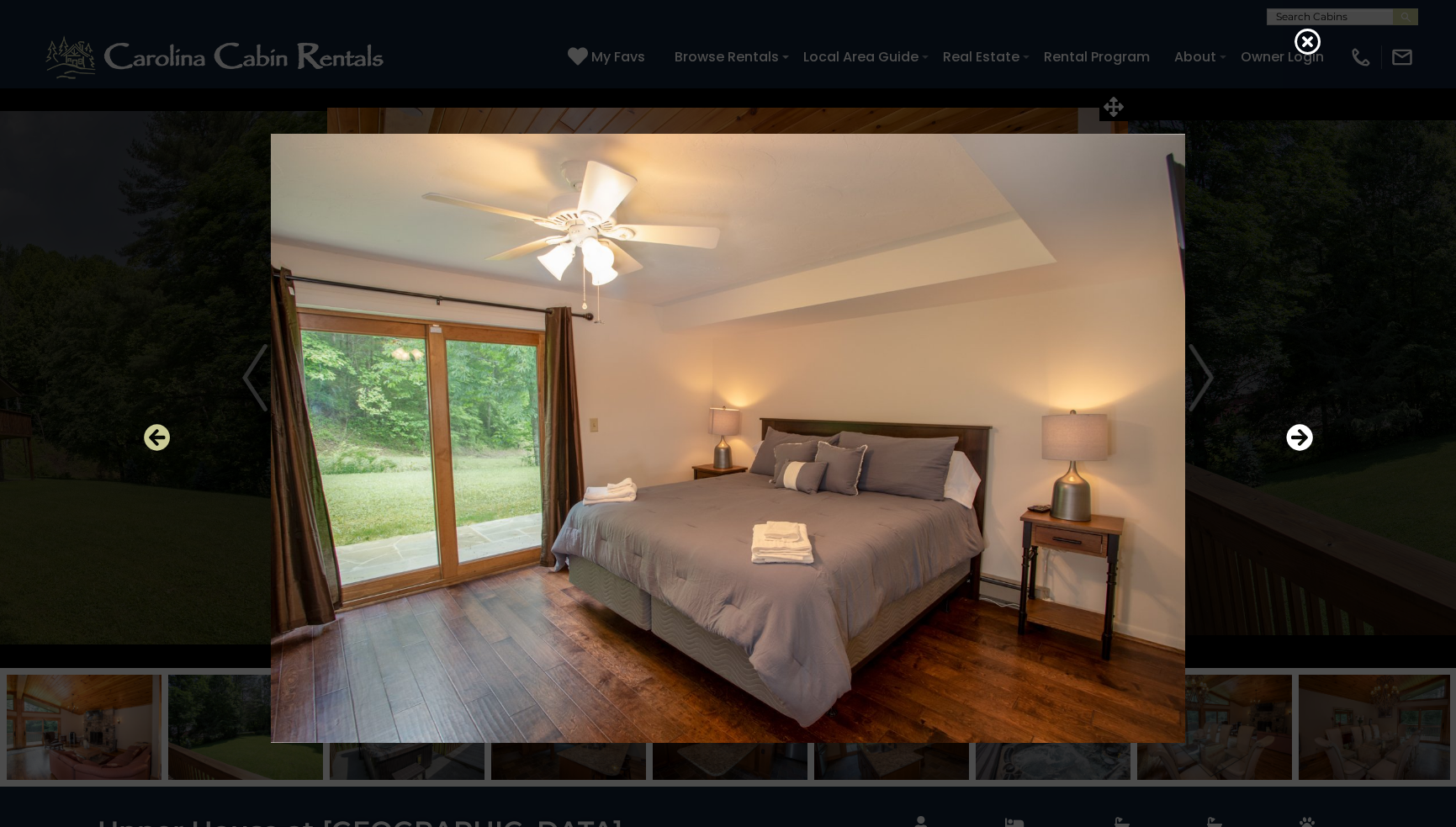
click at [152, 435] on icon "Previous" at bounding box center [157, 437] width 27 height 27
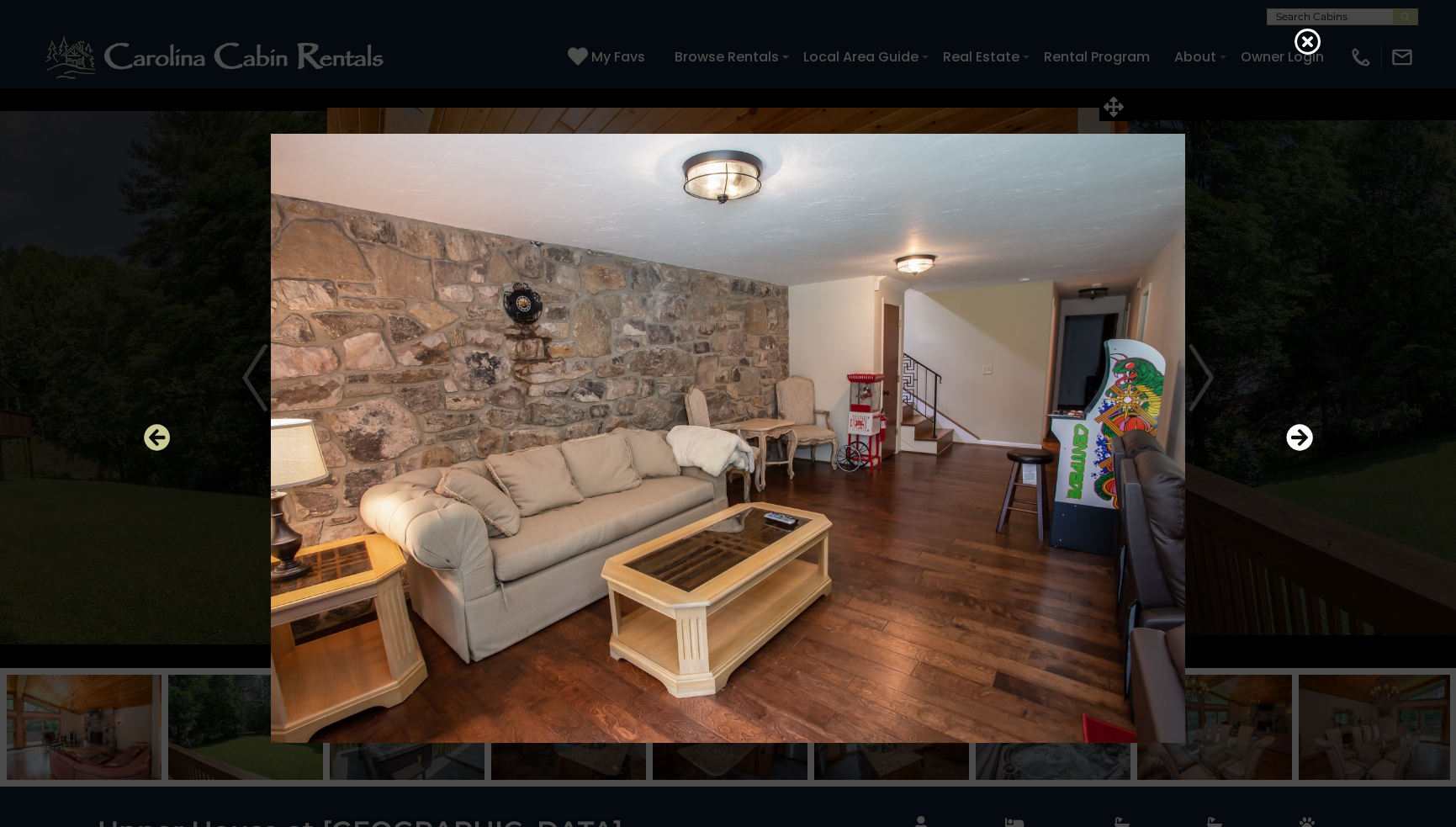
click at [152, 435] on icon "Previous" at bounding box center [157, 437] width 27 height 27
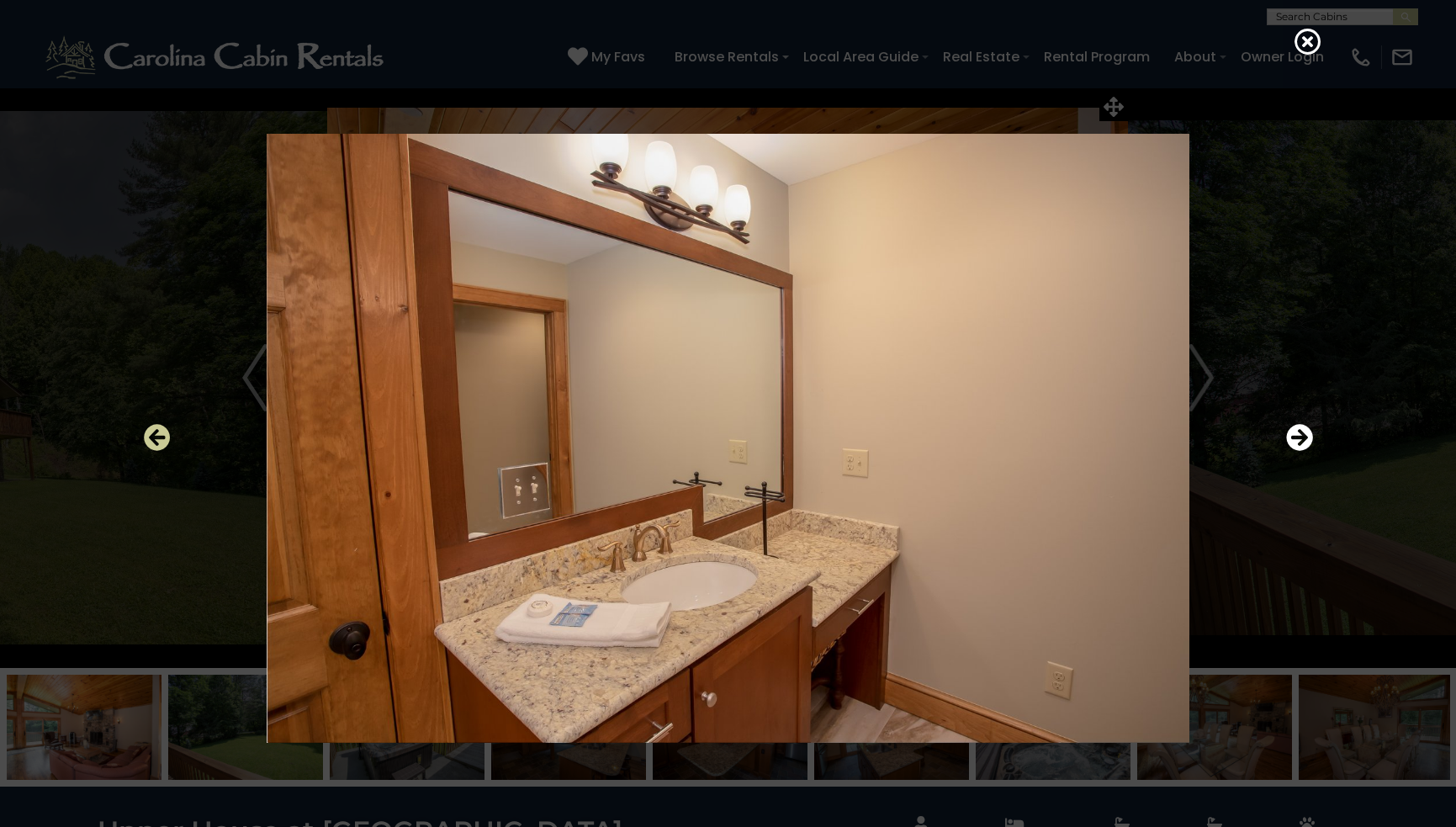
click at [152, 435] on icon "Previous" at bounding box center [157, 437] width 27 height 27
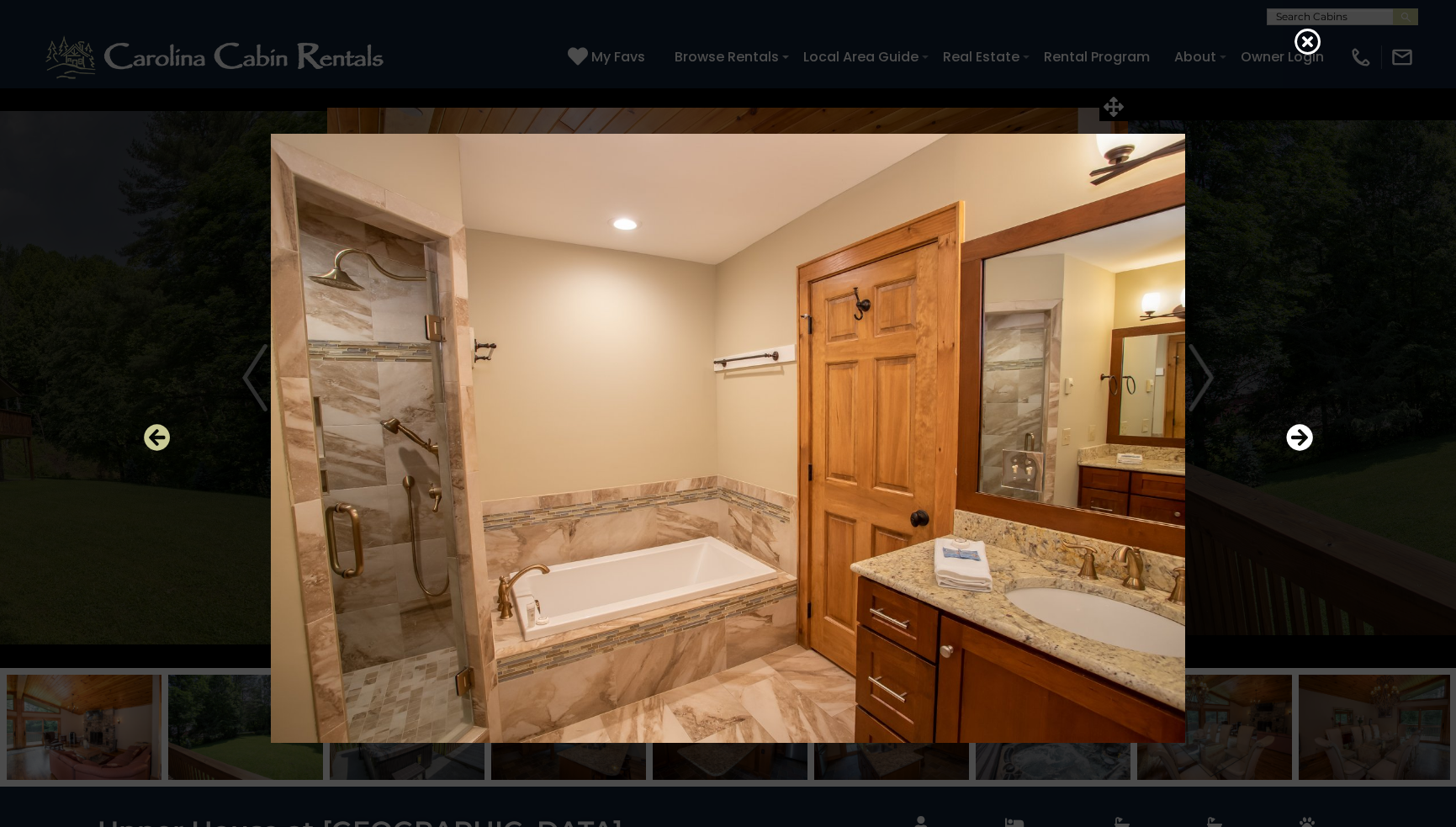
click at [152, 435] on icon "Previous" at bounding box center [157, 437] width 27 height 27
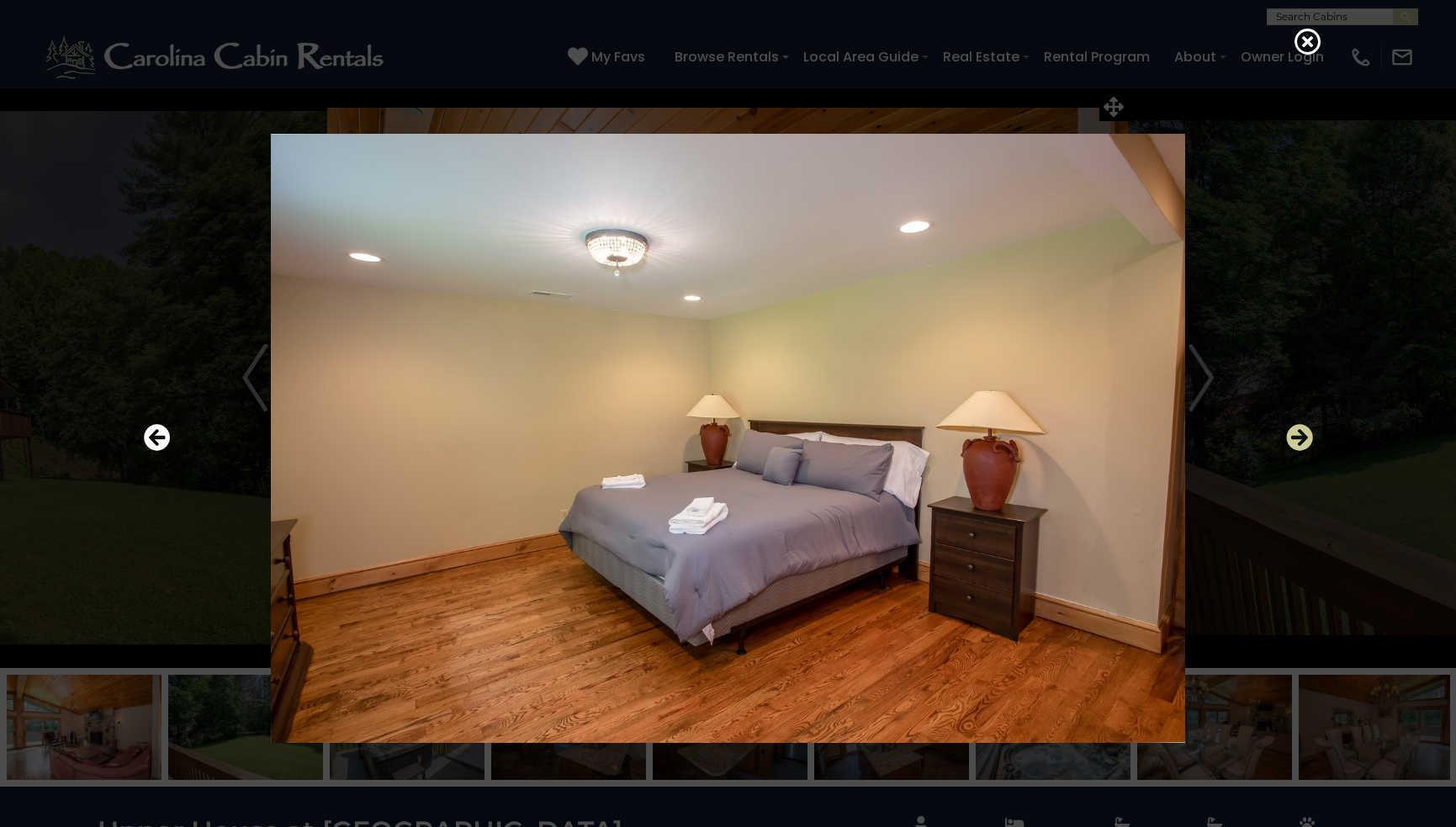
click at [1298, 436] on icon "Next" at bounding box center [1299, 437] width 27 height 27
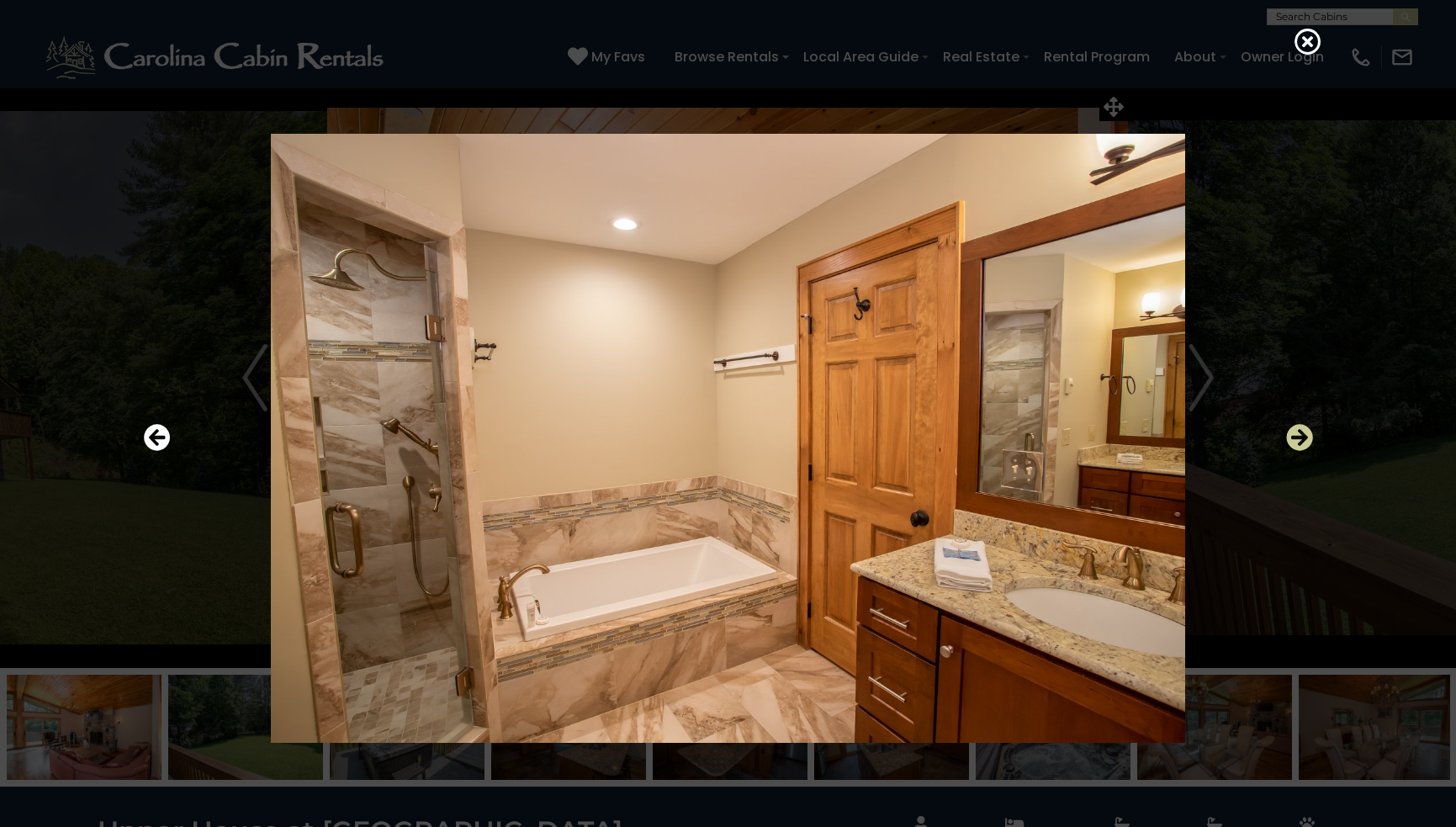
click at [1298, 436] on icon "Next" at bounding box center [1299, 437] width 27 height 27
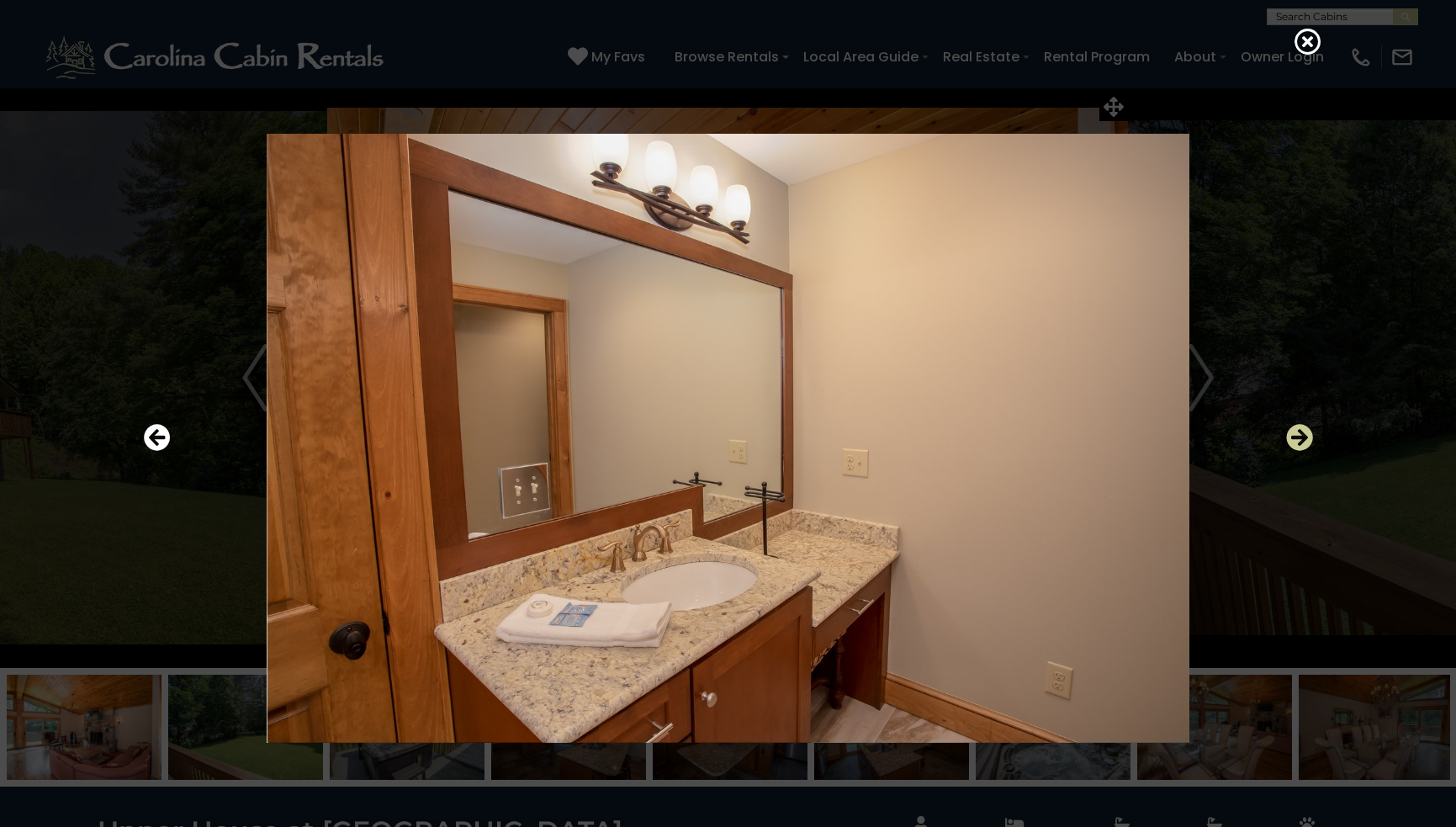
click at [1298, 436] on icon "Next" at bounding box center [1299, 437] width 27 height 27
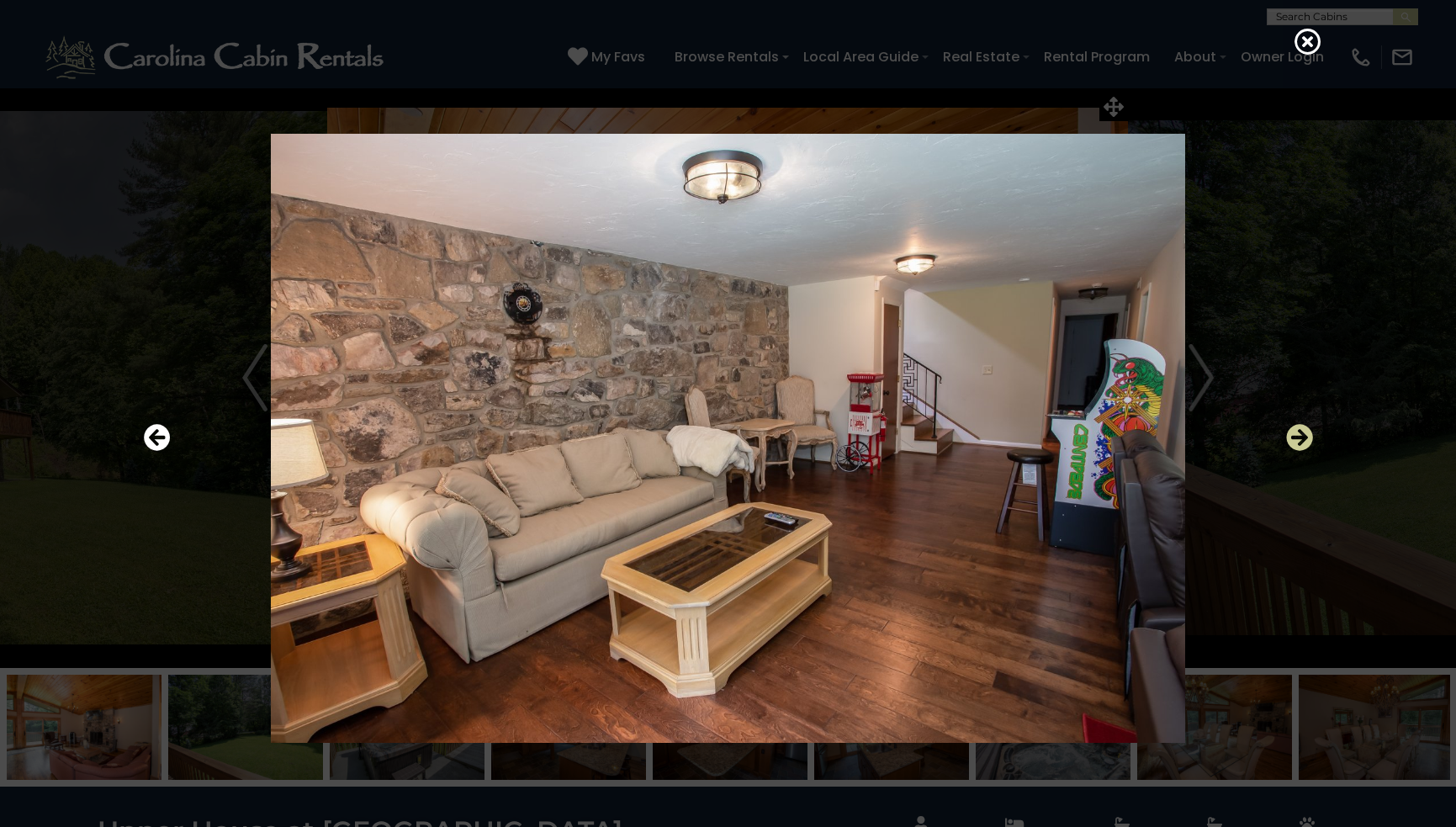
click at [1298, 436] on icon "Next" at bounding box center [1299, 437] width 27 height 27
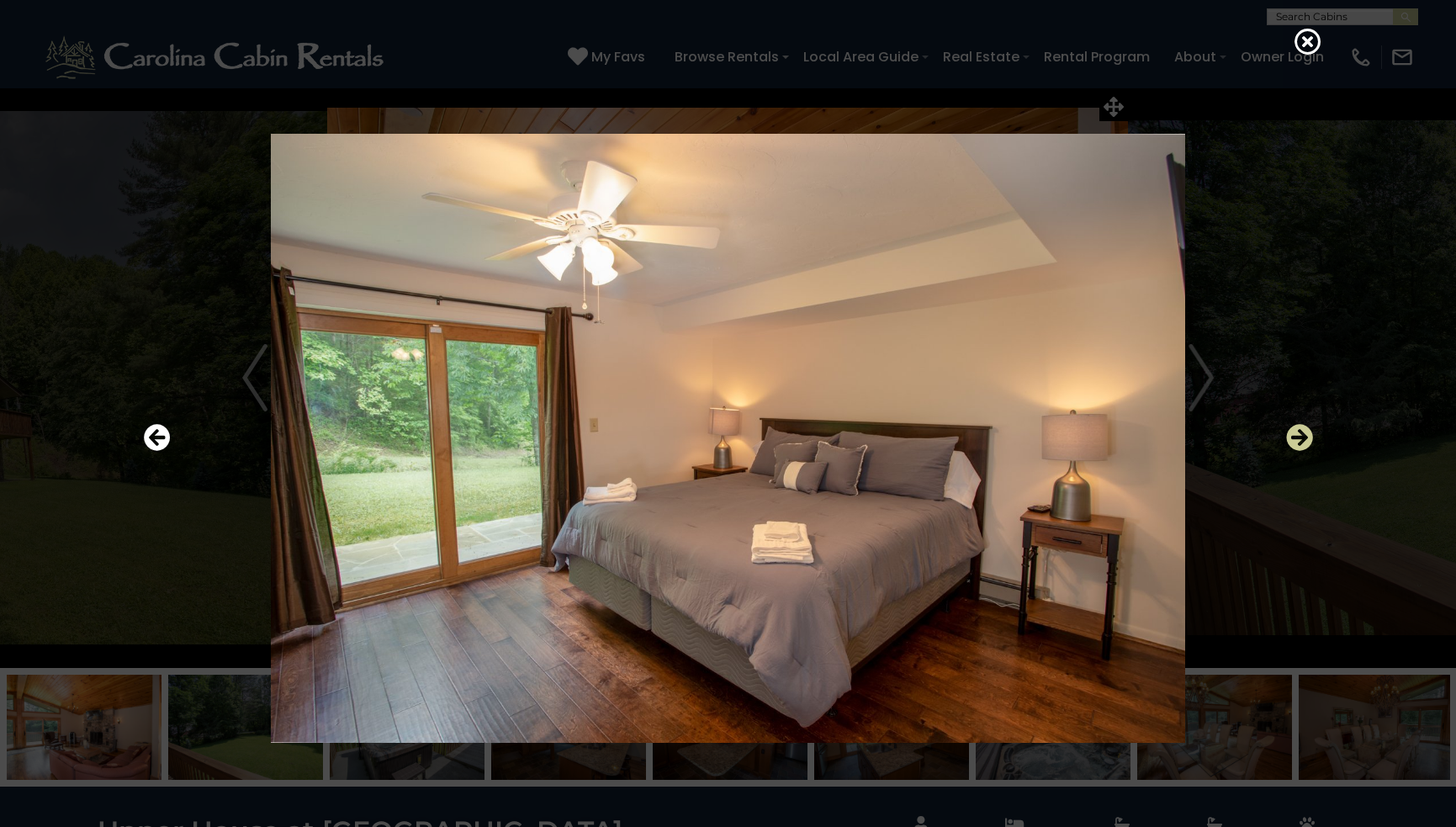
click at [1298, 435] on icon "Next" at bounding box center [1299, 437] width 27 height 27
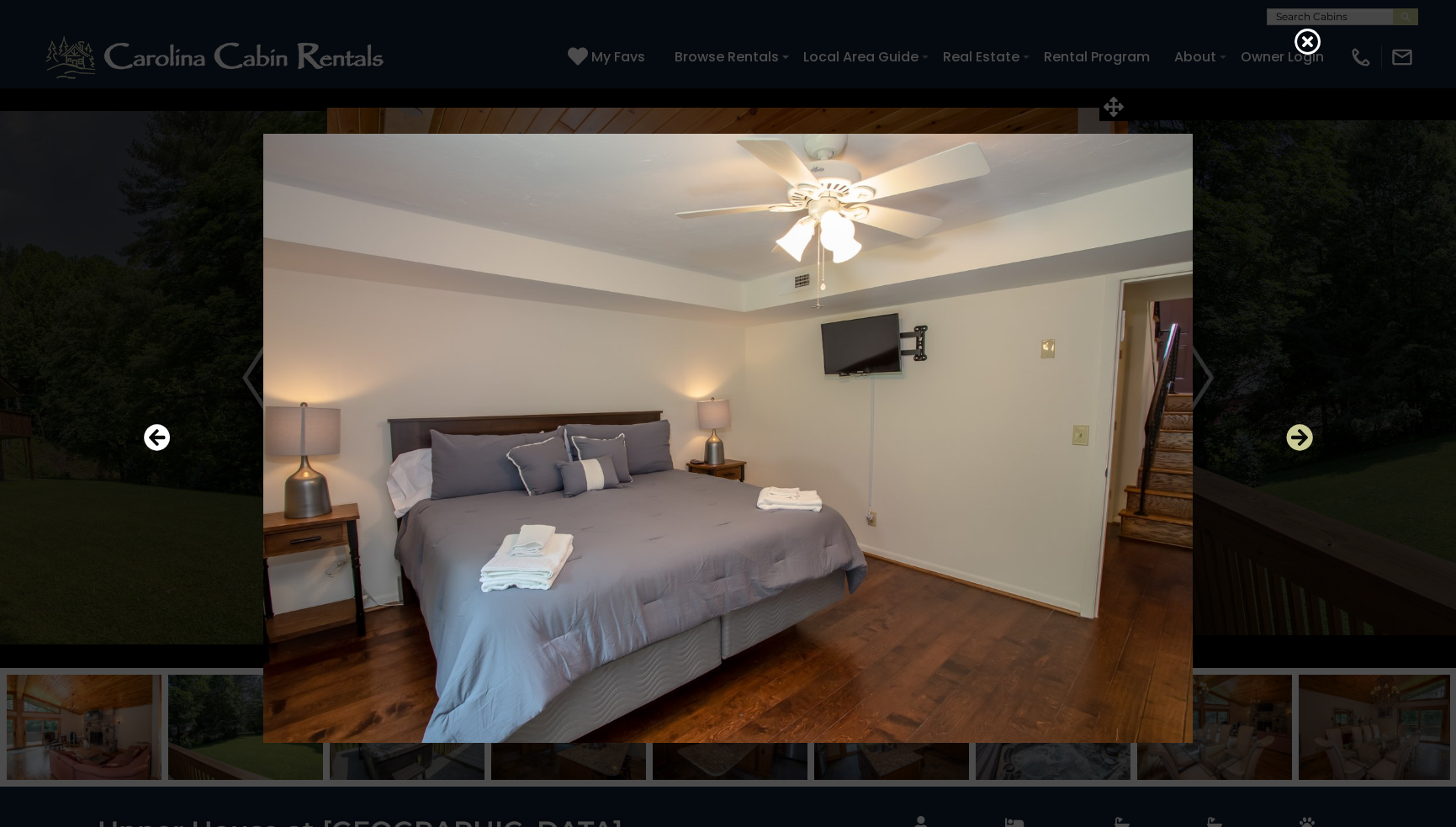
click at [1298, 435] on icon "Next" at bounding box center [1299, 437] width 27 height 27
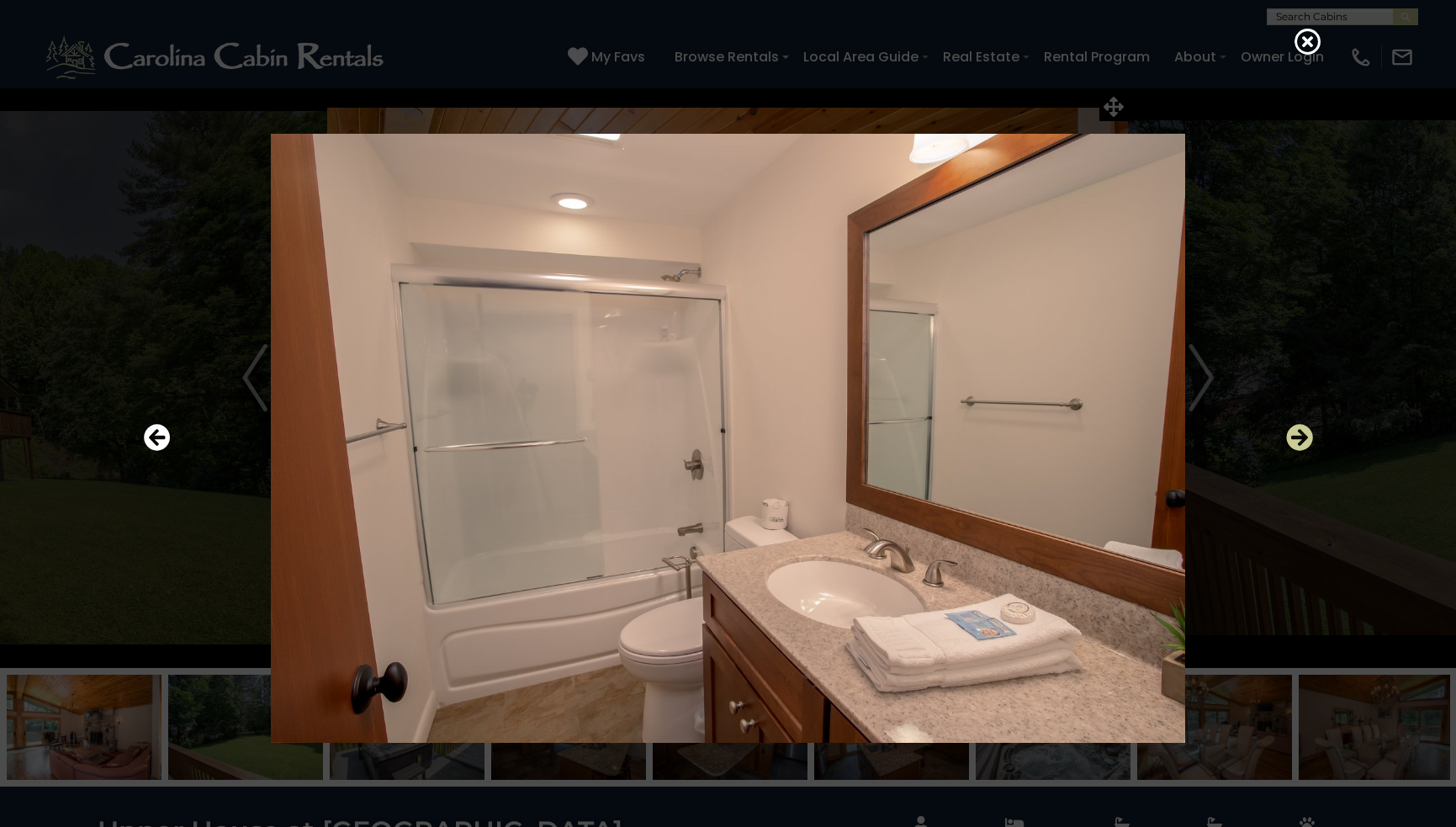
click at [1298, 435] on icon "Next" at bounding box center [1299, 437] width 27 height 27
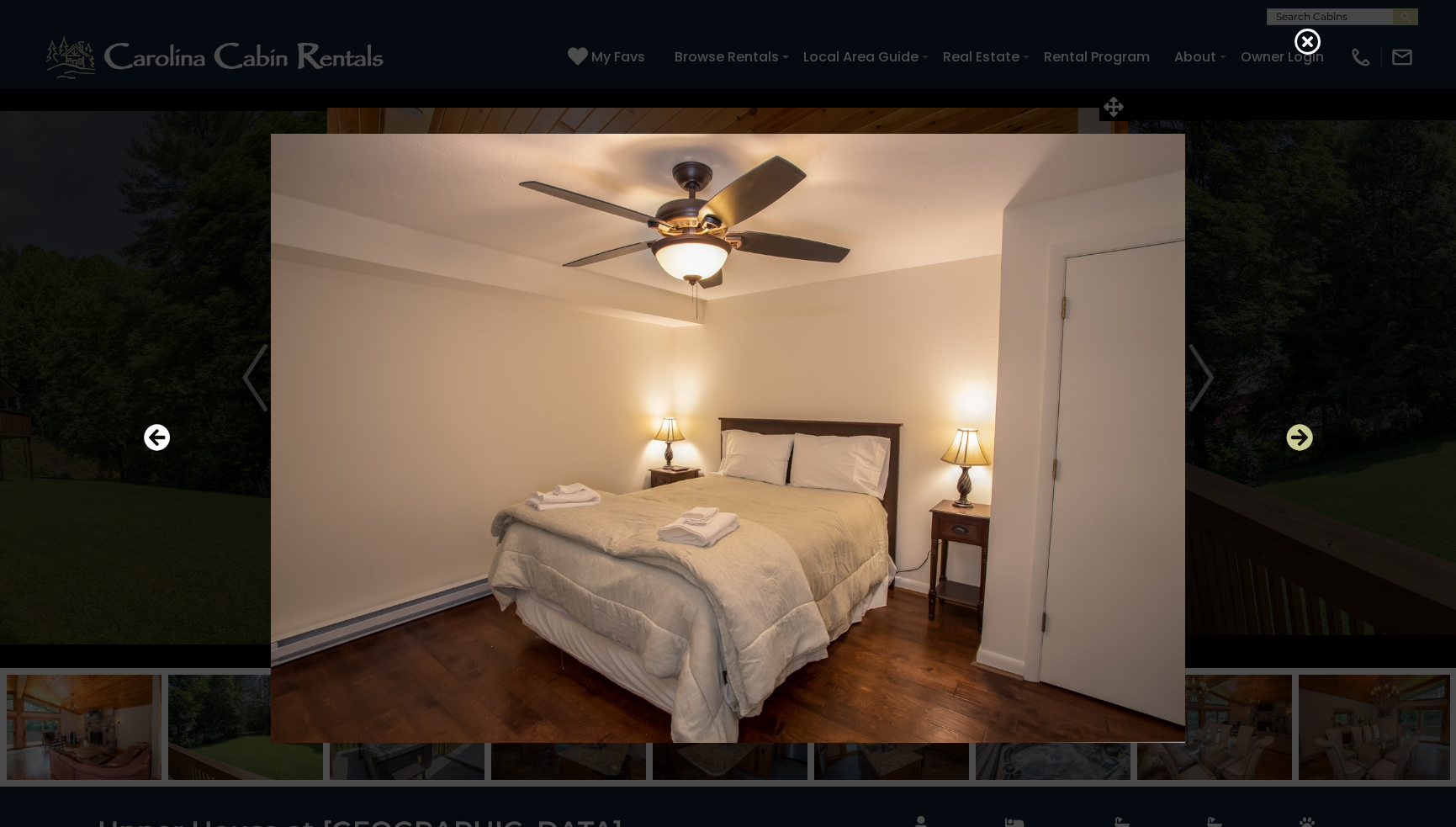
click at [1298, 435] on icon "Next" at bounding box center [1299, 437] width 27 height 27
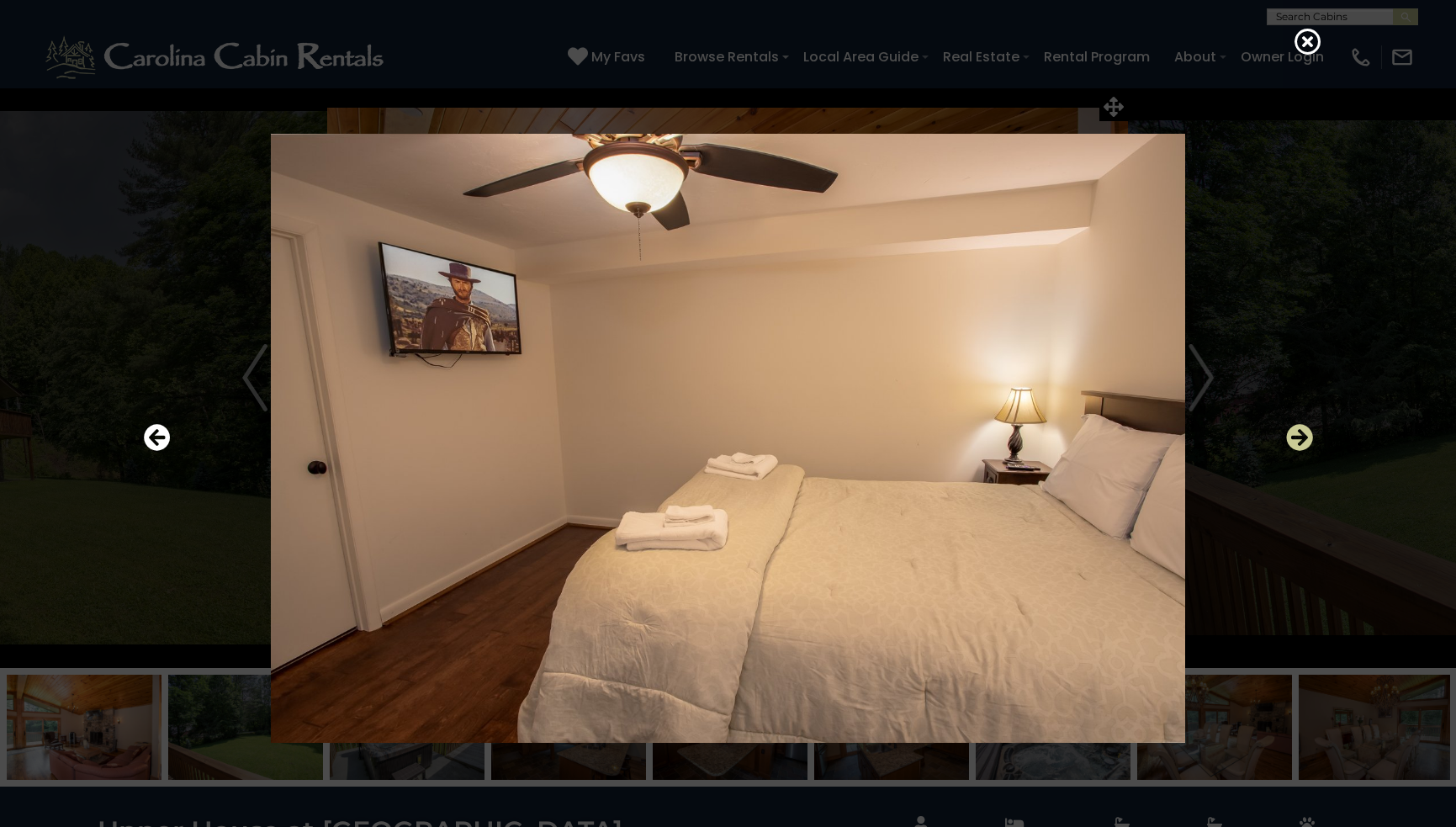
click at [1298, 435] on icon "Next" at bounding box center [1299, 437] width 27 height 27
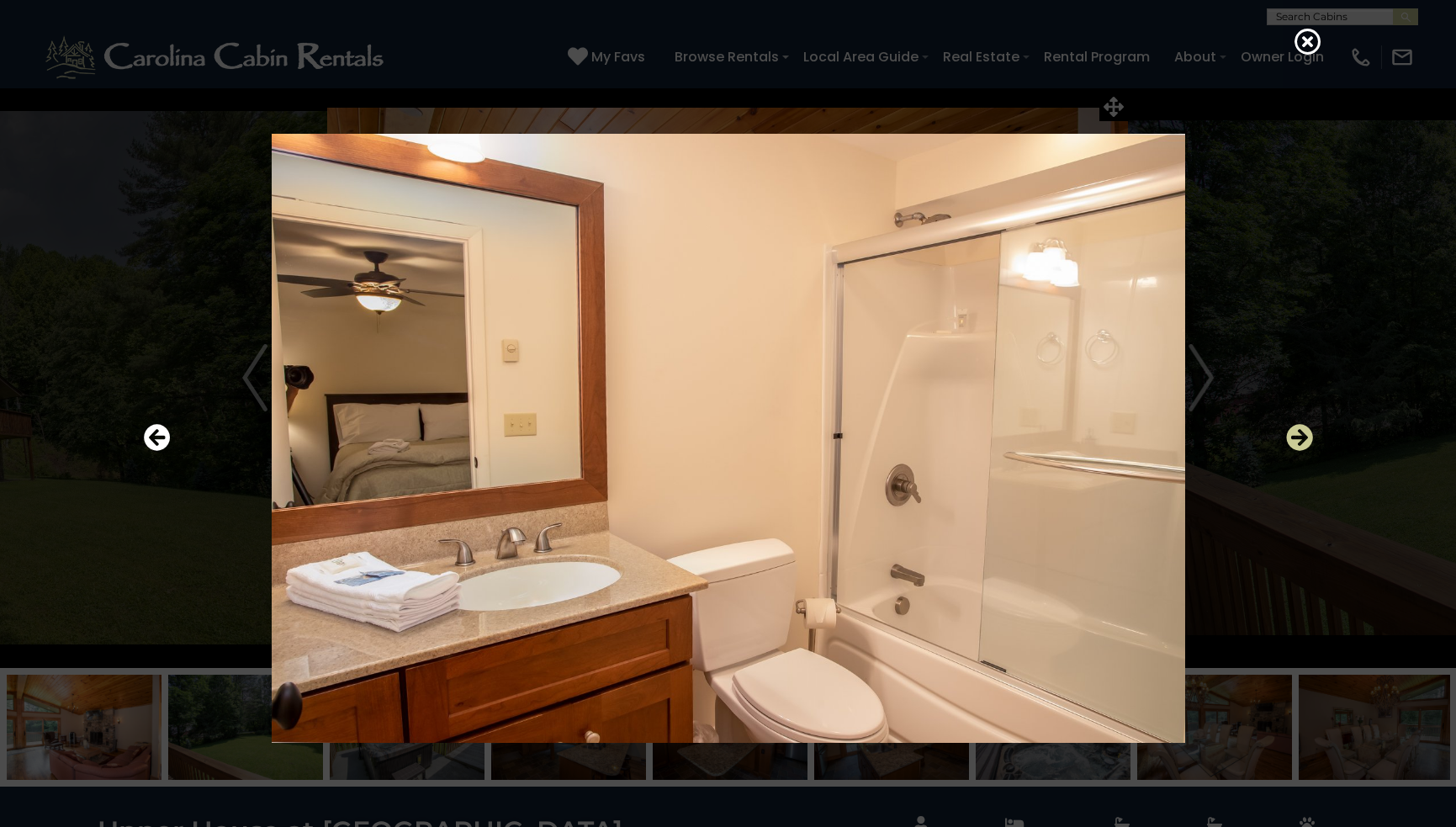
click at [1298, 435] on icon "Next" at bounding box center [1299, 437] width 27 height 27
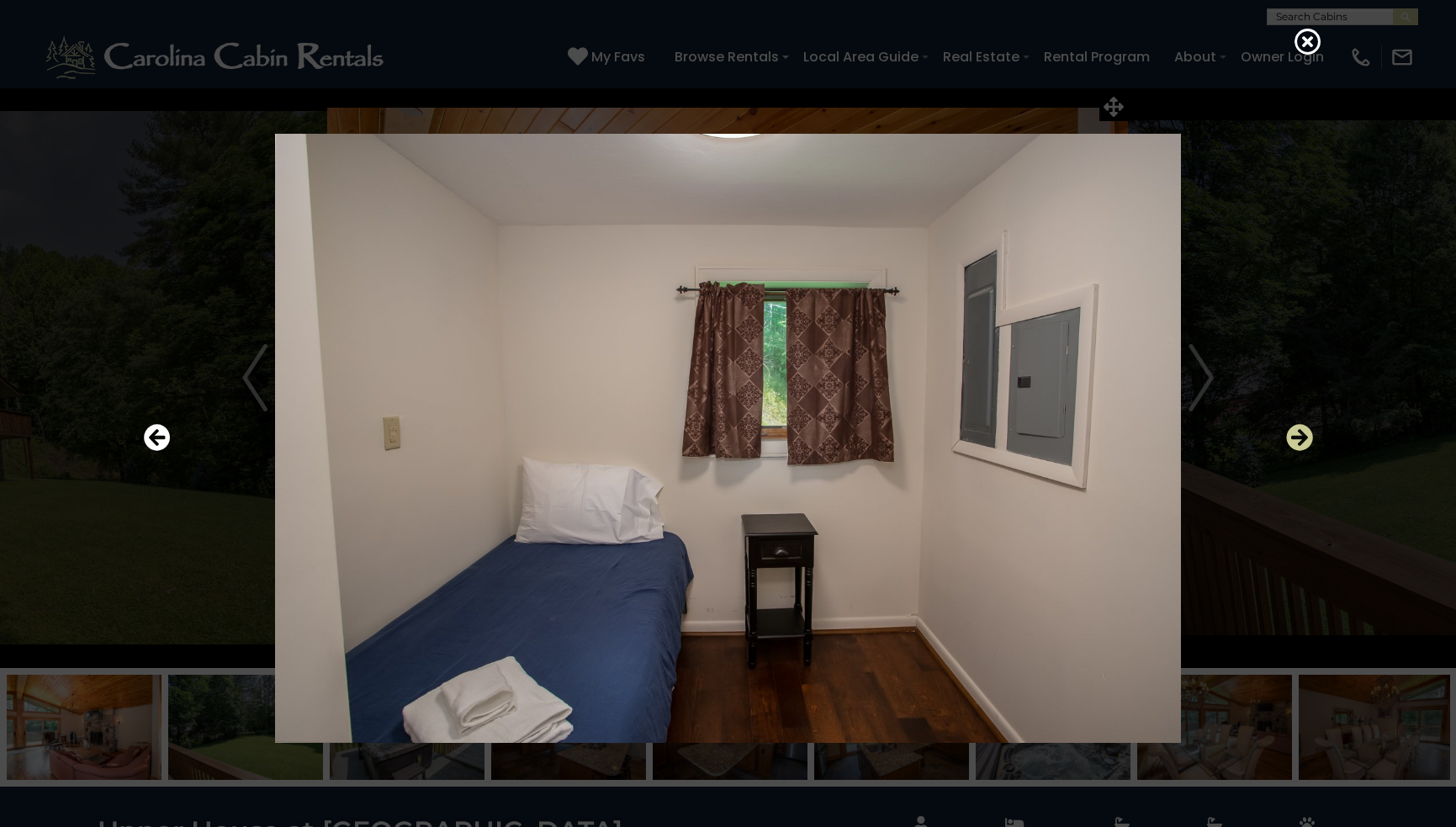
click at [1298, 435] on icon "Next" at bounding box center [1299, 437] width 27 height 27
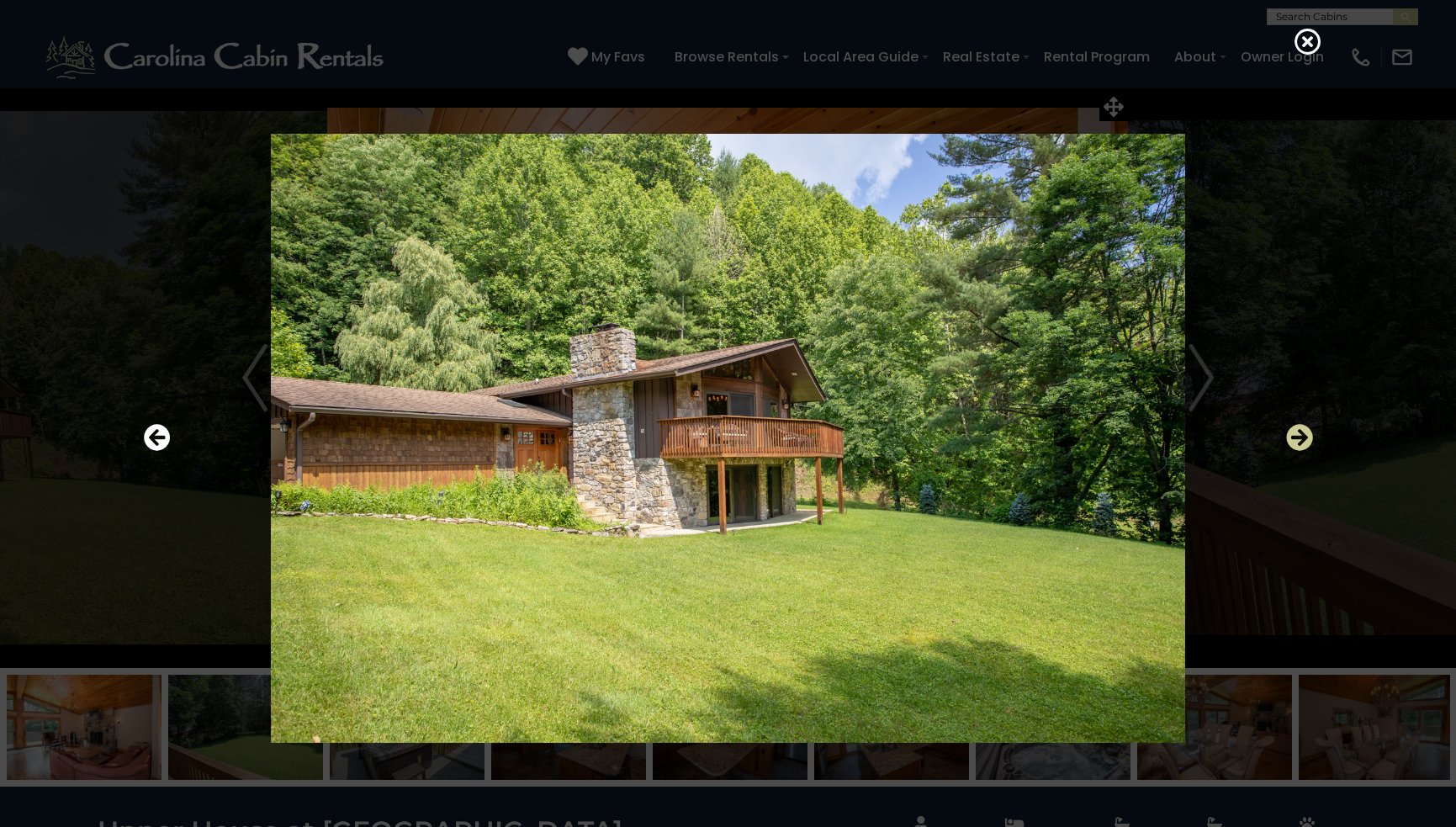
click at [1298, 435] on icon "Next" at bounding box center [1299, 437] width 27 height 27
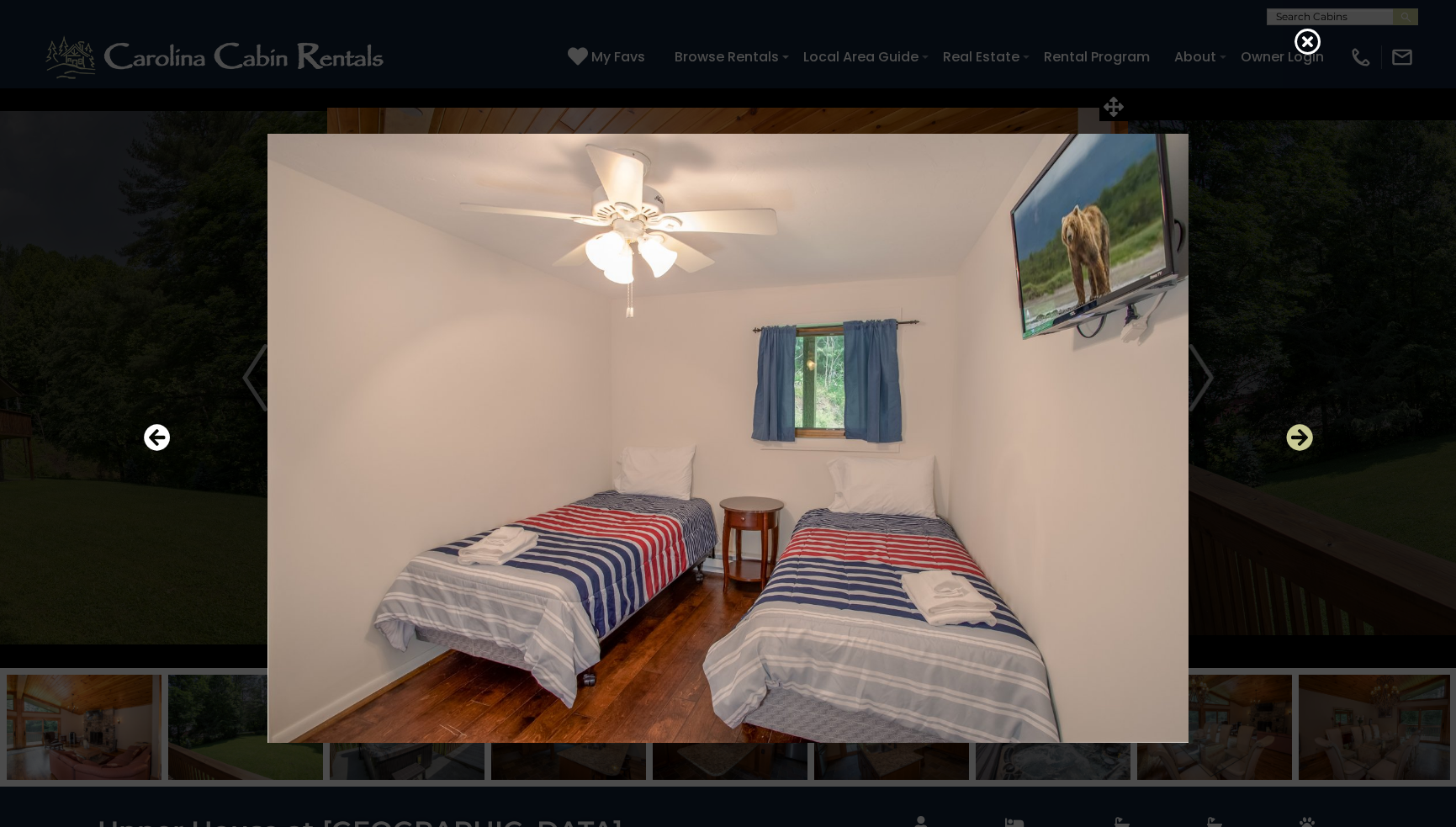
click at [1298, 435] on icon "Next" at bounding box center [1299, 437] width 27 height 27
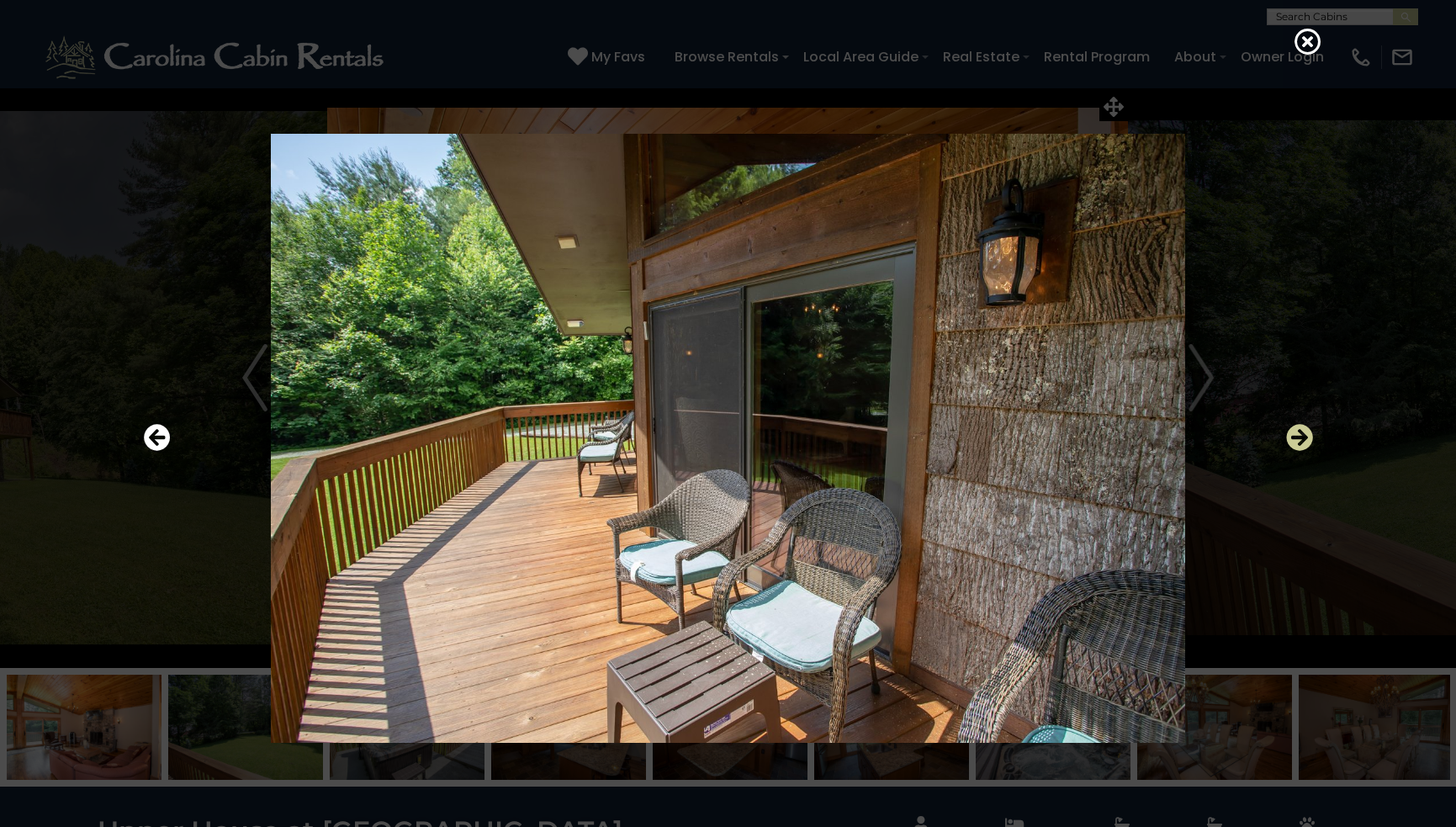
click at [1298, 435] on icon "Next" at bounding box center [1299, 437] width 27 height 27
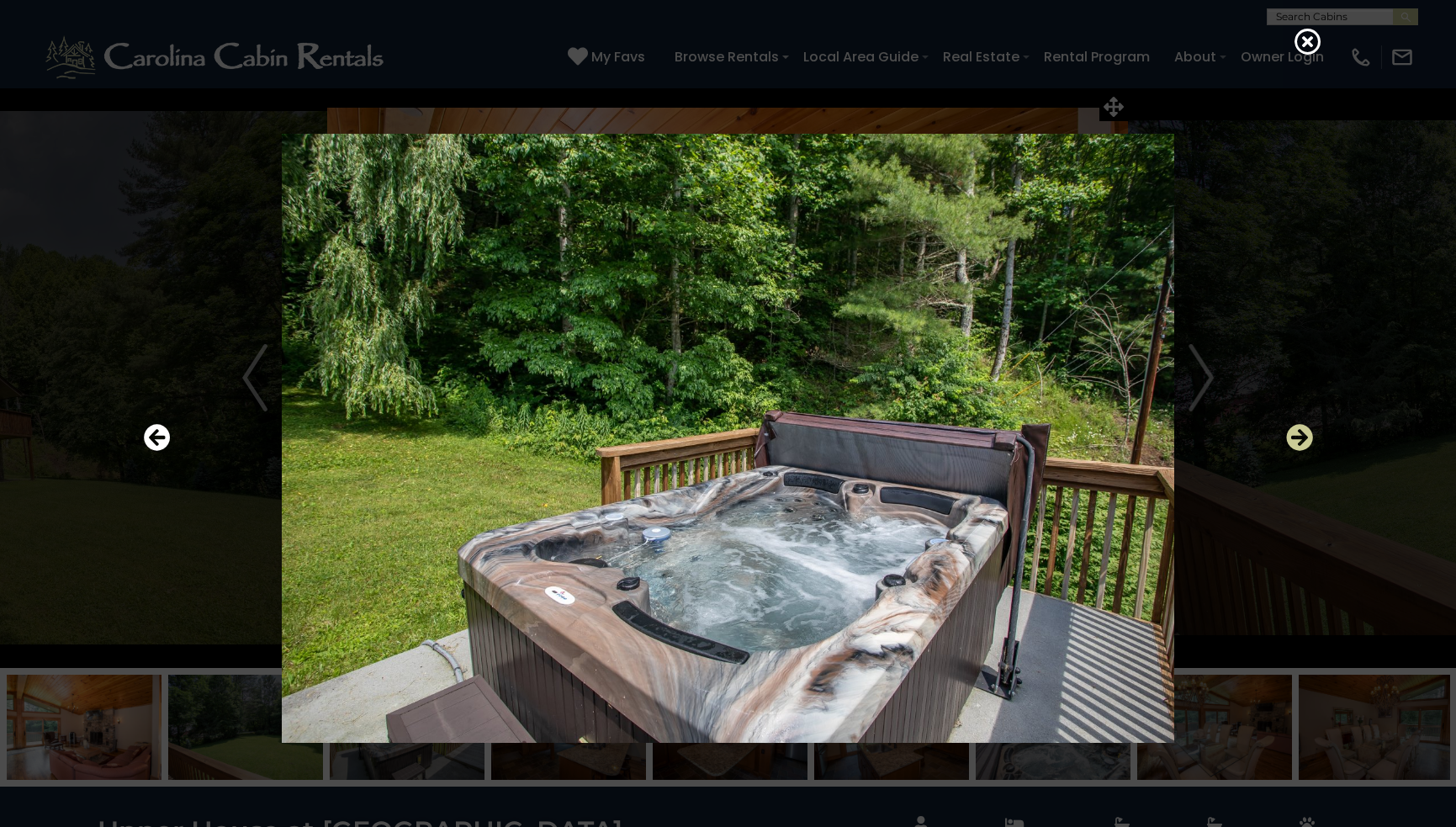
click at [1298, 435] on icon "Next" at bounding box center [1299, 437] width 27 height 27
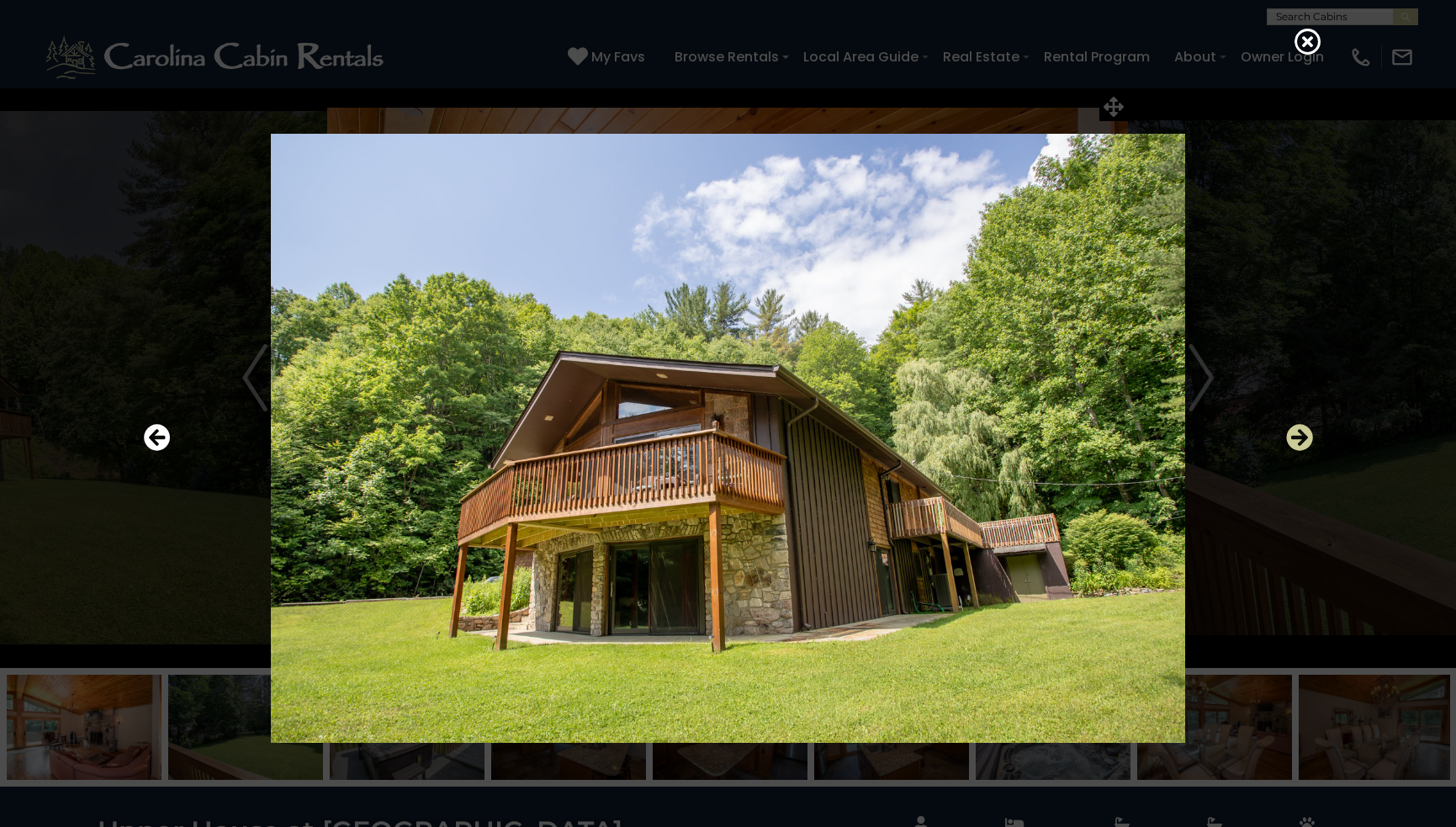
click at [1298, 435] on icon "Next" at bounding box center [1299, 437] width 27 height 27
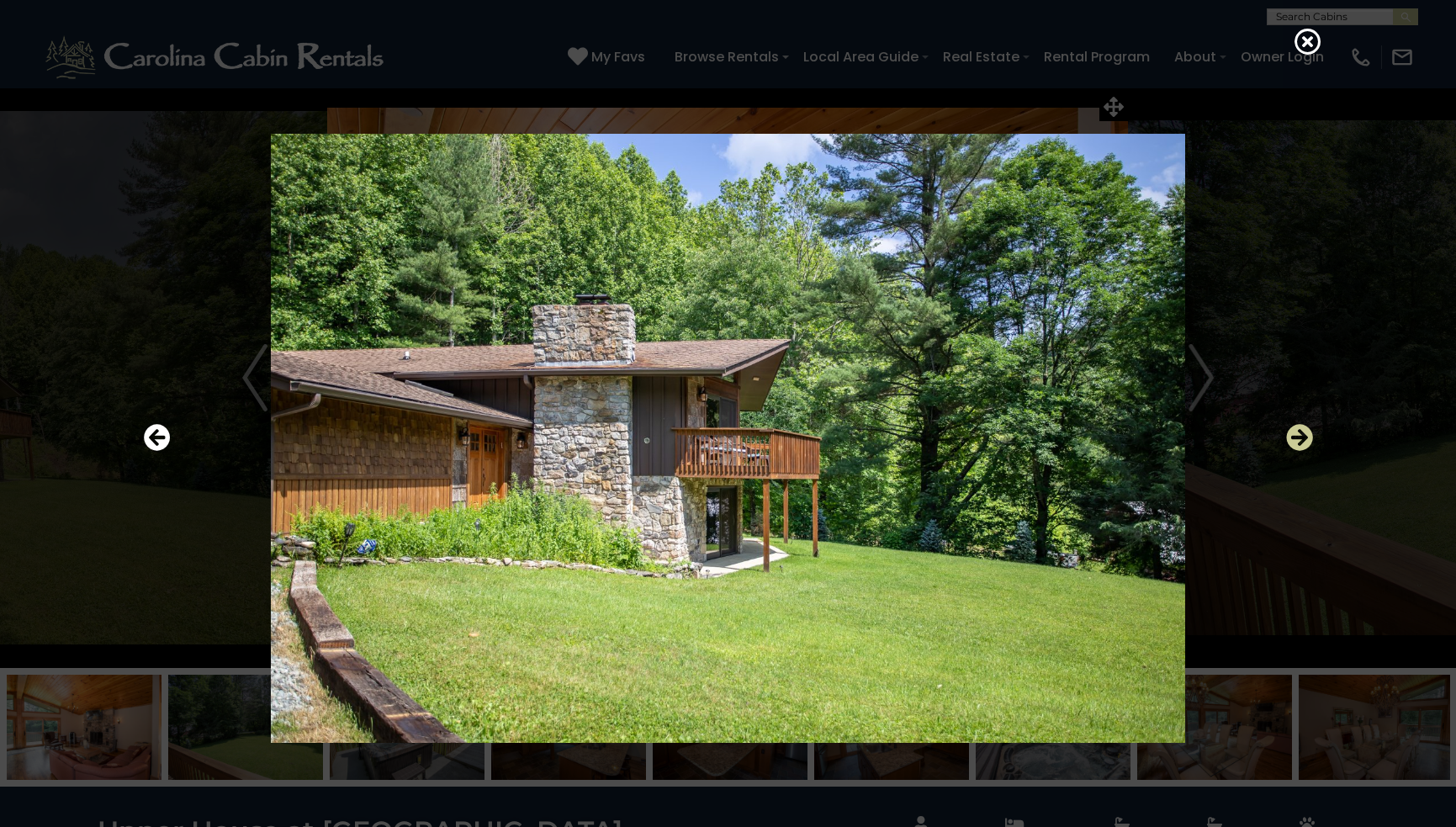
click at [1298, 435] on icon "Next" at bounding box center [1299, 437] width 27 height 27
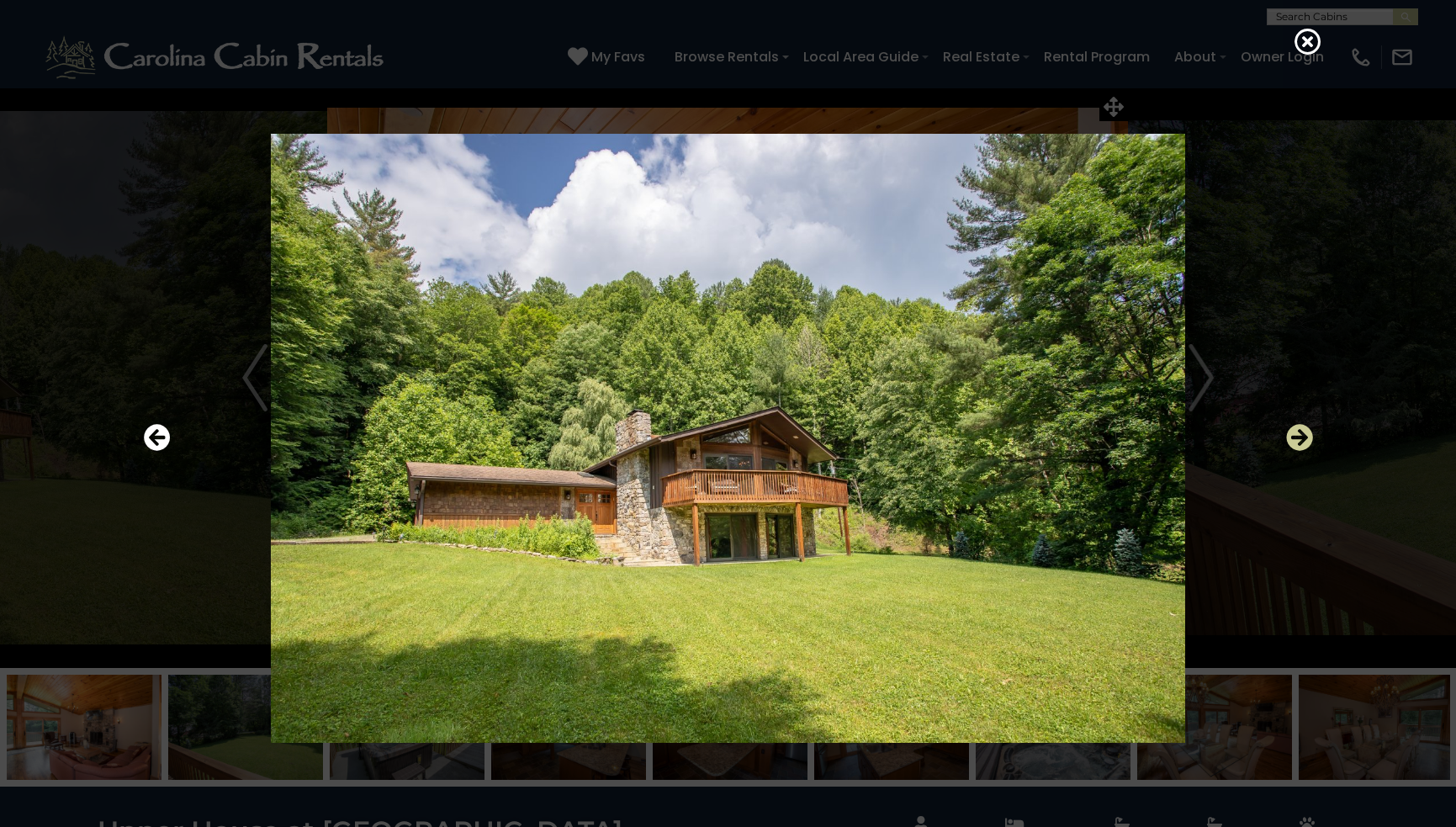
click at [1298, 435] on icon "Next" at bounding box center [1299, 437] width 27 height 27
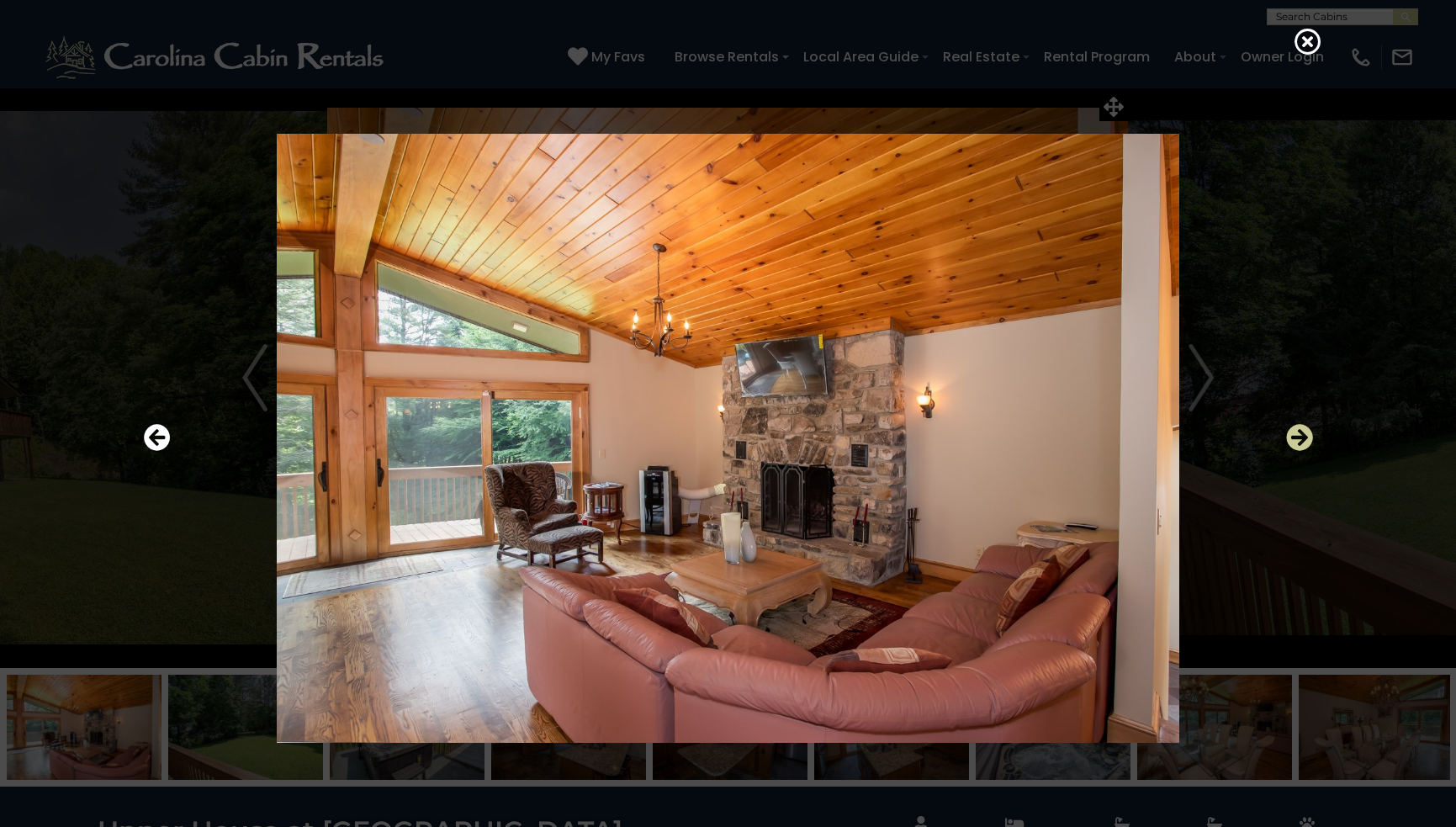
click at [1298, 435] on icon "Next" at bounding box center [1299, 437] width 27 height 27
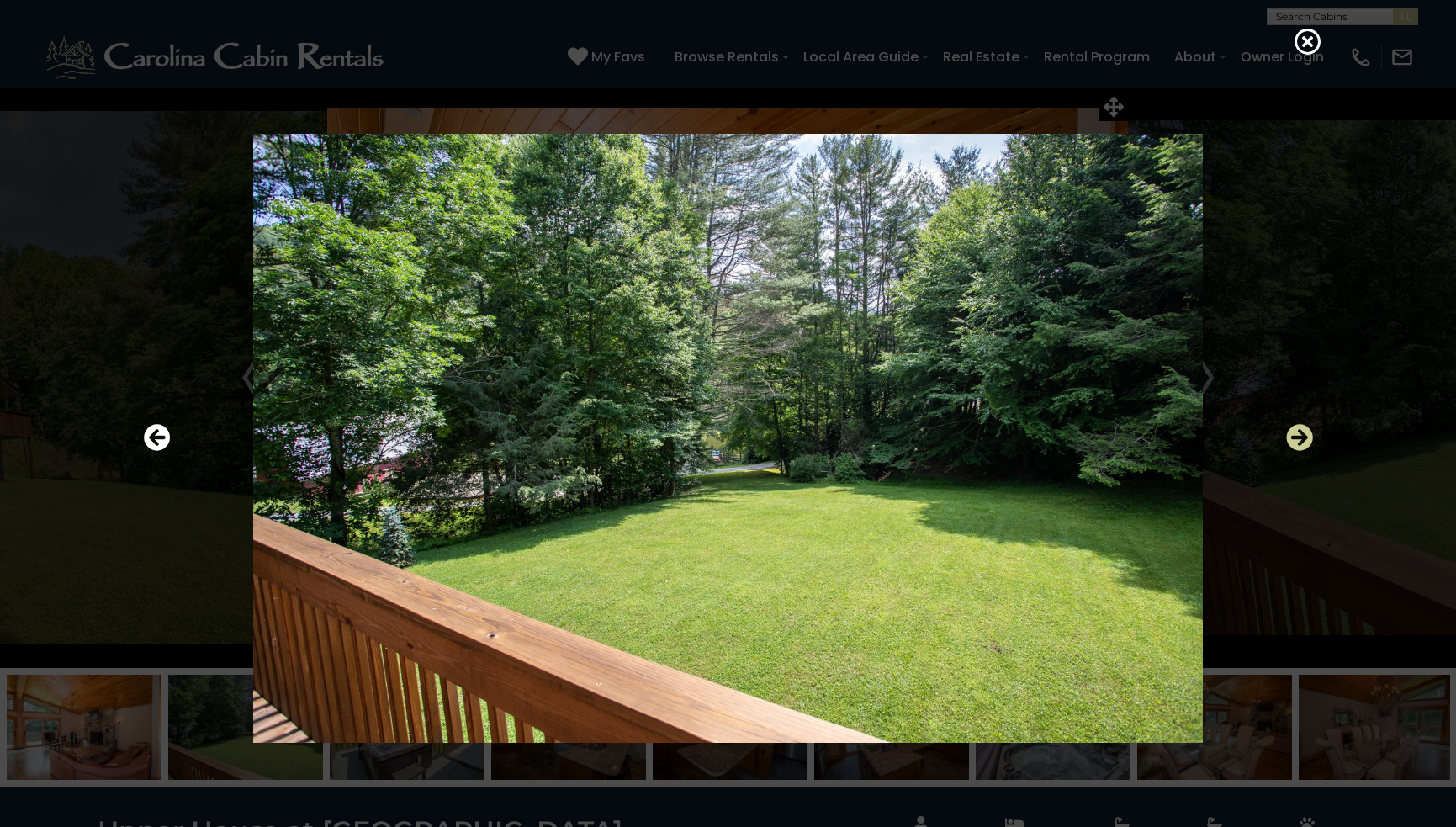
click at [1298, 435] on icon "Next" at bounding box center [1299, 437] width 27 height 27
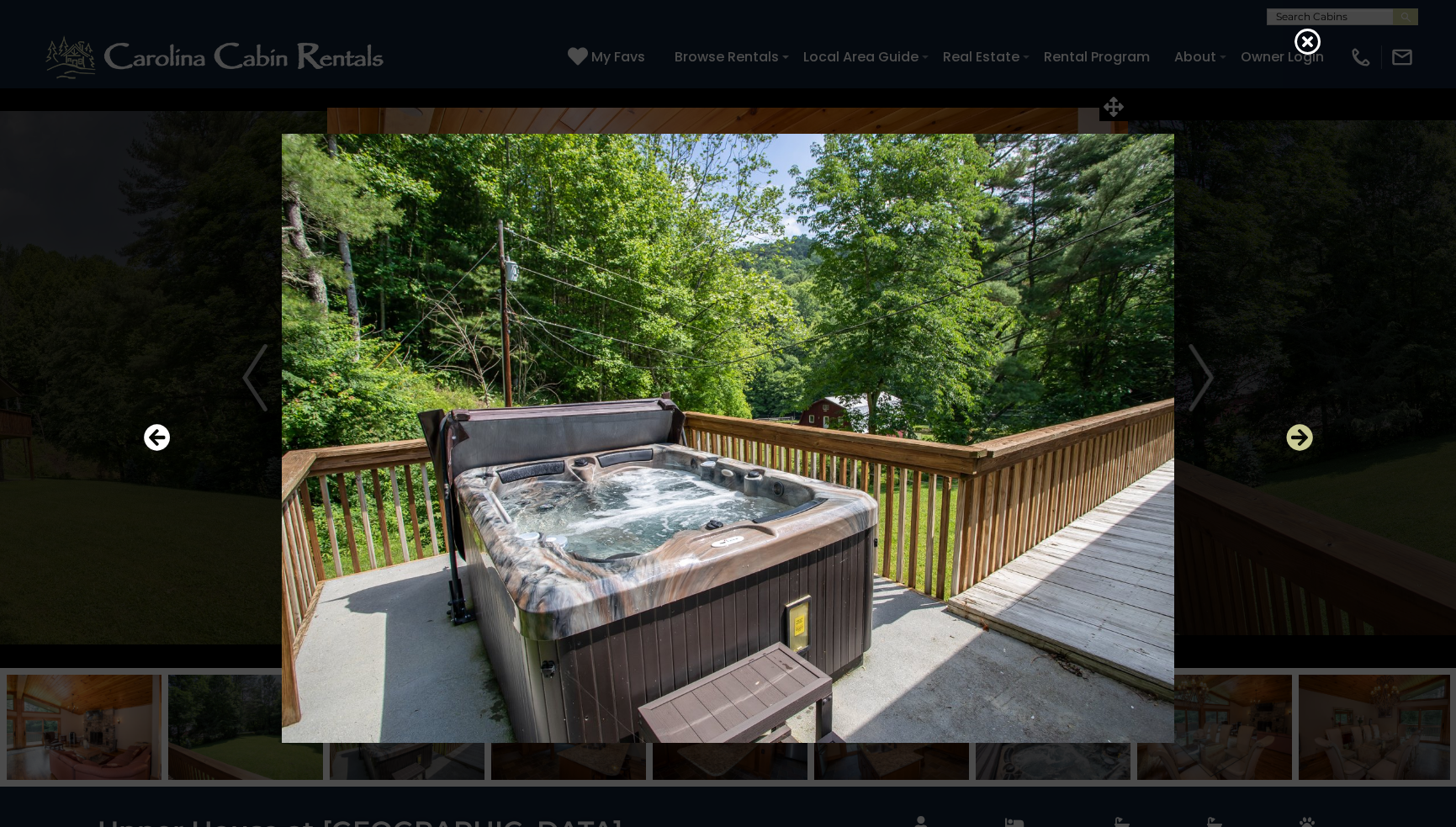
click at [1298, 435] on icon "Next" at bounding box center [1299, 437] width 27 height 27
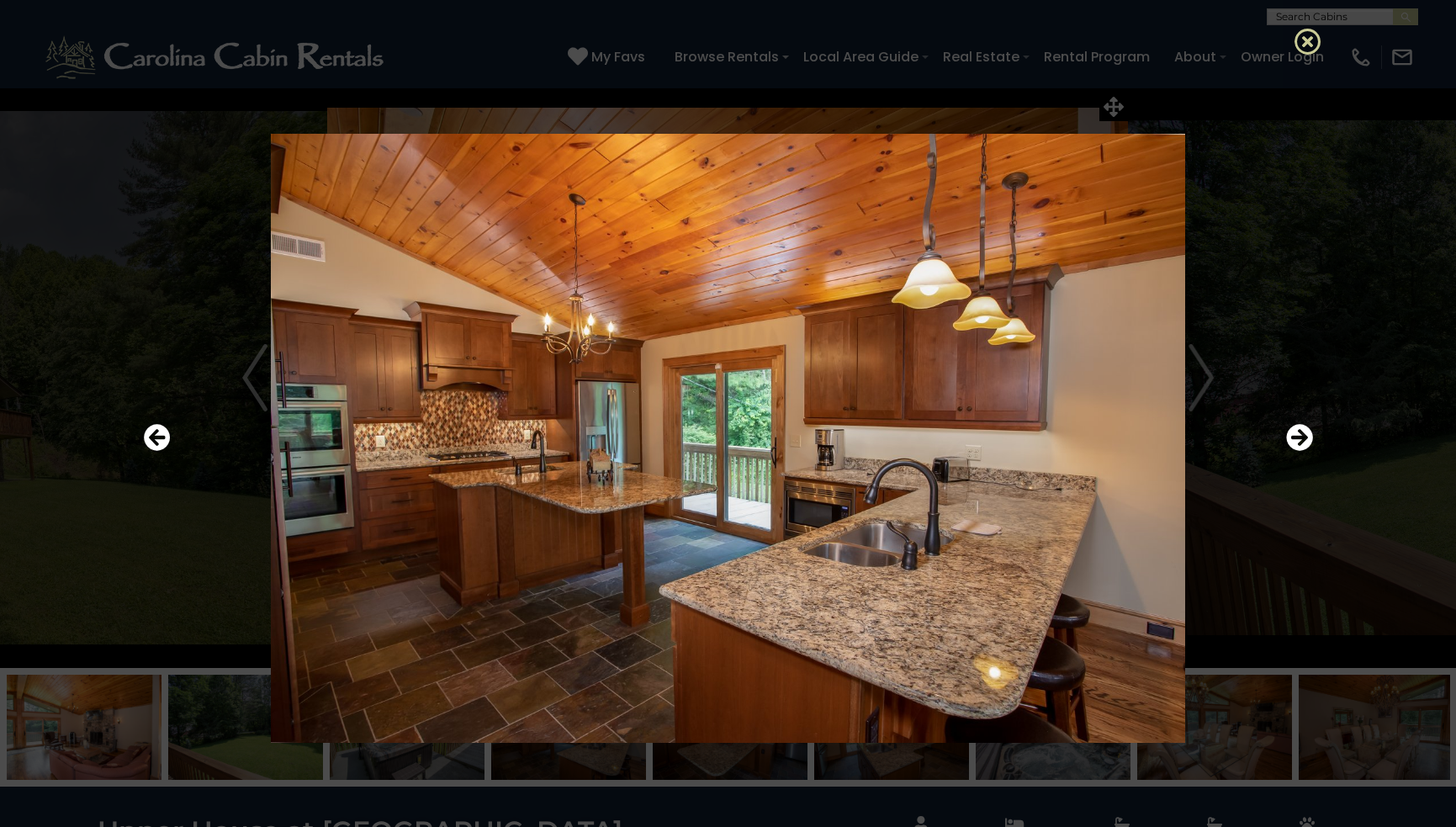
click at [1307, 33] on icon at bounding box center [1308, 41] width 27 height 27
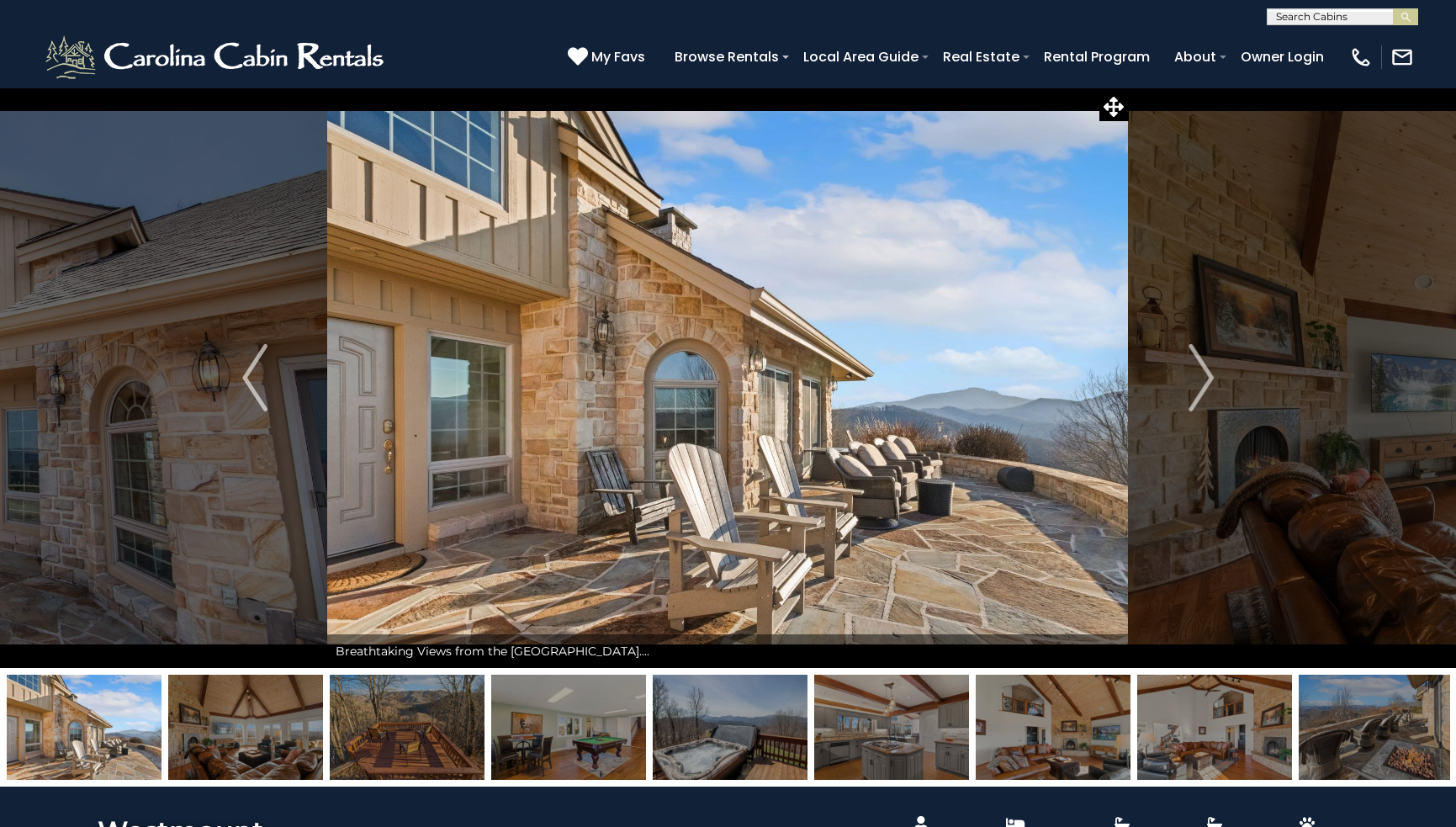
click at [638, 51] on span "My Favs" at bounding box center [618, 56] width 54 height 21
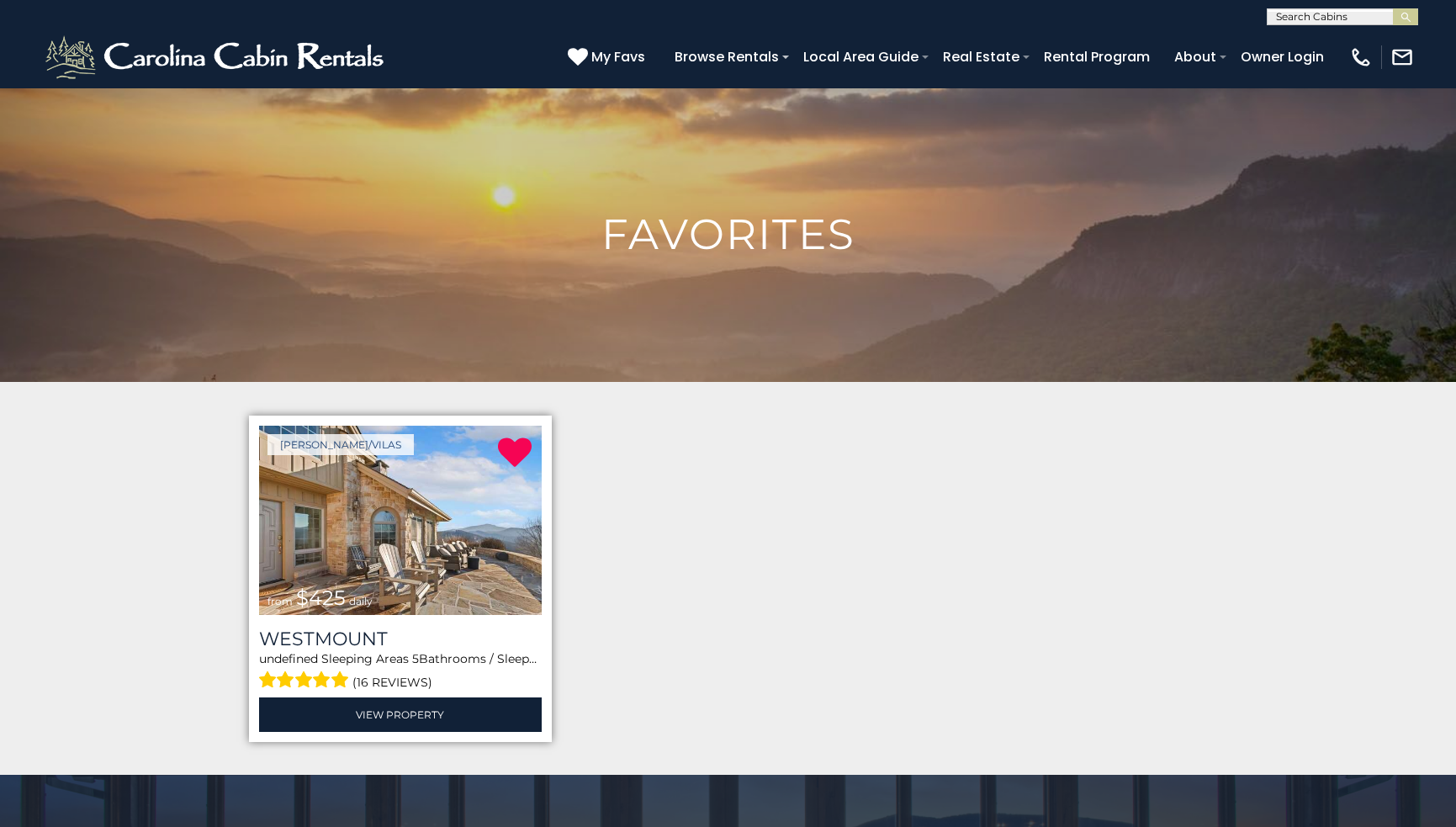
click at [340, 511] on img at bounding box center [399, 520] width 283 height 190
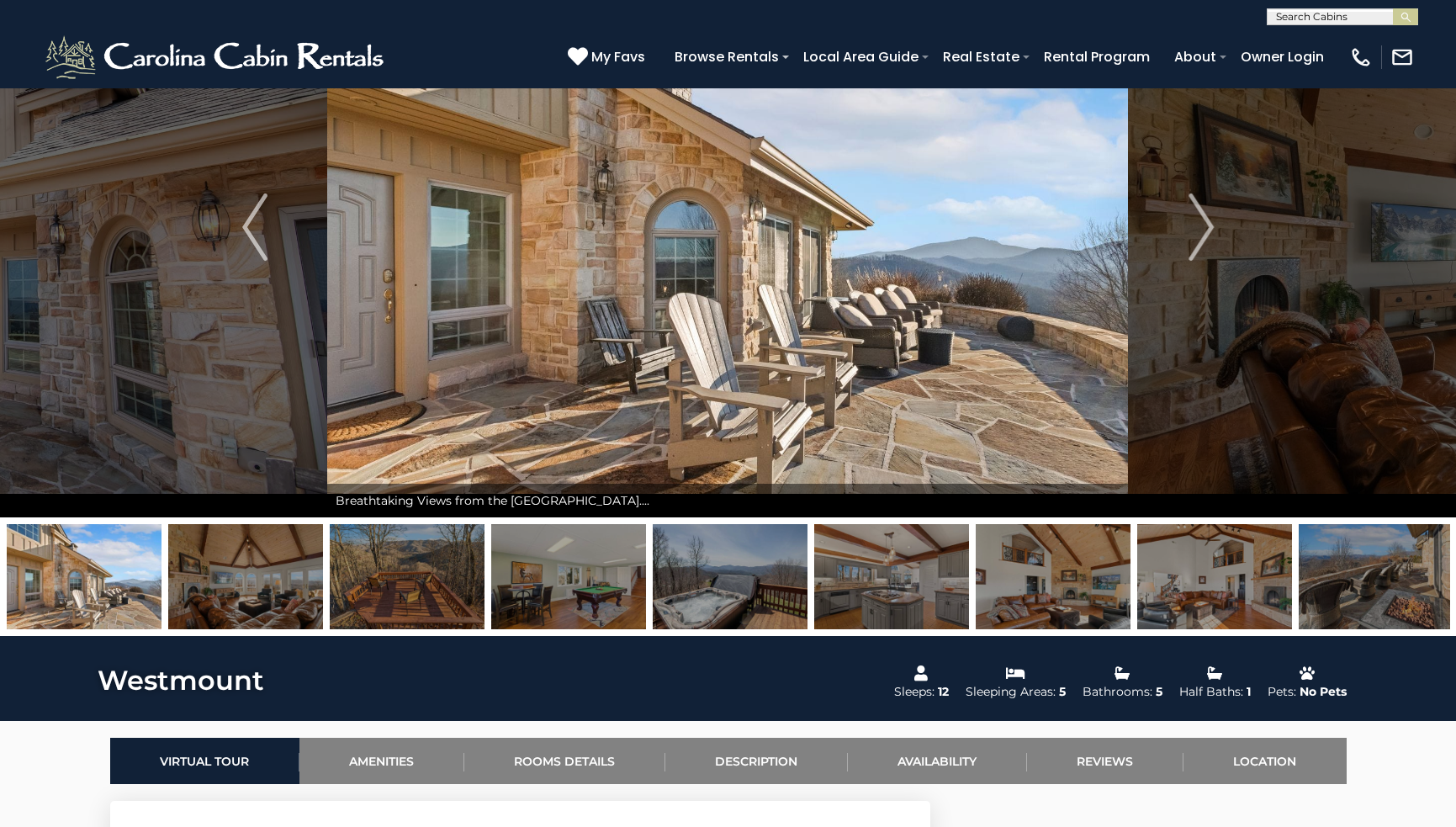
scroll to position [158, 0]
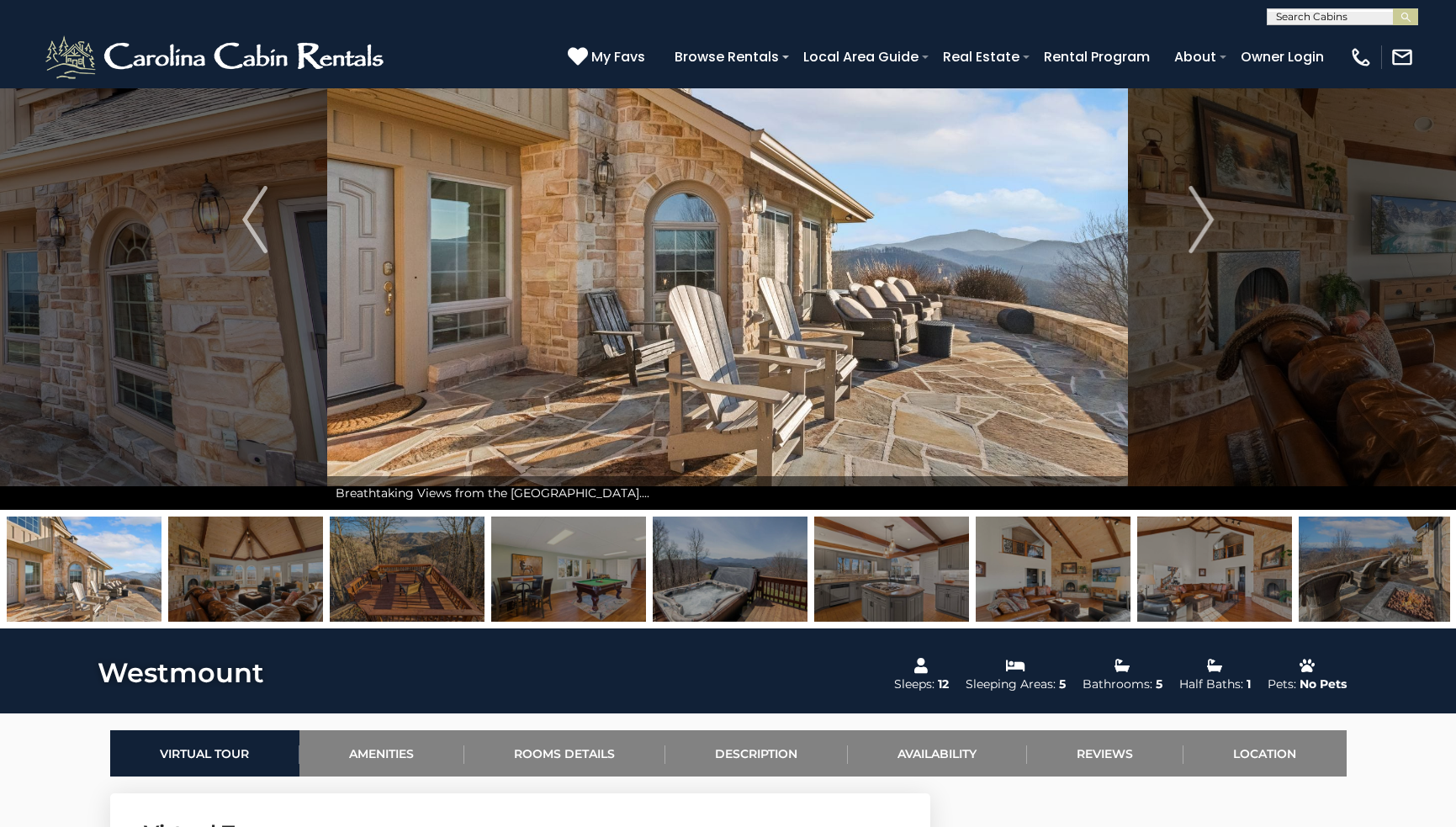
click at [1427, 548] on img at bounding box center [1376, 568] width 155 height 105
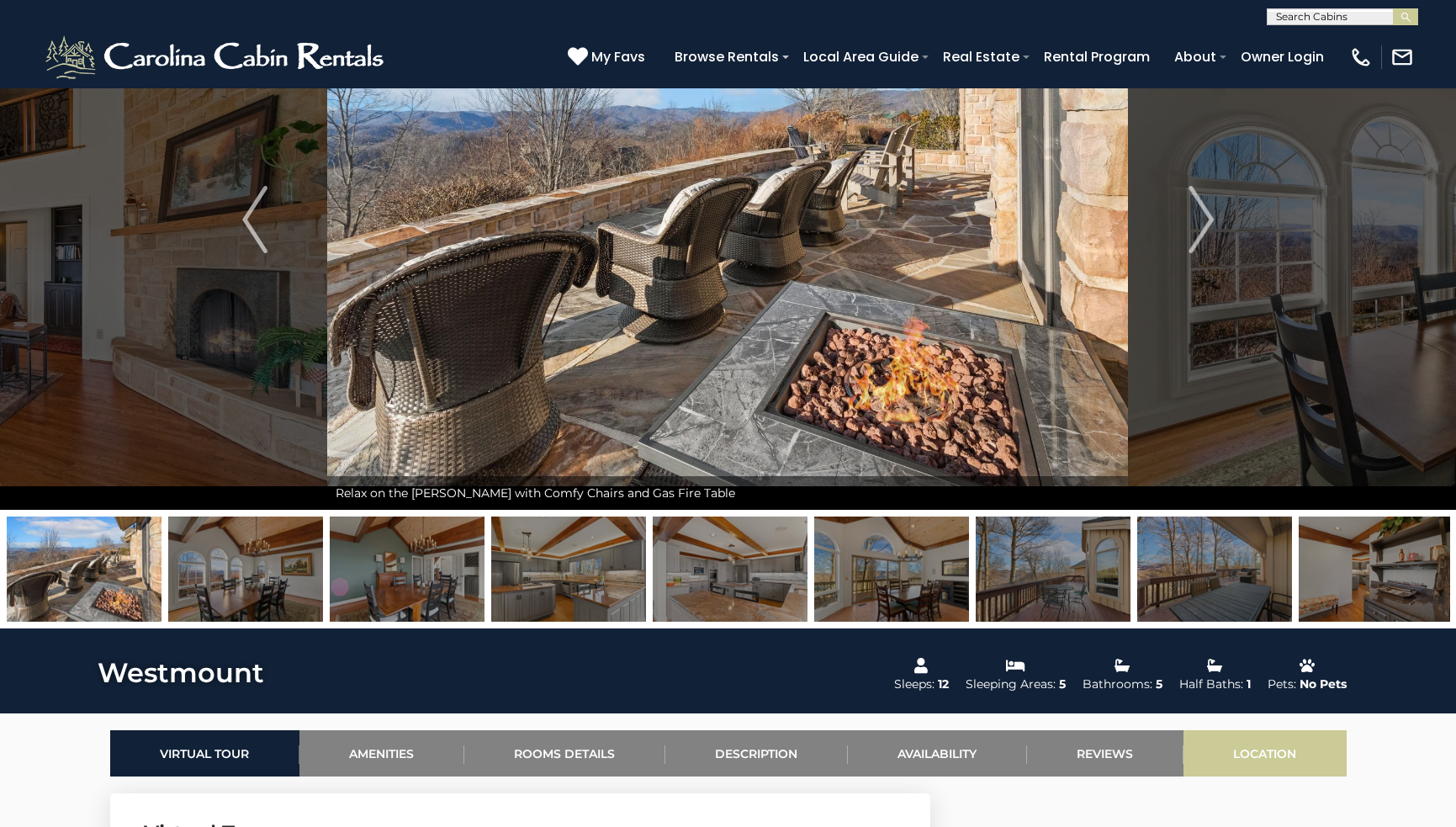
click at [1253, 743] on link "Location" at bounding box center [1264, 753] width 163 height 46
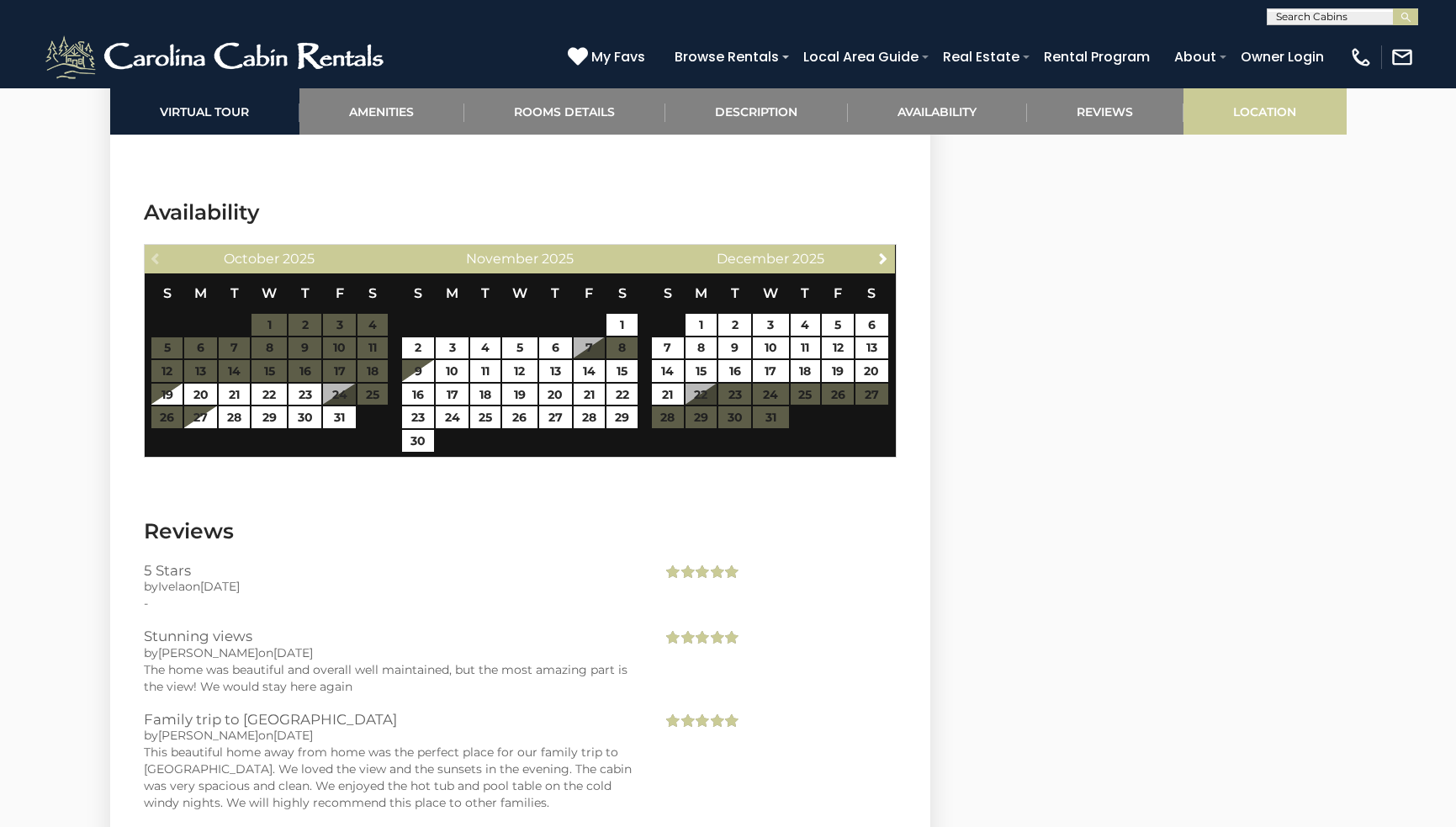
scroll to position [5395, 0]
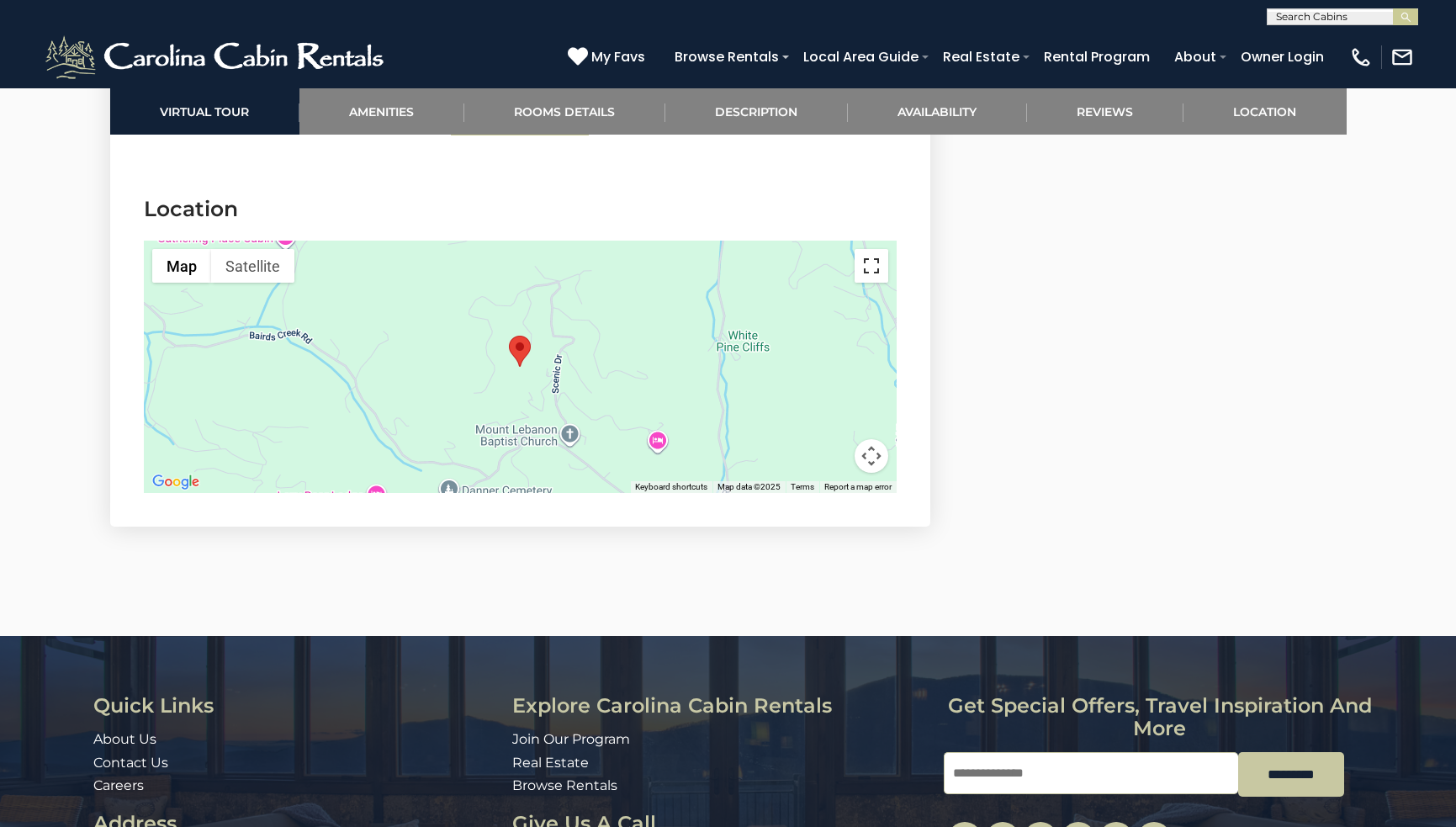
click at [873, 249] on button "Toggle fullscreen view" at bounding box center [872, 266] width 34 height 34
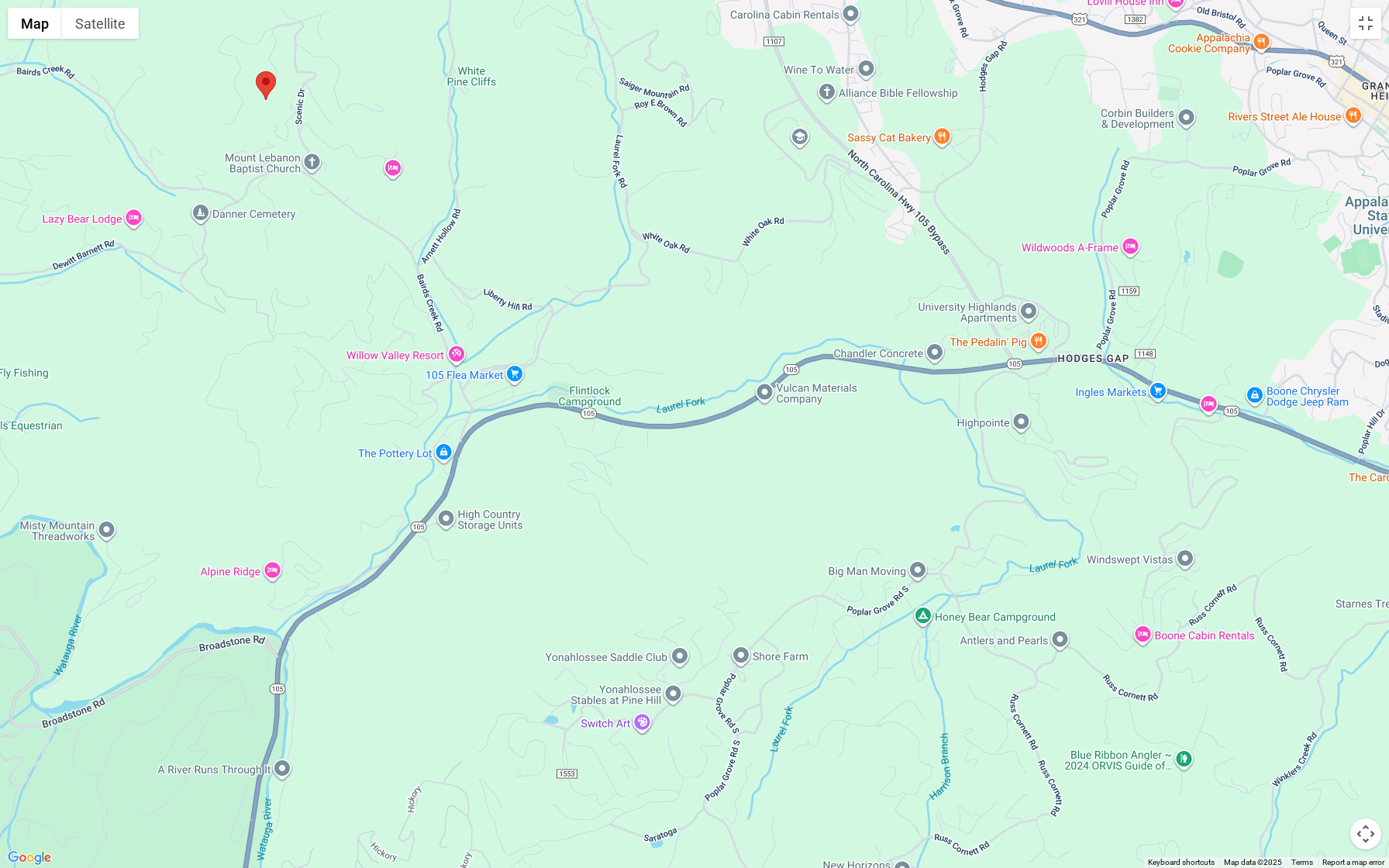
drag, startPoint x: 996, startPoint y: 456, endPoint x: 566, endPoint y: 121, distance: 545.1
click at [566, 121] on div at bounding box center [694, 434] width 1389 height 868
click at [1341, 760] on button "Map camera controls" at bounding box center [1366, 834] width 31 height 31
click at [1327, 760] on button "Zoom out" at bounding box center [1327, 834] width 31 height 31
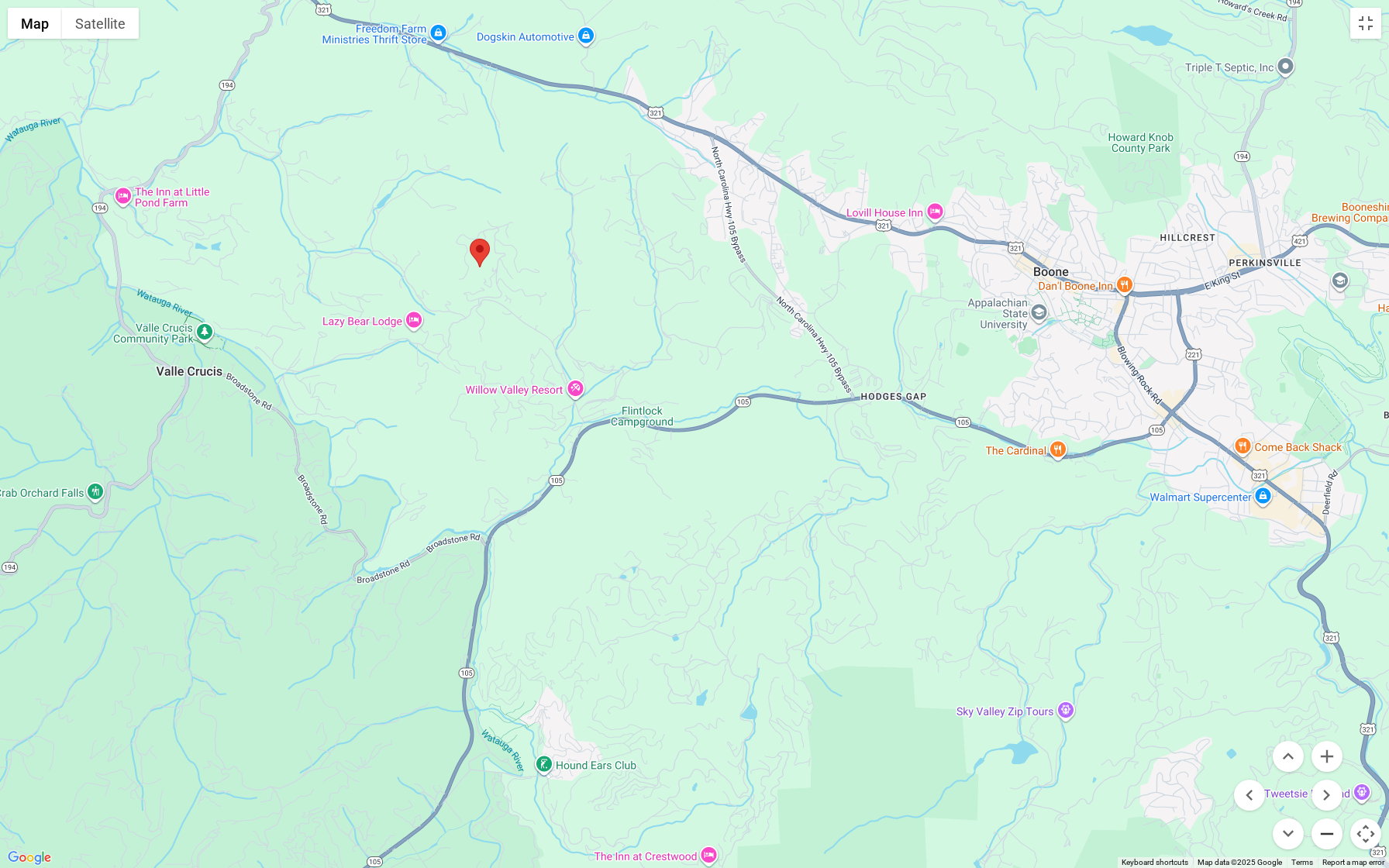
click at [1327, 760] on button "Zoom out" at bounding box center [1327, 834] width 31 height 31
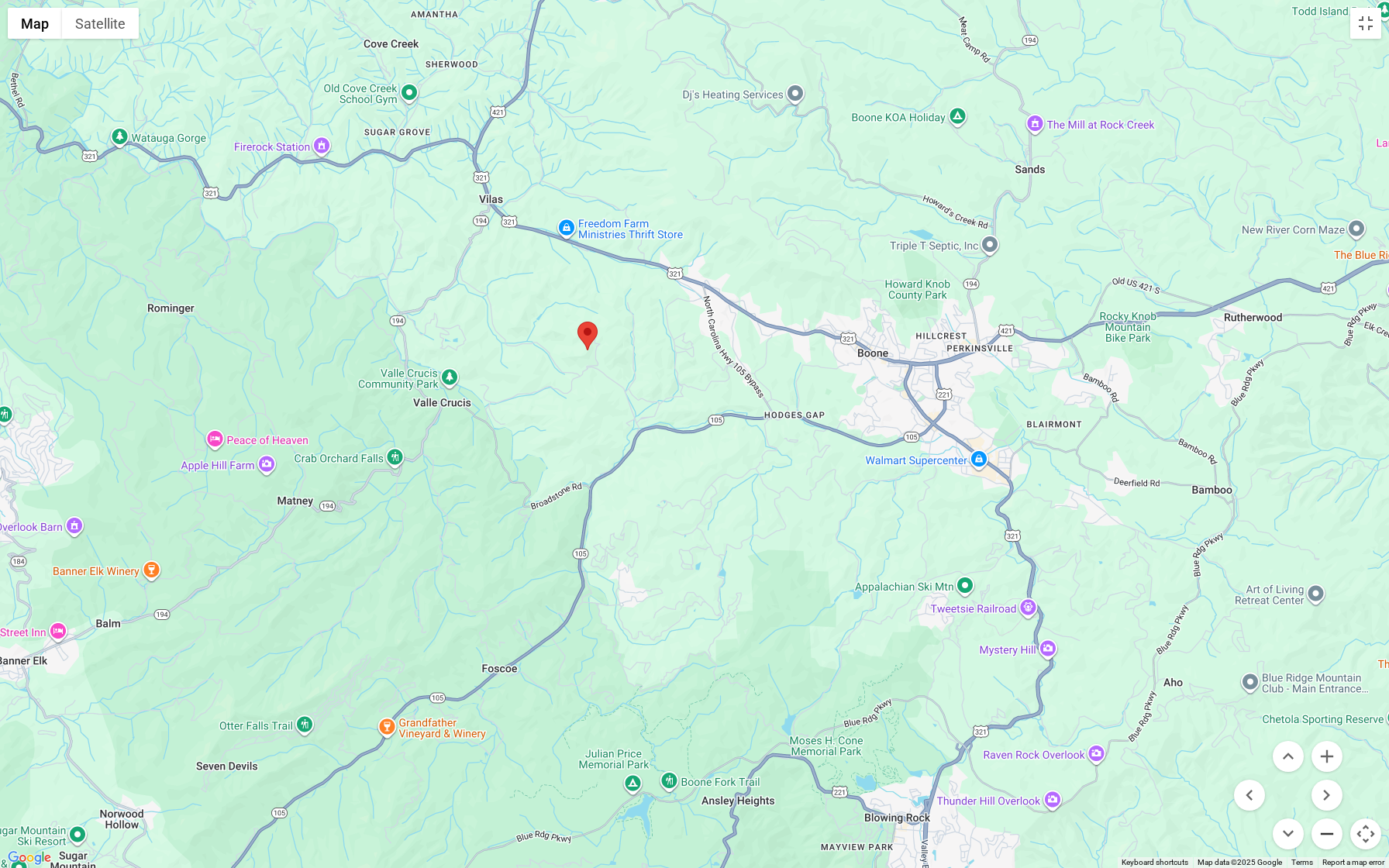
click at [1327, 760] on button "Zoom out" at bounding box center [1327, 834] width 31 height 31
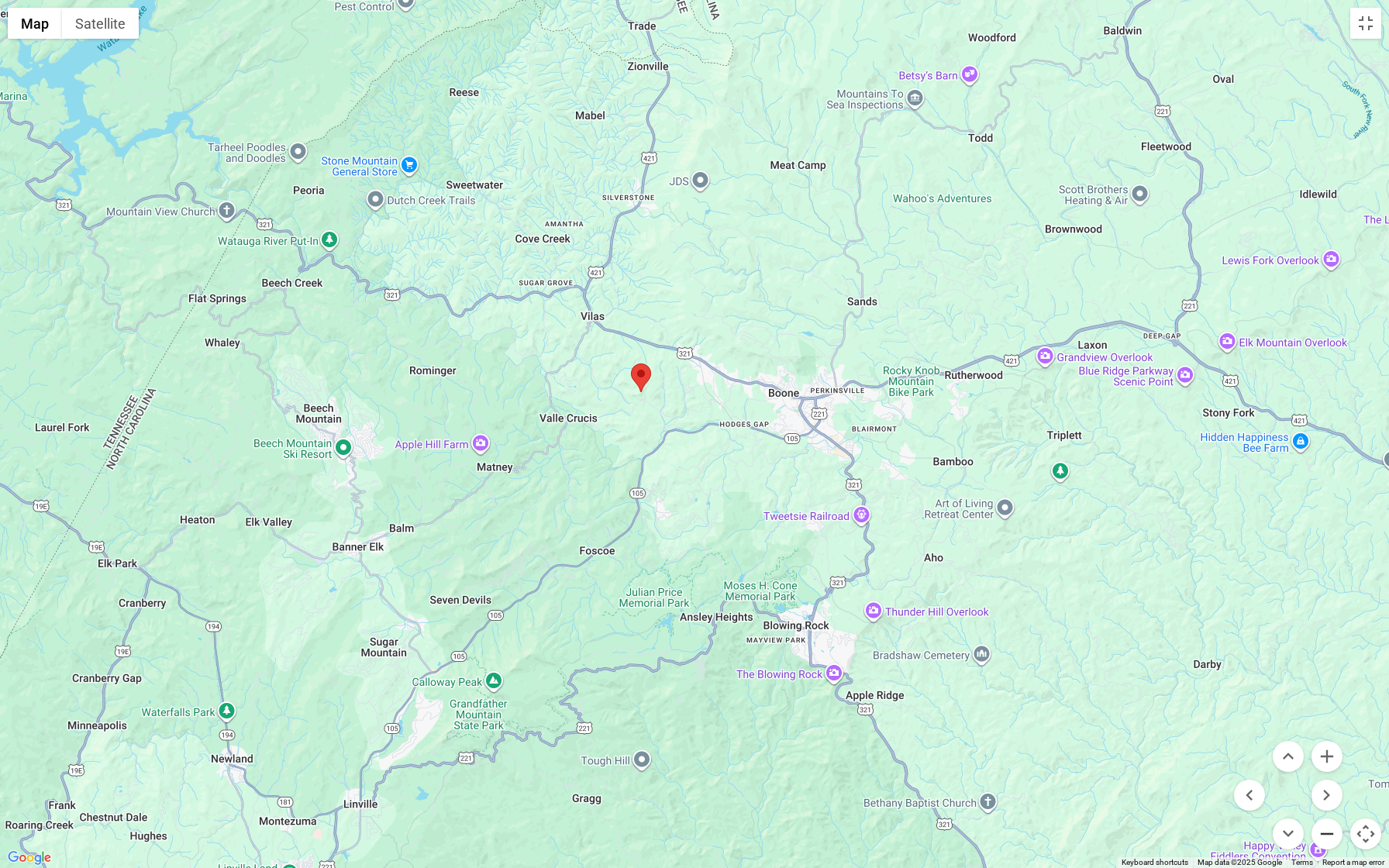
click at [1327, 760] on button "Zoom out" at bounding box center [1327, 834] width 31 height 31
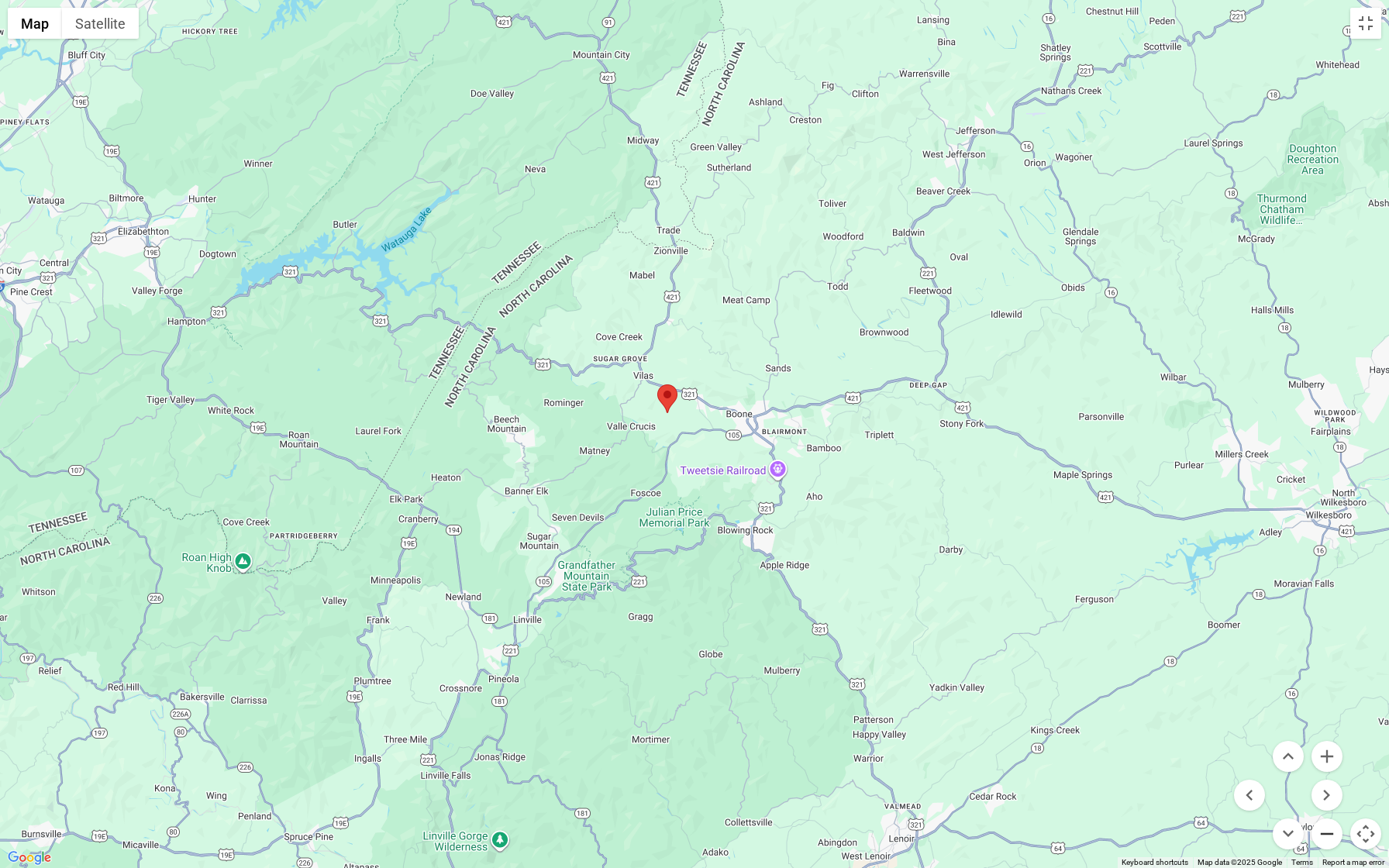
click at [1327, 760] on button "Zoom out" at bounding box center [1327, 834] width 31 height 31
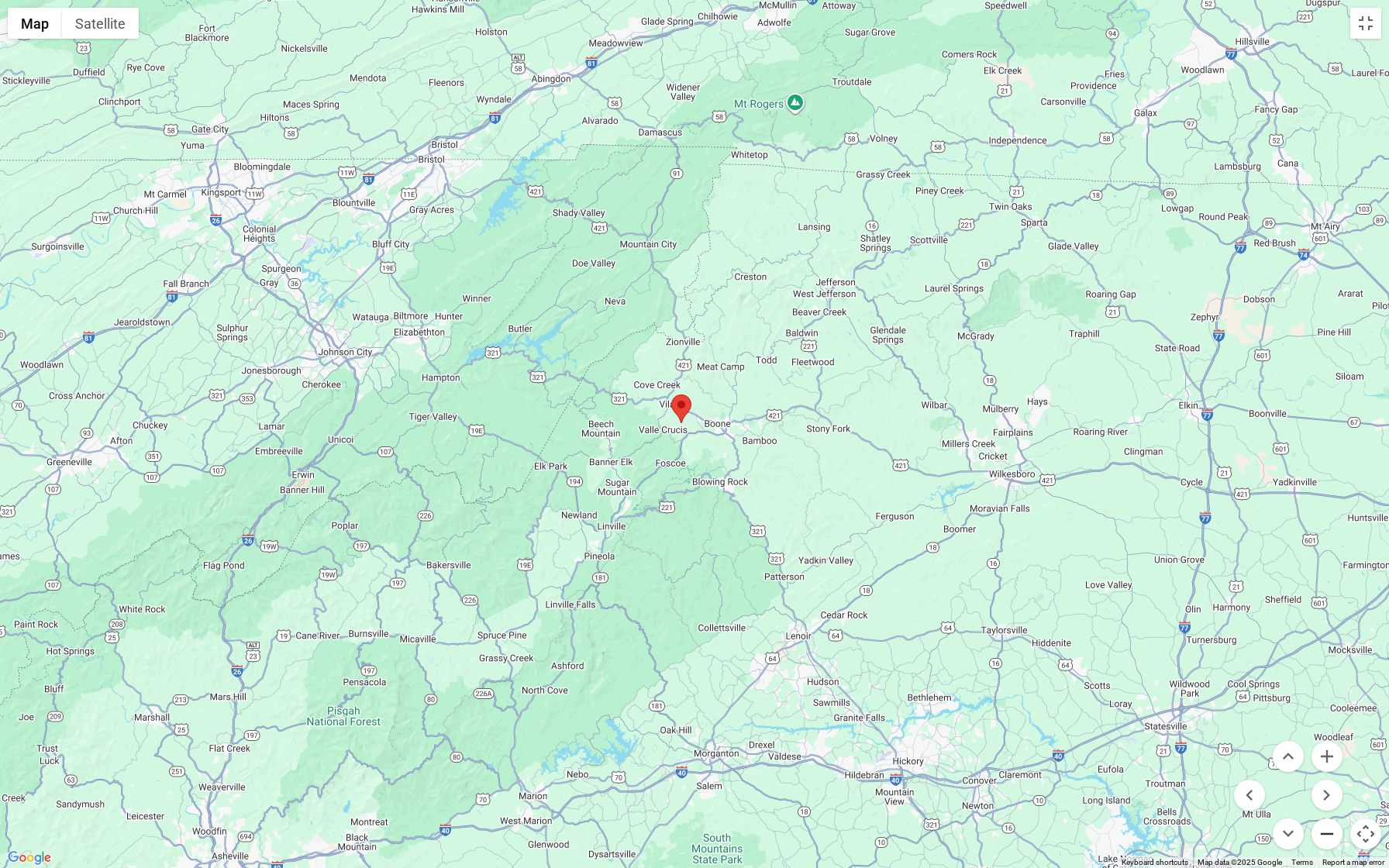
click at [1327, 760] on button "Zoom out" at bounding box center [1327, 834] width 31 height 31
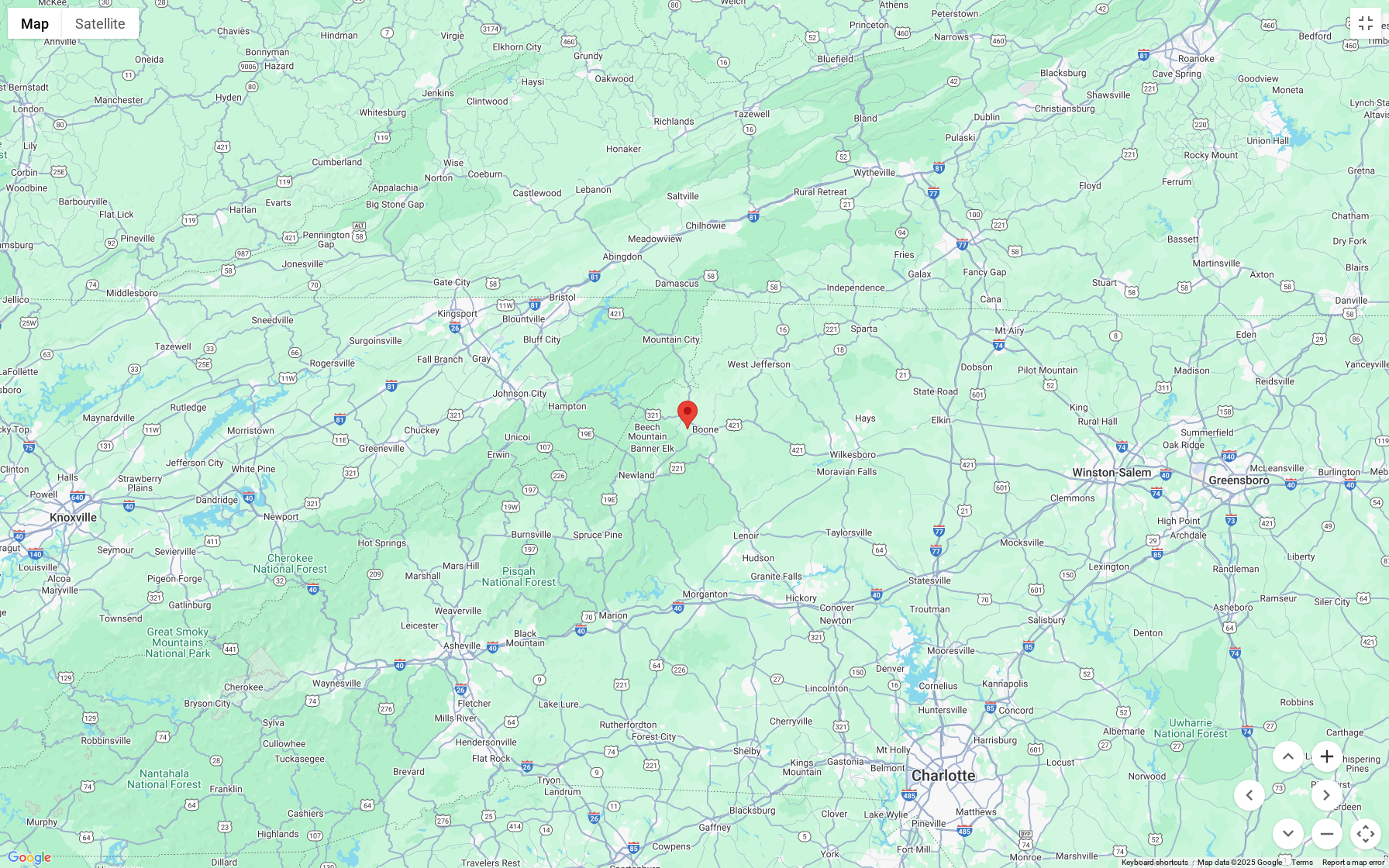
click at [1326, 750] on button "Zoom in" at bounding box center [1327, 756] width 31 height 31
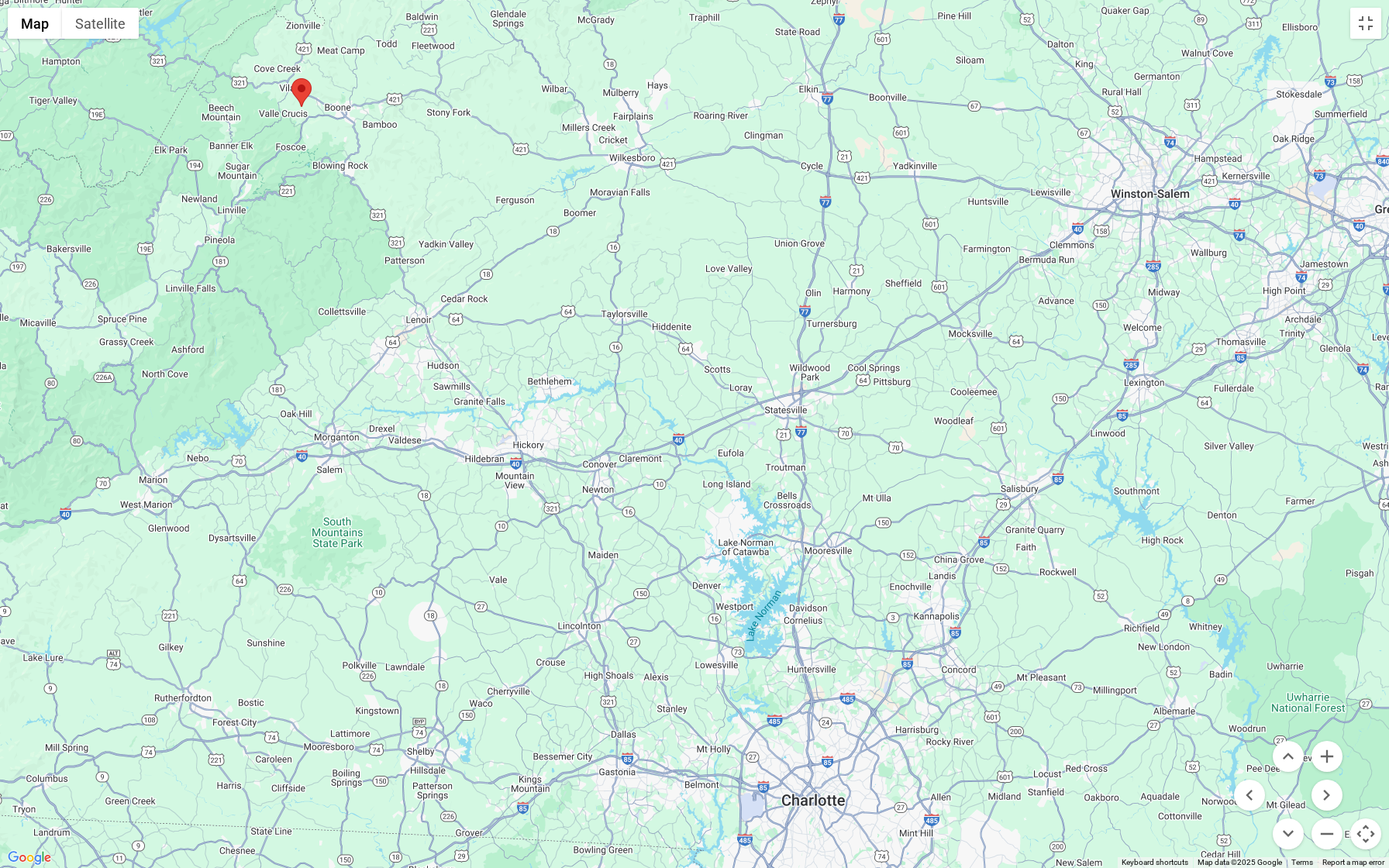
drag, startPoint x: 1225, startPoint y: 652, endPoint x: 844, endPoint y: 335, distance: 495.6
click at [844, 335] on div at bounding box center [694, 434] width 1389 height 868
